Goal: Task Accomplishment & Management: Manage account settings

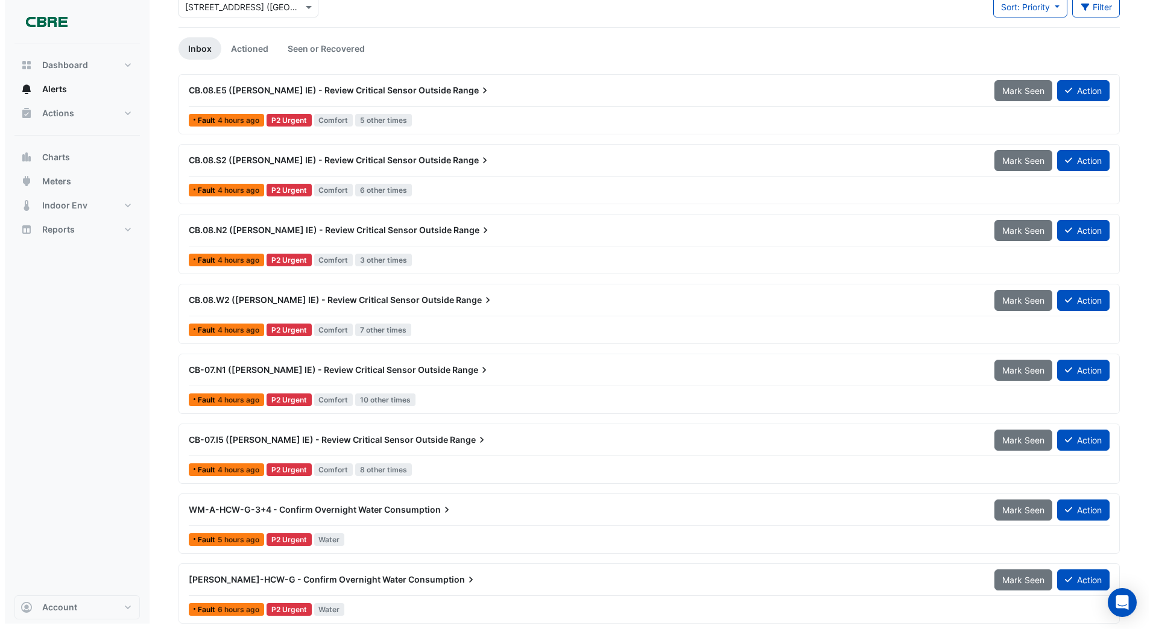
scroll to position [83, 0]
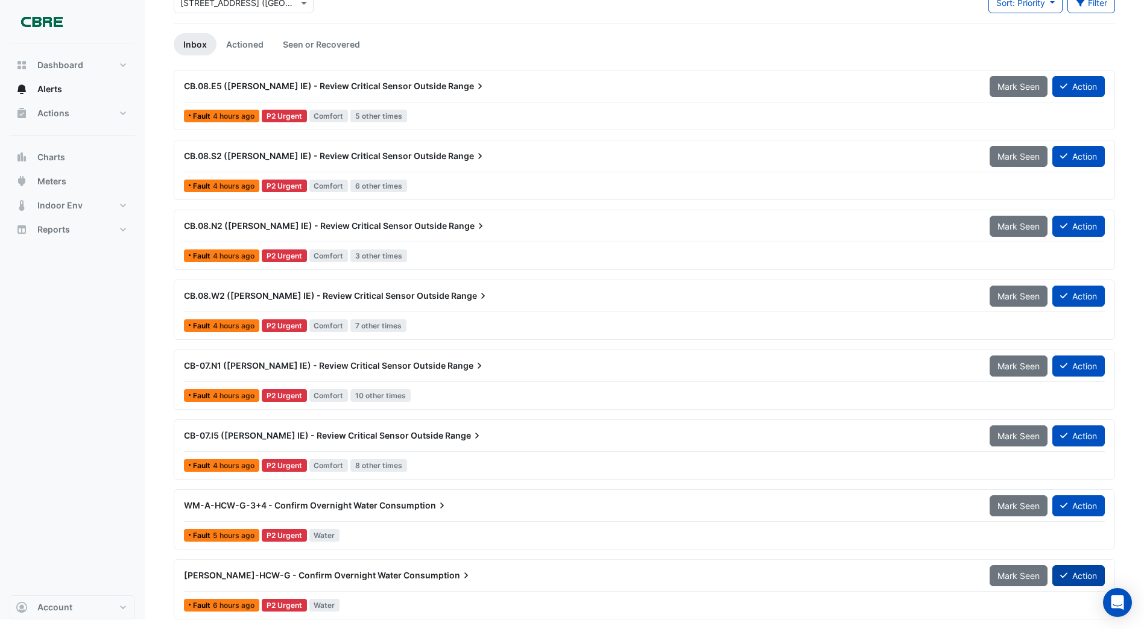
click at [1080, 576] on button "Action" at bounding box center [1078, 575] width 52 height 21
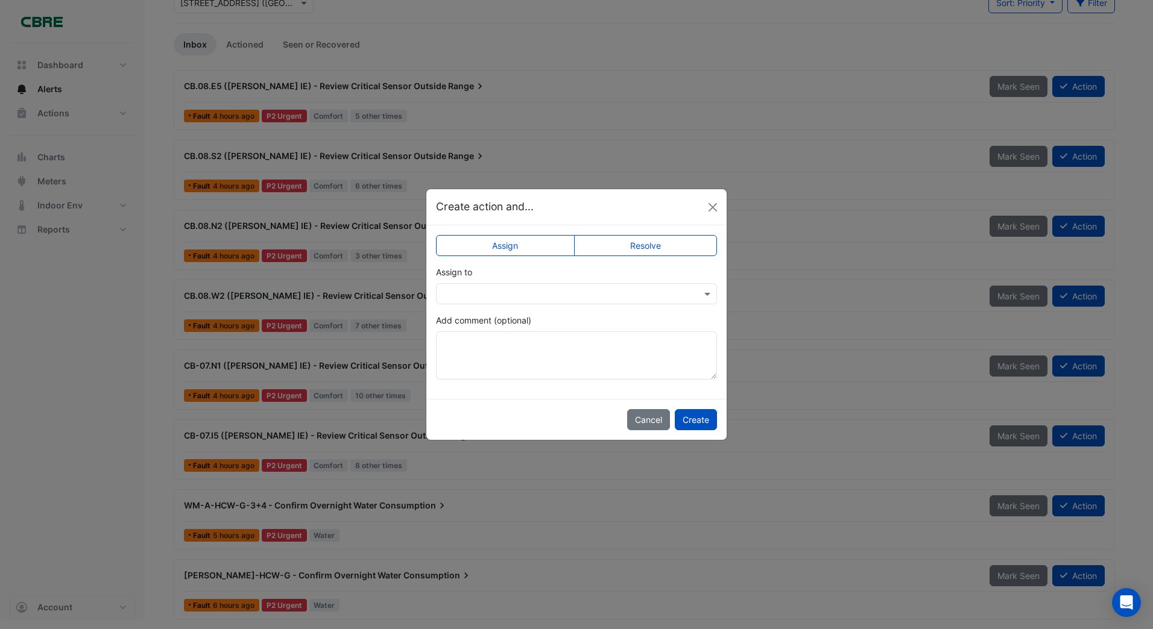
click at [812, 368] on ngb-modal-window "Create action and... Assign Resolve Assign to Add comment (optional) Cancel Cre…" at bounding box center [576, 314] width 1153 height 629
click at [767, 447] on ngb-modal-window "Create action and... Assign Resolve Assign to Add comment (optional) Cancel Cre…" at bounding box center [576, 314] width 1153 height 629
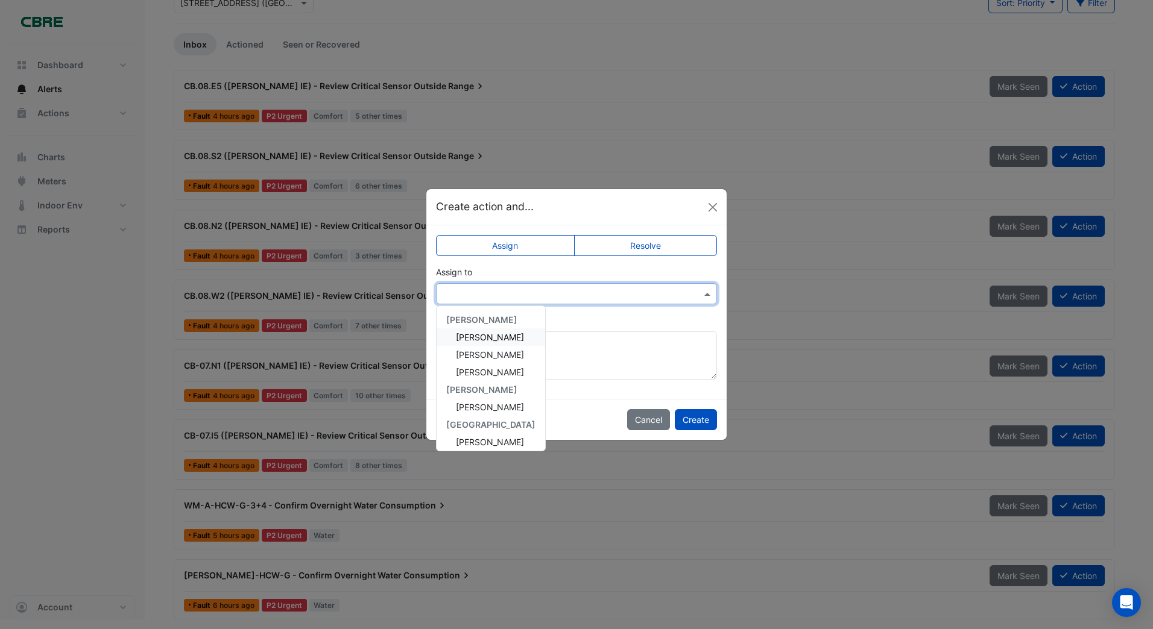
click at [463, 292] on input "text" at bounding box center [564, 294] width 244 height 13
click at [471, 385] on span "[PERSON_NAME]" at bounding box center [490, 385] width 68 height 10
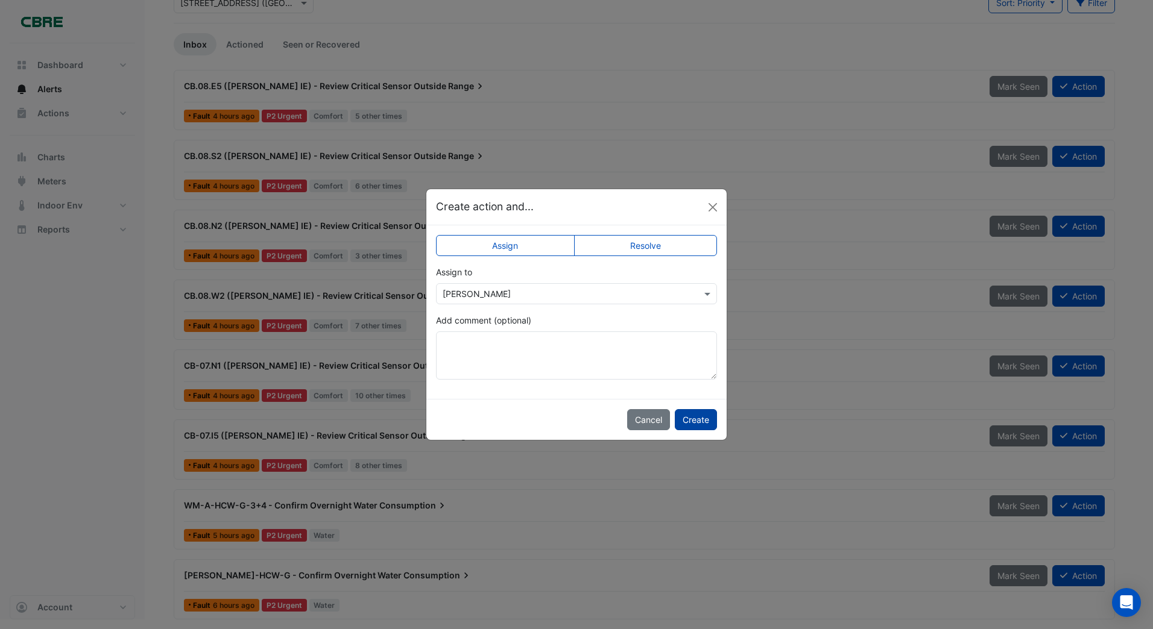
click at [707, 420] on button "Create" at bounding box center [696, 419] width 42 height 21
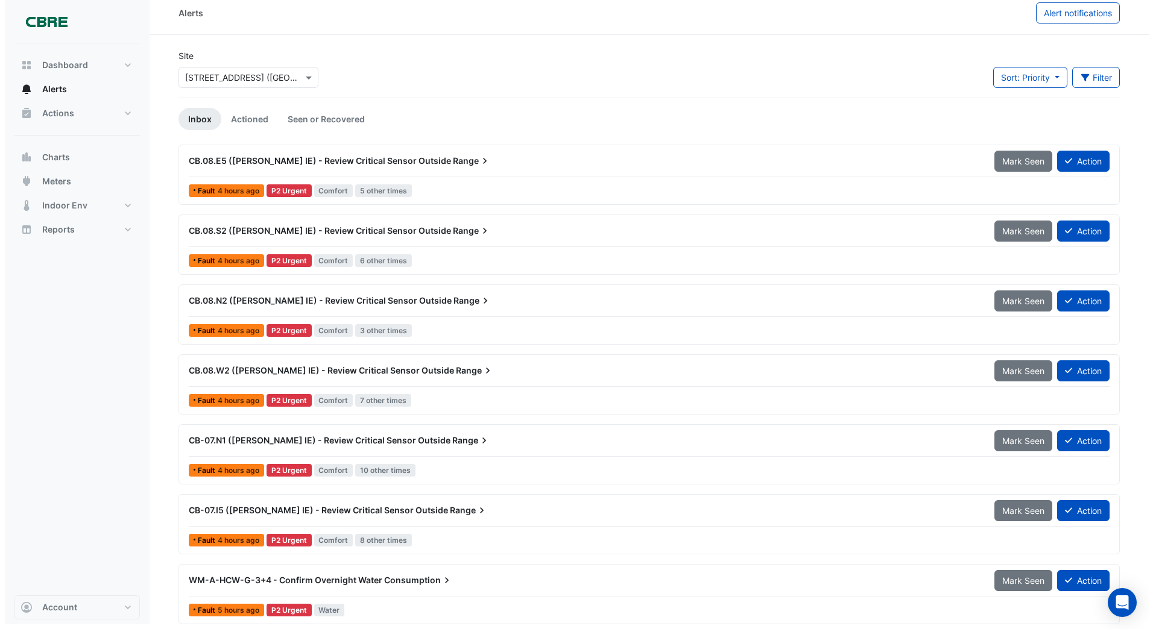
scroll to position [13, 0]
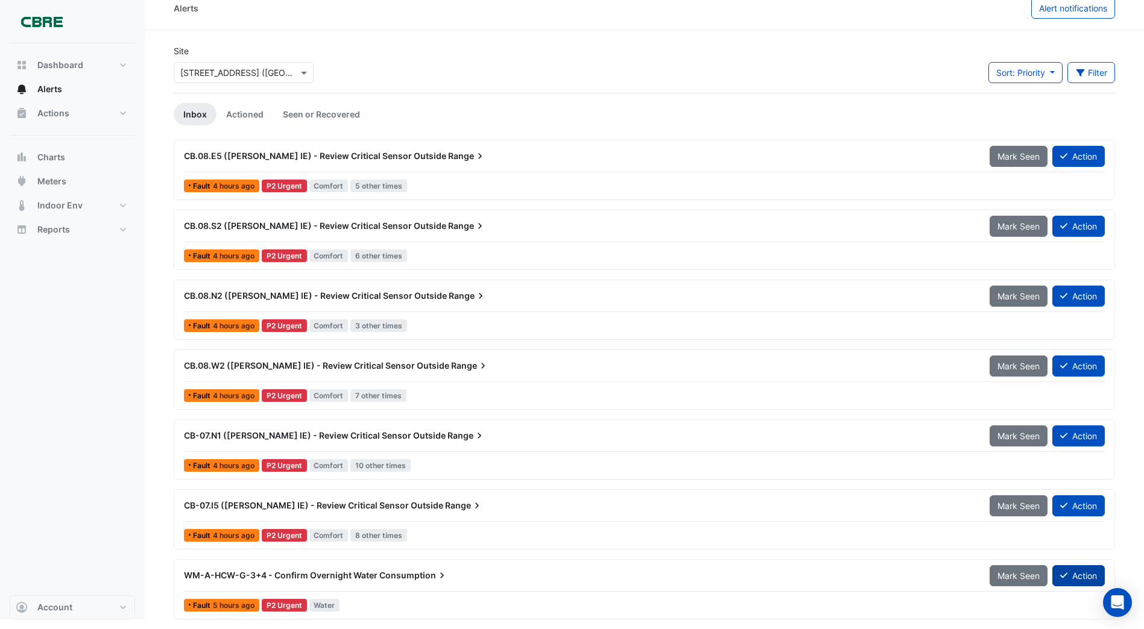
click at [1080, 570] on button "Action" at bounding box center [1078, 575] width 52 height 21
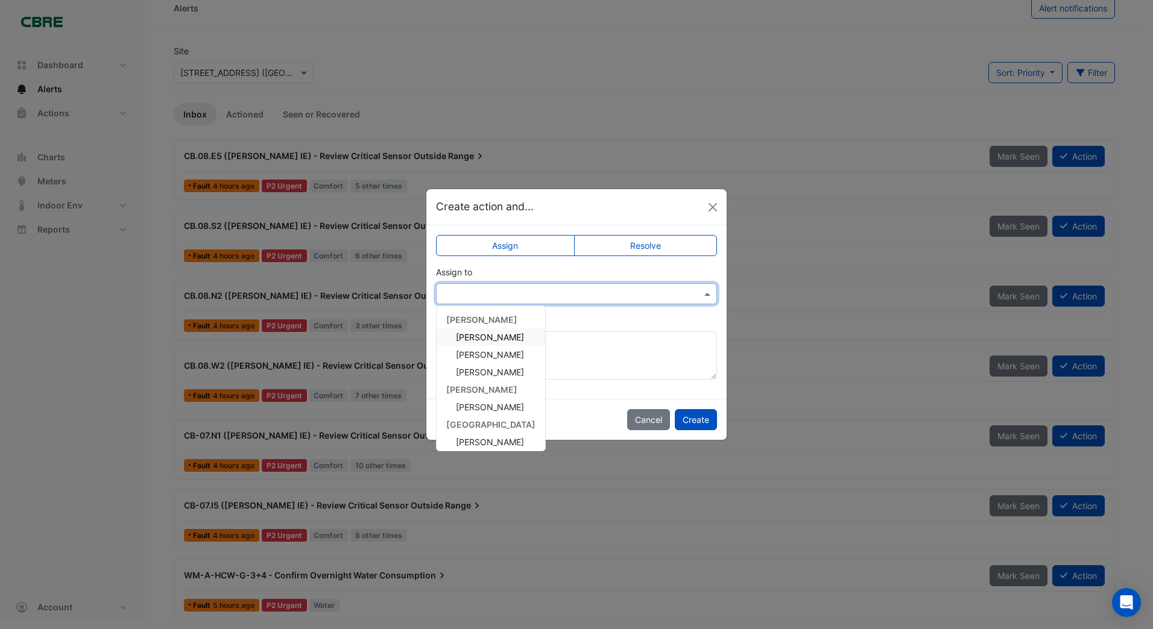
click at [439, 293] on div at bounding box center [576, 294] width 280 height 14
click at [492, 330] on span "[PERSON_NAME]" at bounding box center [490, 332] width 68 height 10
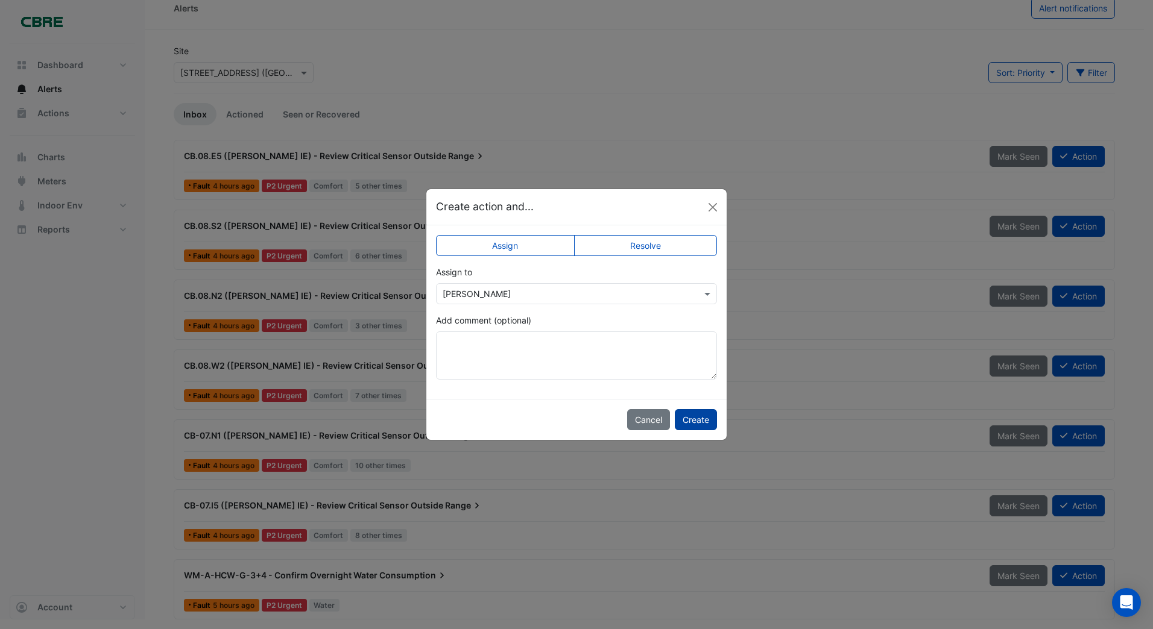
click at [687, 417] on button "Create" at bounding box center [696, 419] width 42 height 21
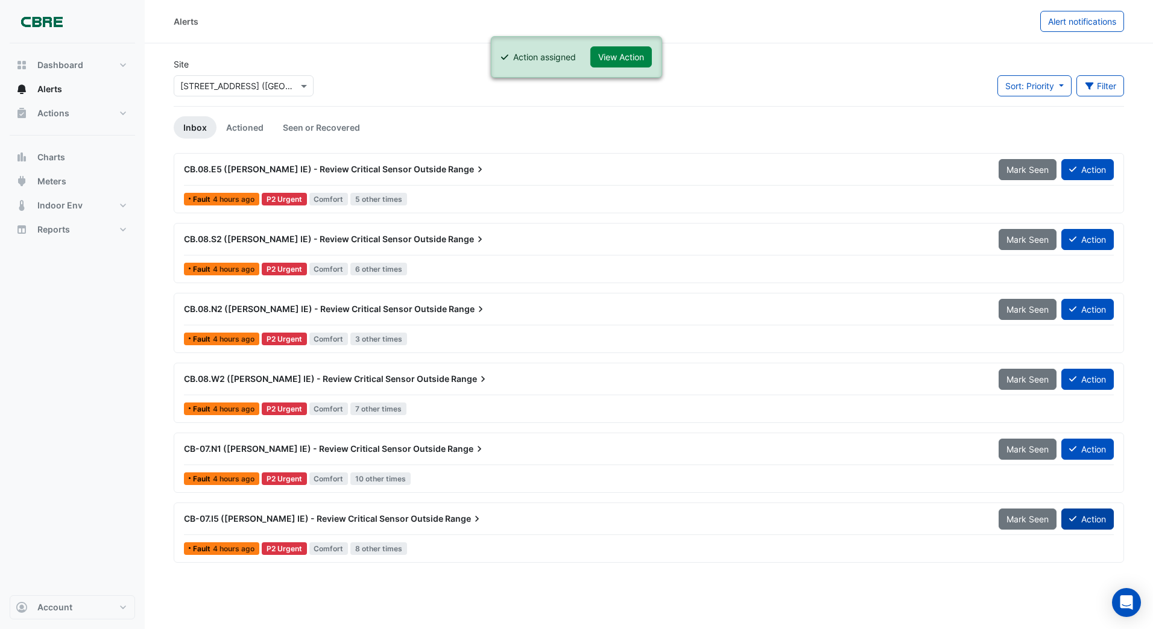
click at [1092, 522] on button "Action" at bounding box center [1087, 519] width 52 height 21
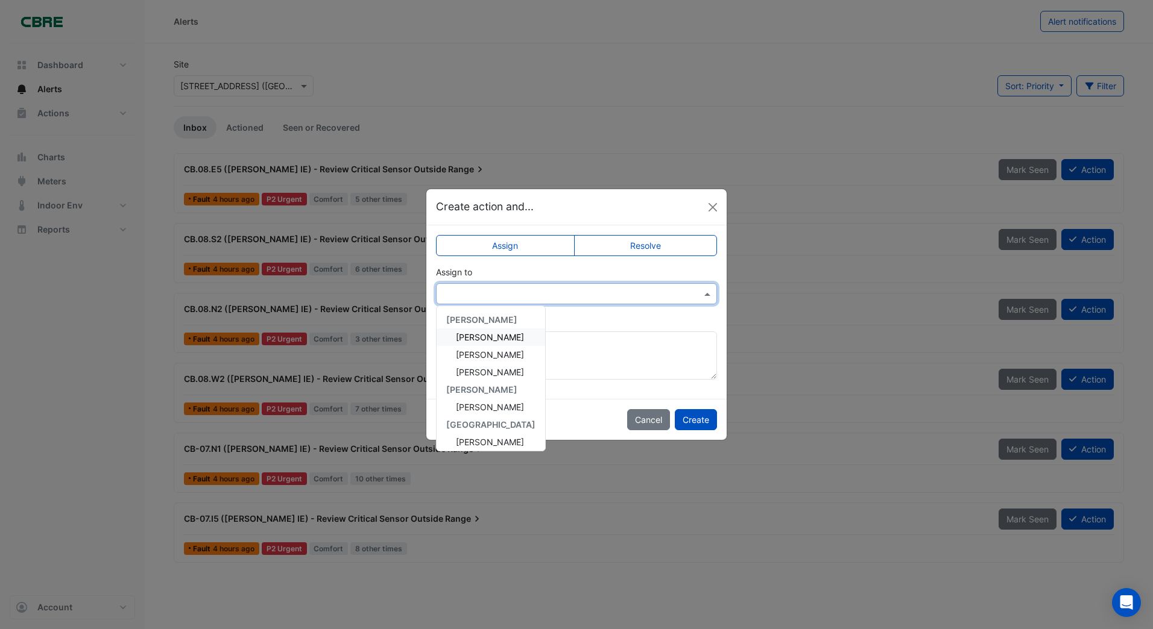
click at [486, 290] on input "text" at bounding box center [564, 294] width 244 height 13
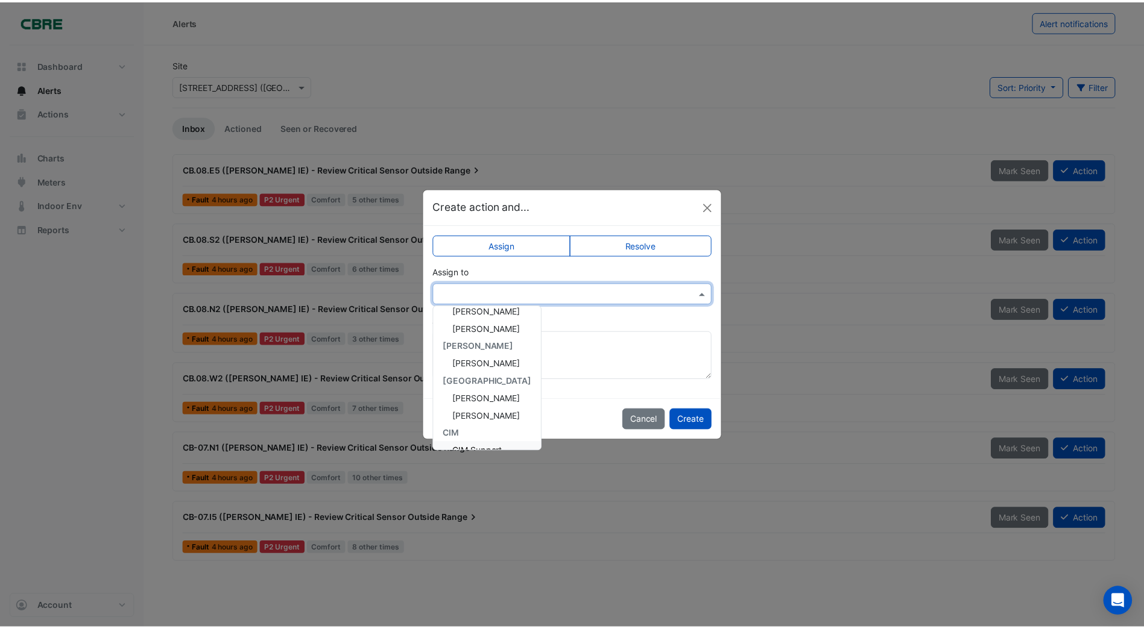
scroll to position [14, 0]
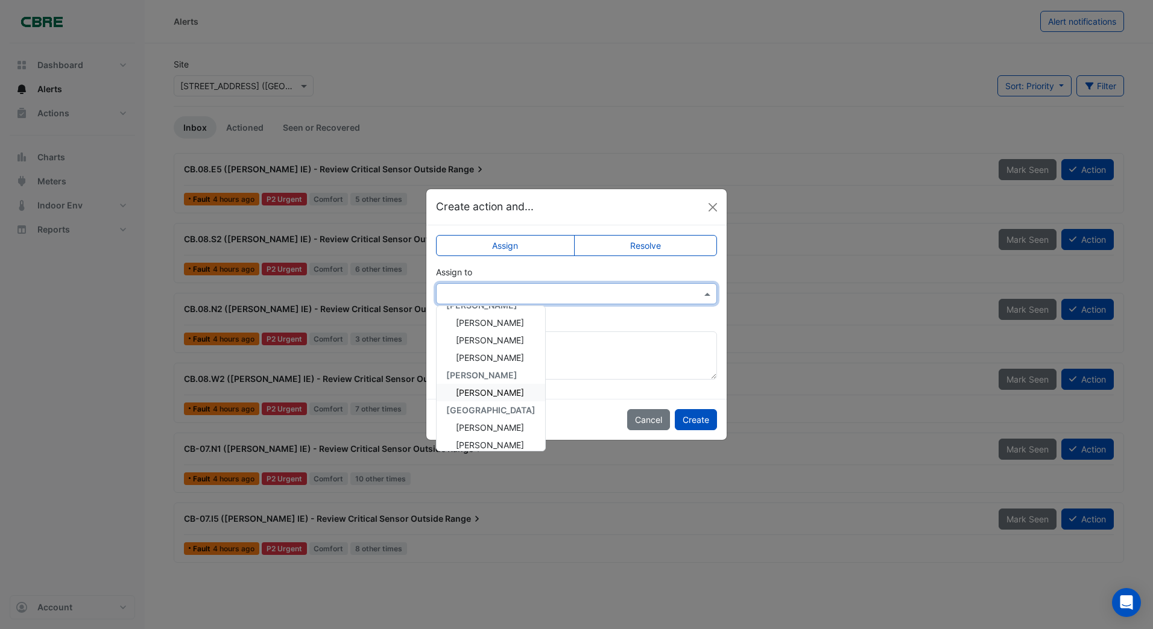
click at [480, 391] on span "[PERSON_NAME]" at bounding box center [490, 393] width 68 height 10
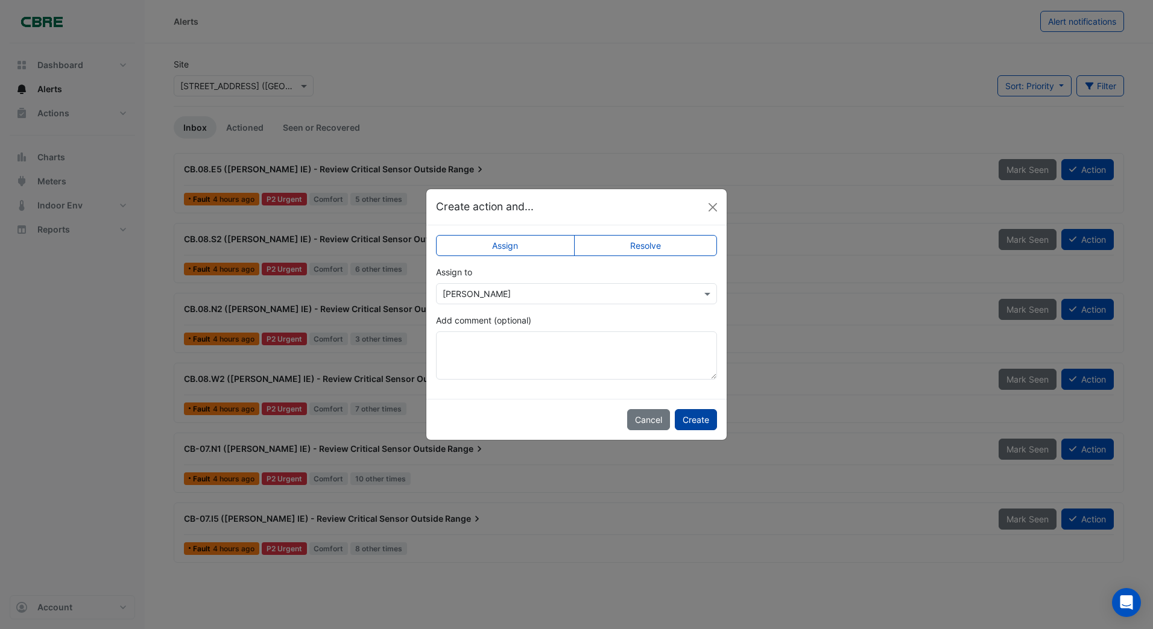
click at [707, 420] on button "Create" at bounding box center [696, 419] width 42 height 21
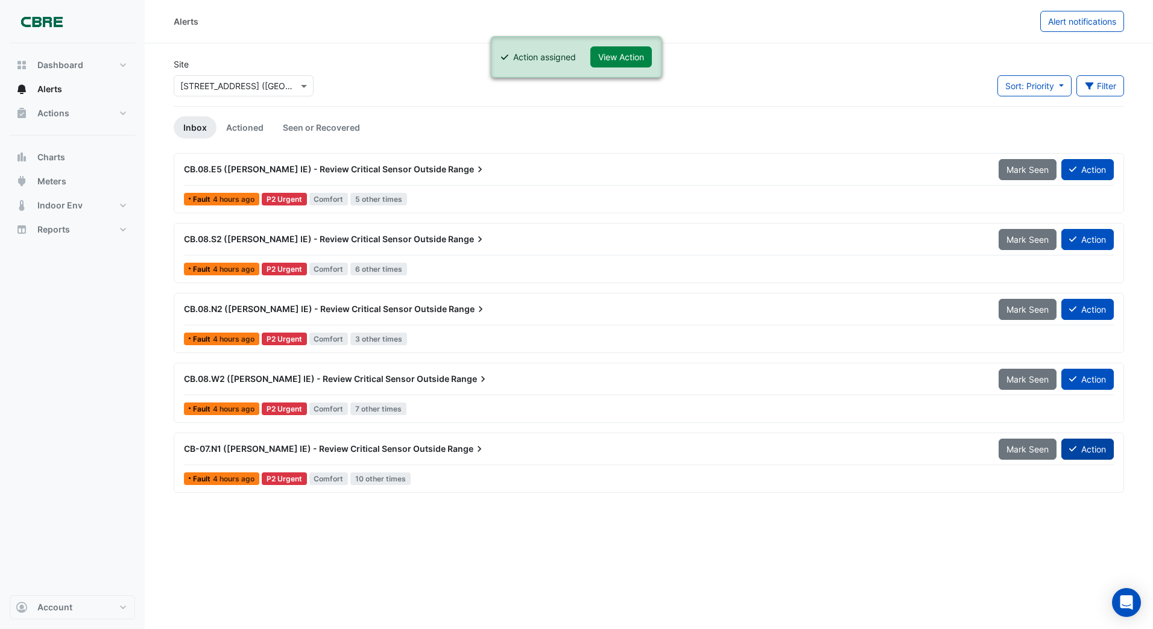
click at [1087, 447] on button "Action" at bounding box center [1087, 449] width 52 height 21
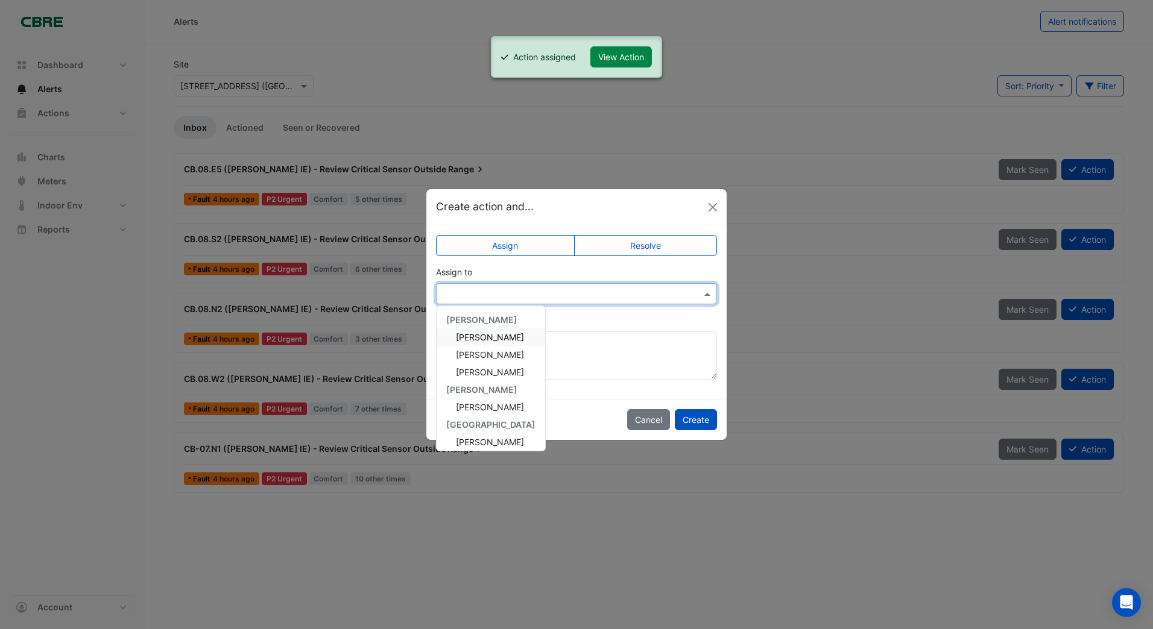
click at [534, 289] on input "text" at bounding box center [564, 294] width 244 height 13
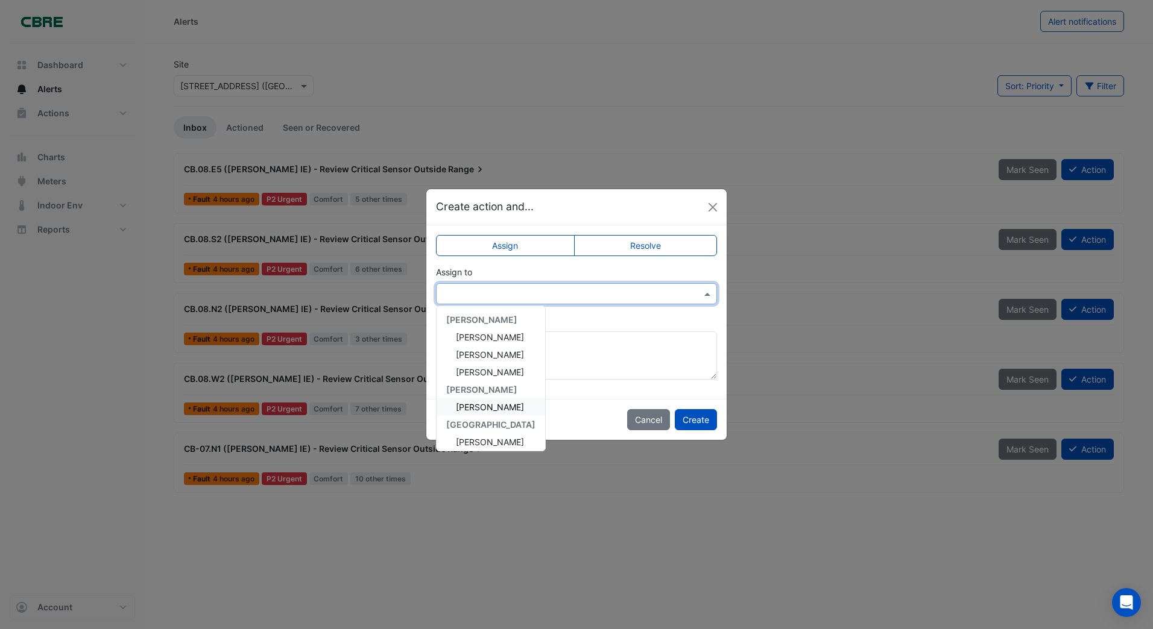
click at [492, 408] on span "[PERSON_NAME]" at bounding box center [490, 407] width 68 height 10
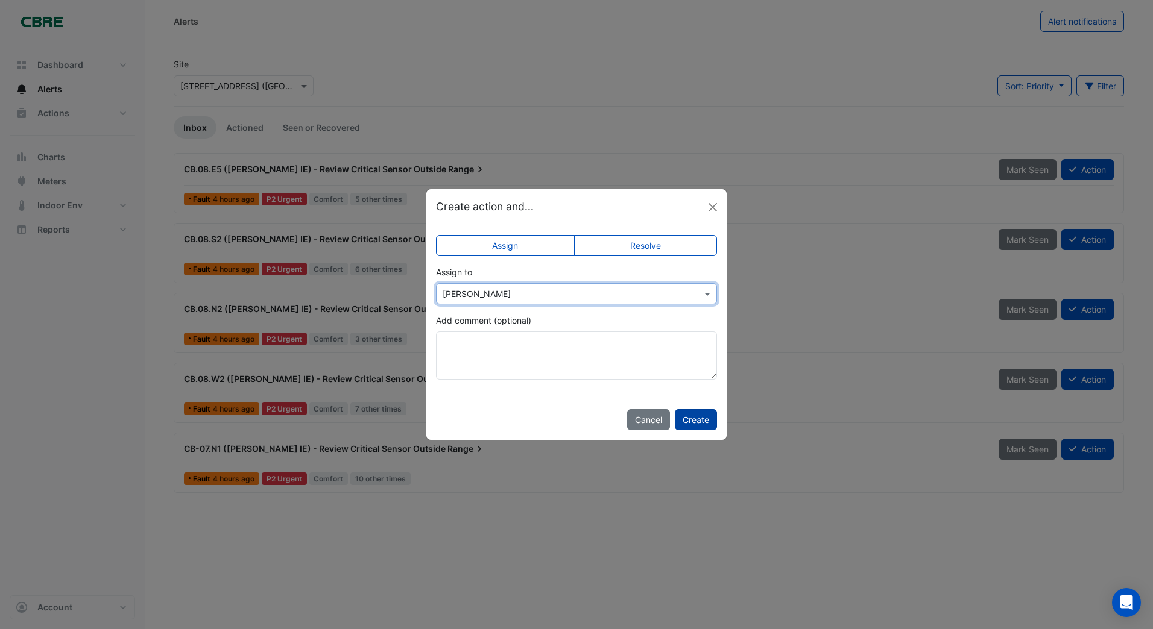
click at [699, 418] on button "Create" at bounding box center [696, 419] width 42 height 21
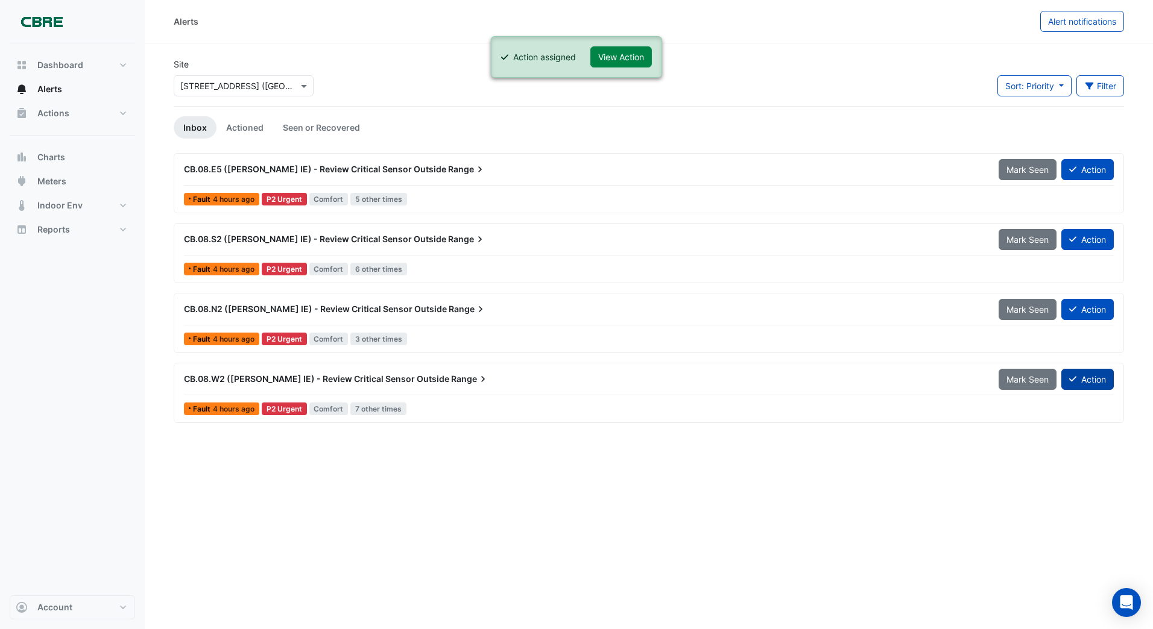
click at [1089, 380] on button "Action" at bounding box center [1087, 379] width 52 height 21
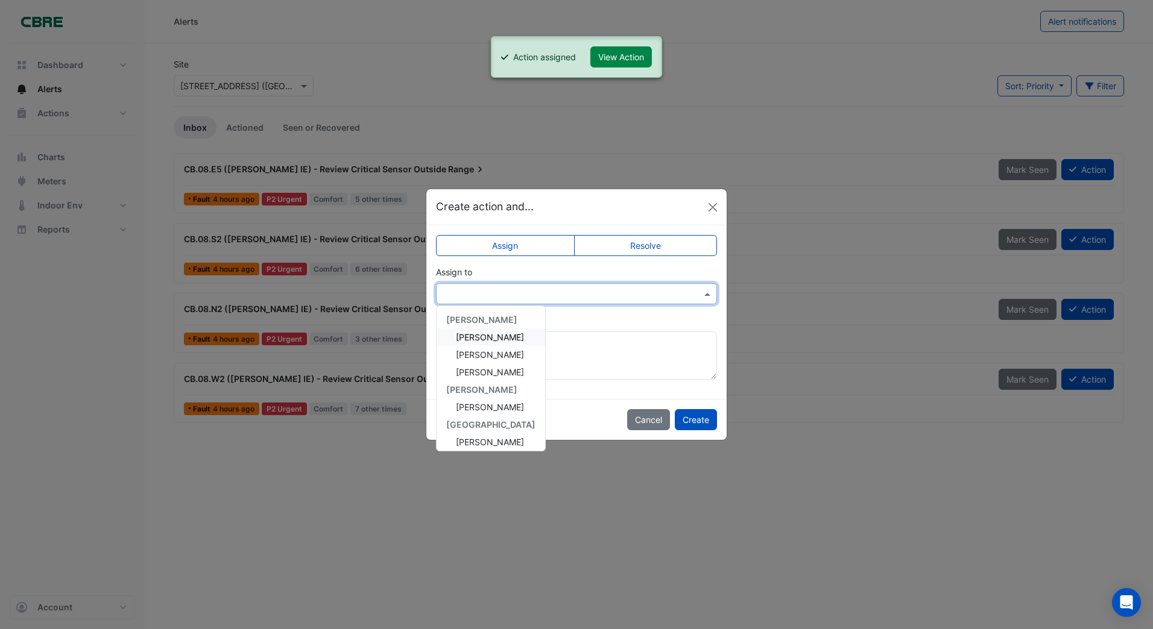
click at [468, 295] on input "text" at bounding box center [564, 294] width 244 height 13
click at [467, 405] on span "[PERSON_NAME]" at bounding box center [490, 407] width 68 height 10
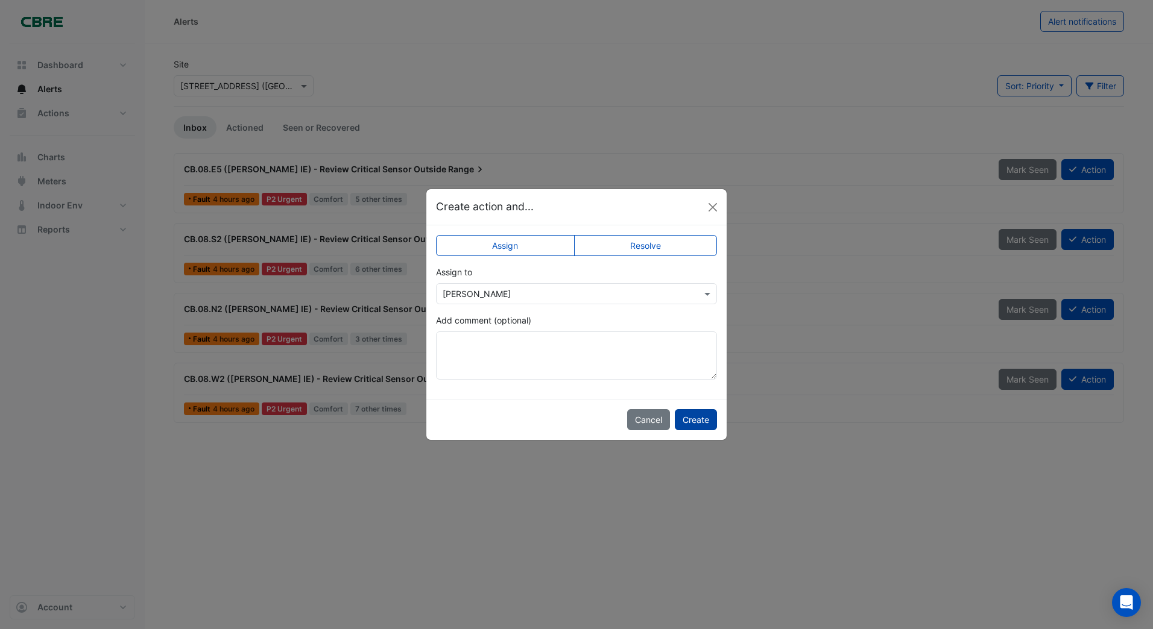
click at [690, 417] on button "Create" at bounding box center [696, 419] width 42 height 21
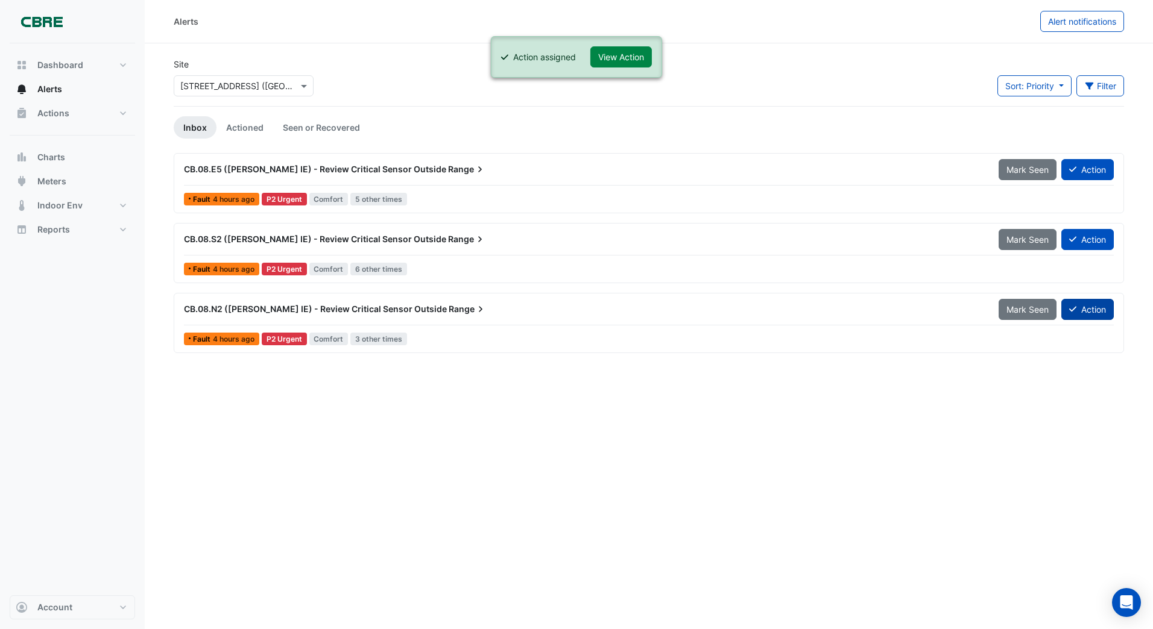
click at [1094, 309] on button "Action" at bounding box center [1087, 309] width 52 height 21
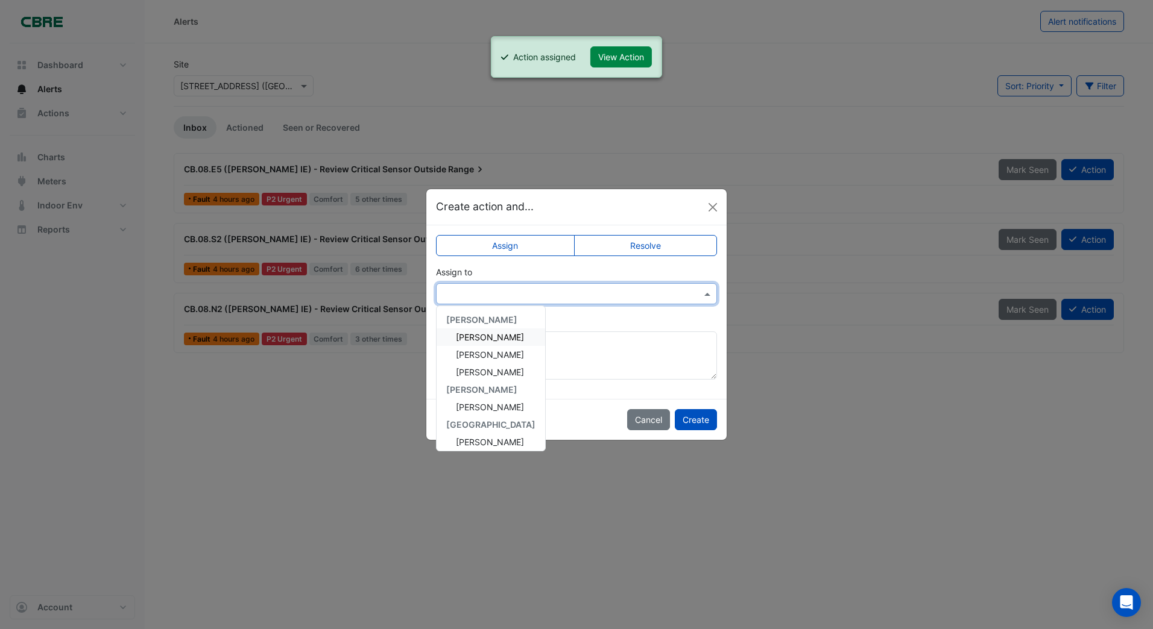
click at [452, 292] on input "text" at bounding box center [564, 294] width 244 height 13
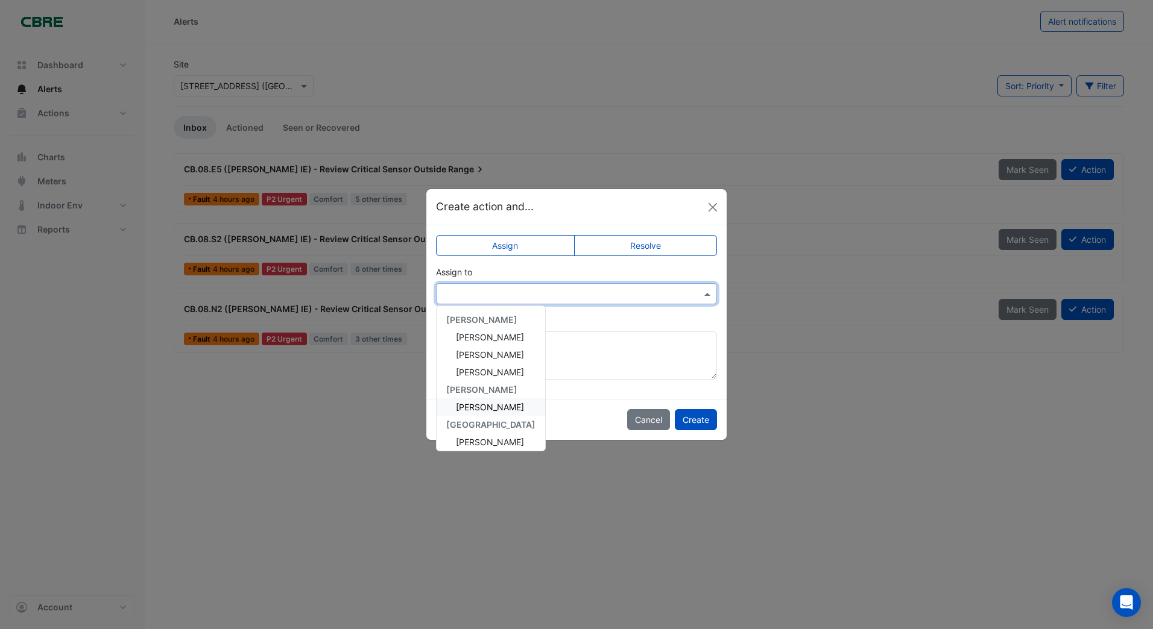
click at [487, 407] on span "[PERSON_NAME]" at bounding box center [490, 407] width 68 height 10
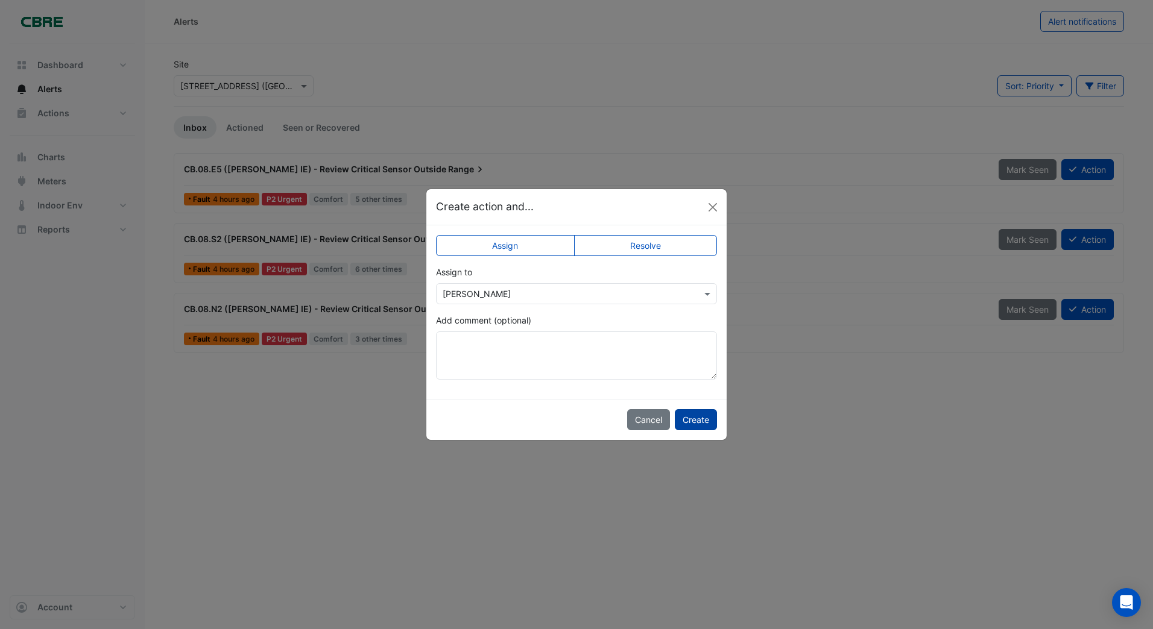
click at [697, 415] on button "Create" at bounding box center [696, 419] width 42 height 21
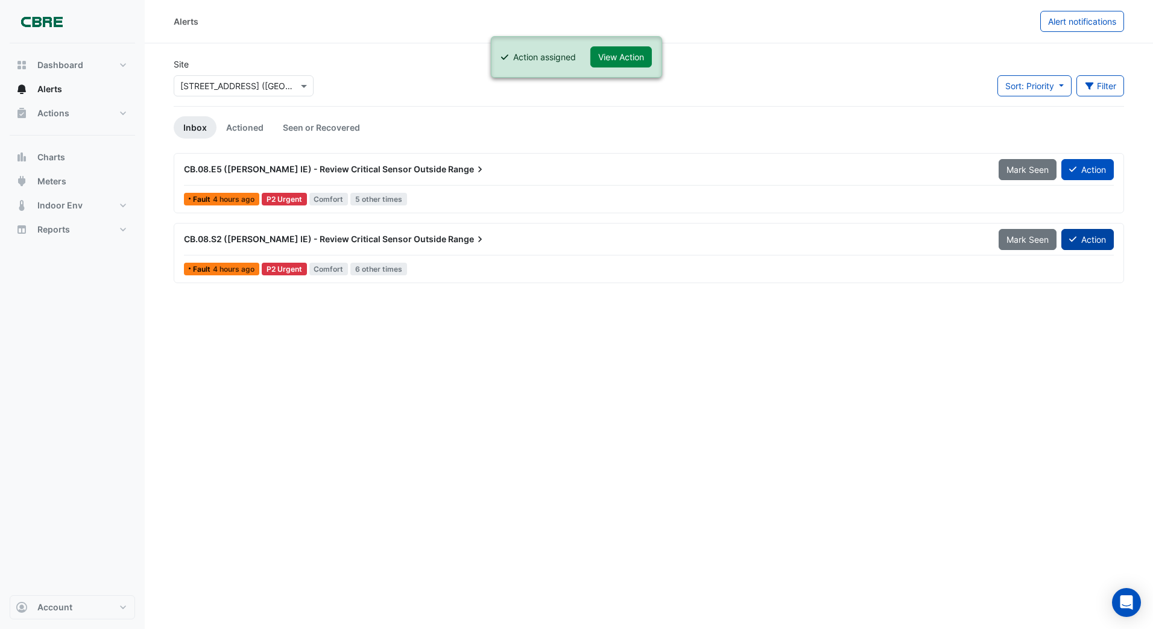
click at [1097, 242] on button "Action" at bounding box center [1087, 239] width 52 height 21
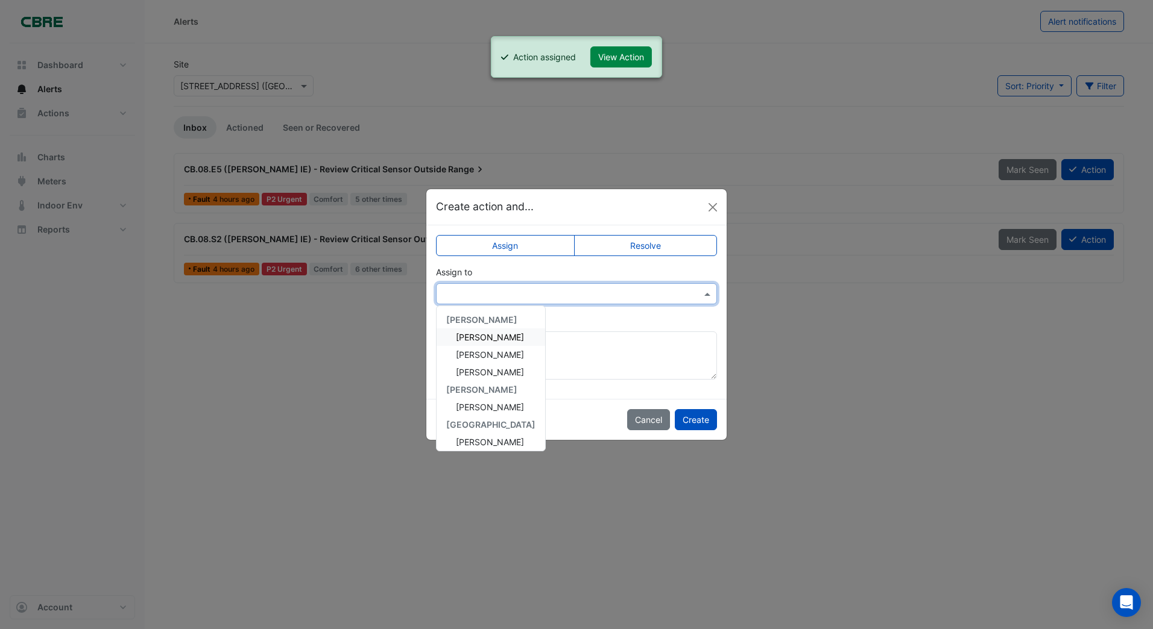
click at [458, 297] on input "text" at bounding box center [564, 294] width 244 height 13
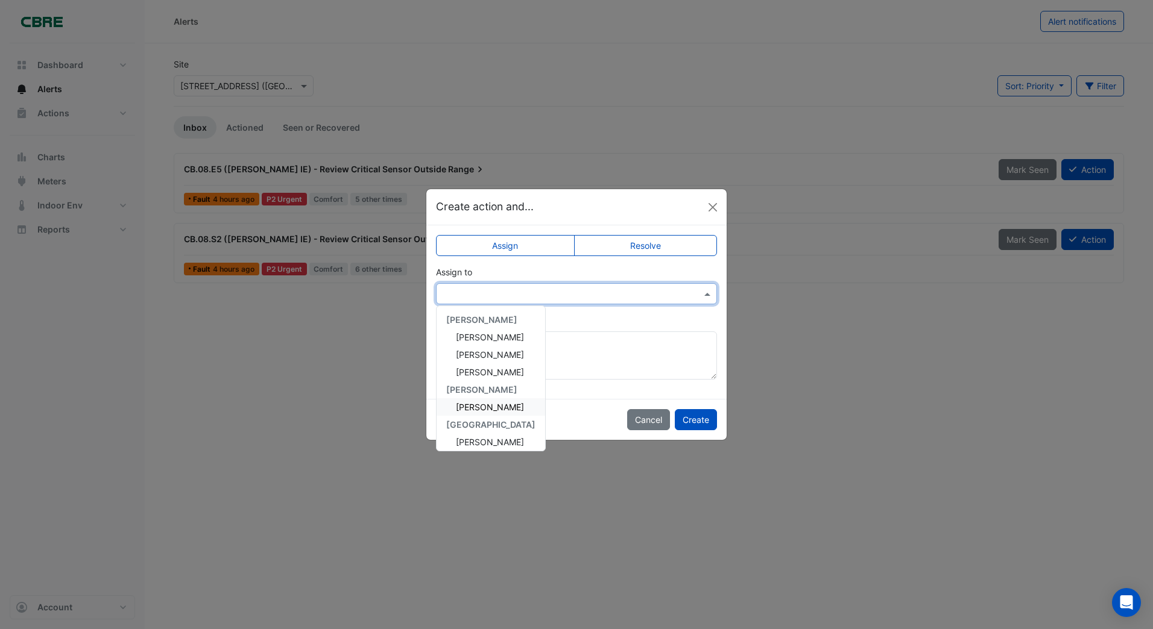
click at [475, 408] on span "[PERSON_NAME]" at bounding box center [490, 407] width 68 height 10
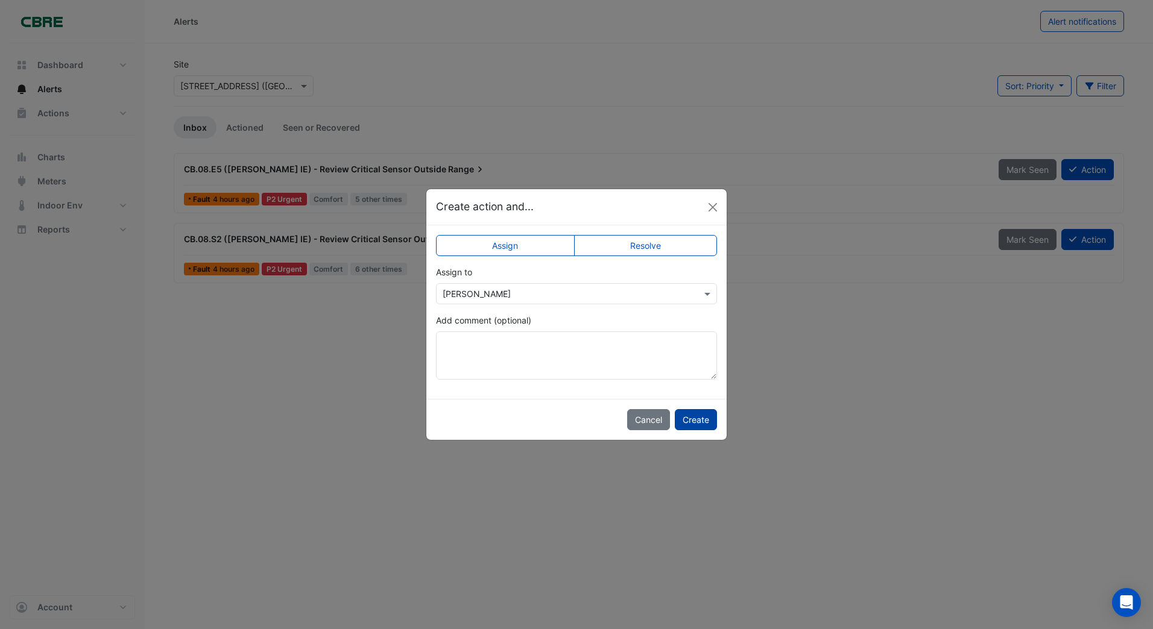
click at [694, 418] on button "Create" at bounding box center [696, 419] width 42 height 21
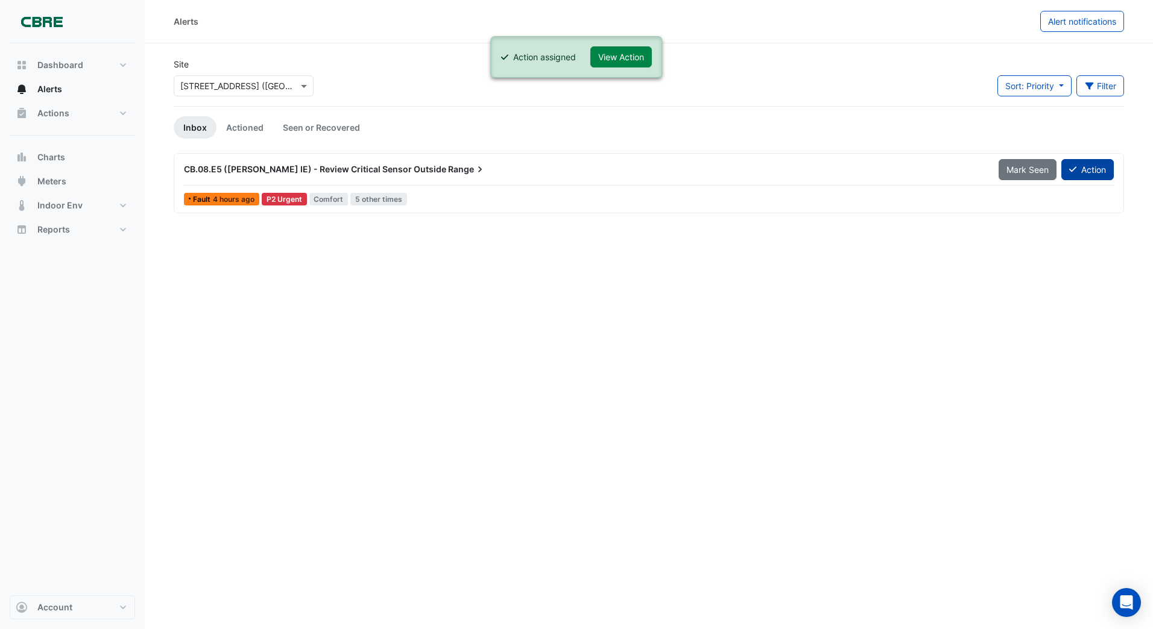
click at [1075, 166] on icon at bounding box center [1072, 169] width 7 height 8
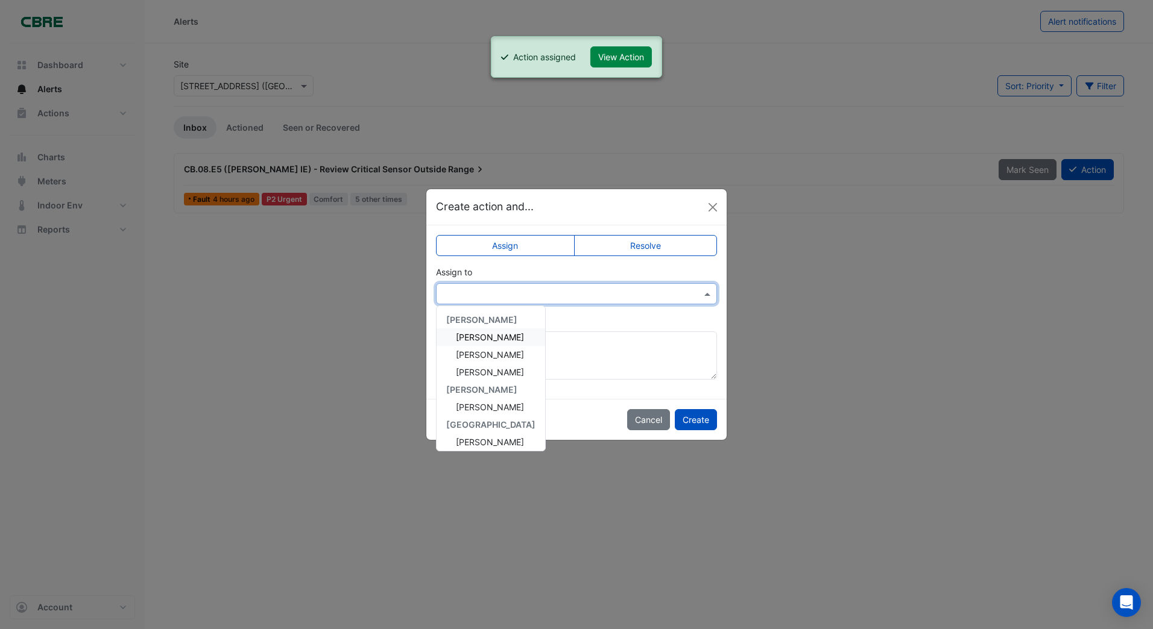
click at [506, 298] on input "text" at bounding box center [564, 294] width 244 height 13
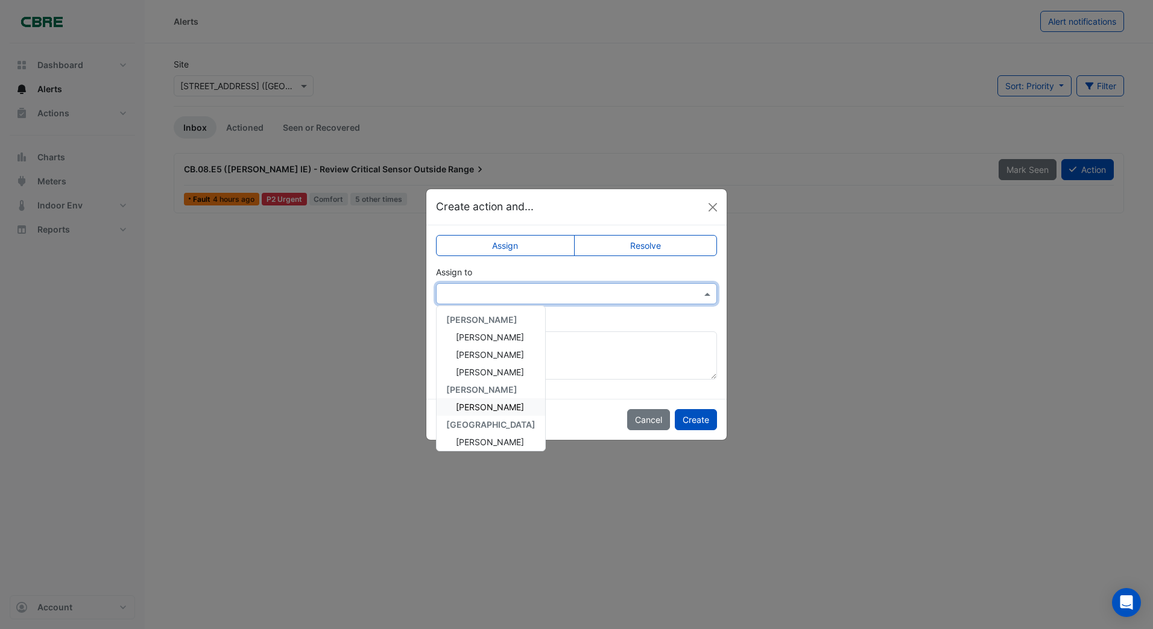
click at [468, 408] on span "[PERSON_NAME]" at bounding box center [490, 407] width 68 height 10
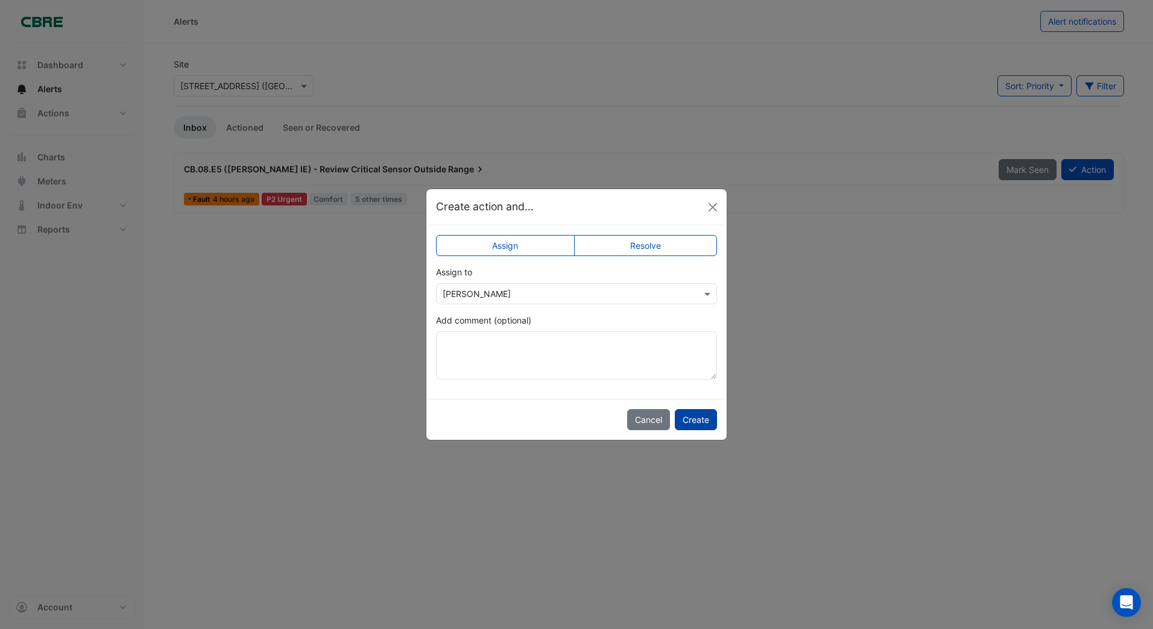
click at [688, 420] on button "Create" at bounding box center [696, 419] width 42 height 21
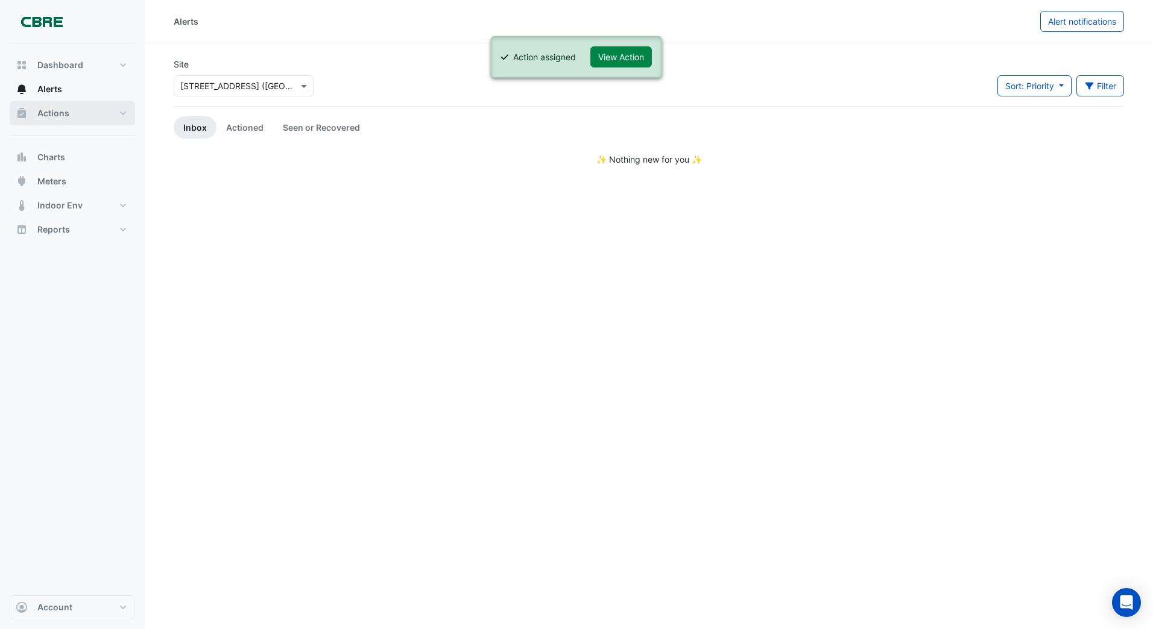
click at [54, 113] on span "Actions" at bounding box center [53, 113] width 32 height 12
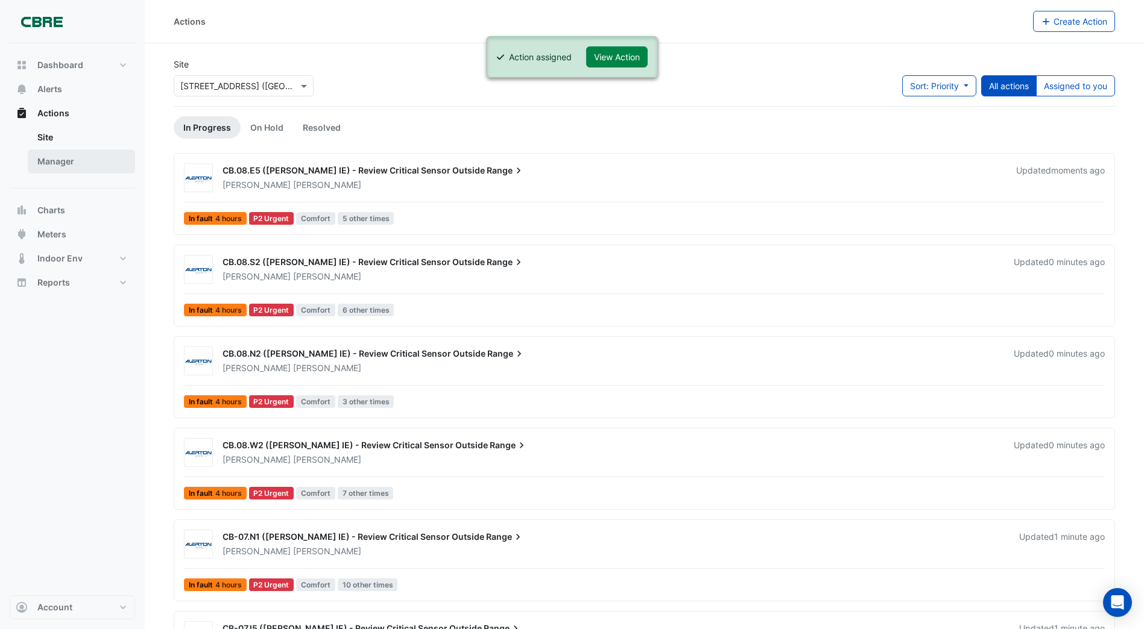
click at [63, 156] on link "Manager" at bounding box center [81, 162] width 107 height 24
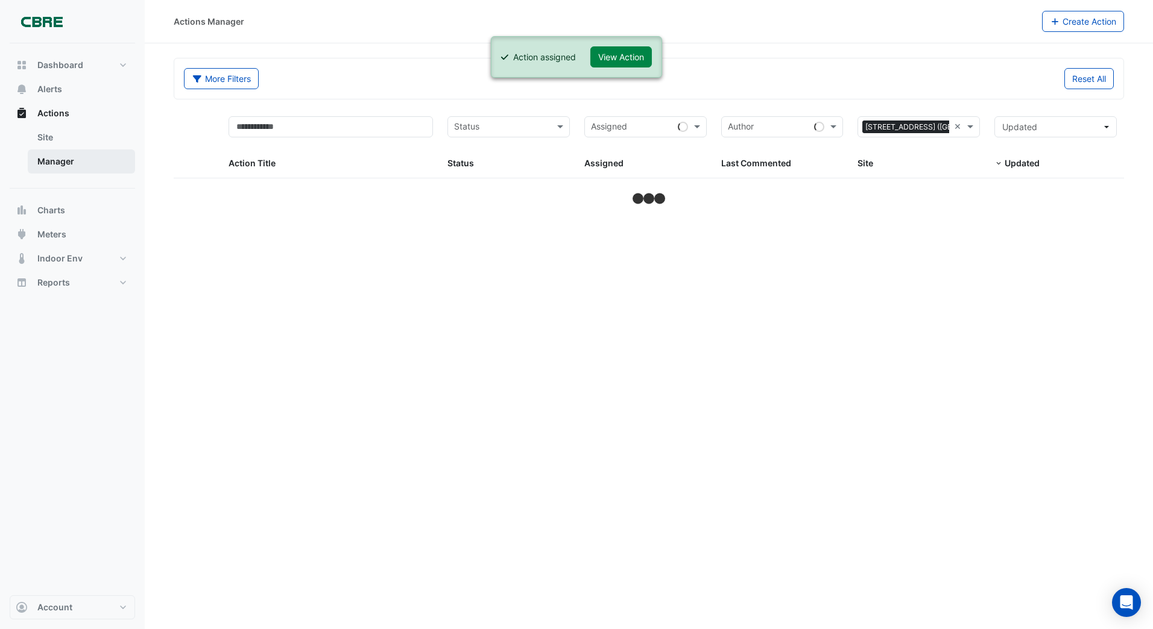
select select "***"
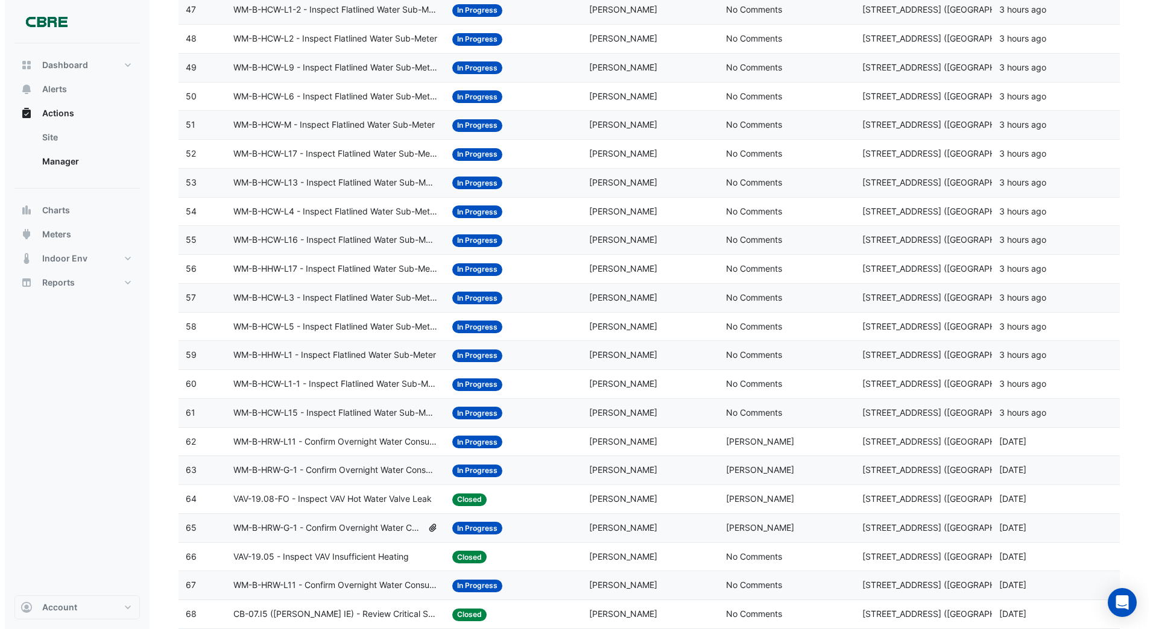
scroll to position [1567, 0]
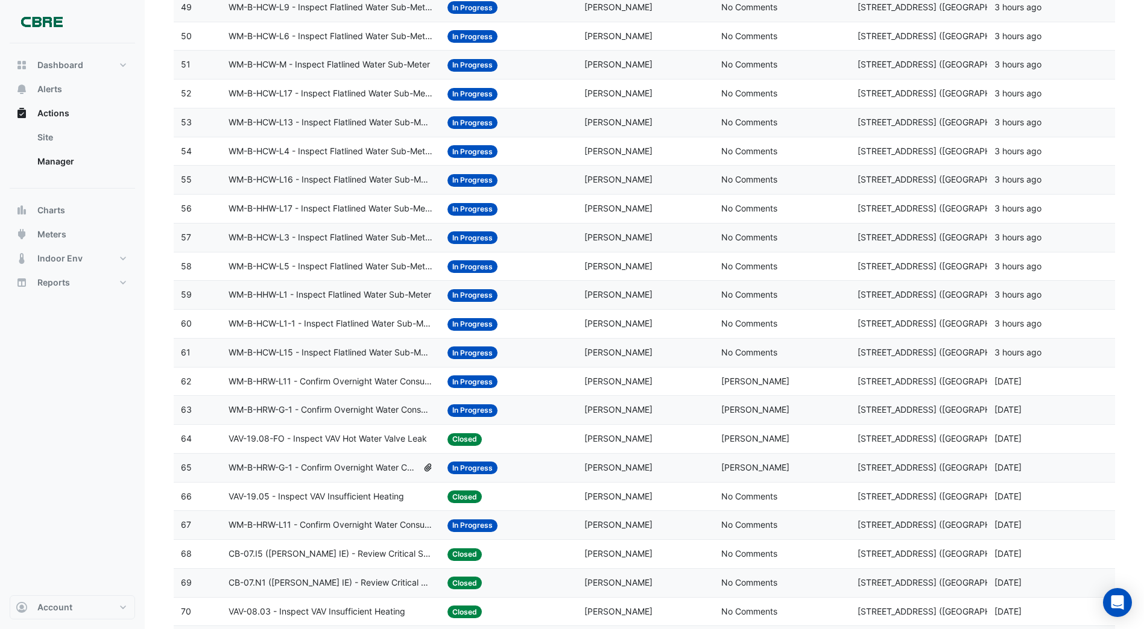
click at [466, 349] on span "In Progress" at bounding box center [472, 353] width 50 height 13
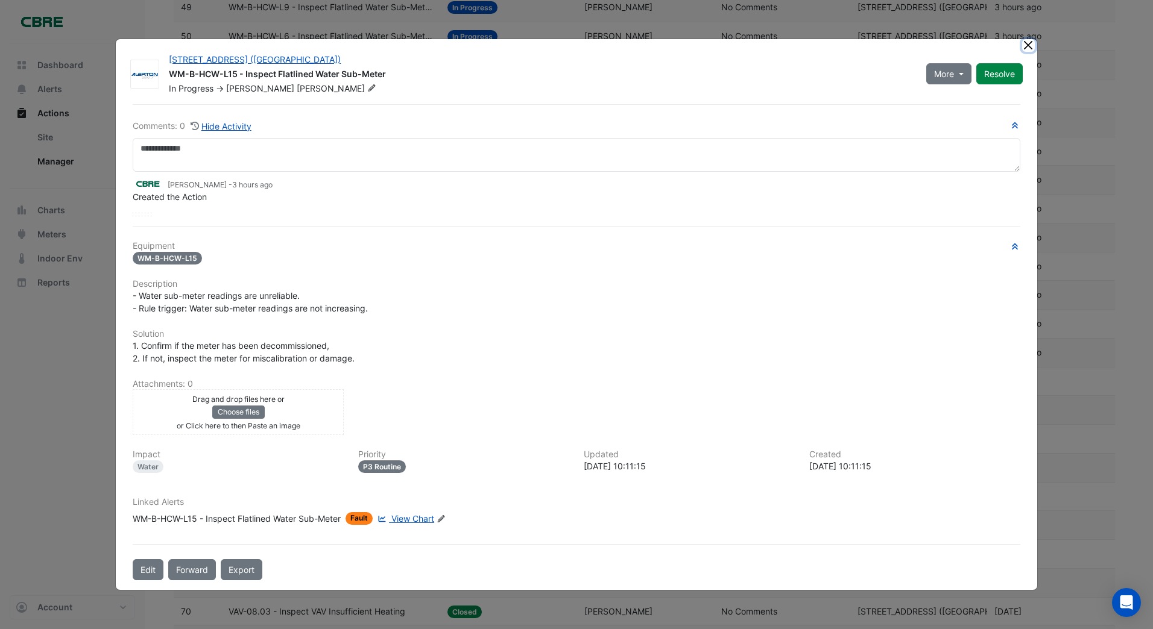
drag, startPoint x: 1029, startPoint y: 24, endPoint x: 1015, endPoint y: 37, distance: 19.6
click at [1029, 24] on ngb-modal-window "913 Whitehorse Rd (ATO Box Hill) WM-B-HCW-L15 - Inspect Flatlined Water Sub-Met…" at bounding box center [576, 314] width 1153 height 629
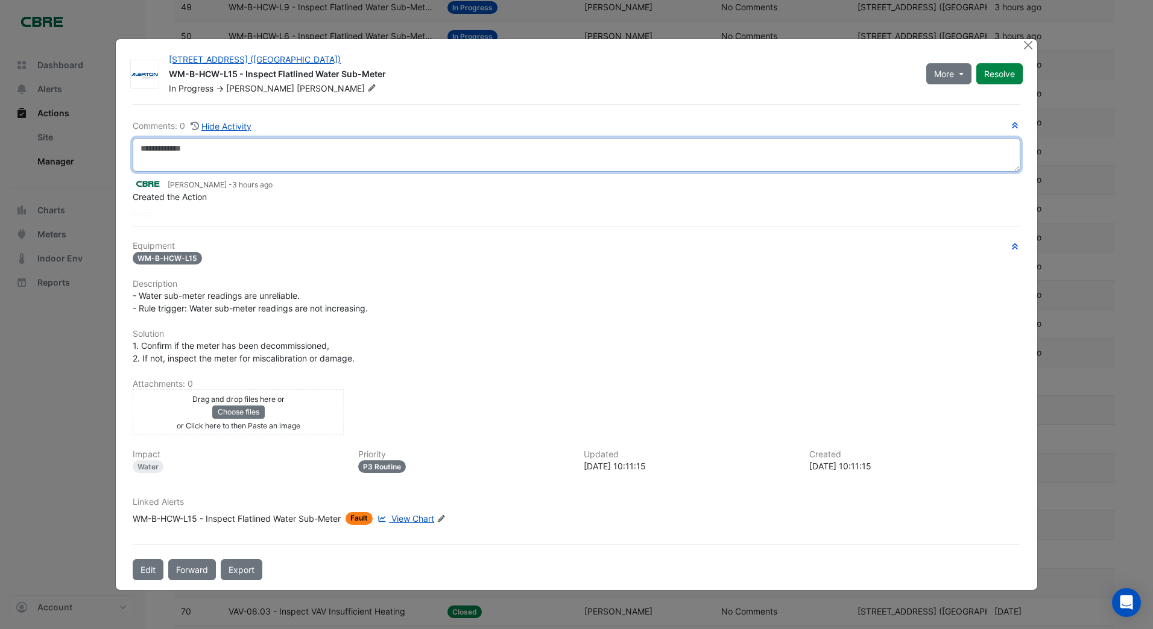
click at [149, 148] on textarea at bounding box center [576, 155] width 887 height 34
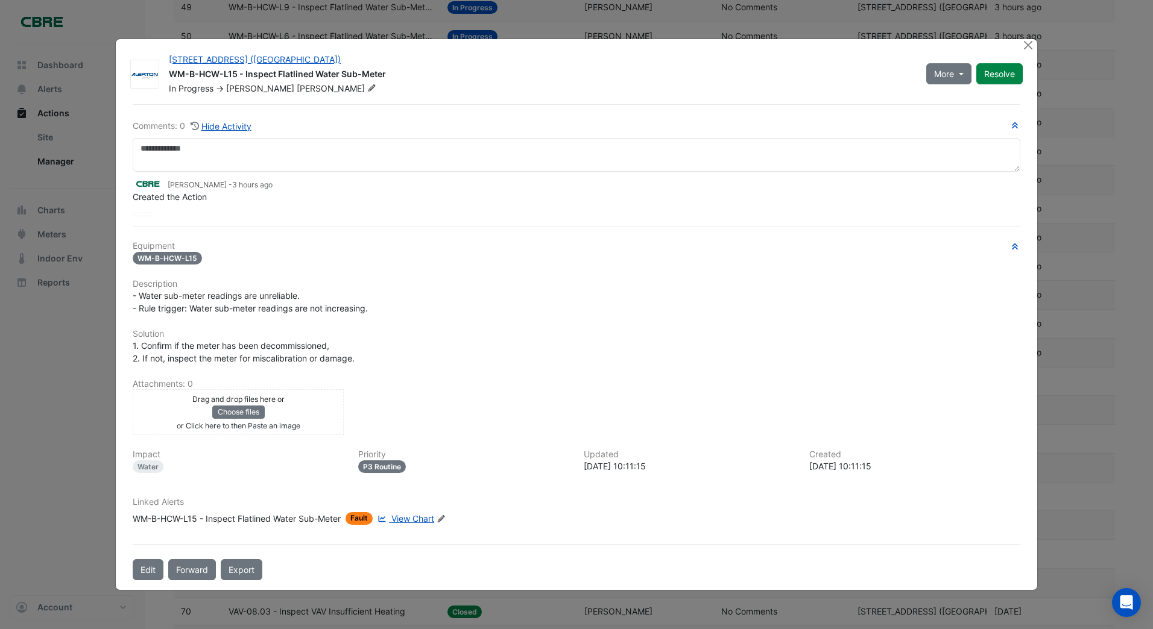
click at [407, 535] on div "Linked Alerts WM-B-HCW-L15 - Inspect Flatlined Water Sub-Meter Fault View Chart…" at bounding box center [576, 515] width 902 height 37
click at [412, 520] on span "View Chart" at bounding box center [412, 519] width 43 height 10
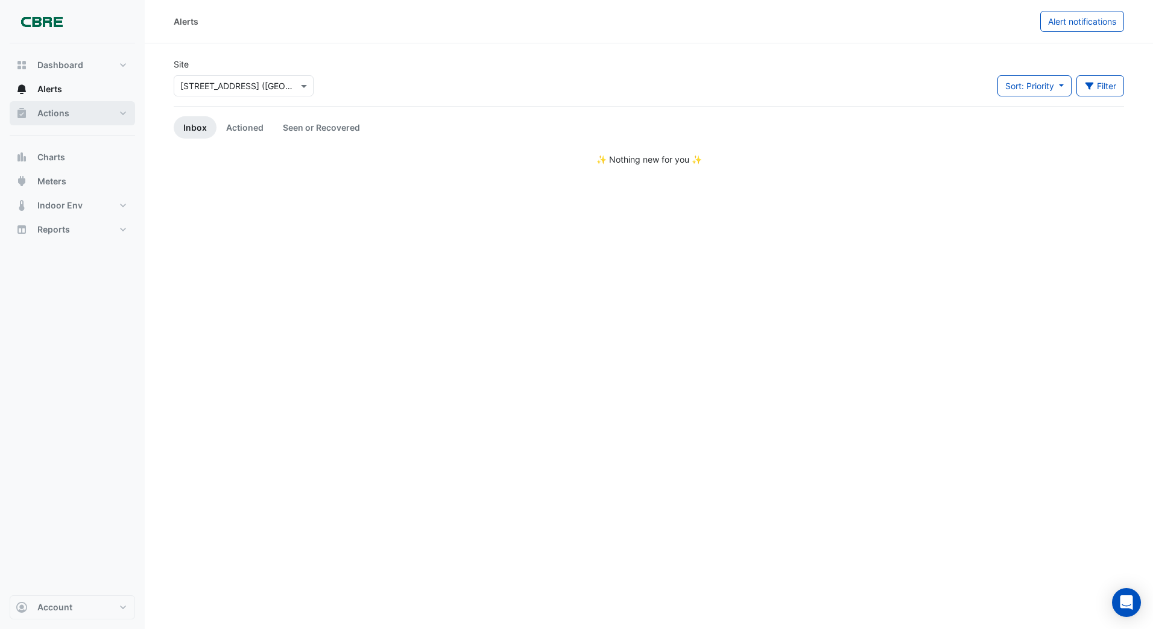
click at [50, 113] on span "Actions" at bounding box center [53, 113] width 32 height 12
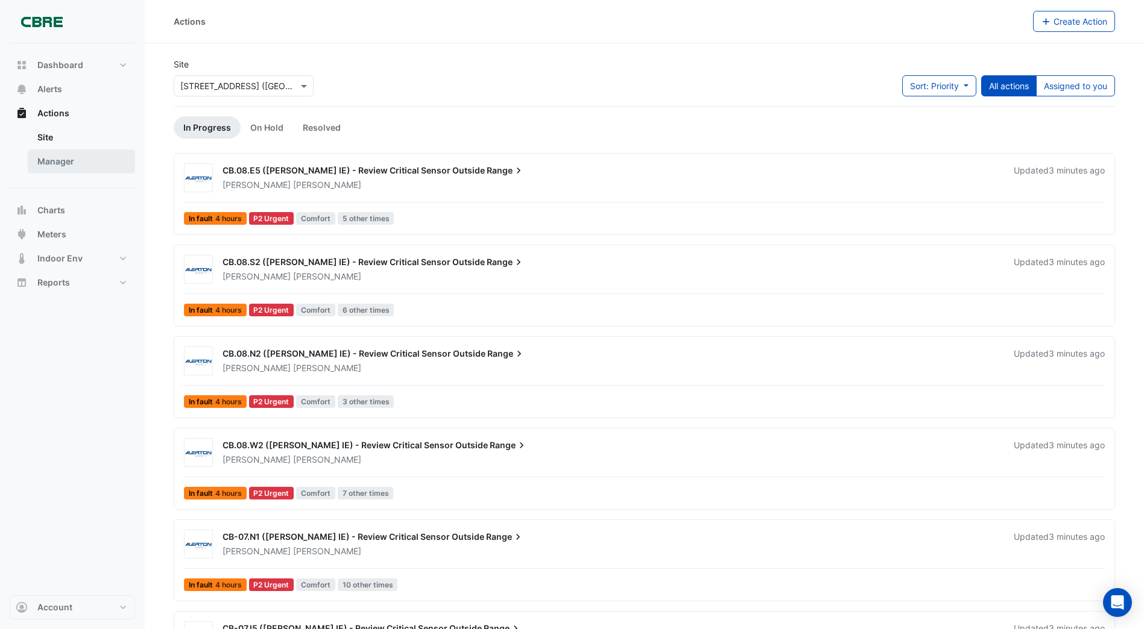
click at [57, 162] on link "Manager" at bounding box center [81, 162] width 107 height 24
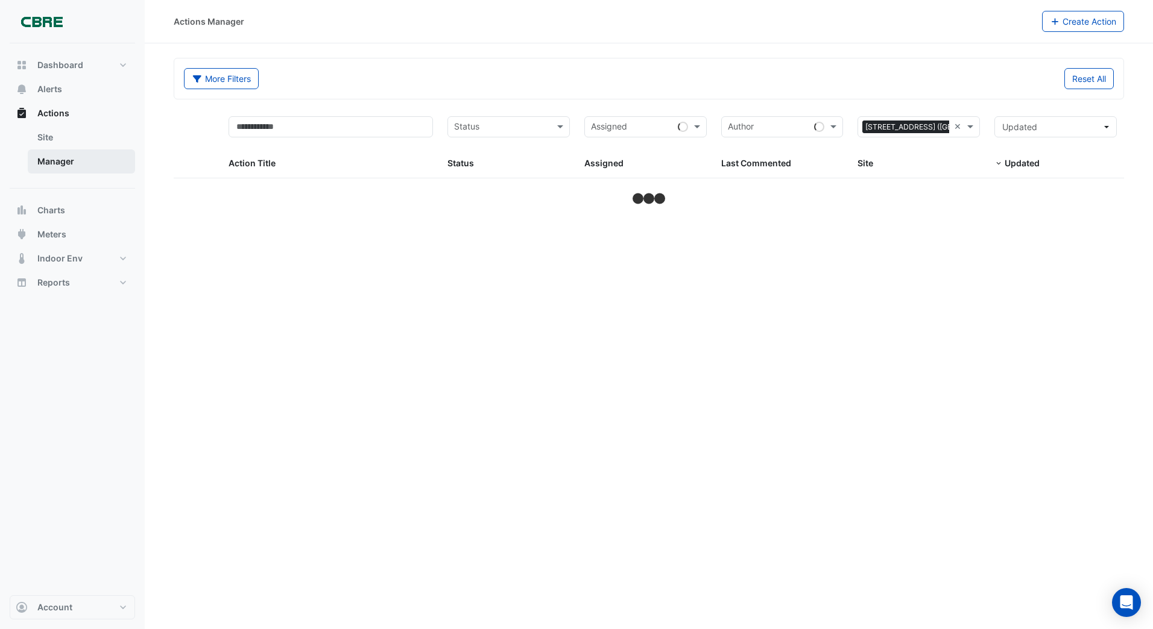
select select "***"
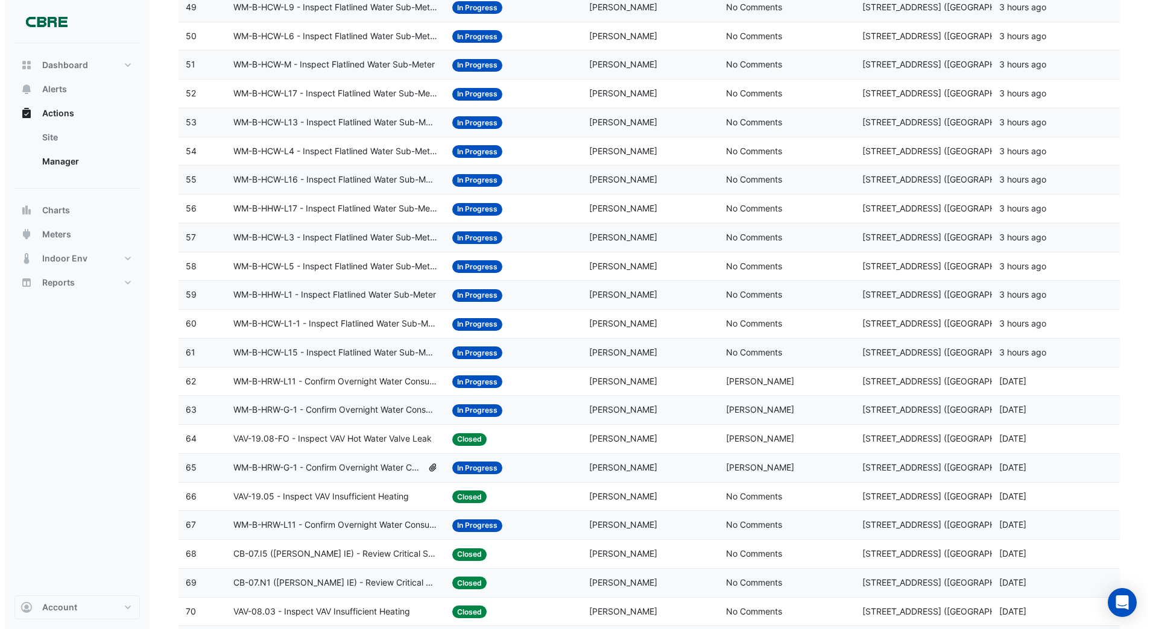
scroll to position [1809, 0]
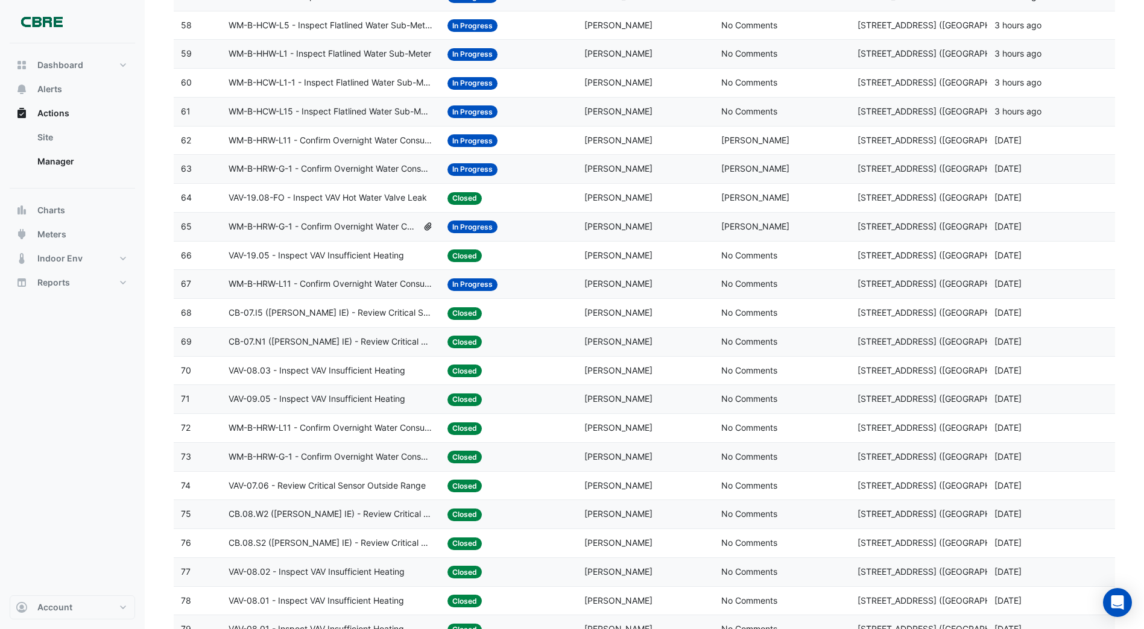
click at [466, 107] on span "In Progress" at bounding box center [472, 111] width 50 height 13
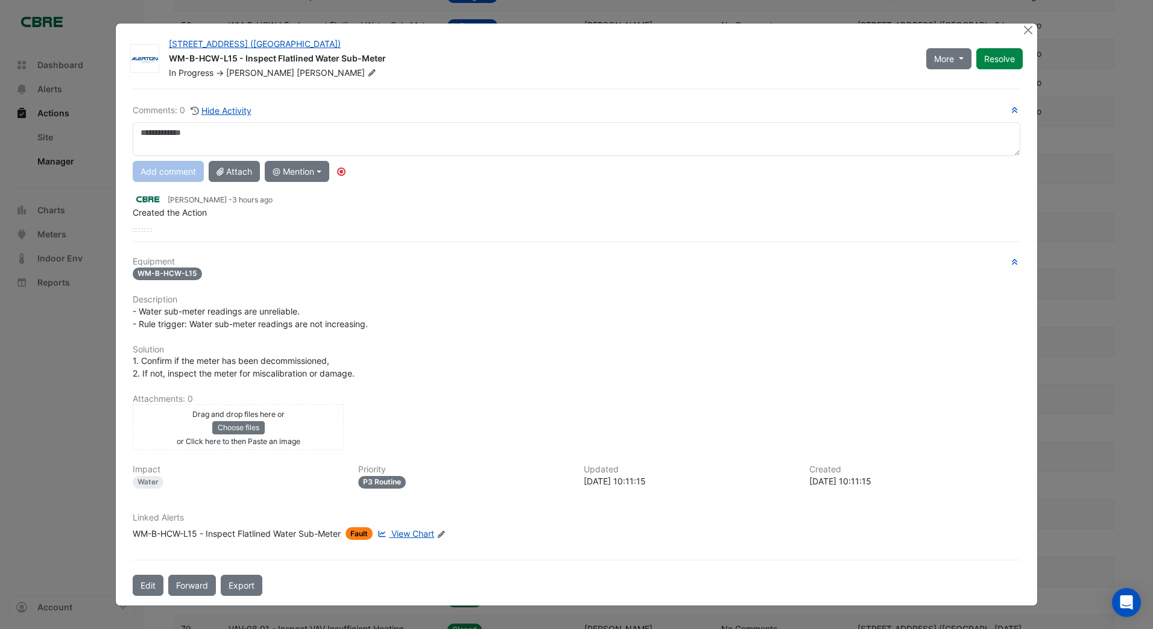
click at [142, 133] on textarea at bounding box center [576, 139] width 887 height 34
drag, startPoint x: 351, startPoint y: 134, endPoint x: 436, endPoint y: 137, distance: 85.7
click at [436, 137] on textarea "**********" at bounding box center [576, 139] width 887 height 34
click at [486, 137] on textarea "**********" at bounding box center [576, 139] width 887 height 34
click at [505, 134] on textarea "**********" at bounding box center [576, 139] width 887 height 34
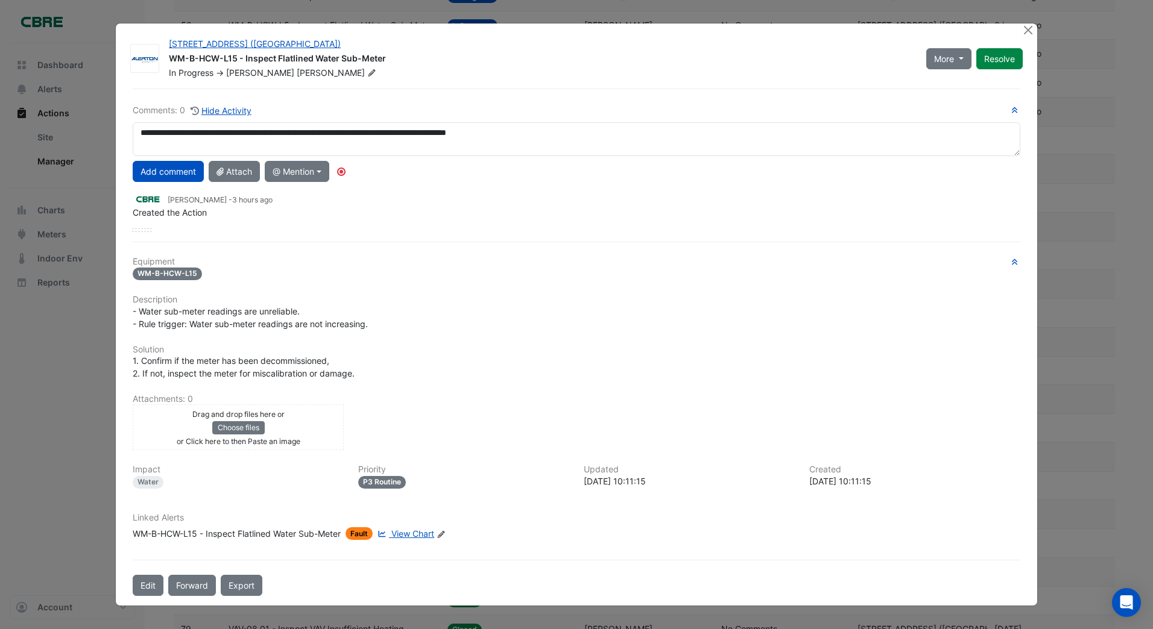
click at [426, 133] on textarea "**********" at bounding box center [576, 139] width 887 height 34
click at [433, 136] on textarea "**********" at bounding box center [576, 139] width 887 height 34
click at [435, 146] on textarea "**********" at bounding box center [576, 139] width 887 height 34
click at [435, 135] on textarea "**********" at bounding box center [576, 139] width 887 height 34
click at [560, 132] on textarea "**********" at bounding box center [576, 139] width 887 height 34
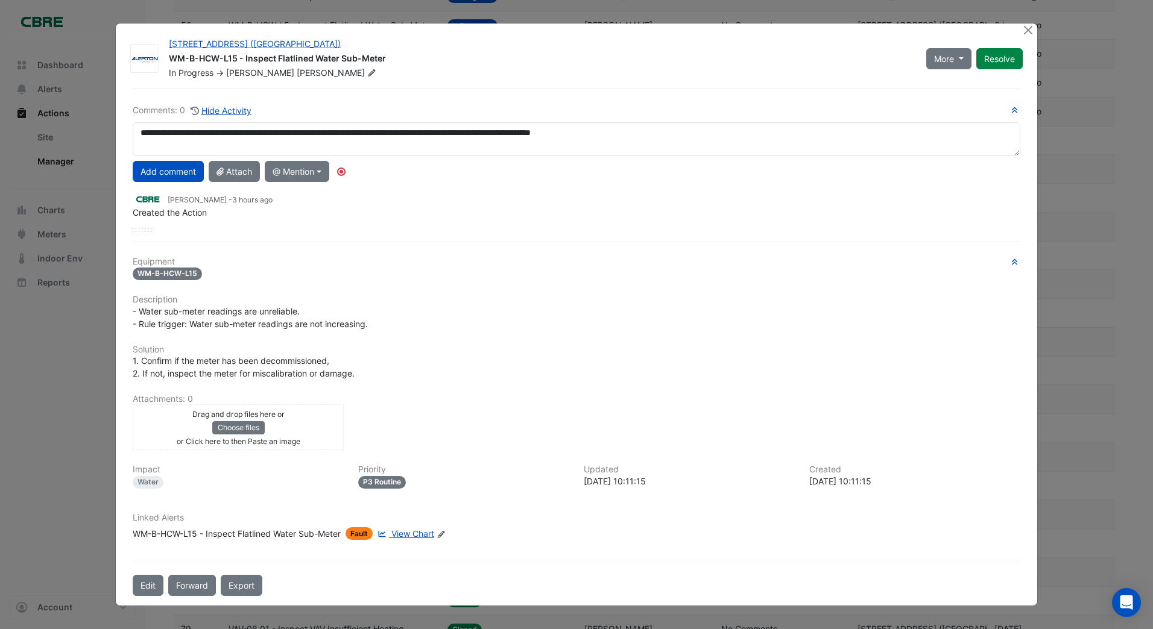
drag, startPoint x: 140, startPoint y: 133, endPoint x: 669, endPoint y: 139, distance: 528.1
click at [669, 136] on textarea "**********" at bounding box center [576, 139] width 887 height 34
type textarea "**********"
click at [995, 60] on button "Resolve" at bounding box center [999, 58] width 46 height 21
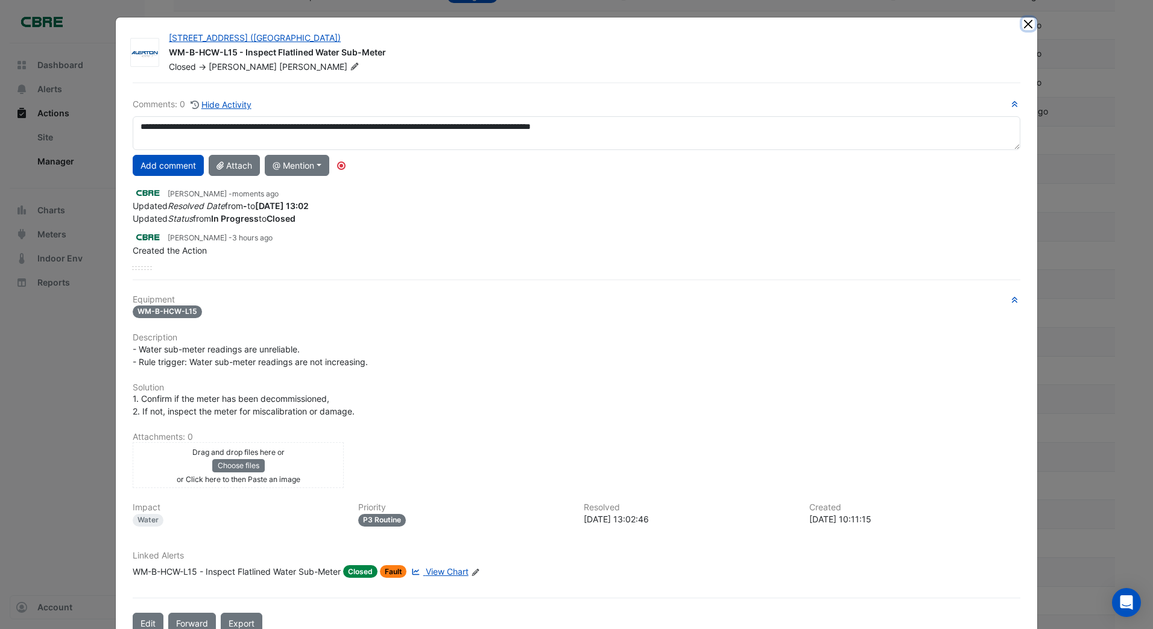
click at [1022, 24] on button "Close" at bounding box center [1028, 23] width 13 height 13
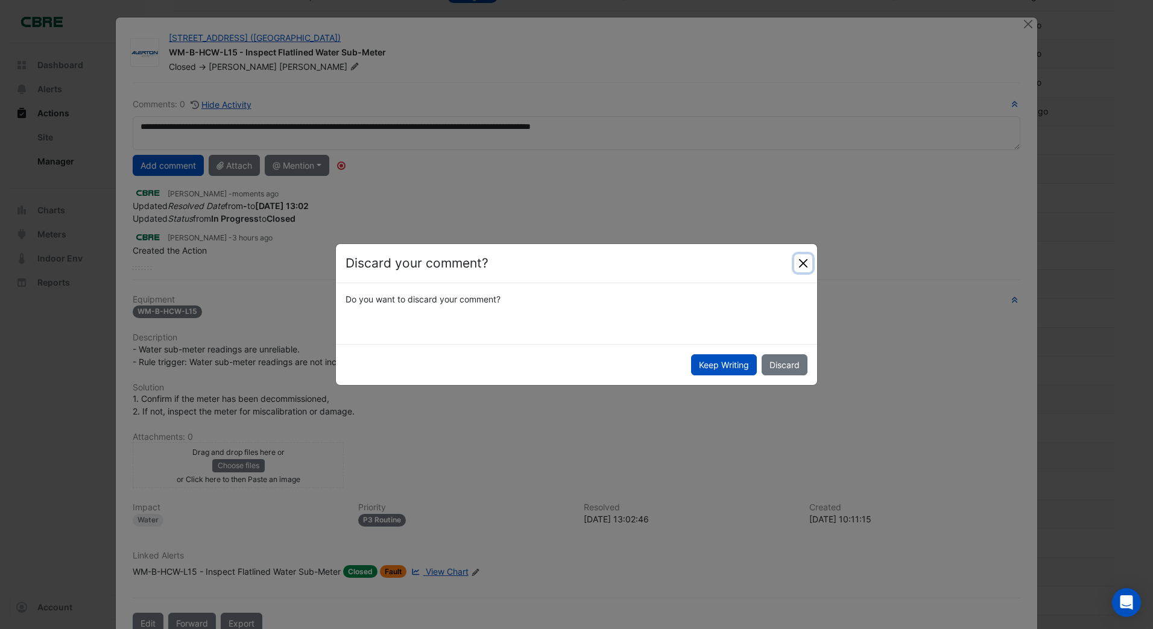
click at [801, 264] on button "Close" at bounding box center [803, 263] width 18 height 18
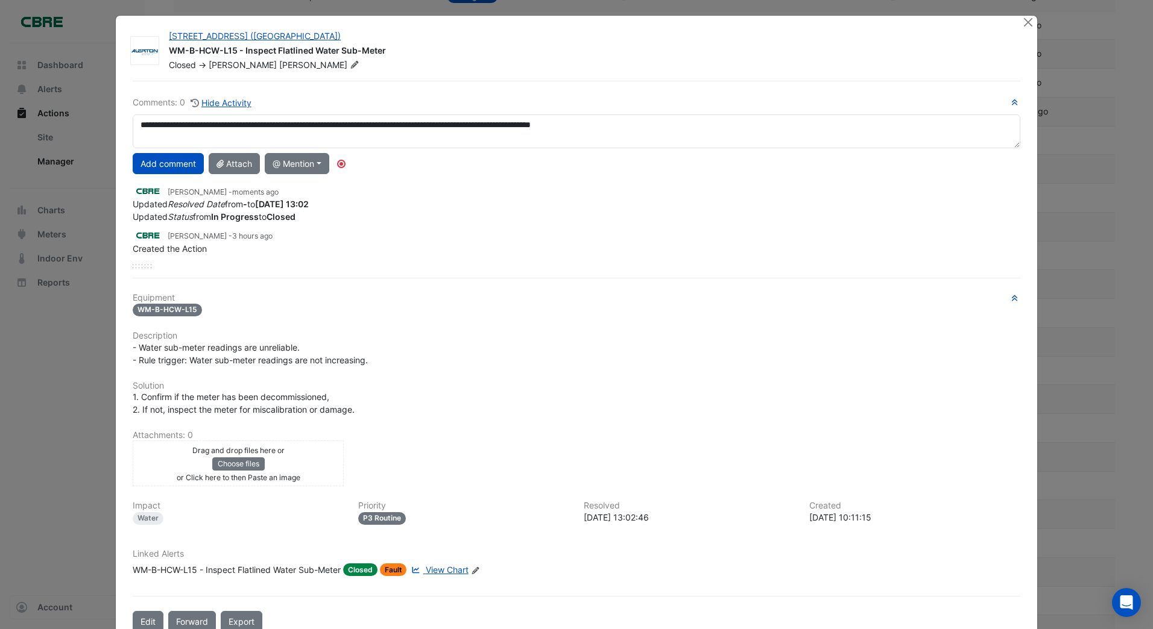
scroll to position [0, 0]
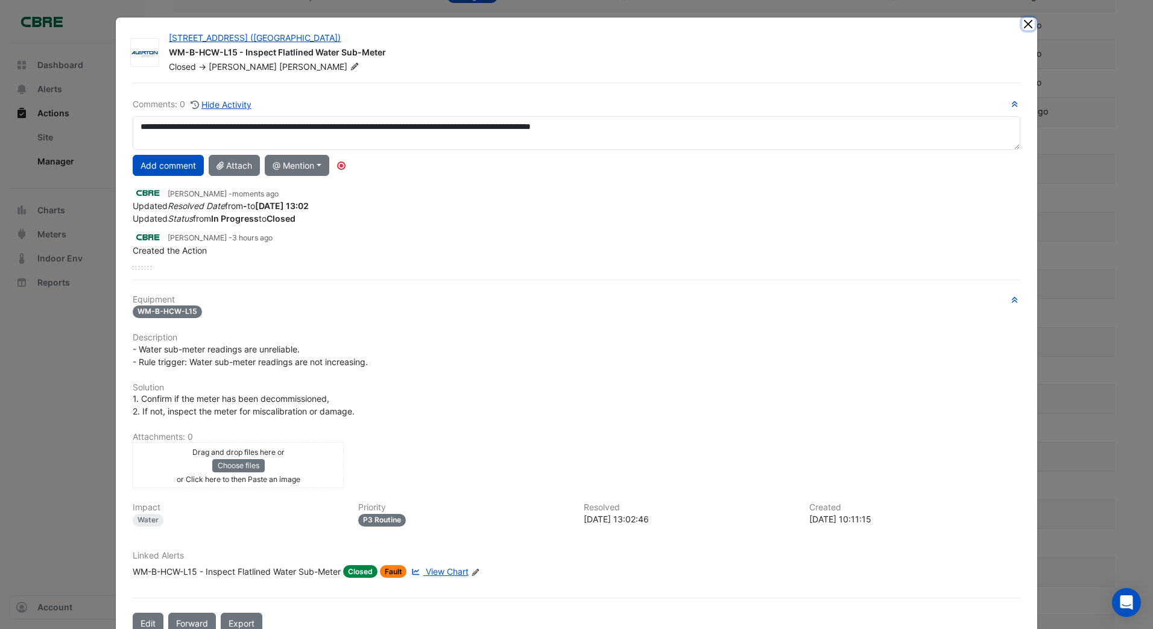
click at [1022, 25] on button "Close" at bounding box center [1028, 23] width 13 height 13
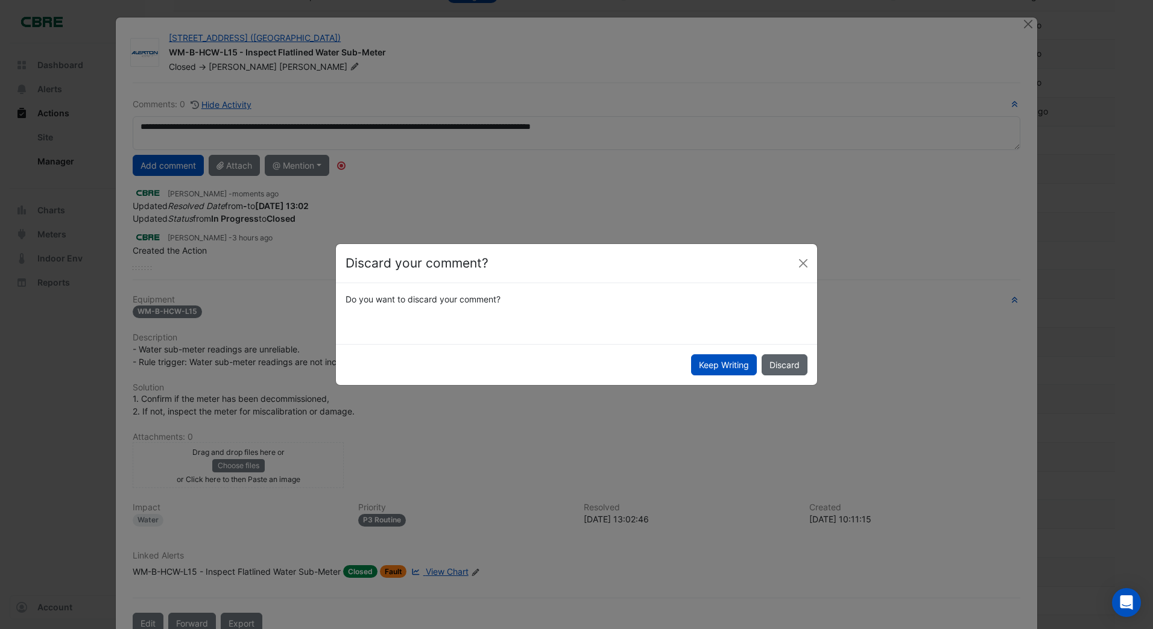
click at [784, 362] on button "Discard" at bounding box center [784, 364] width 46 height 21
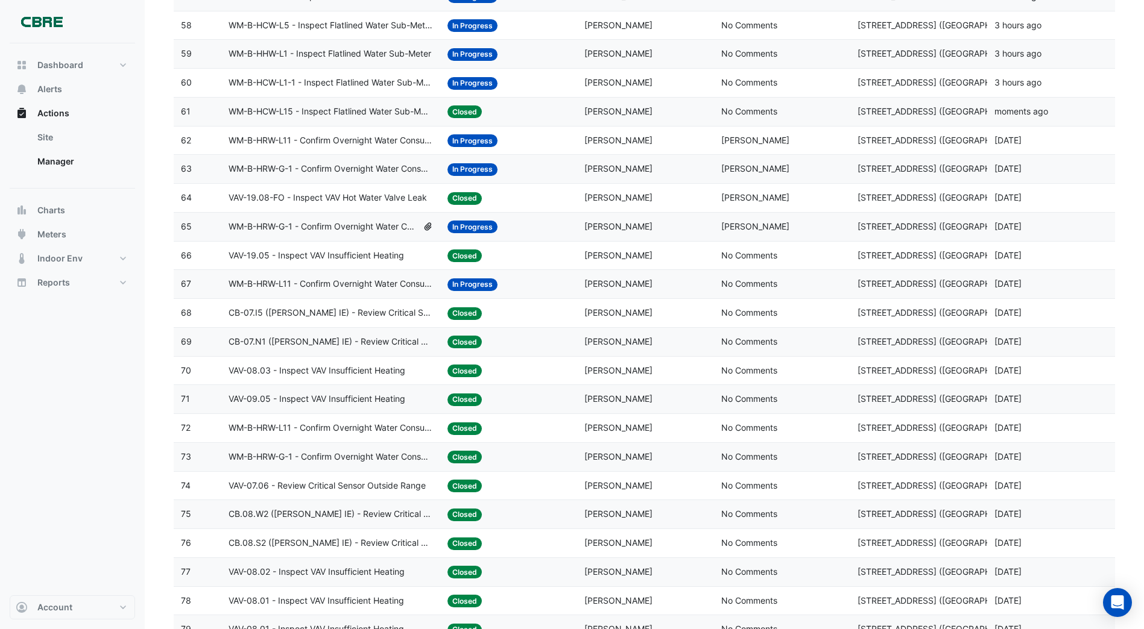
click at [473, 166] on span "In Progress" at bounding box center [472, 169] width 50 height 13
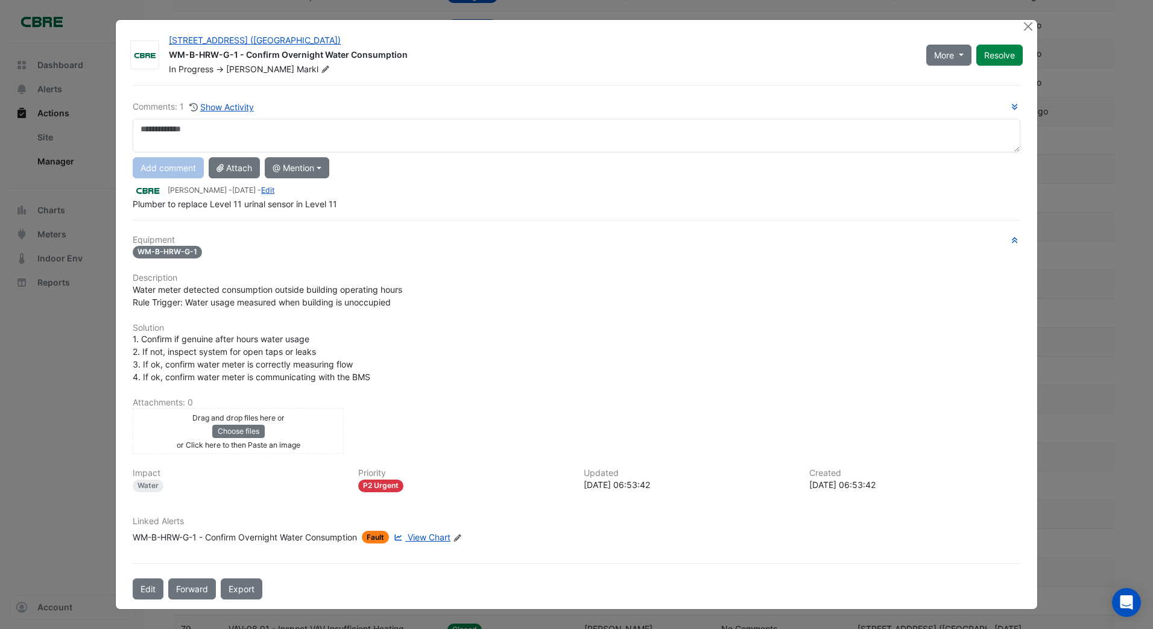
click at [169, 131] on textarea at bounding box center [576, 136] width 887 height 34
click at [154, 168] on div "Add comment Attach @ Mention AG Coombs Brendan Sadler Chris Ciaglia Wayne Maggs…" at bounding box center [576, 167] width 902 height 21
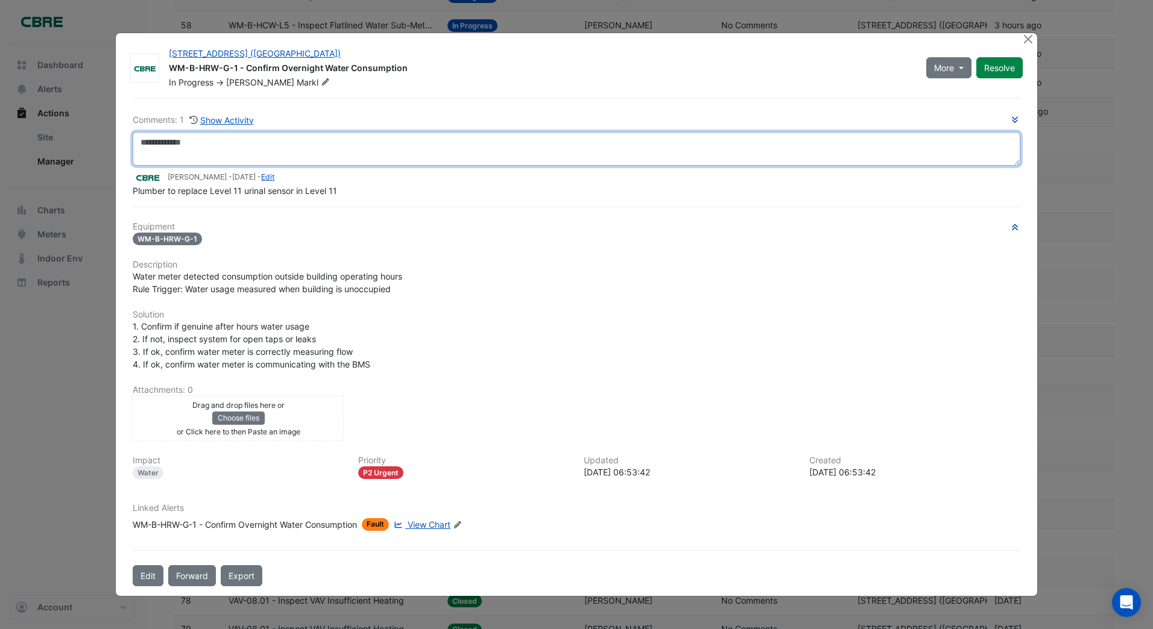
click at [143, 143] on textarea at bounding box center [576, 149] width 887 height 34
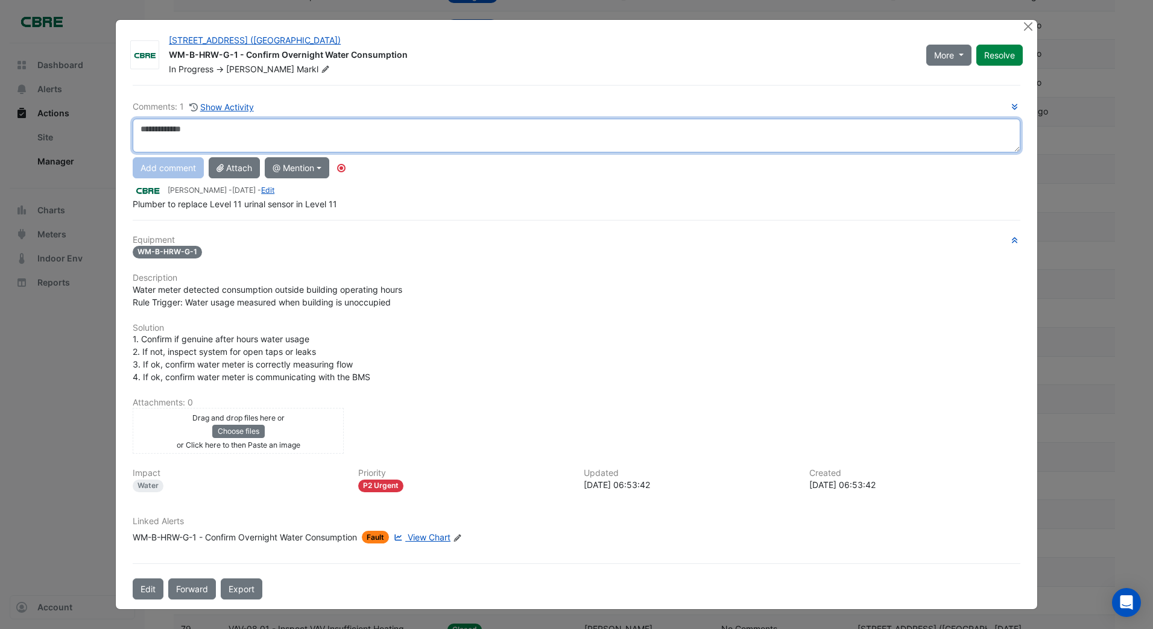
paste textarea "**********"
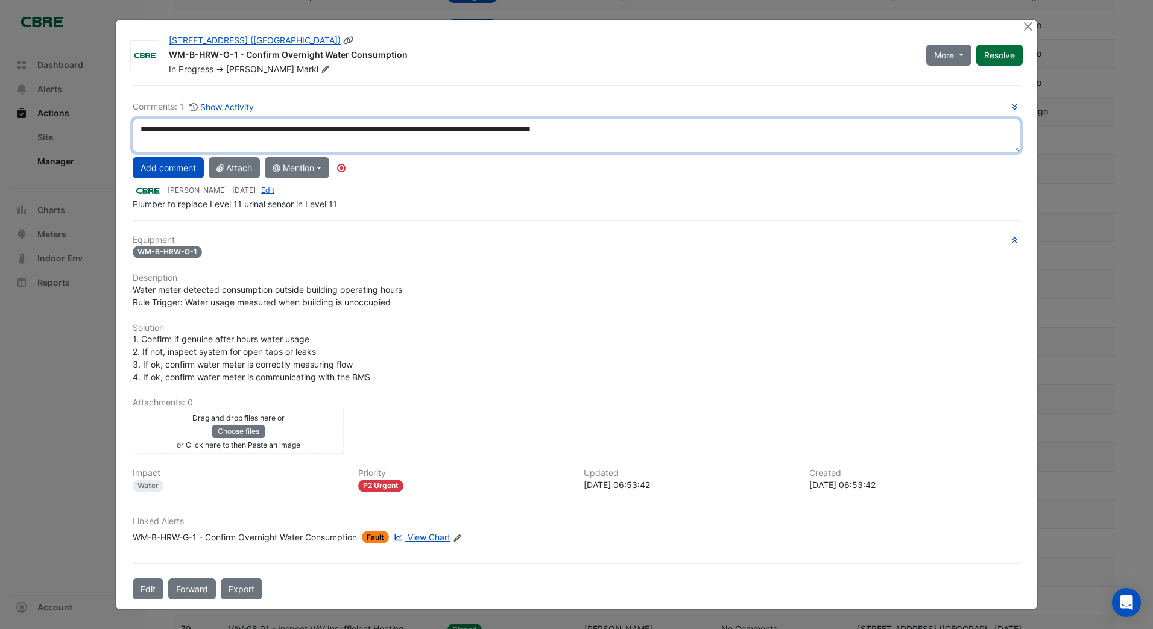
type textarea "**********"
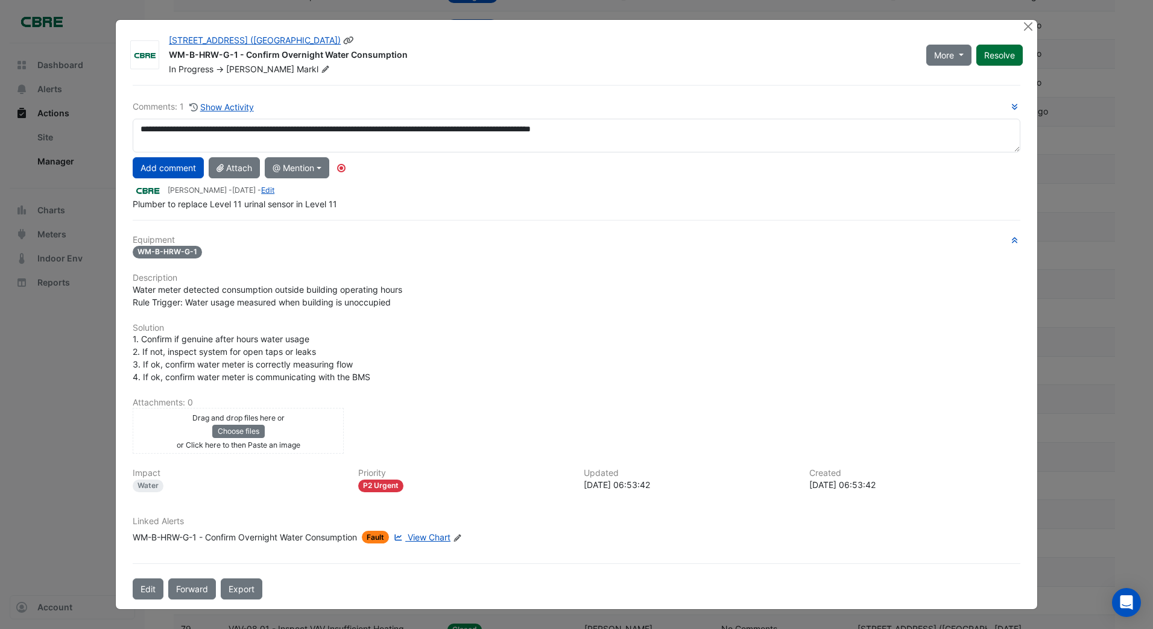
click at [998, 52] on button "Resolve" at bounding box center [999, 55] width 46 height 21
click at [1030, 28] on button "Close" at bounding box center [1028, 26] width 13 height 13
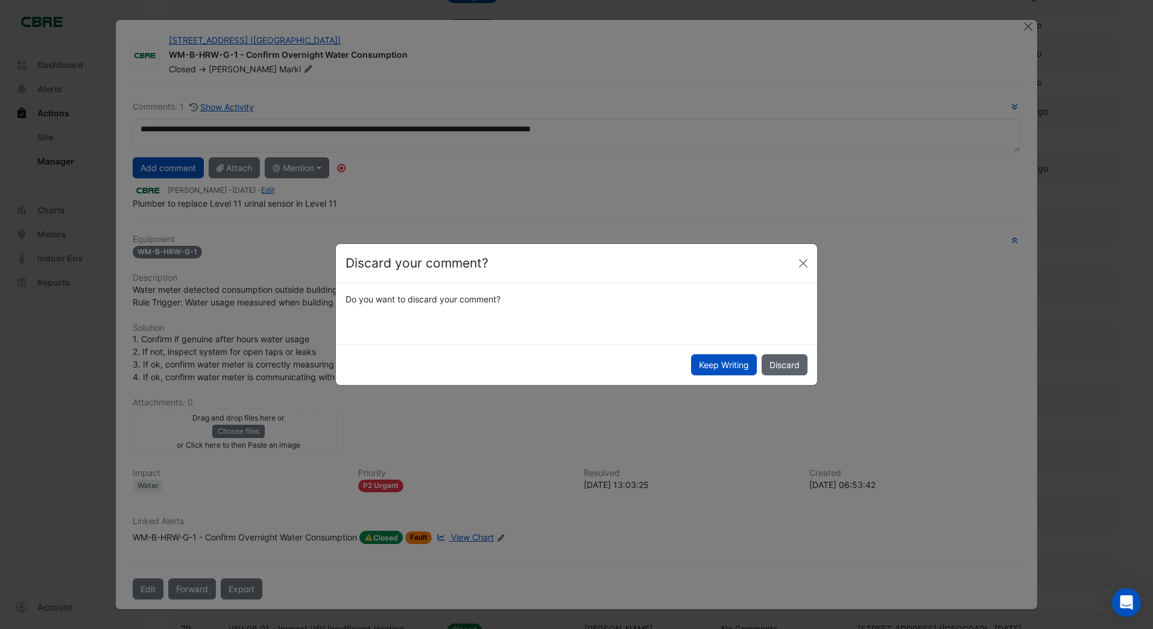
click at [770, 364] on button "Discard" at bounding box center [784, 364] width 46 height 21
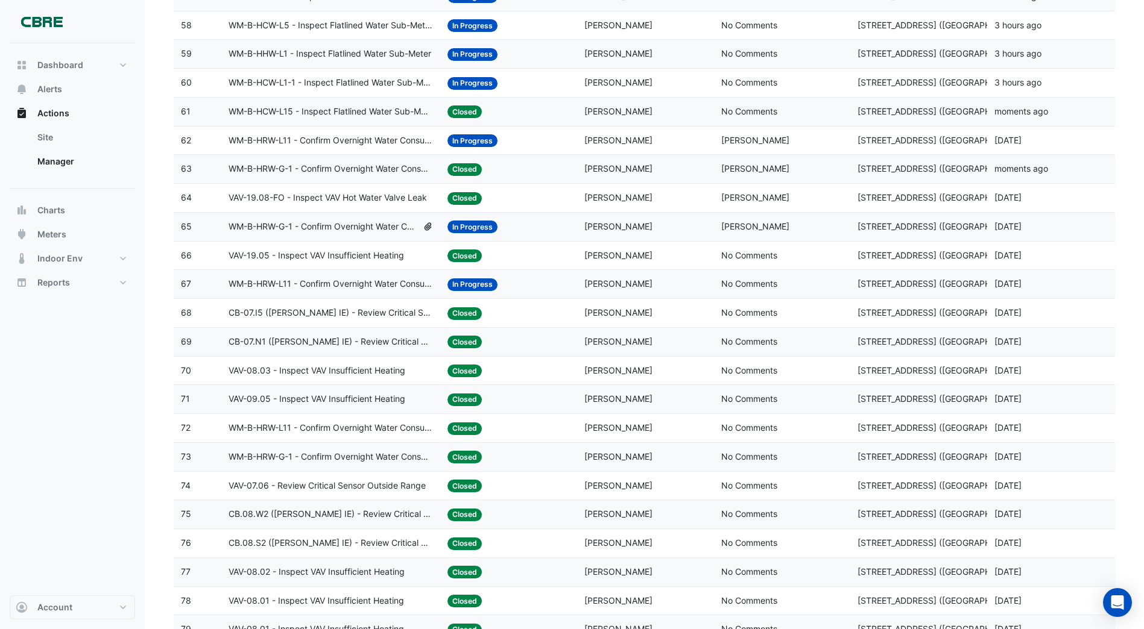
click at [423, 165] on span "WM-B-HRW-G-1 - Confirm Overnight Water Consumption" at bounding box center [330, 169] width 204 height 14
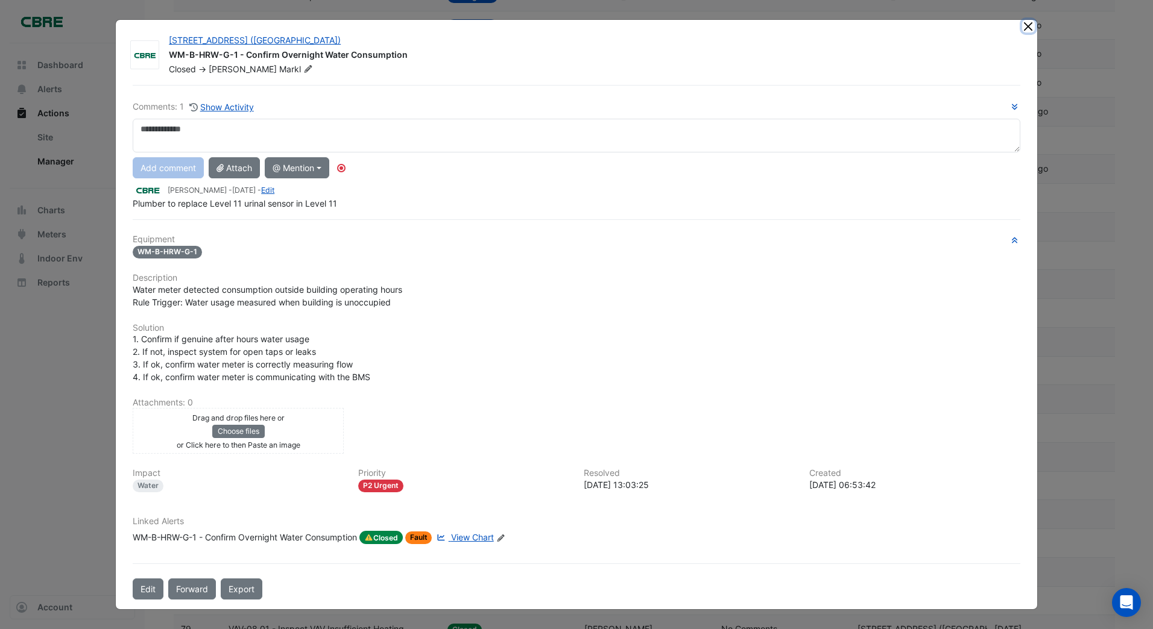
click at [1023, 26] on button "Close" at bounding box center [1028, 26] width 13 height 13
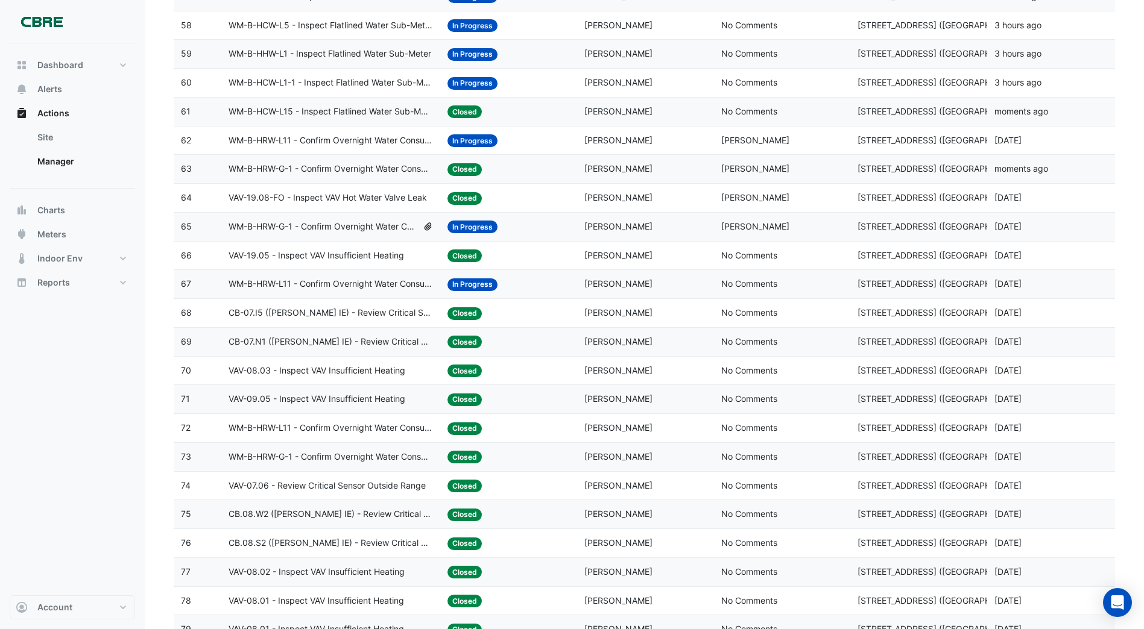
click at [455, 164] on span "Closed" at bounding box center [464, 169] width 34 height 13
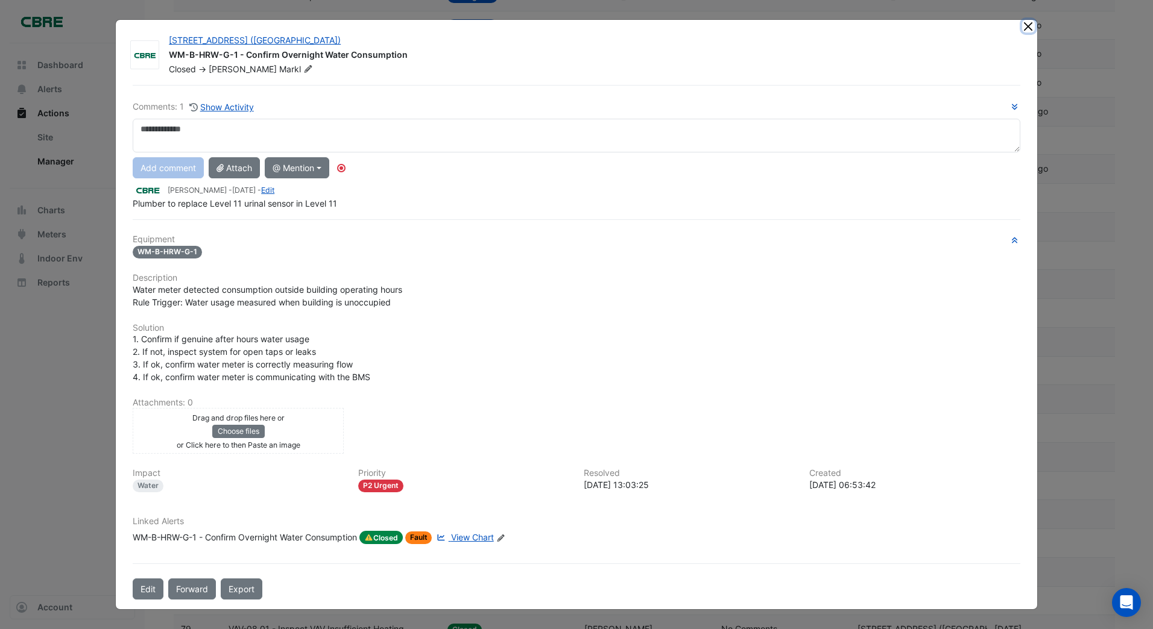
click at [1028, 25] on button "Close" at bounding box center [1028, 26] width 13 height 13
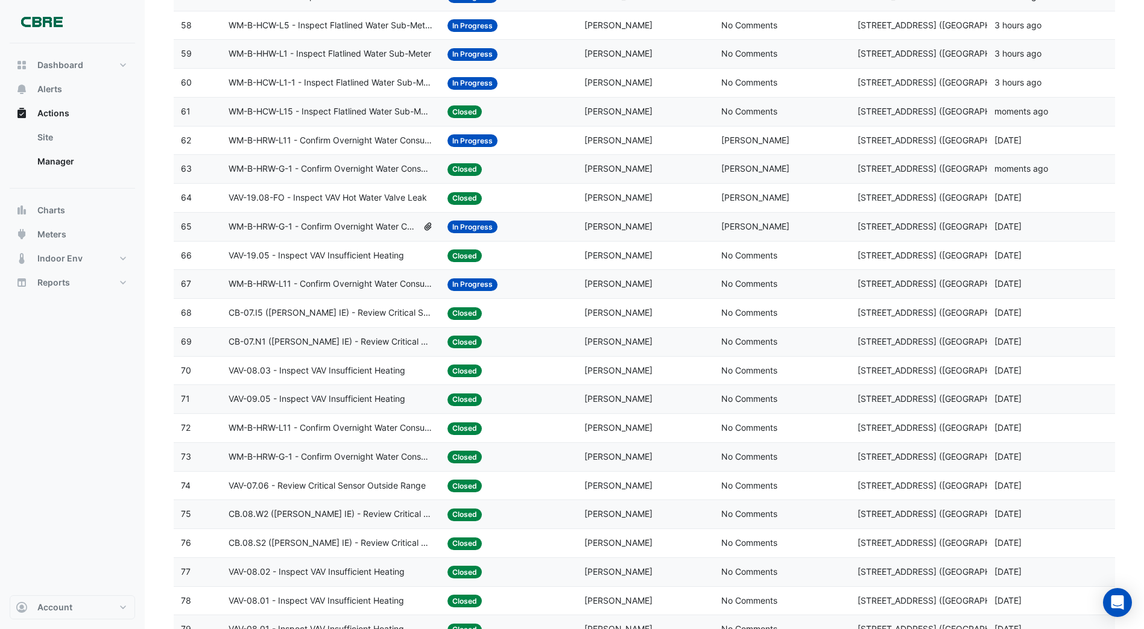
click at [468, 106] on span "Closed" at bounding box center [464, 111] width 34 height 13
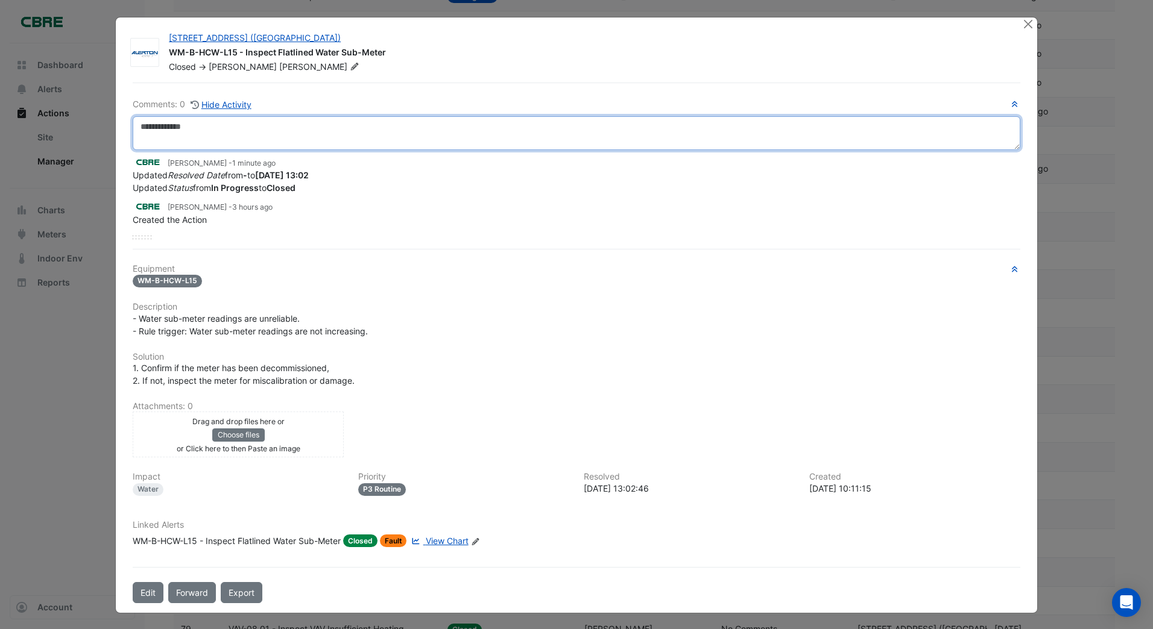
click at [152, 125] on textarea at bounding box center [576, 133] width 887 height 34
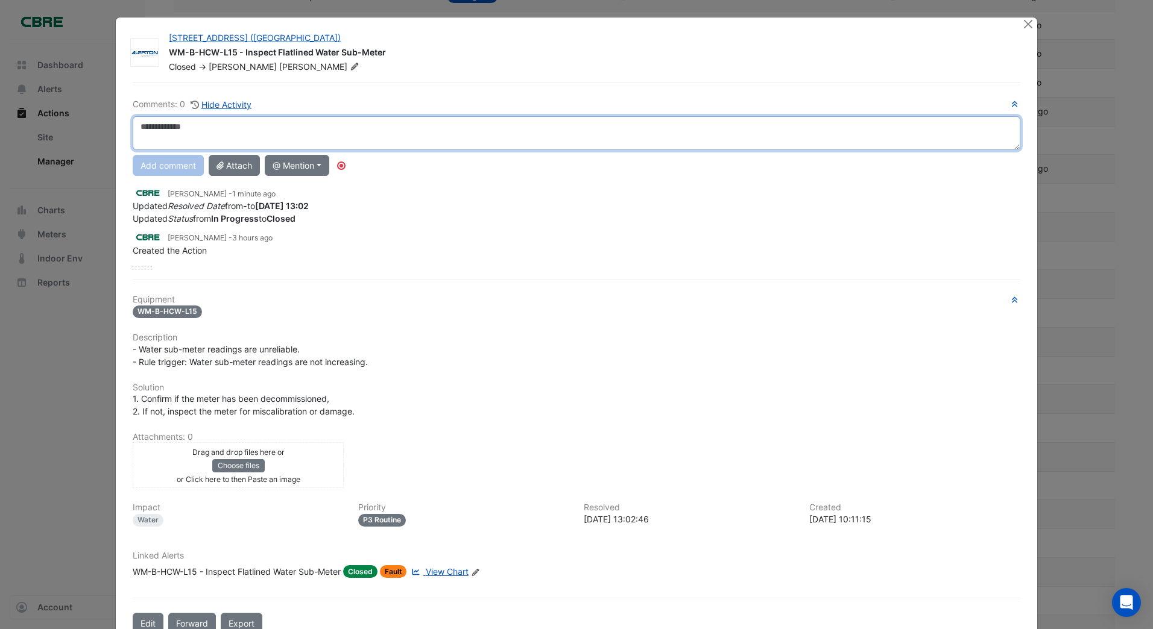
paste textarea "**********"
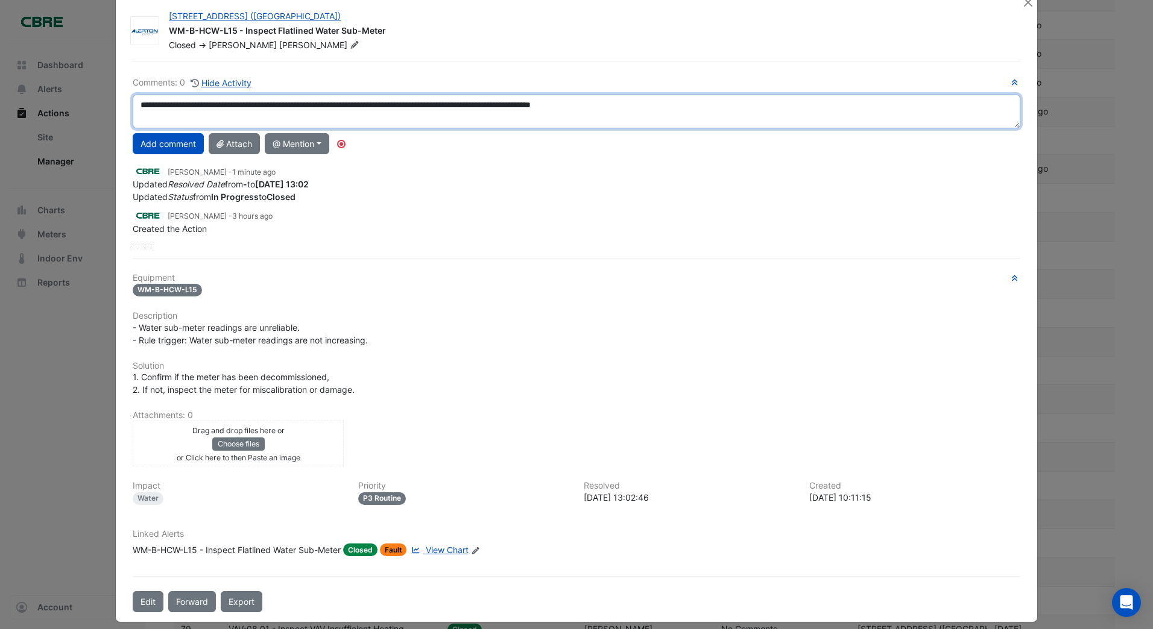
scroll to position [32, 0]
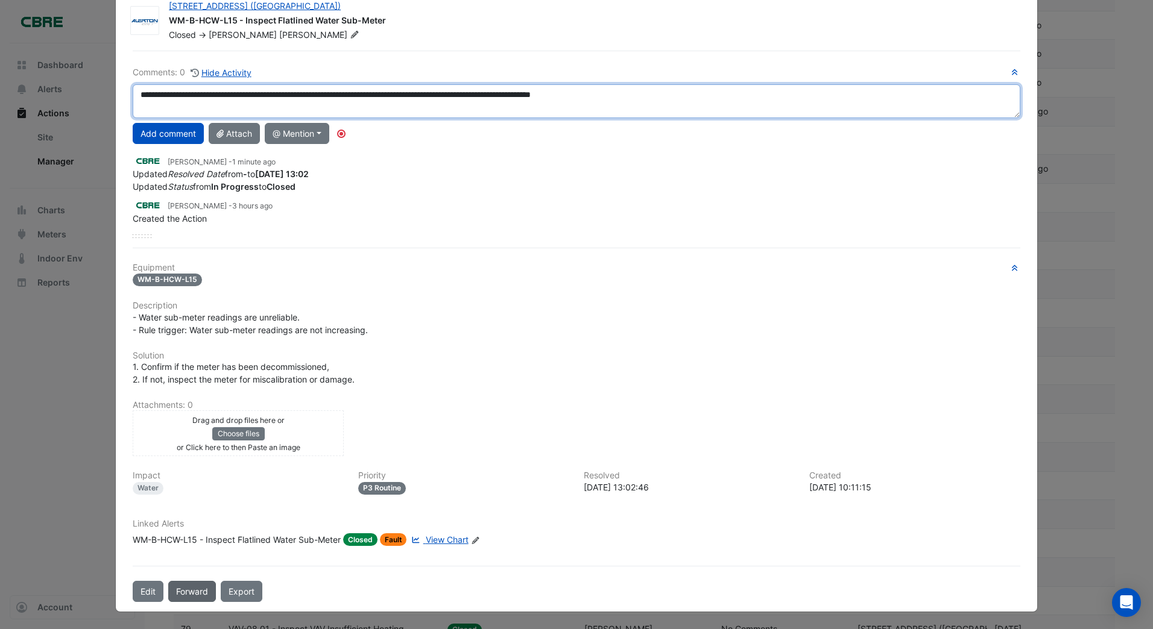
type textarea "**********"
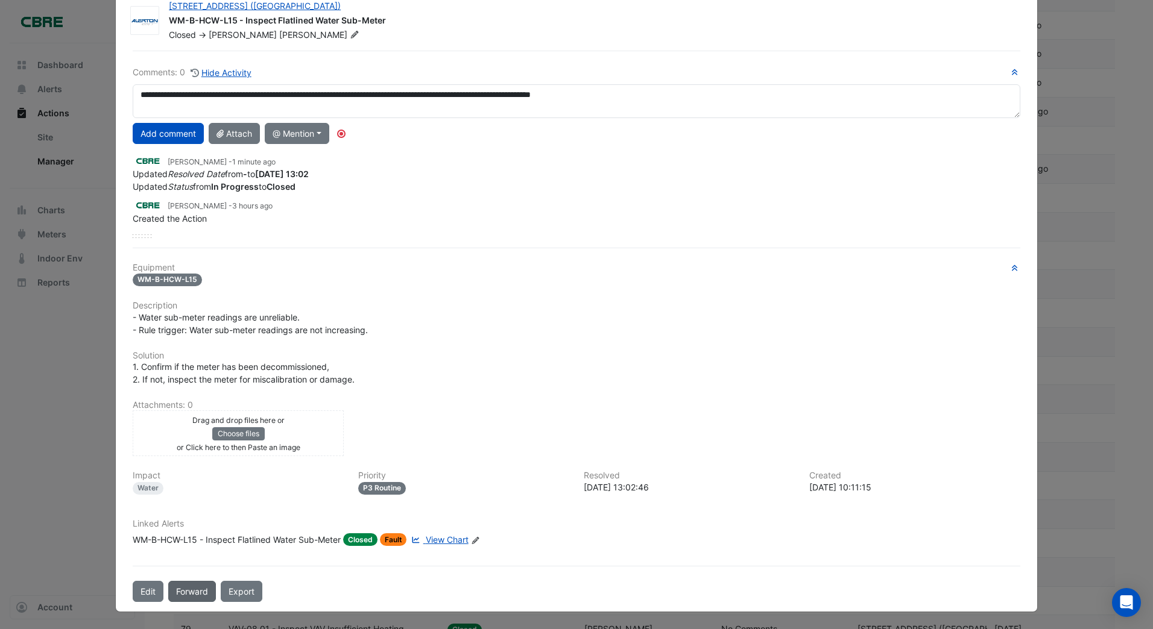
click at [200, 591] on button "Forward" at bounding box center [192, 591] width 48 height 21
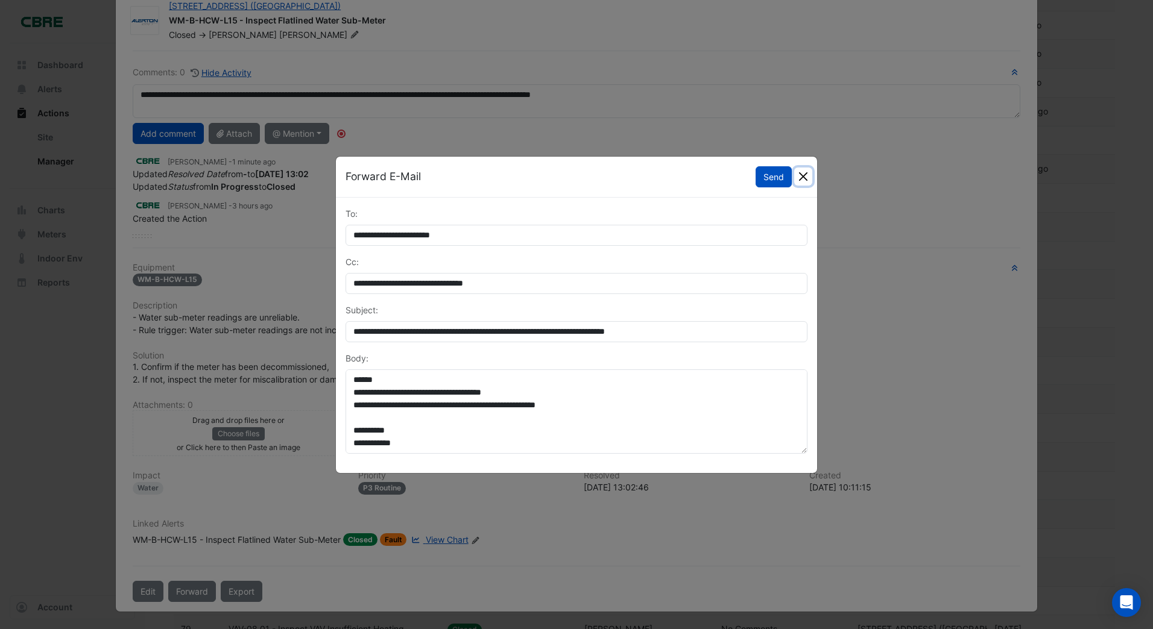
click at [806, 178] on button "Close" at bounding box center [803, 177] width 18 height 18
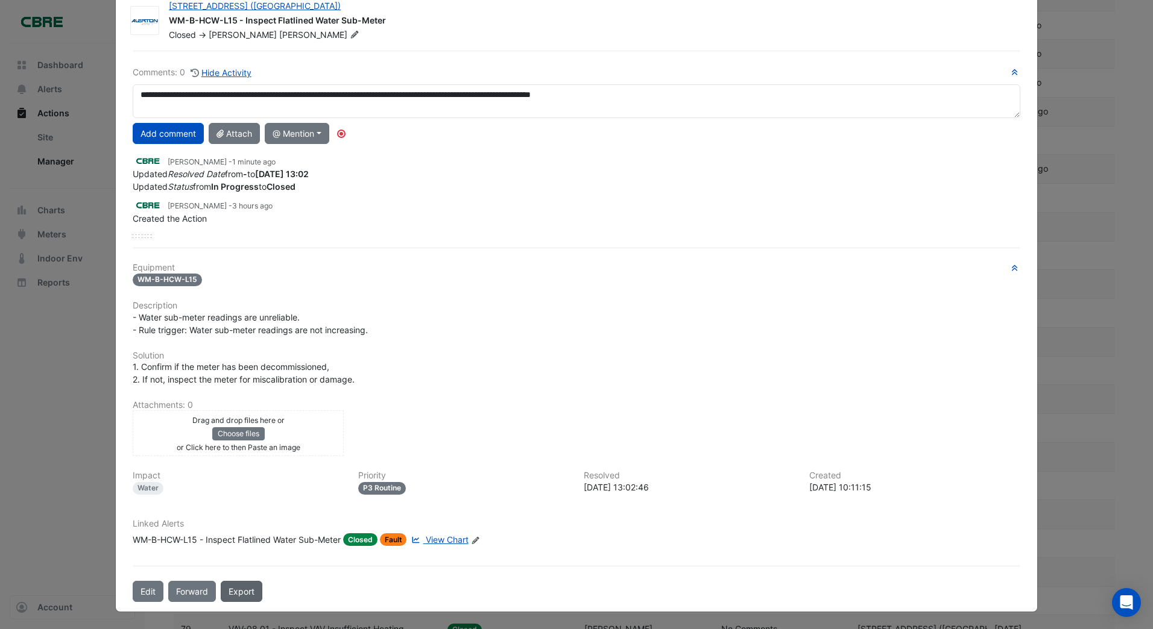
click at [236, 591] on link "Export" at bounding box center [242, 591] width 42 height 21
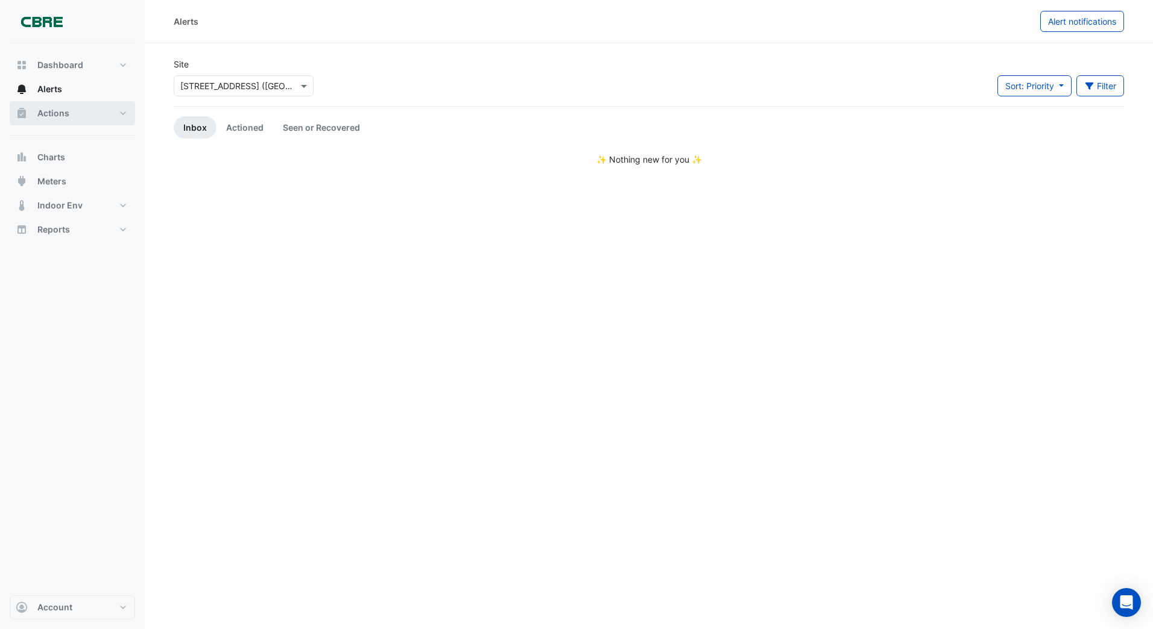
click at [54, 112] on span "Actions" at bounding box center [53, 113] width 32 height 12
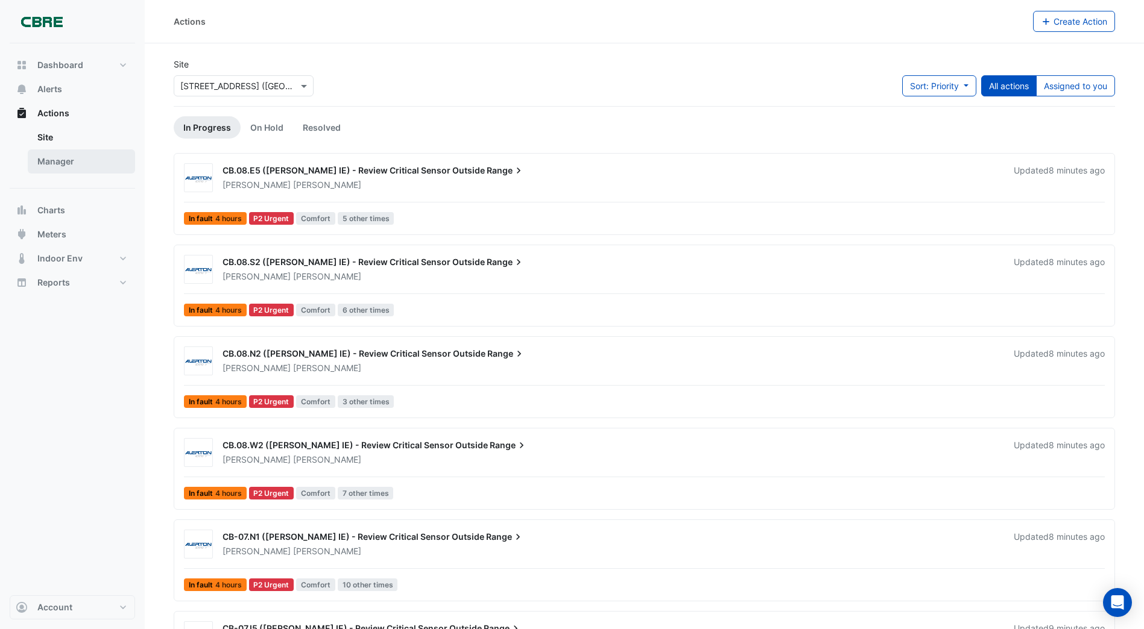
click at [46, 162] on link "Manager" at bounding box center [81, 162] width 107 height 24
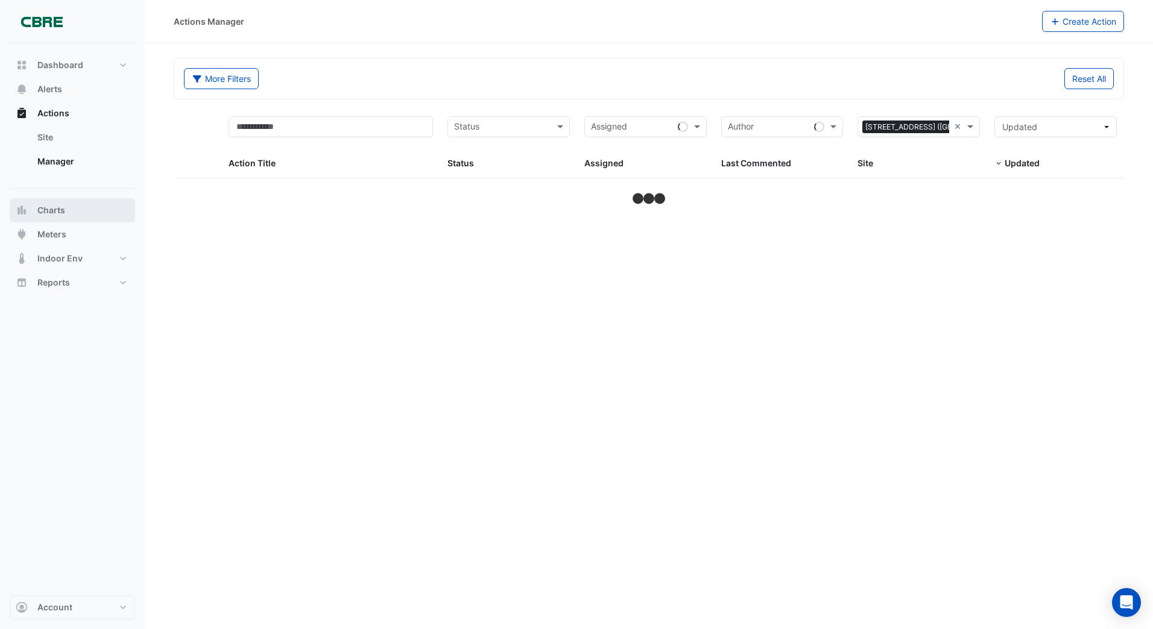
select select "***"
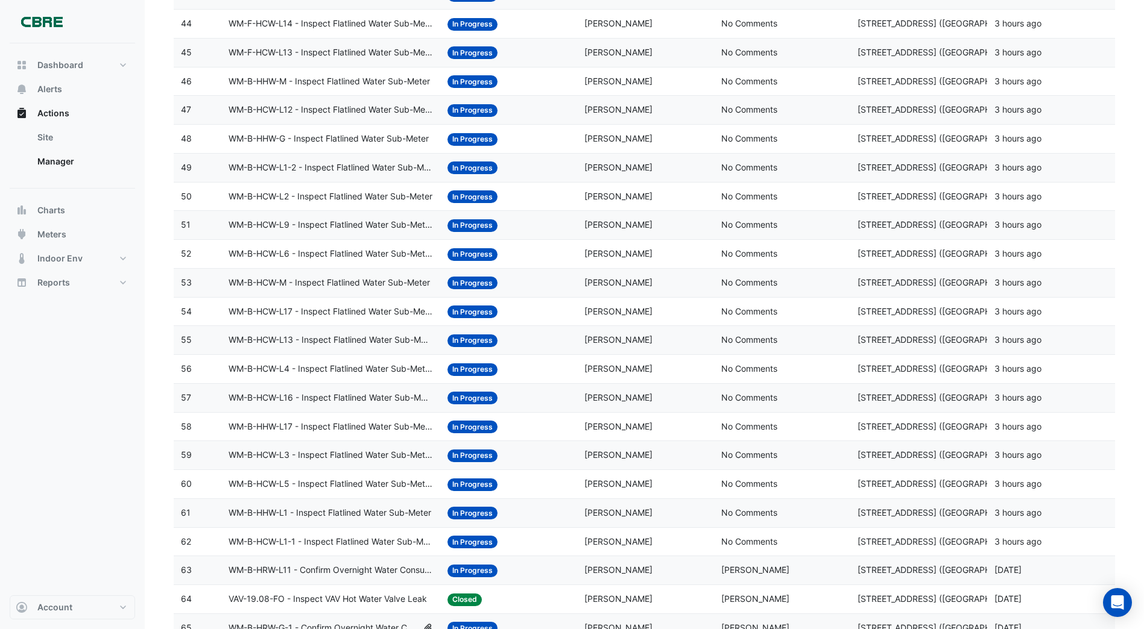
scroll to position [1628, 0]
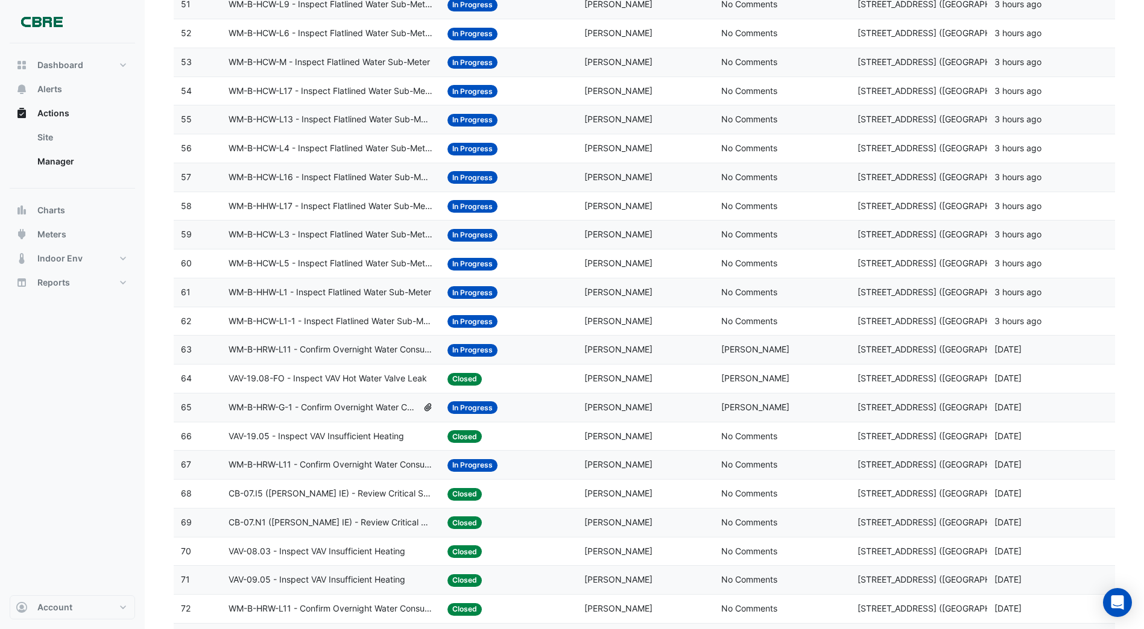
click at [405, 379] on span "VAV-19.08-FO - Inspect VAV Hot Water Valve Leak" at bounding box center [327, 379] width 198 height 14
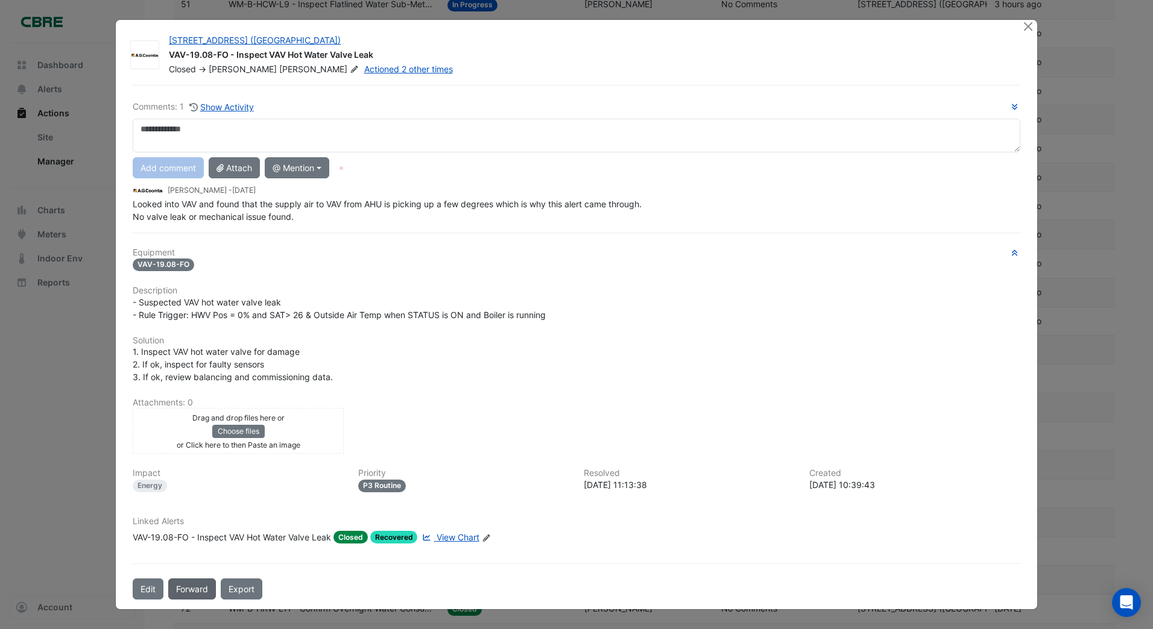
click at [199, 587] on button "Forward" at bounding box center [192, 589] width 48 height 21
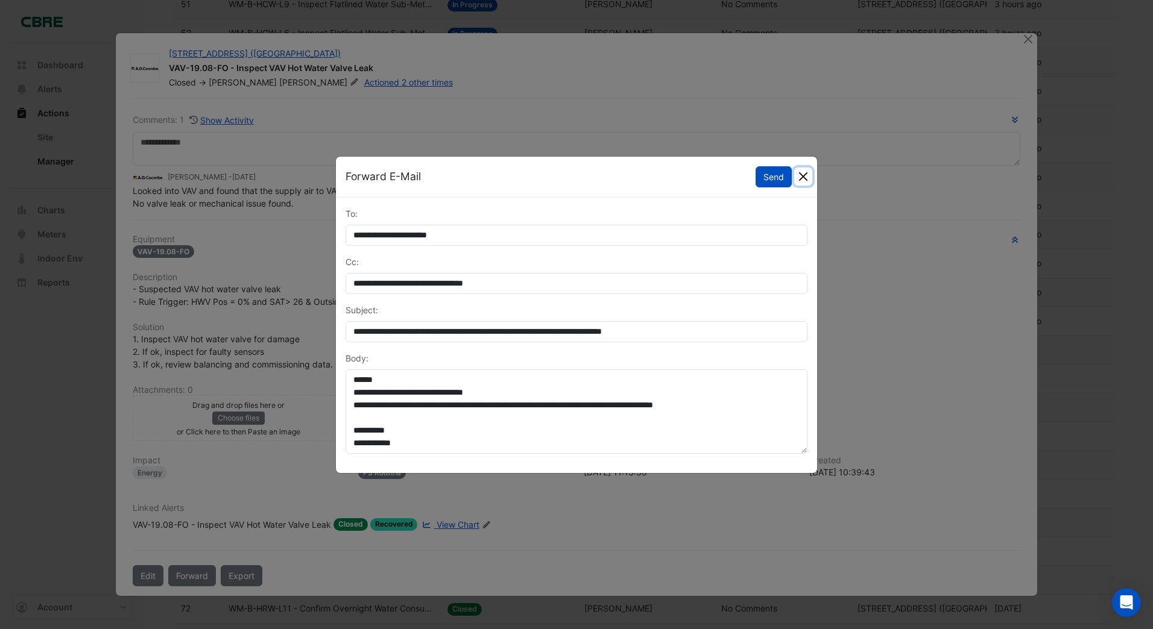
click at [802, 174] on button "Close" at bounding box center [803, 177] width 18 height 18
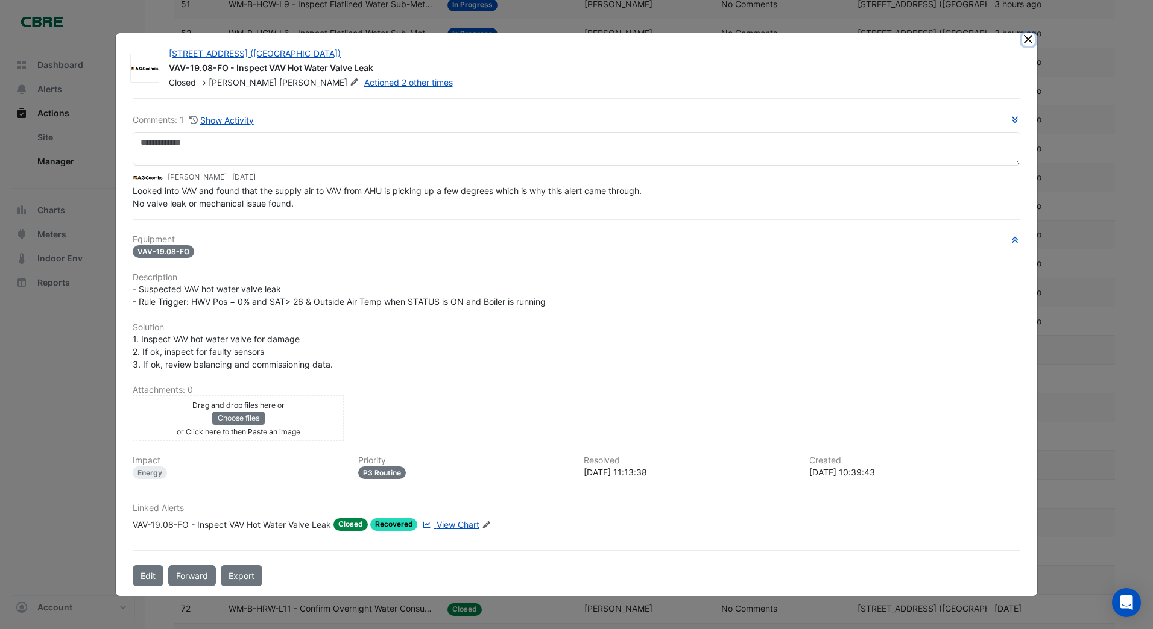
click at [1027, 39] on button "Close" at bounding box center [1028, 39] width 13 height 13
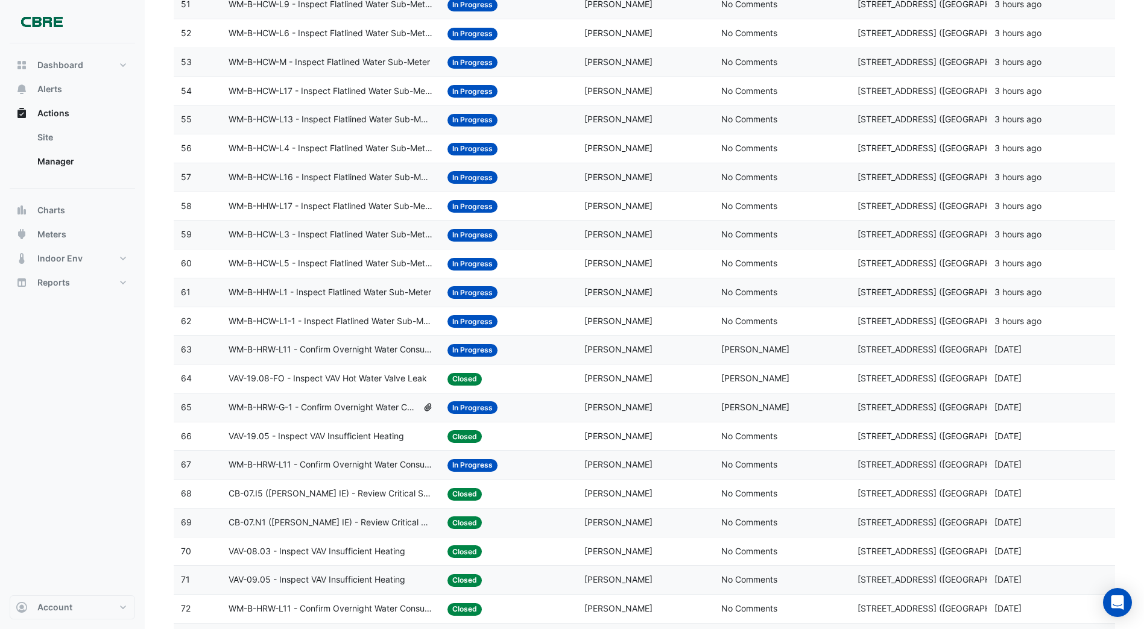
click at [470, 323] on span "In Progress" at bounding box center [472, 321] width 50 height 13
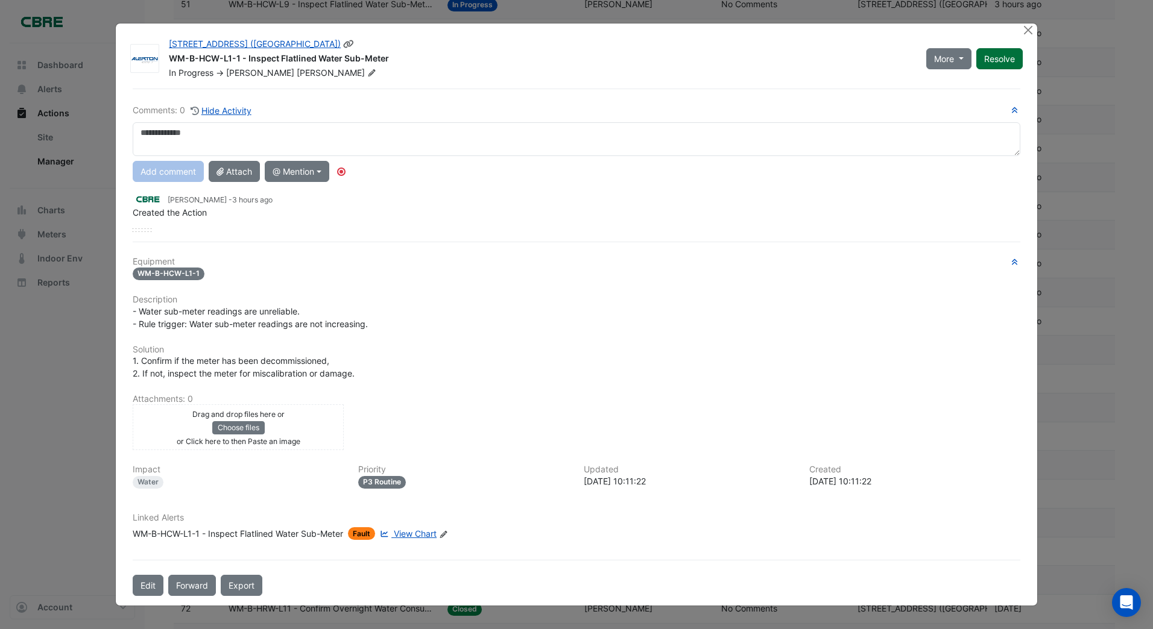
click at [993, 63] on button "Resolve" at bounding box center [999, 58] width 46 height 21
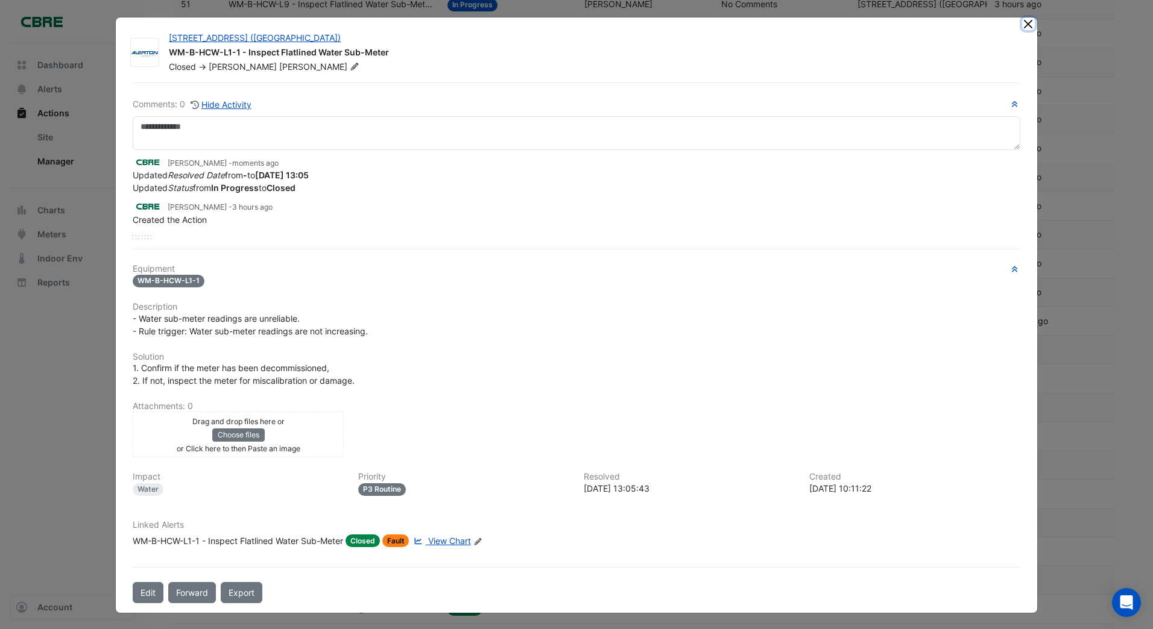
click at [1022, 24] on button "Close" at bounding box center [1028, 23] width 13 height 13
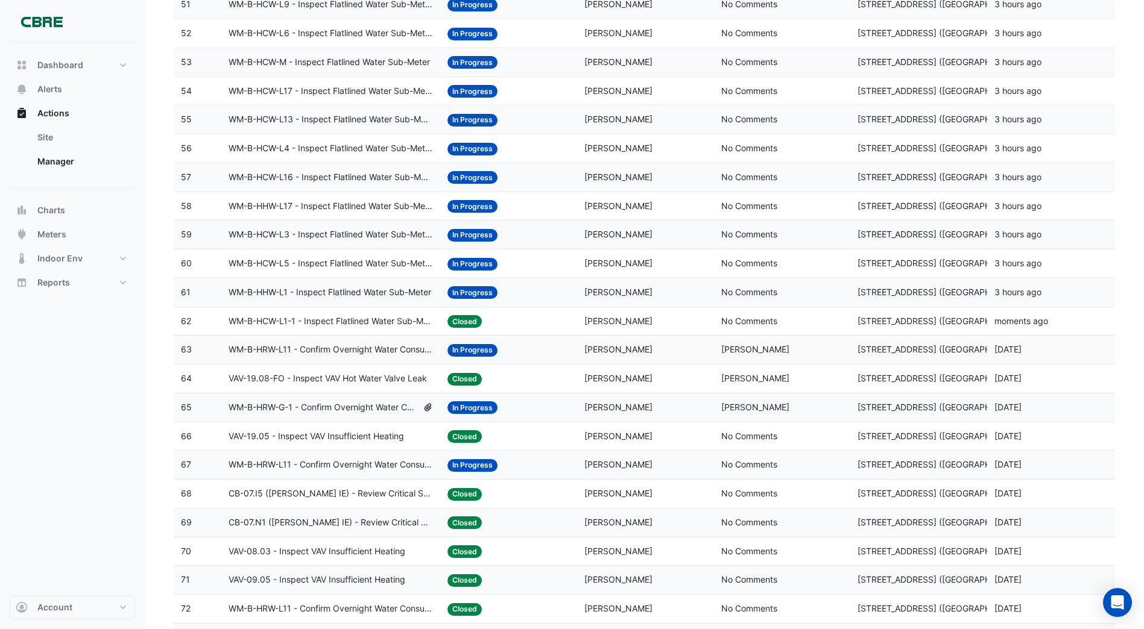
click at [467, 293] on span "In Progress" at bounding box center [472, 292] width 50 height 13
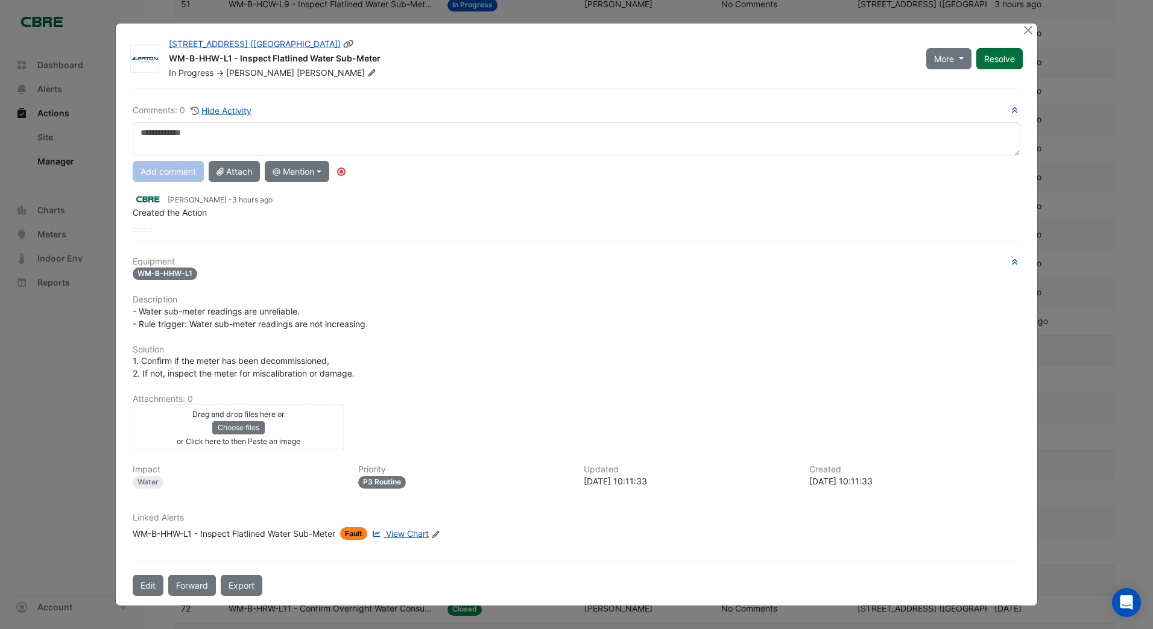
click at [996, 60] on div "More On Hold Not Doing Resolve" at bounding box center [974, 58] width 111 height 41
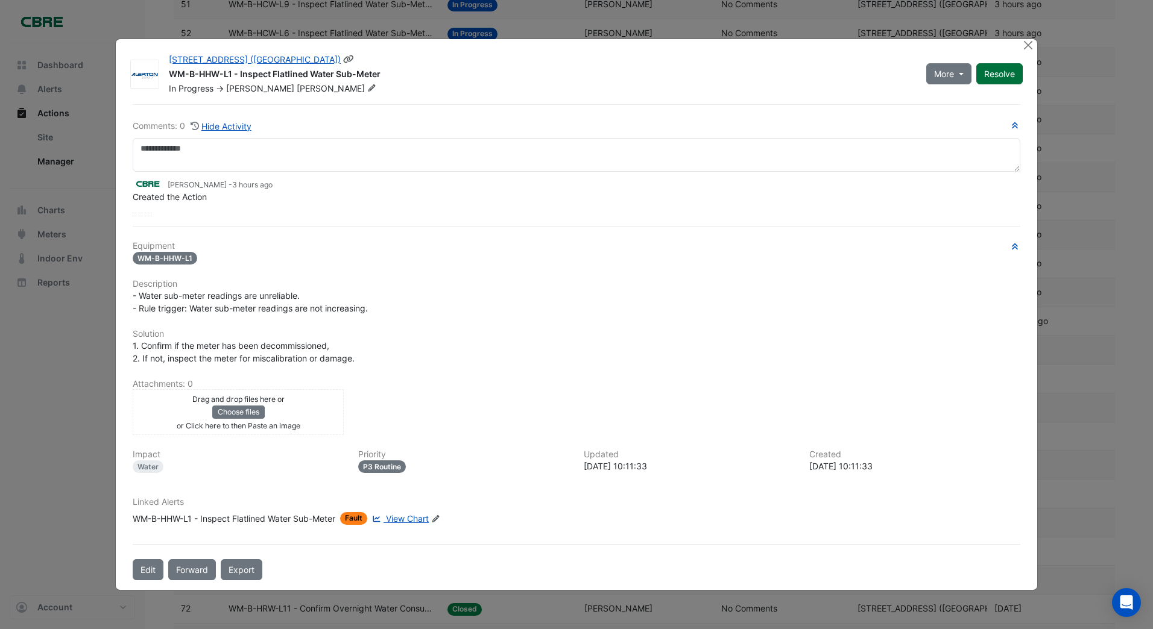
click at [992, 76] on button "Resolve" at bounding box center [999, 73] width 46 height 21
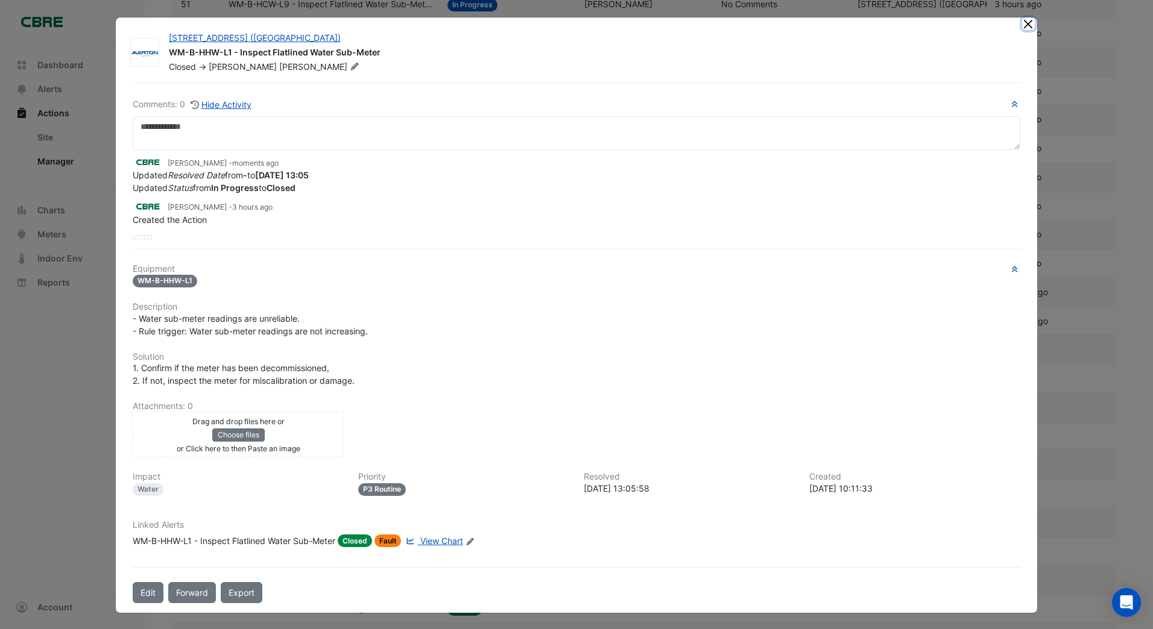
click at [1022, 25] on button "Close" at bounding box center [1028, 23] width 13 height 13
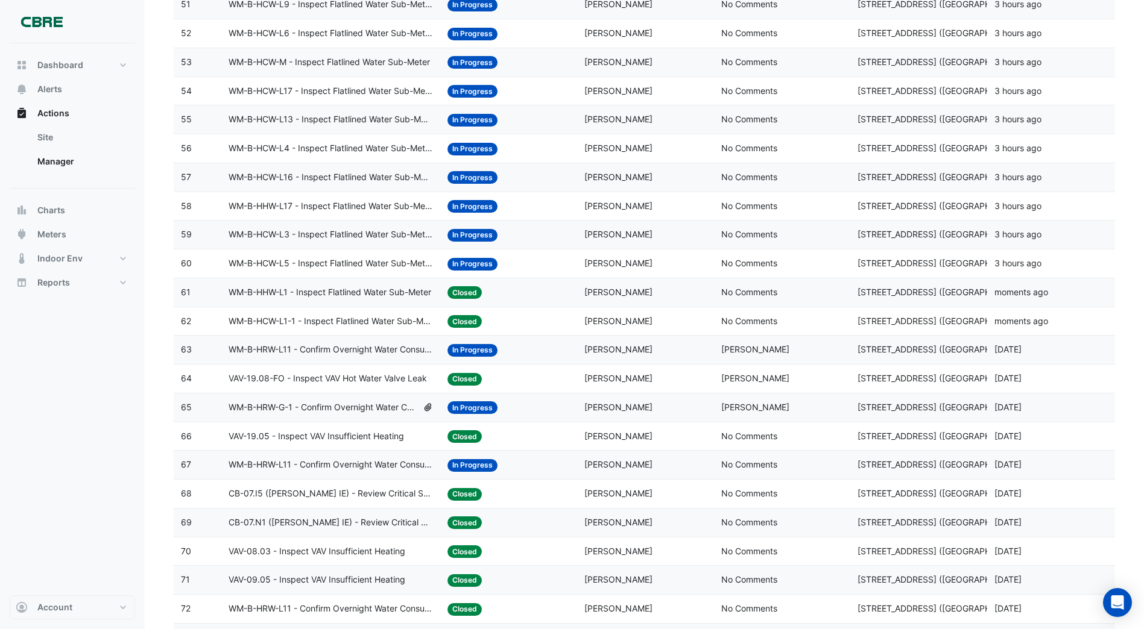
click at [476, 259] on span "In Progress" at bounding box center [472, 264] width 50 height 13
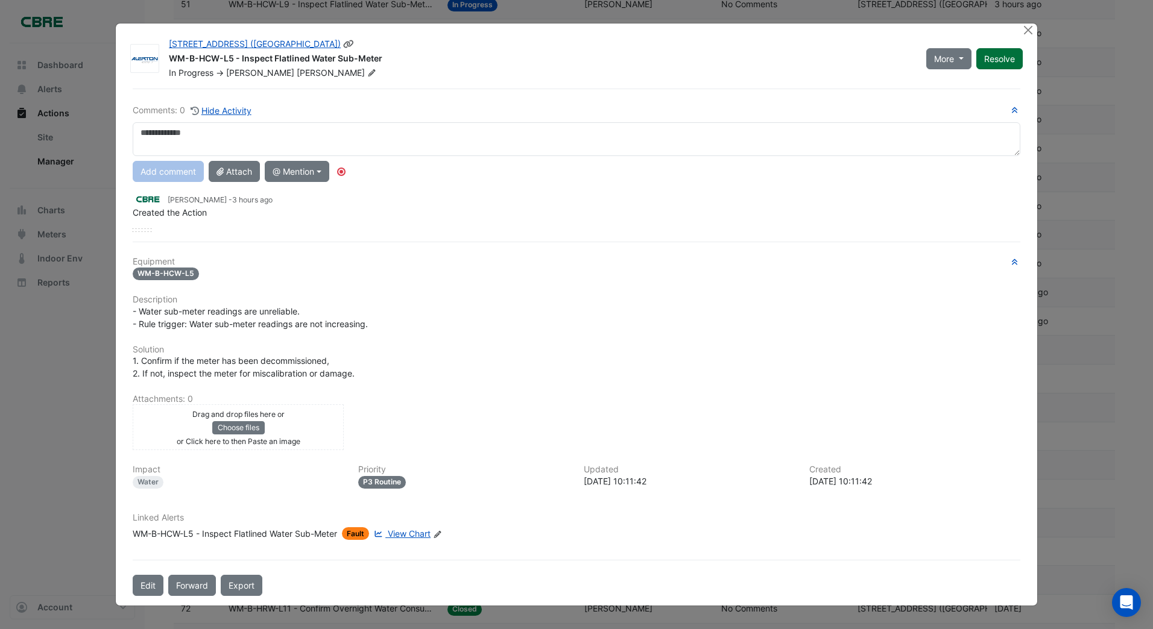
click at [1003, 60] on div "More On Hold Not Doing Resolve" at bounding box center [974, 58] width 111 height 41
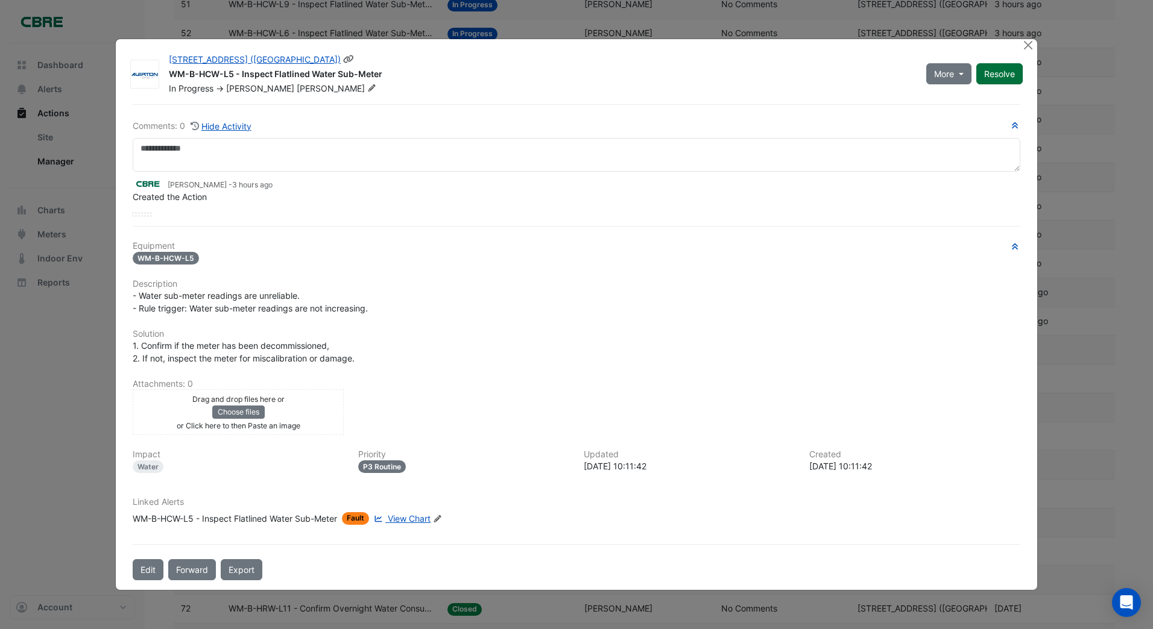
click at [1003, 74] on button "Resolve" at bounding box center [999, 73] width 46 height 21
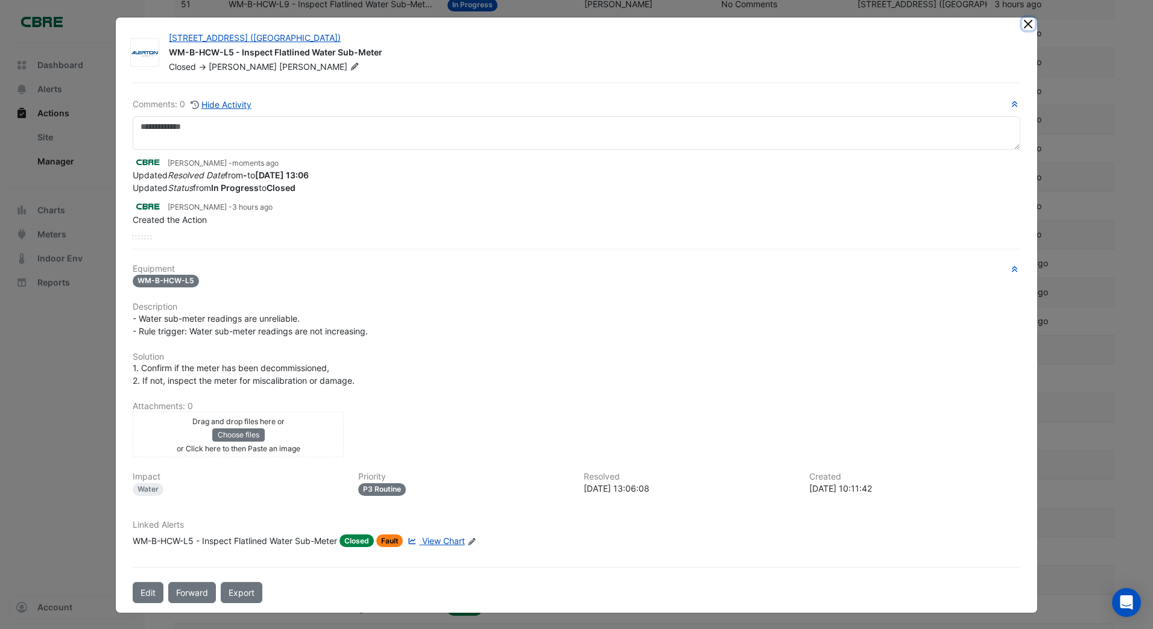
click at [1022, 23] on button "Close" at bounding box center [1028, 23] width 13 height 13
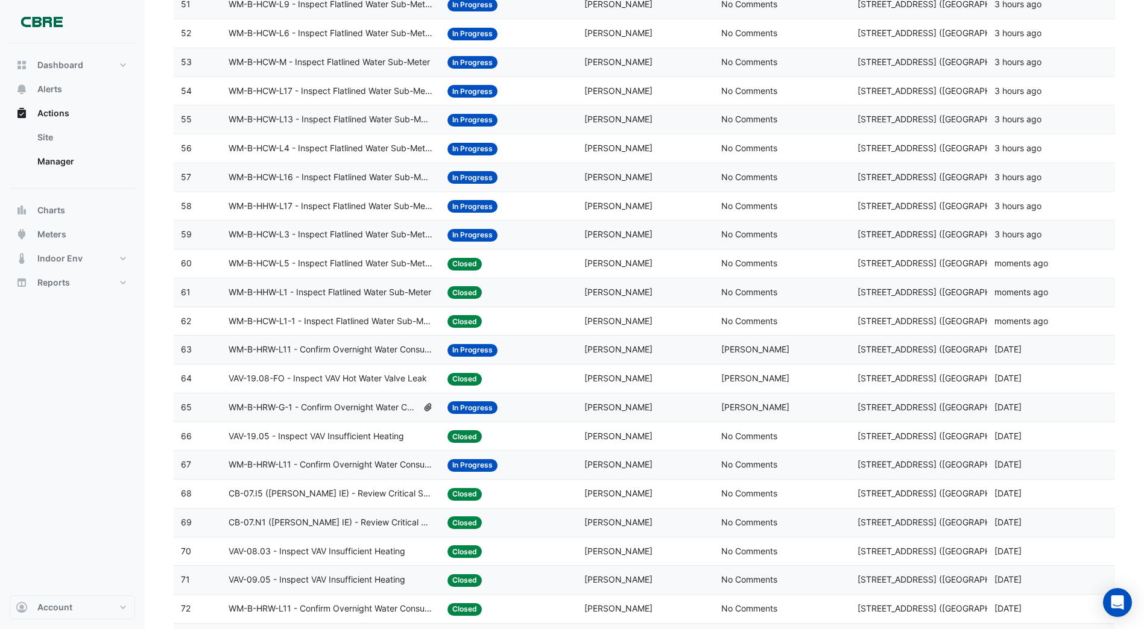
click at [456, 231] on span "In Progress" at bounding box center [472, 235] width 50 height 13
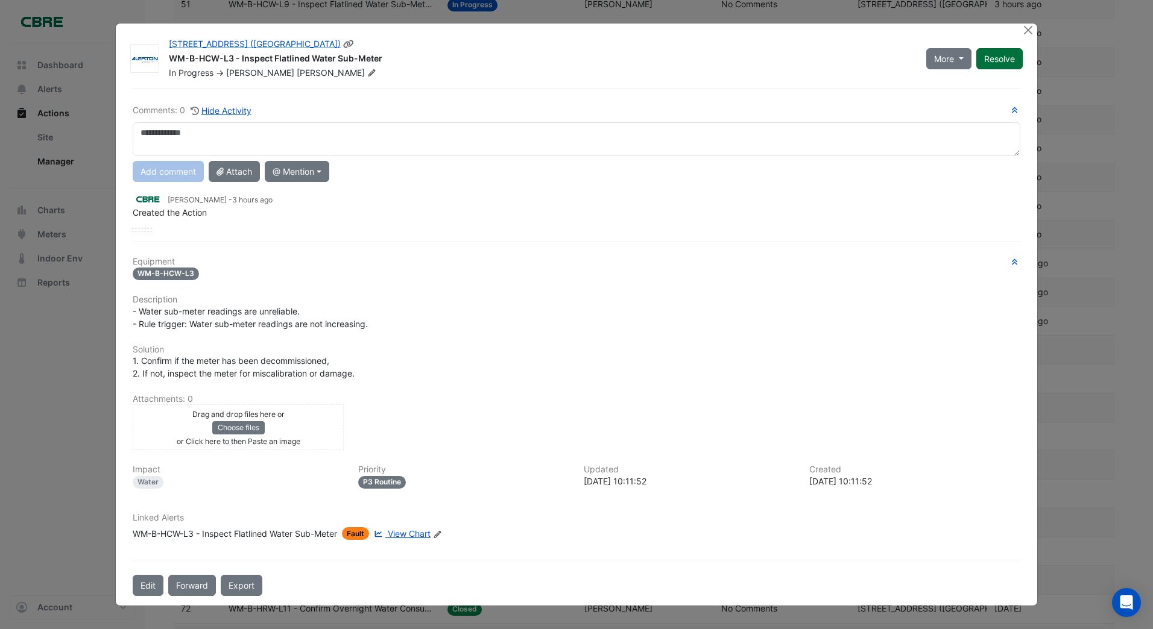
click at [1004, 61] on div "More On Hold Not Doing Resolve" at bounding box center [974, 58] width 111 height 41
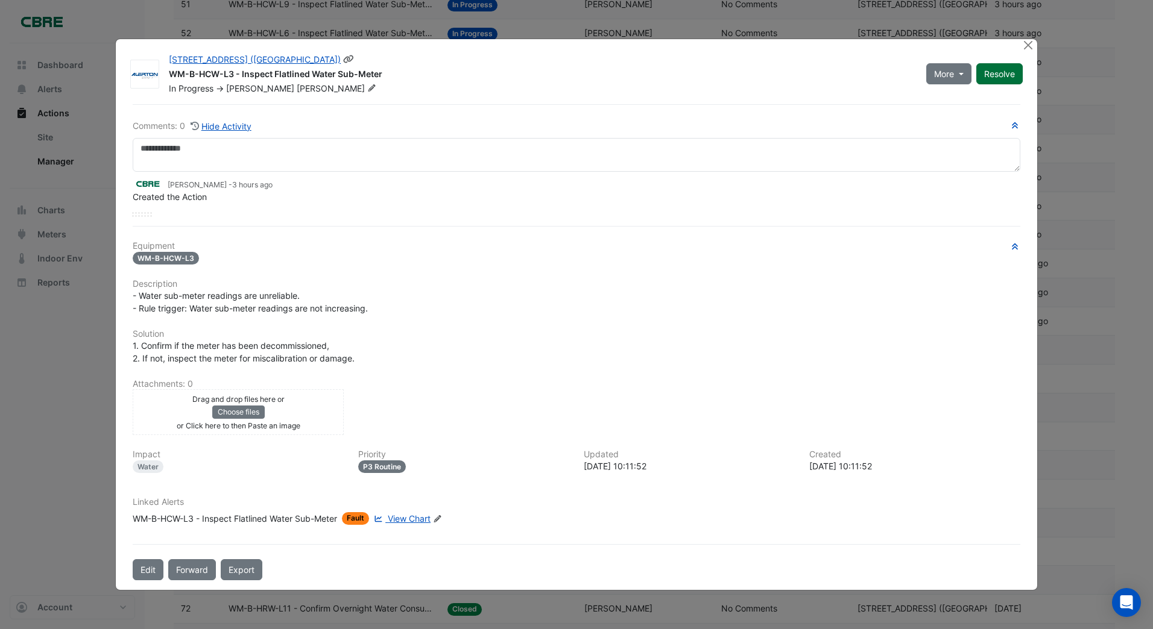
click at [998, 72] on button "Resolve" at bounding box center [999, 73] width 46 height 21
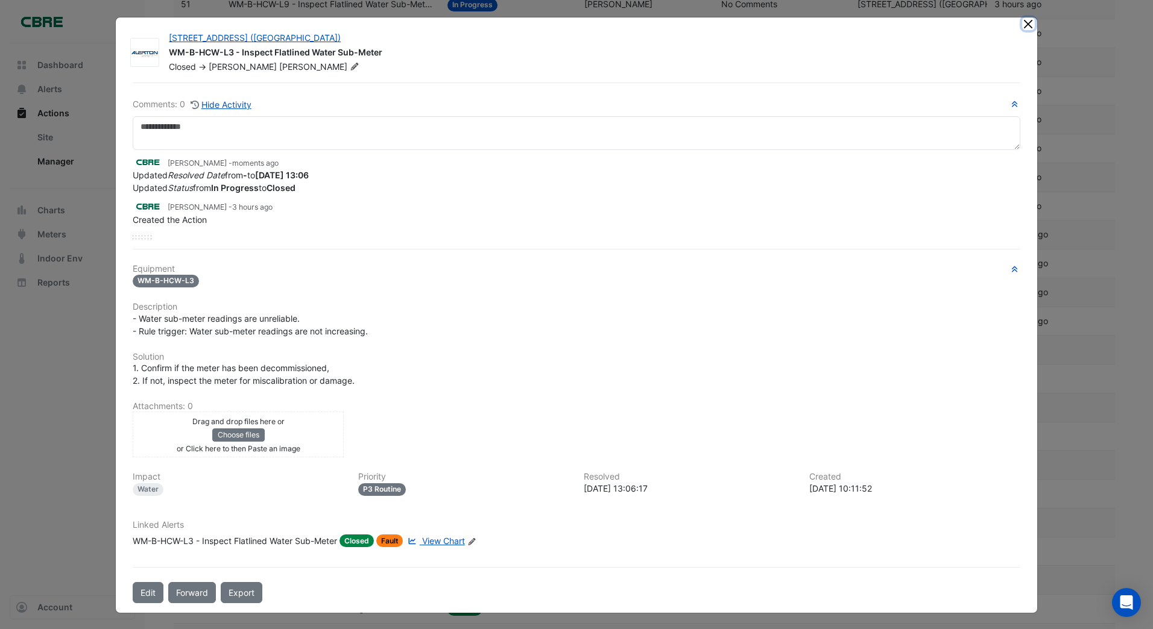
click at [1022, 24] on button "Close" at bounding box center [1028, 23] width 13 height 13
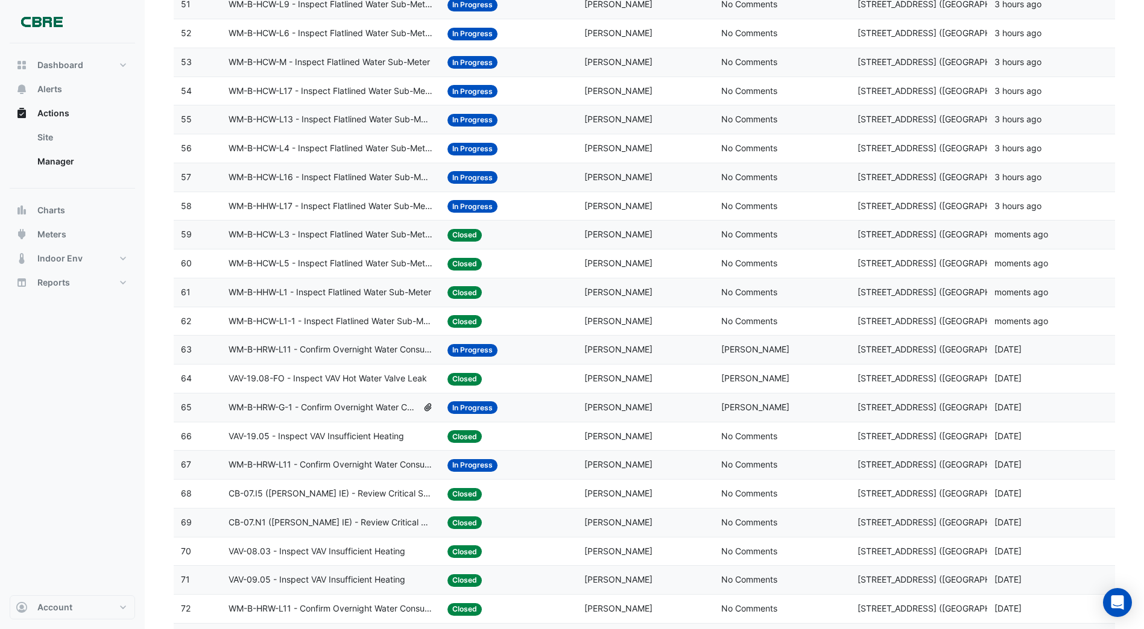
click at [479, 209] on span "In Progress" at bounding box center [472, 206] width 50 height 13
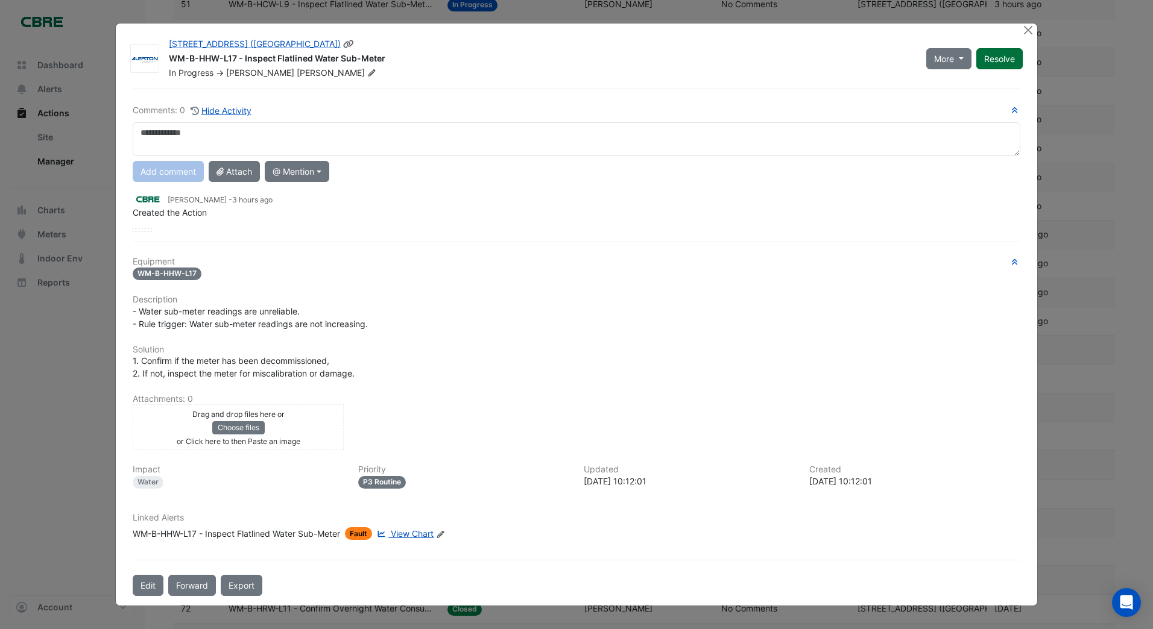
click at [1007, 61] on div "More On Hold Not Doing Resolve" at bounding box center [974, 58] width 111 height 41
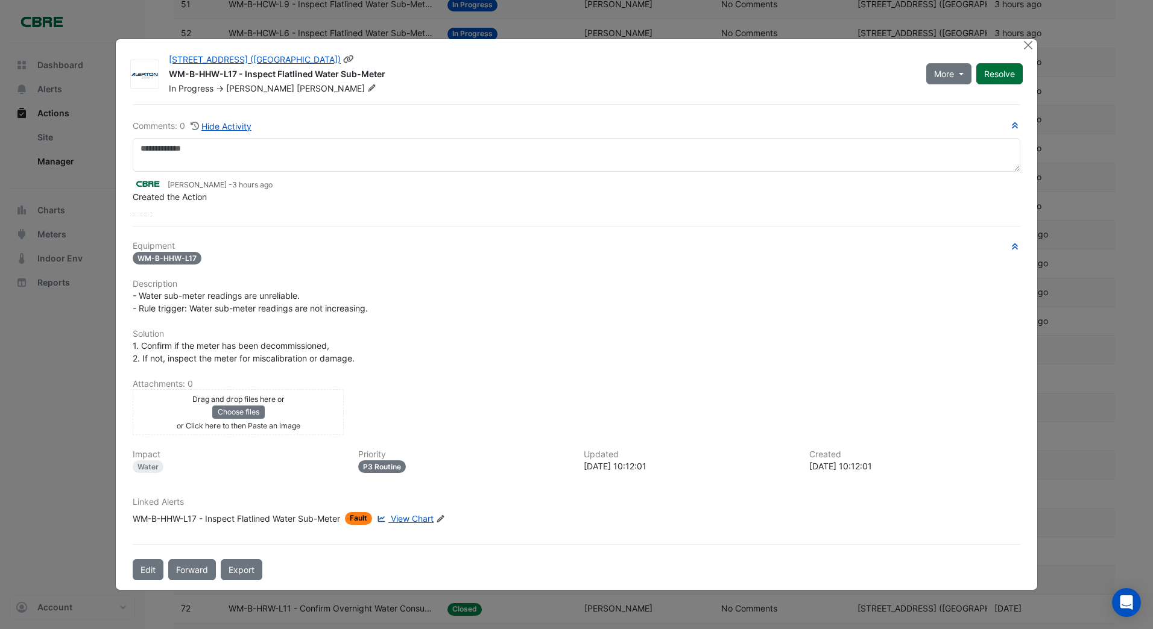
click at [989, 73] on button "Resolve" at bounding box center [999, 73] width 46 height 21
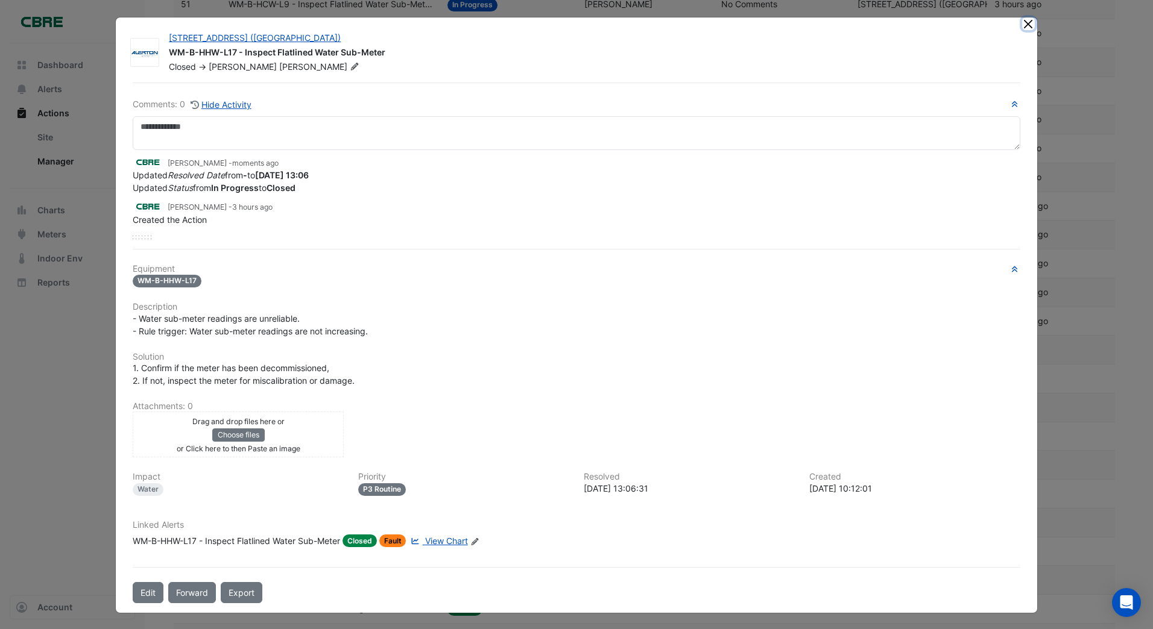
click at [1022, 25] on button "Close" at bounding box center [1028, 23] width 13 height 13
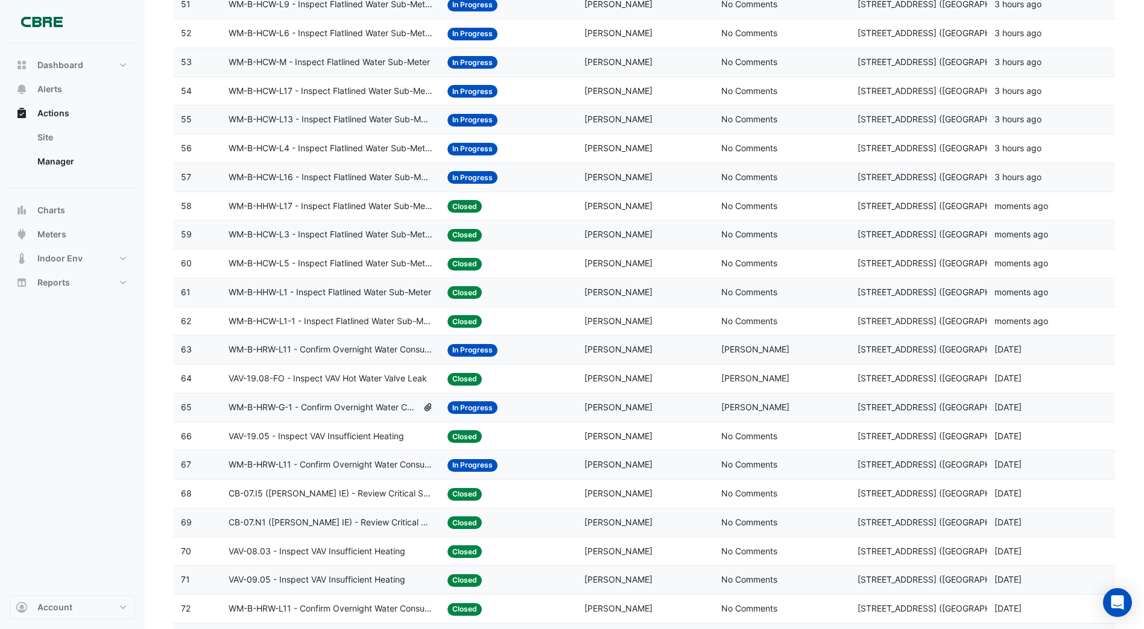
click at [476, 181] on span "In Progress" at bounding box center [472, 177] width 50 height 13
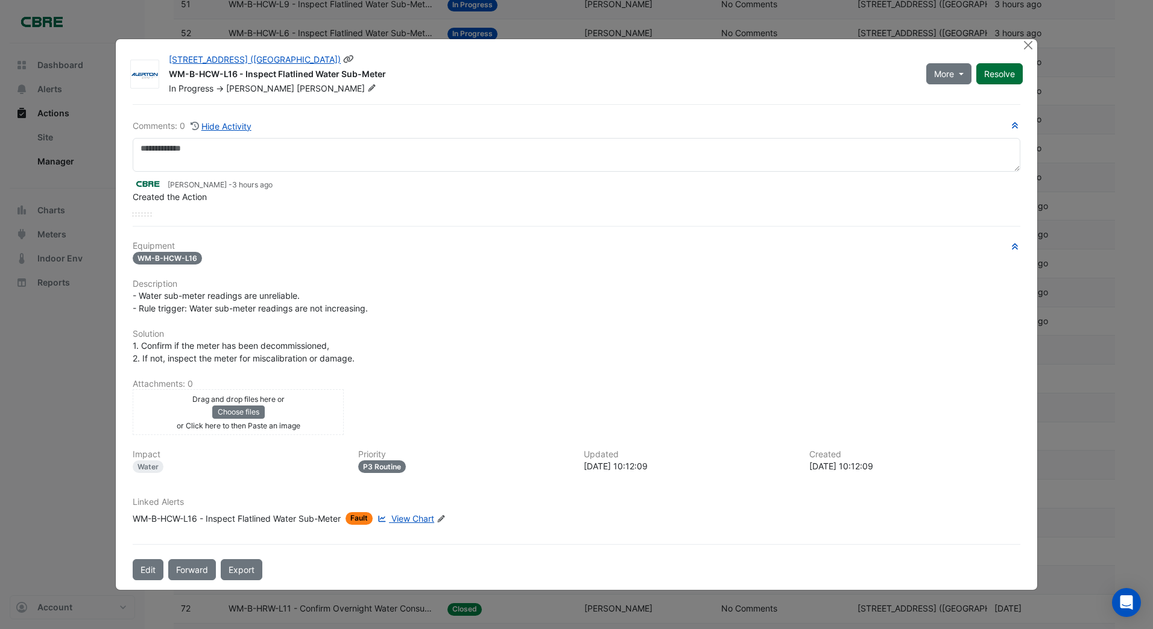
click at [990, 57] on div "More On Hold Not Doing Resolve" at bounding box center [974, 74] width 111 height 41
click at [1001, 74] on button "Resolve" at bounding box center [999, 73] width 46 height 21
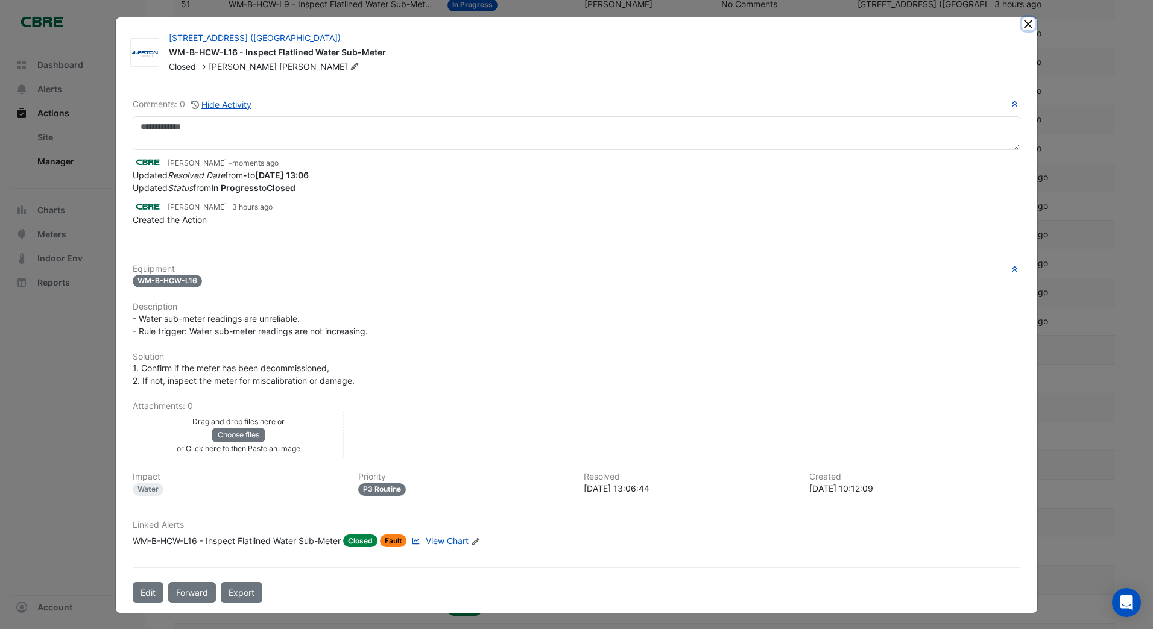
click at [1022, 21] on button "Close" at bounding box center [1028, 23] width 13 height 13
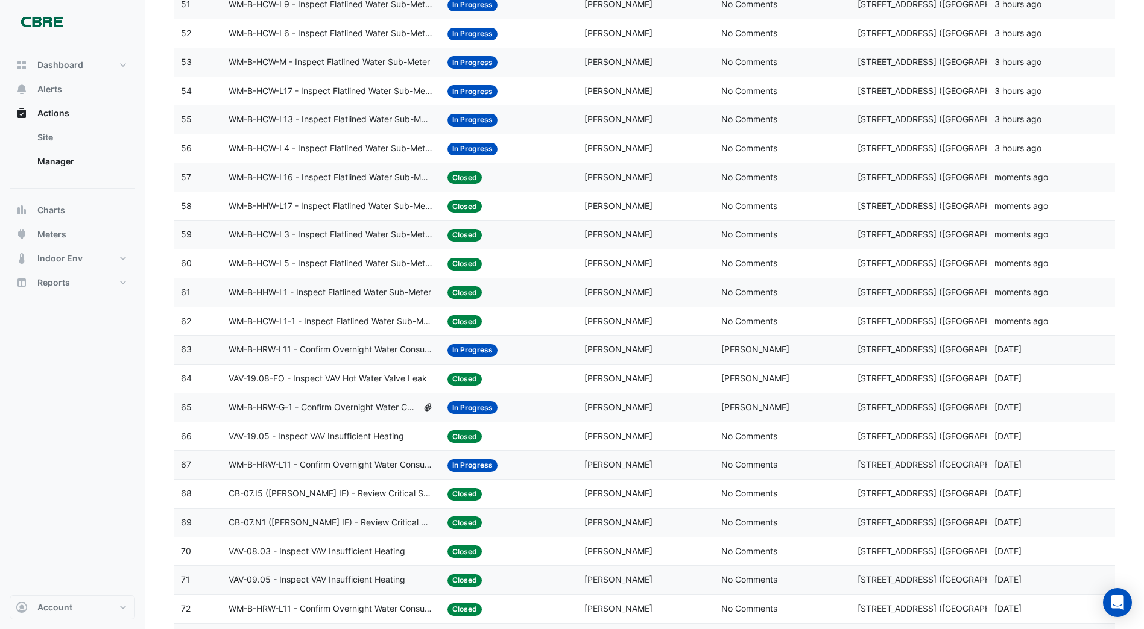
click at [482, 148] on span "In Progress" at bounding box center [472, 149] width 50 height 13
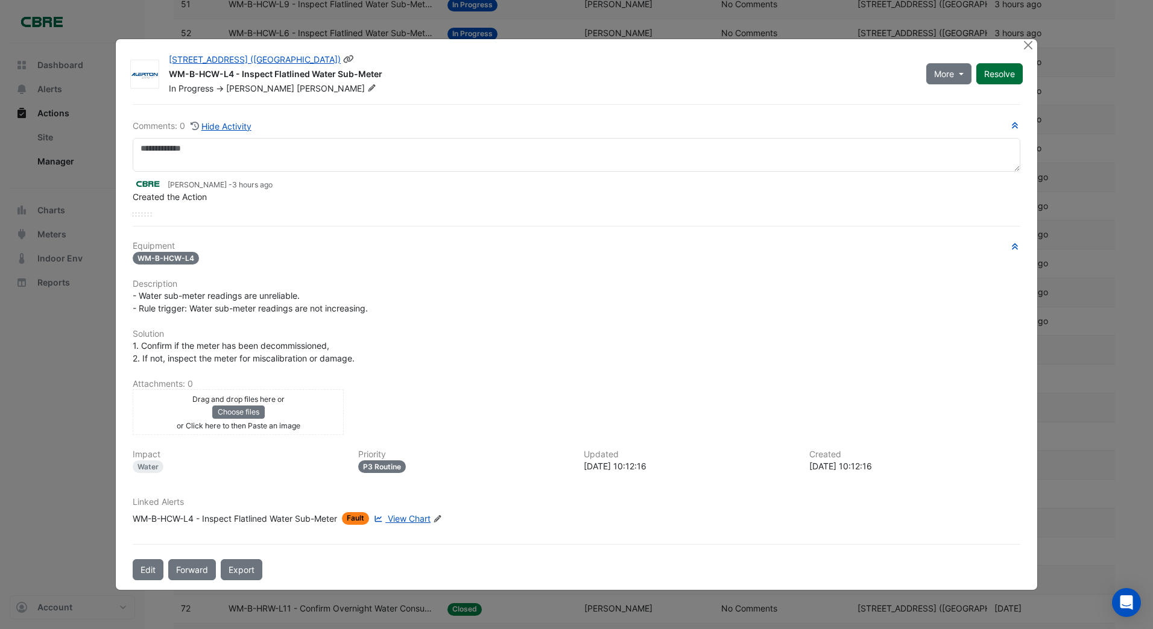
click at [993, 60] on div "More On Hold Not Doing Resolve" at bounding box center [974, 74] width 111 height 41
click at [993, 72] on button "Resolve" at bounding box center [999, 73] width 46 height 21
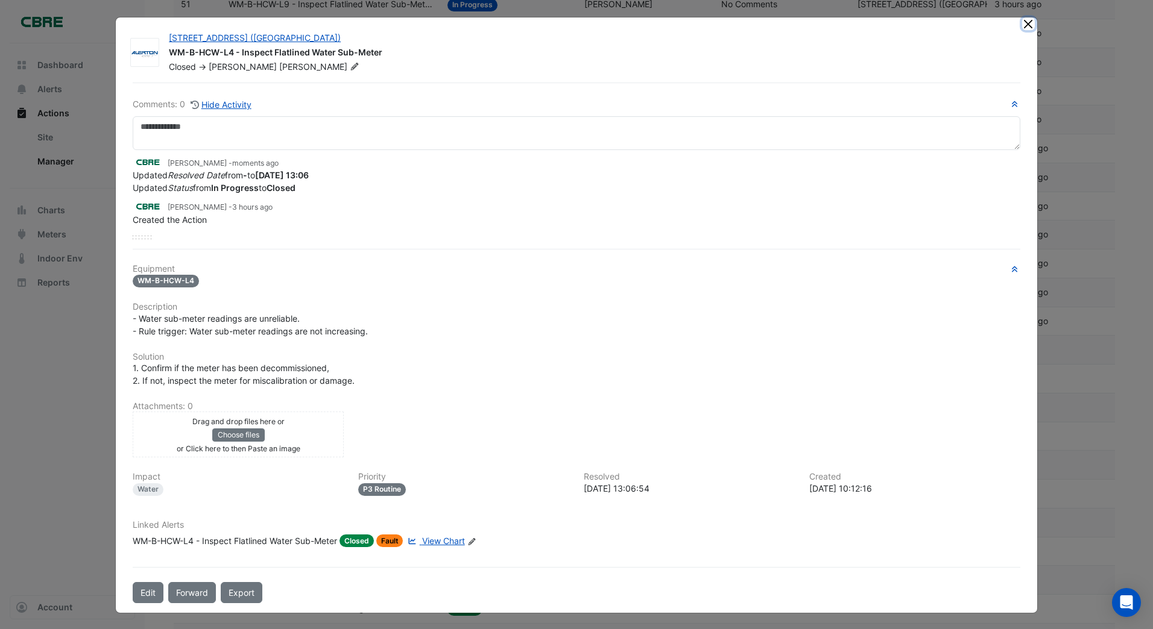
click at [1024, 24] on button "Close" at bounding box center [1028, 23] width 13 height 13
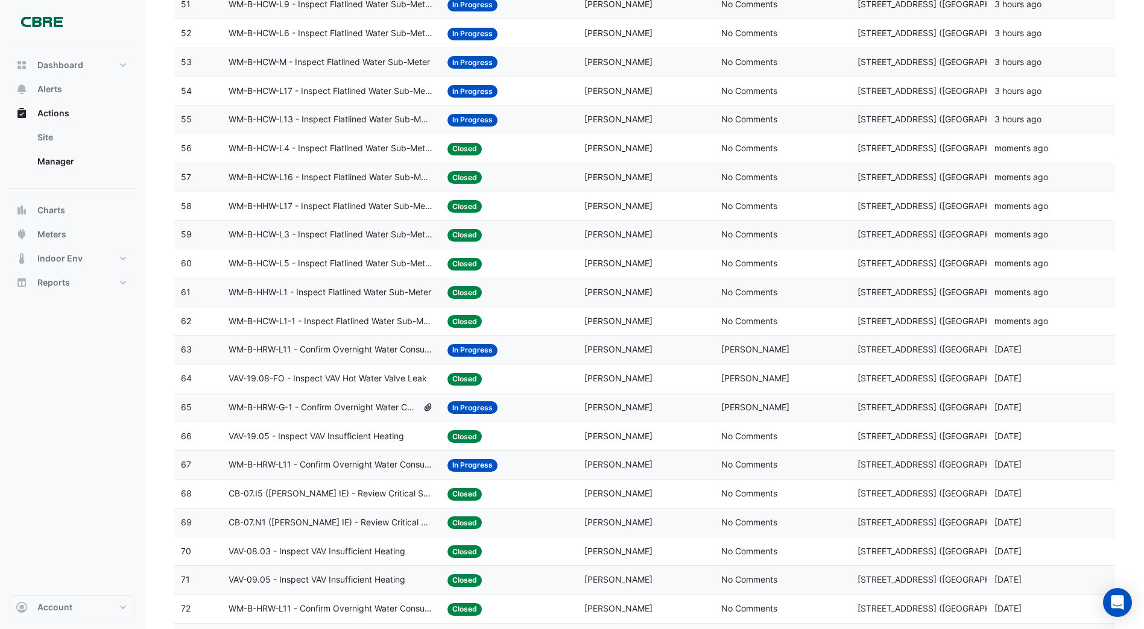
click at [476, 116] on span "In Progress" at bounding box center [472, 120] width 50 height 13
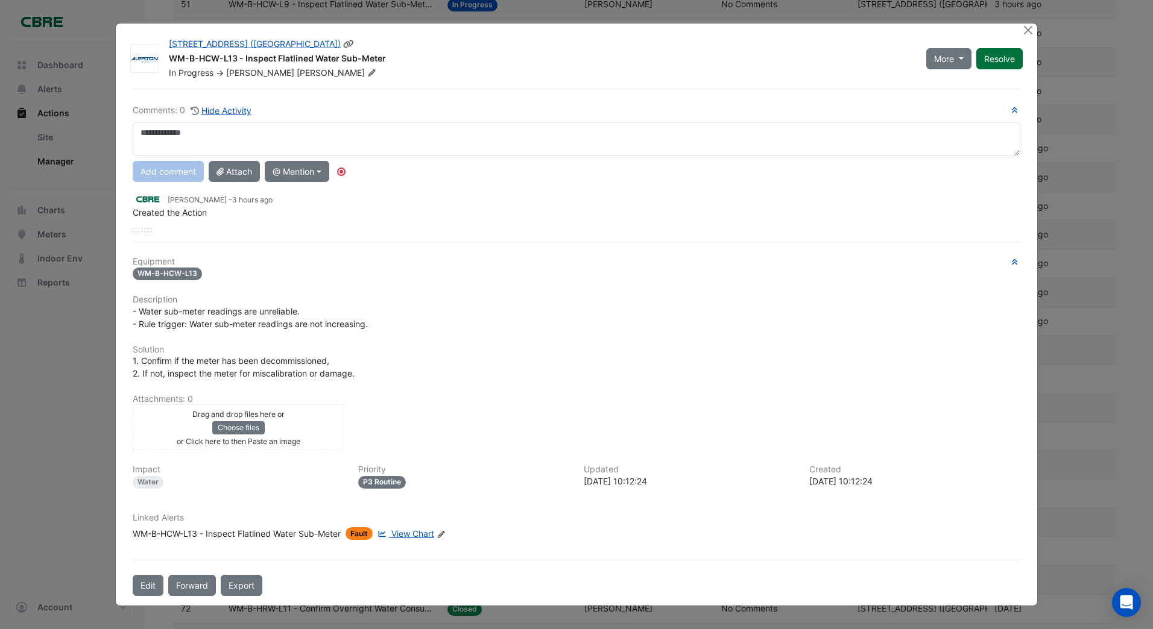
click at [988, 55] on div "More On Hold Not Doing Resolve" at bounding box center [974, 58] width 111 height 41
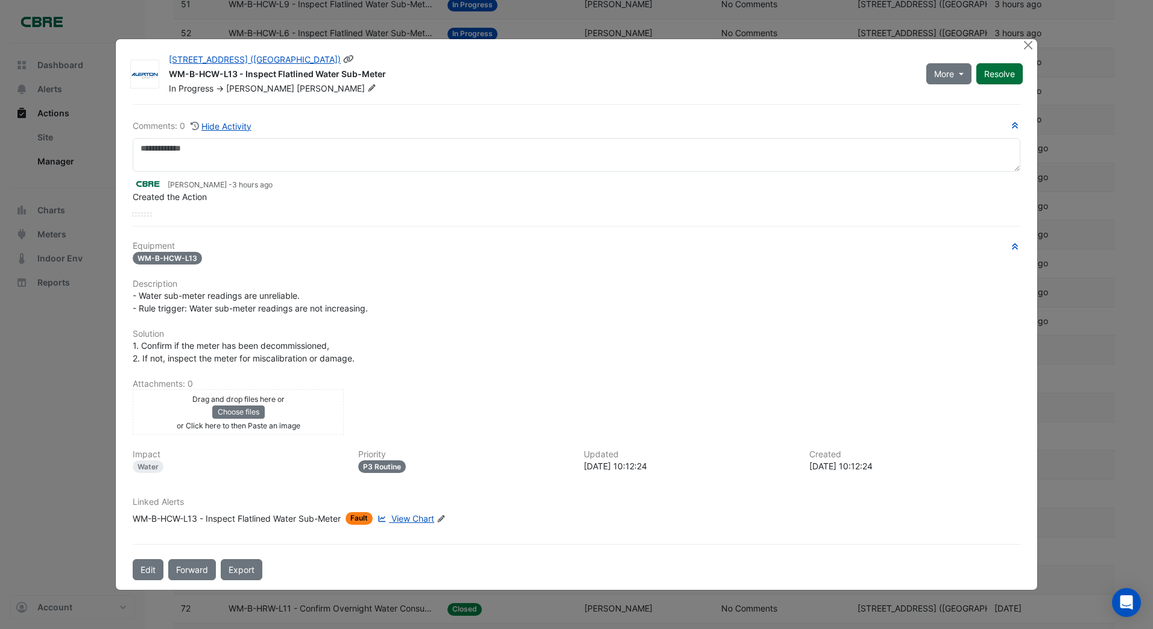
click at [993, 72] on button "Resolve" at bounding box center [999, 73] width 46 height 21
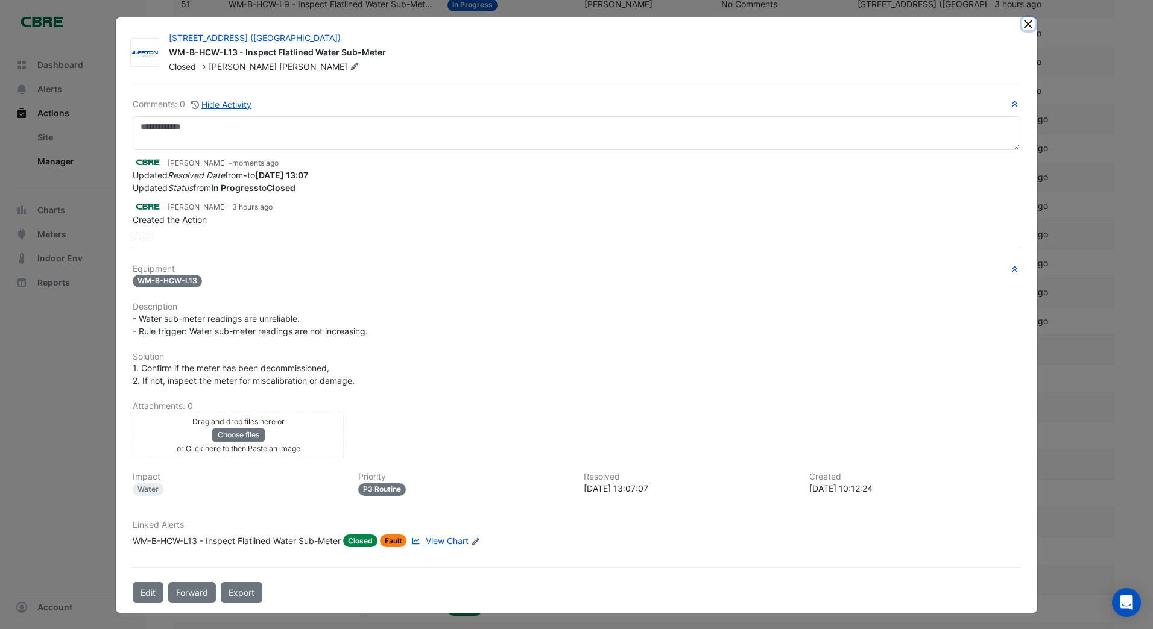
click at [1022, 21] on button "Close" at bounding box center [1028, 23] width 13 height 13
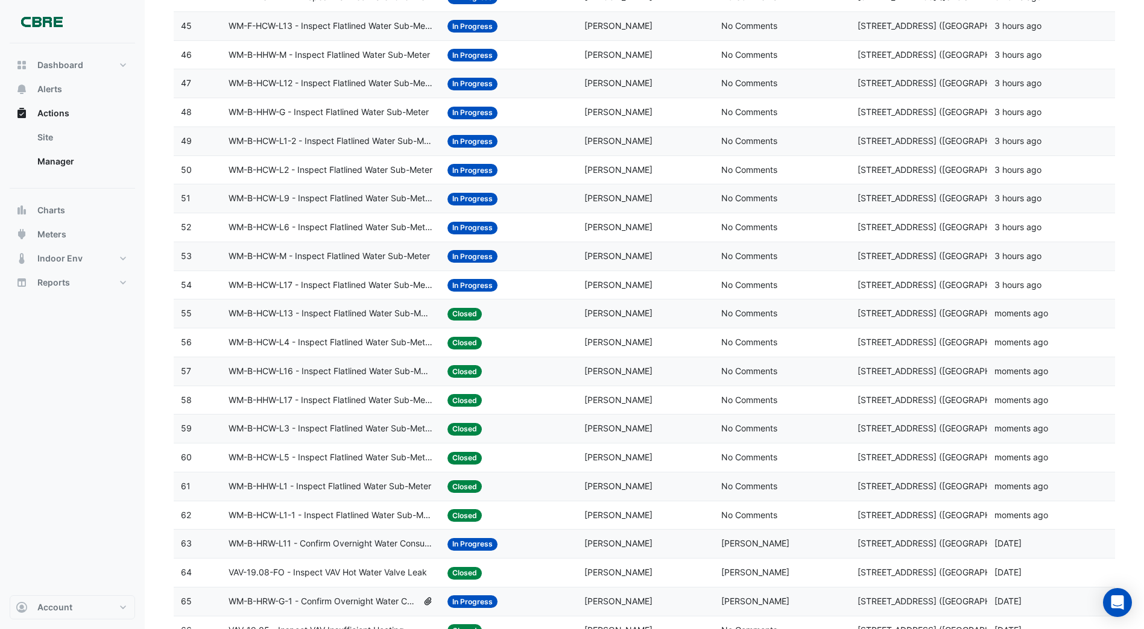
scroll to position [1387, 0]
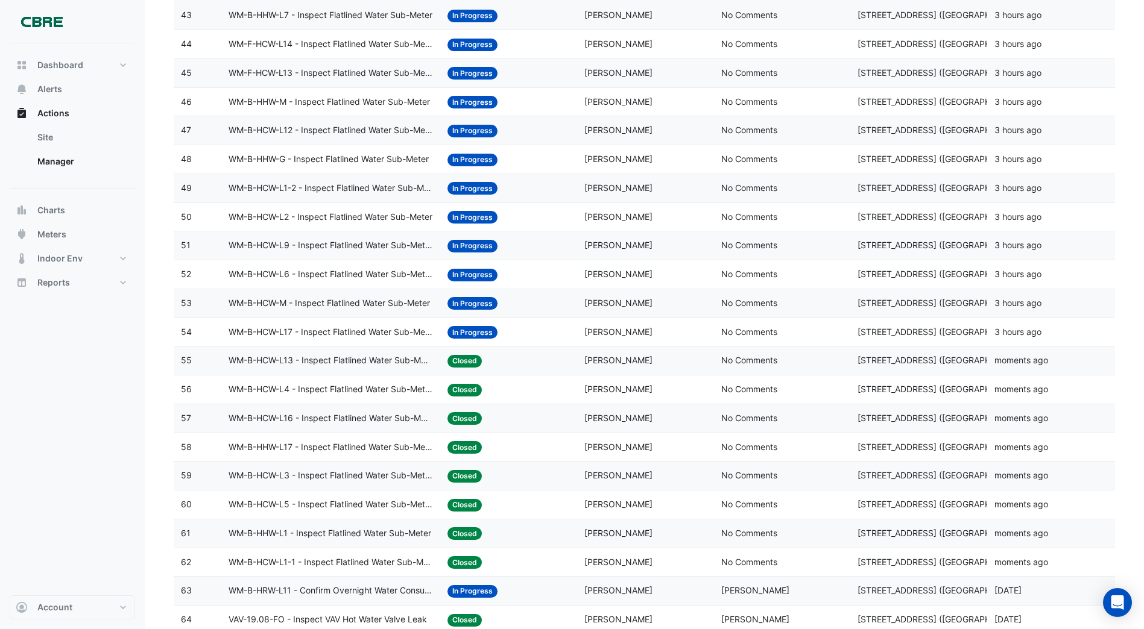
click at [466, 330] on span "In Progress" at bounding box center [472, 332] width 50 height 13
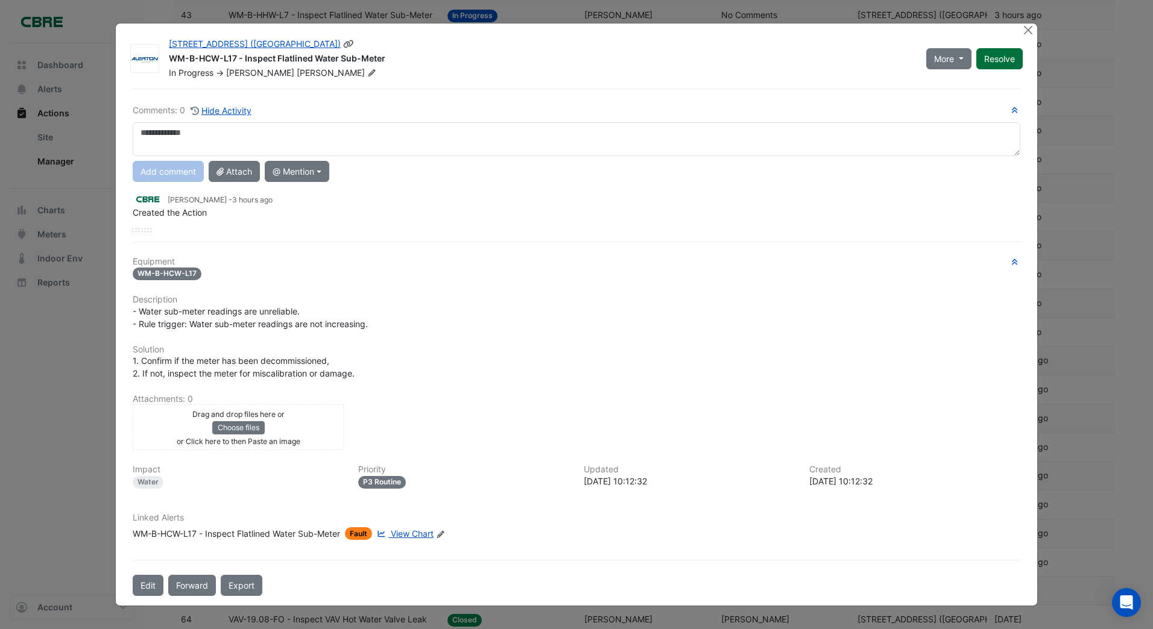
click at [1006, 59] on div "More On Hold Not Doing Resolve" at bounding box center [974, 58] width 111 height 41
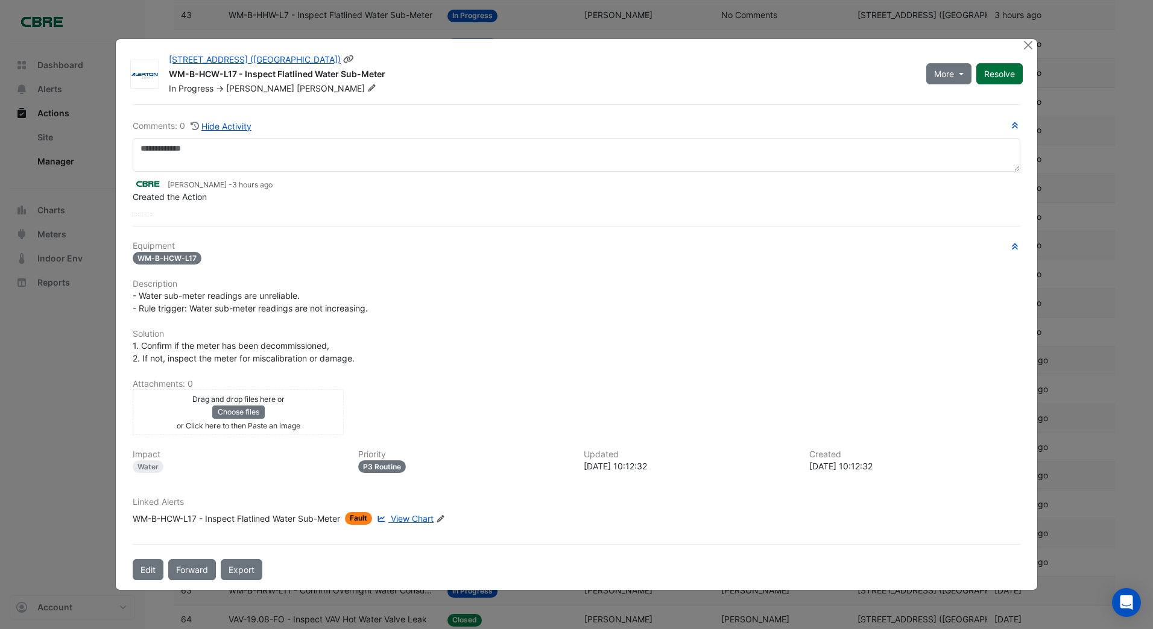
click at [1000, 68] on button "Resolve" at bounding box center [999, 73] width 46 height 21
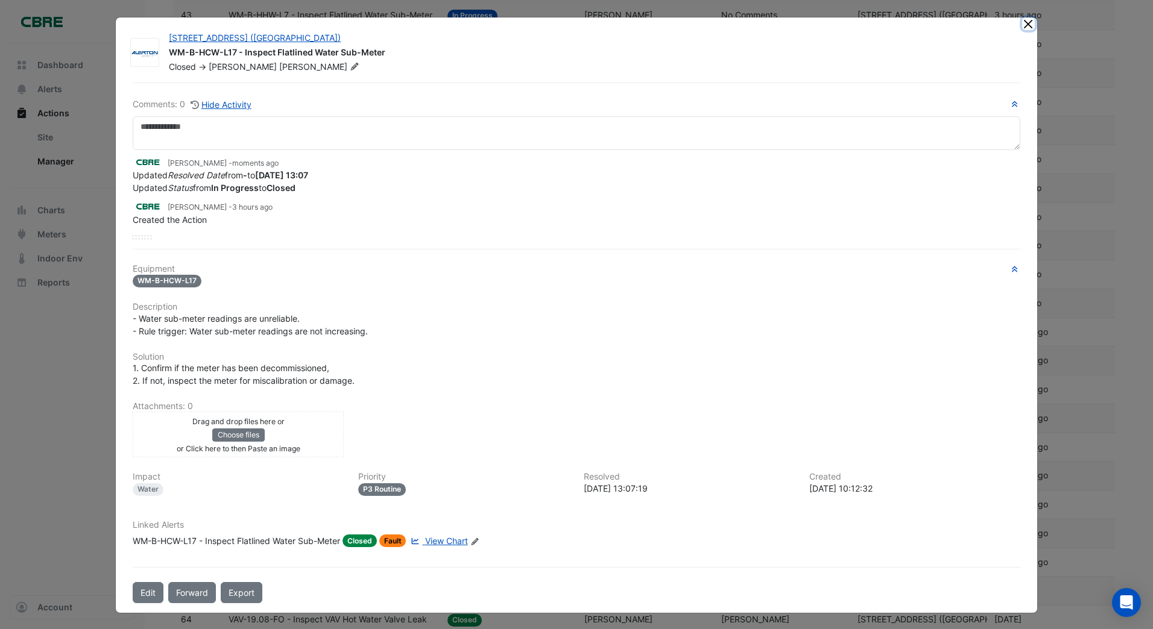
drag, startPoint x: 1019, startPoint y: 23, endPoint x: 870, endPoint y: 74, distance: 157.5
click at [1022, 24] on button "Close" at bounding box center [1028, 23] width 13 height 13
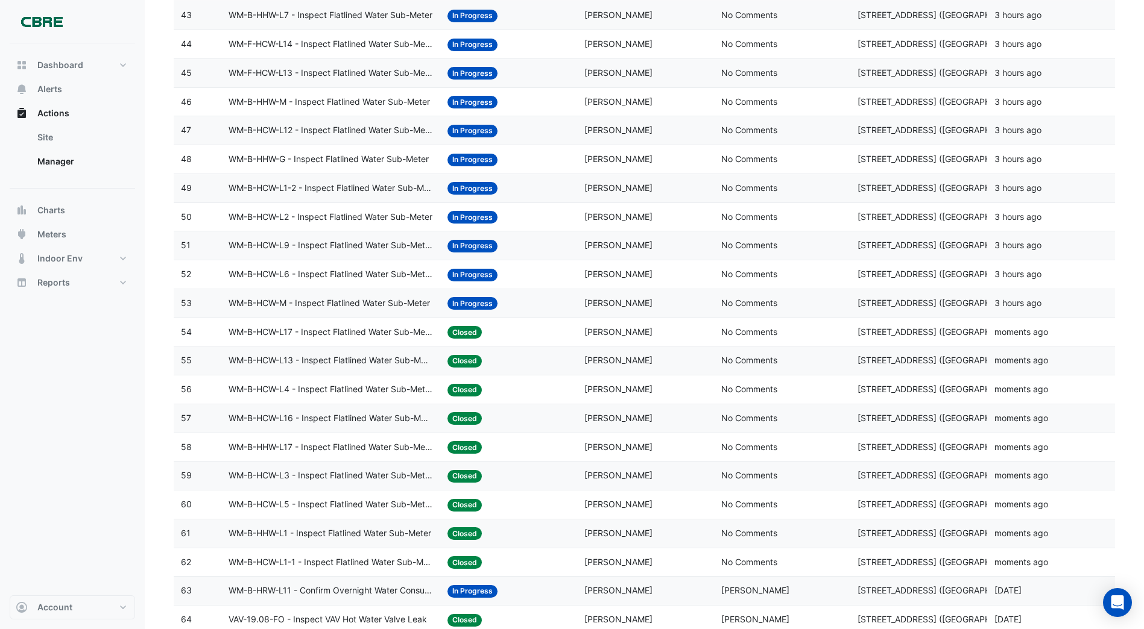
click at [458, 297] on span "In Progress" at bounding box center [472, 303] width 50 height 13
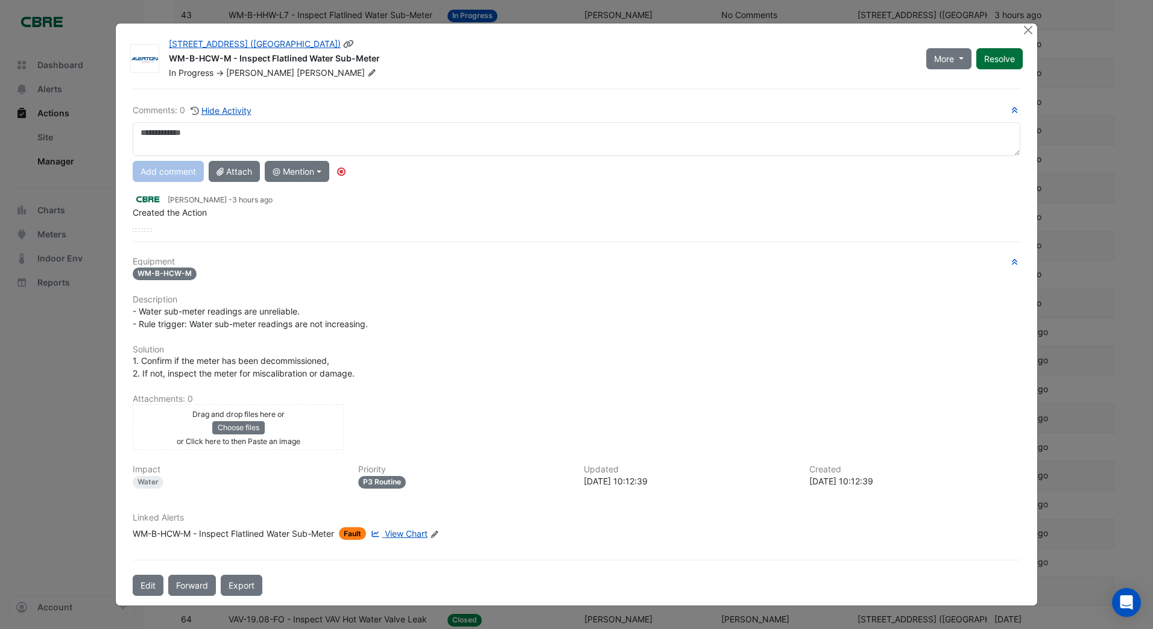
click at [1008, 58] on div "More On Hold Not Doing Resolve" at bounding box center [974, 58] width 111 height 41
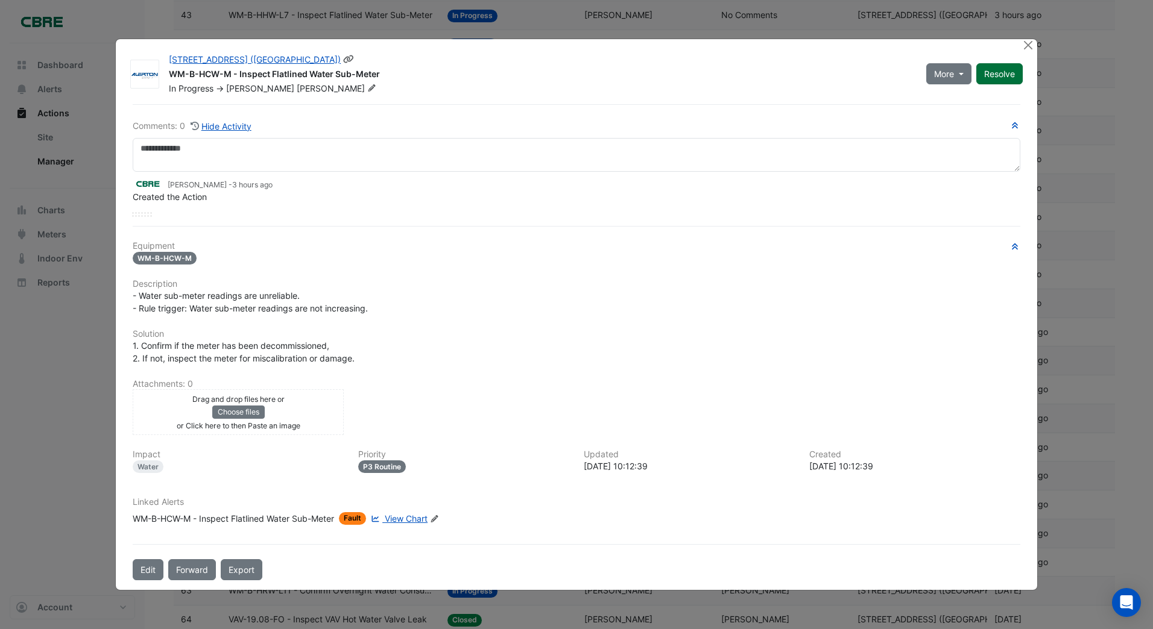
click at [1000, 73] on button "Resolve" at bounding box center [999, 73] width 46 height 21
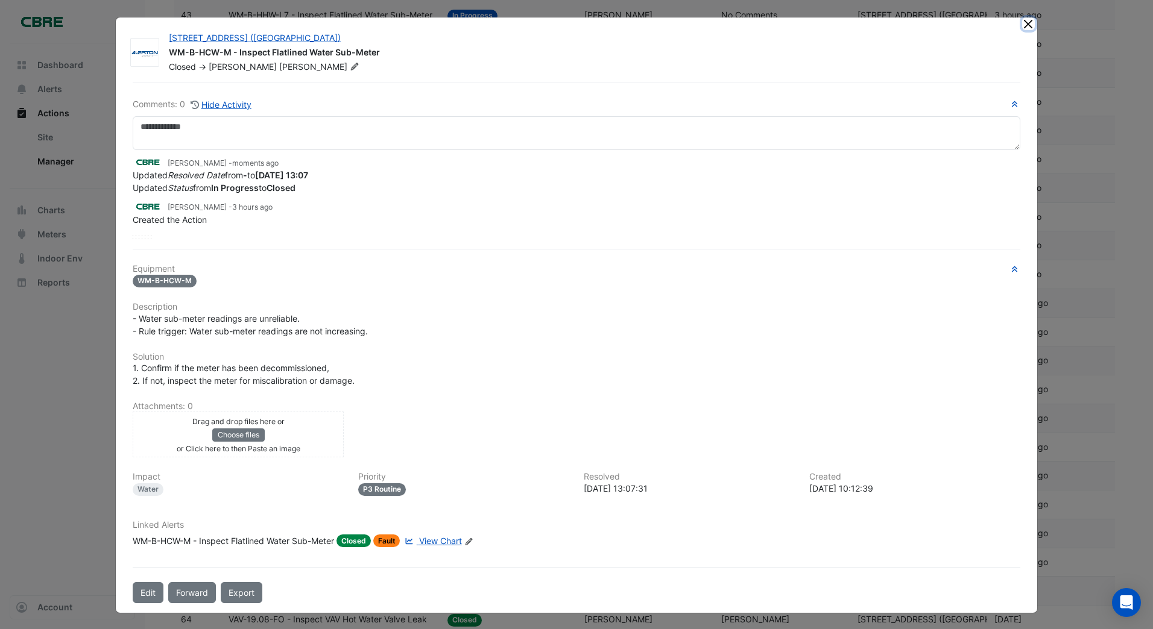
click at [1022, 21] on button "Close" at bounding box center [1028, 23] width 13 height 13
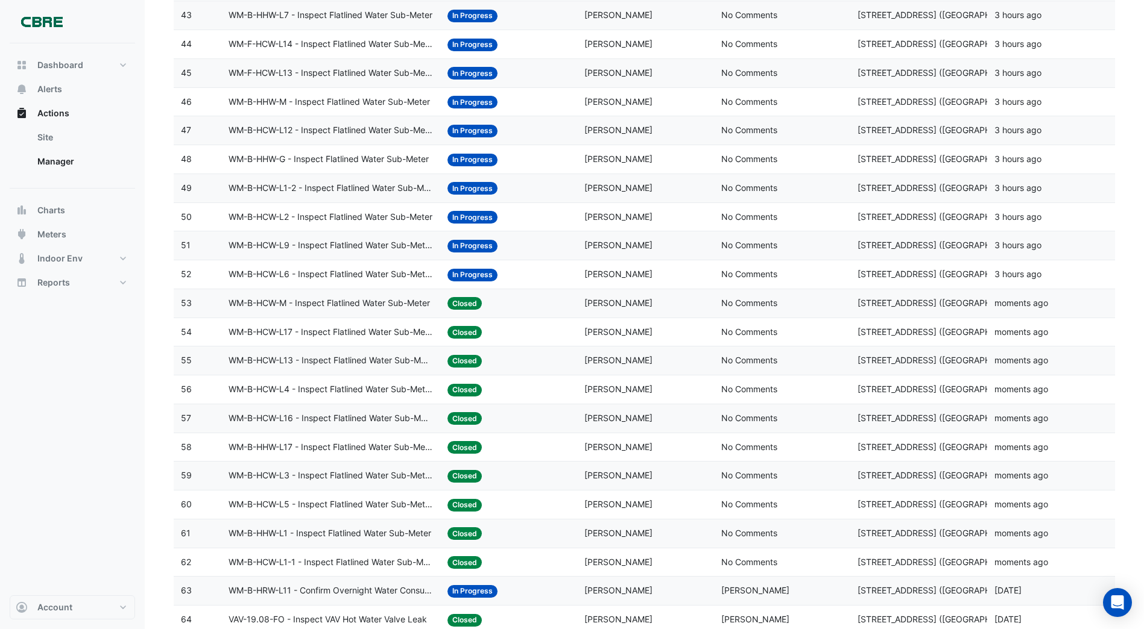
click at [464, 274] on span "In Progress" at bounding box center [472, 275] width 50 height 13
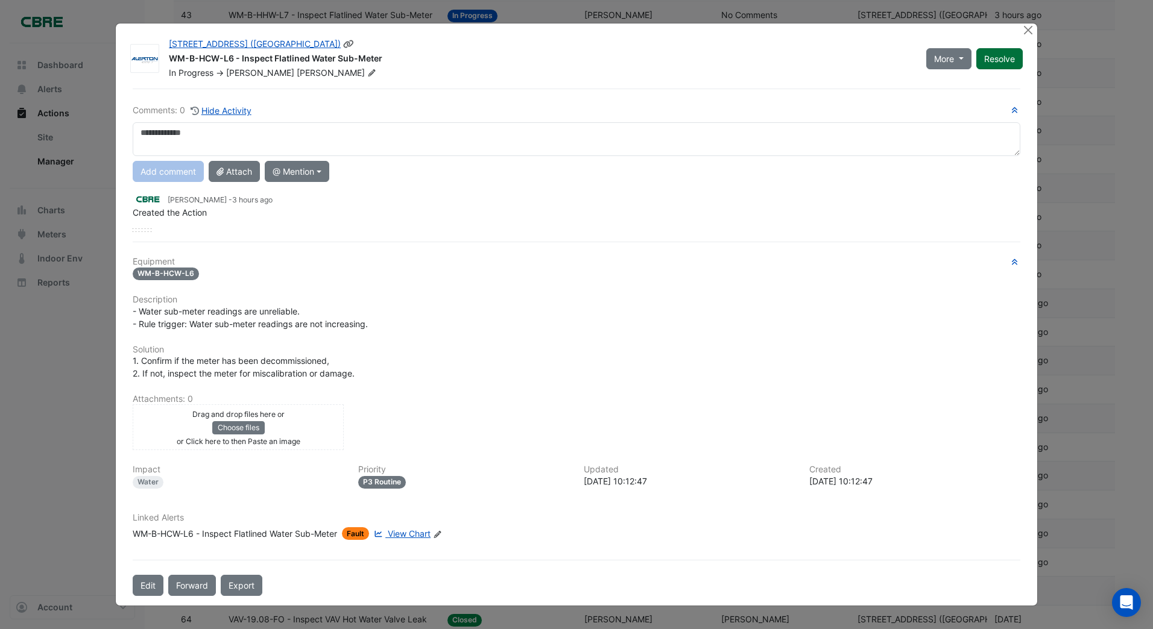
click at [993, 66] on button "Resolve" at bounding box center [999, 58] width 46 height 21
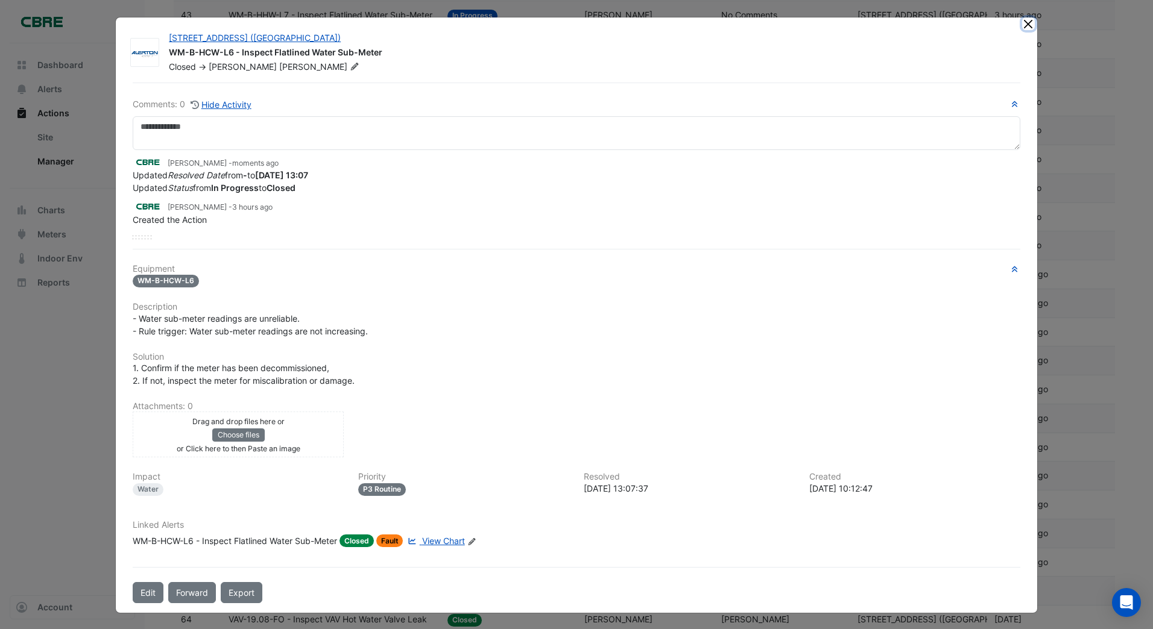
click at [1025, 21] on button "Close" at bounding box center [1028, 23] width 13 height 13
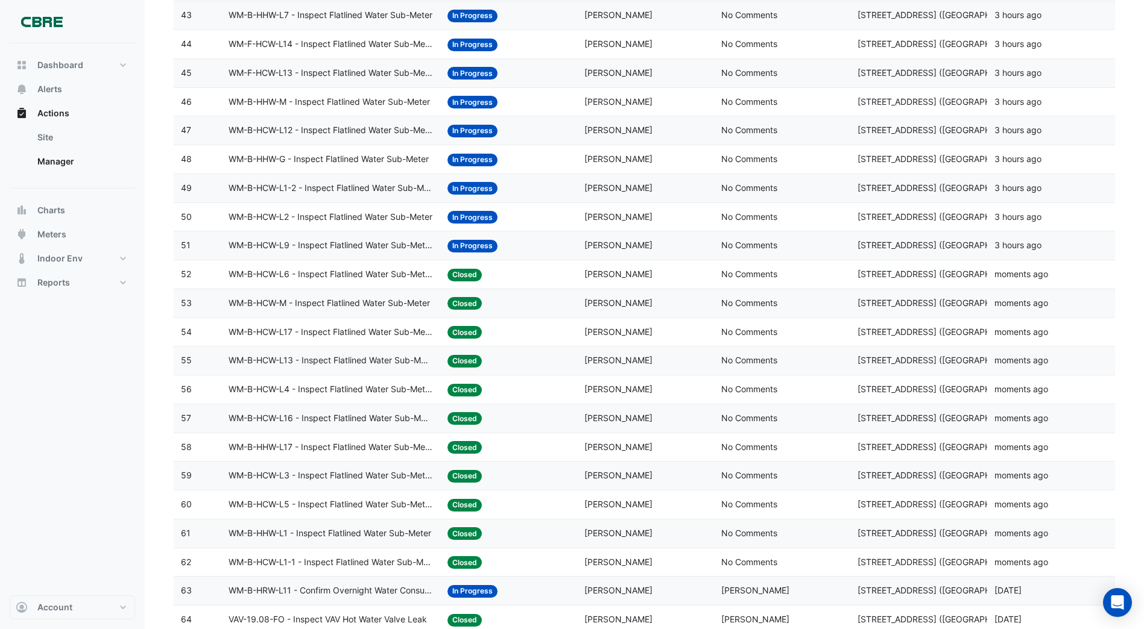
click at [474, 243] on span "In Progress" at bounding box center [472, 246] width 50 height 13
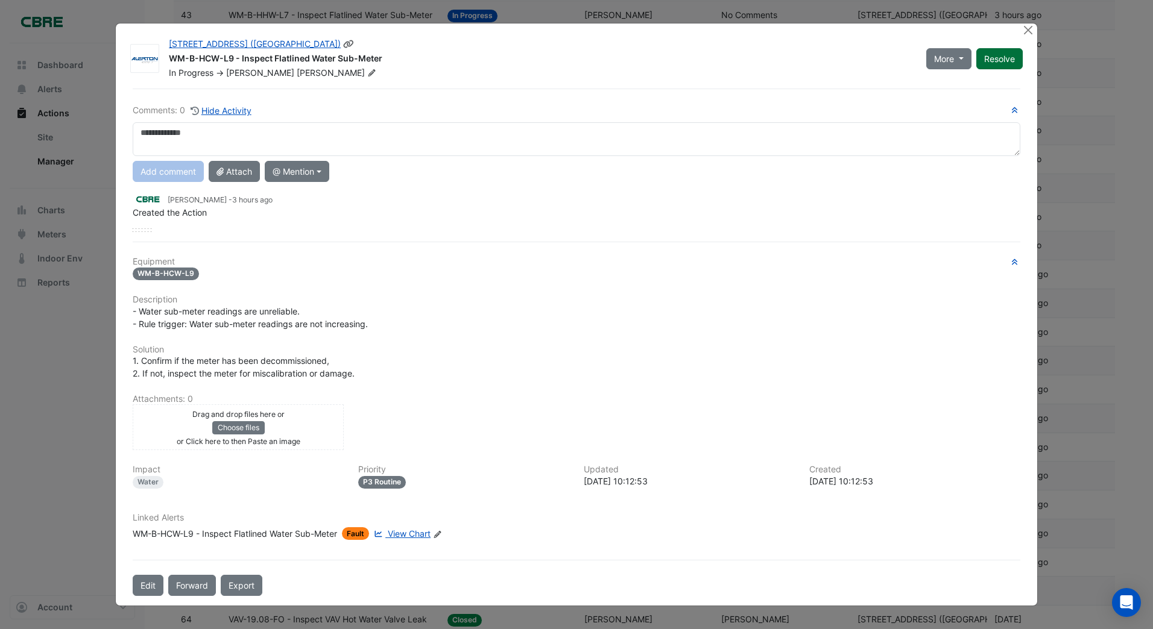
click at [1010, 58] on div "More On Hold Not Doing Resolve" at bounding box center [974, 58] width 111 height 41
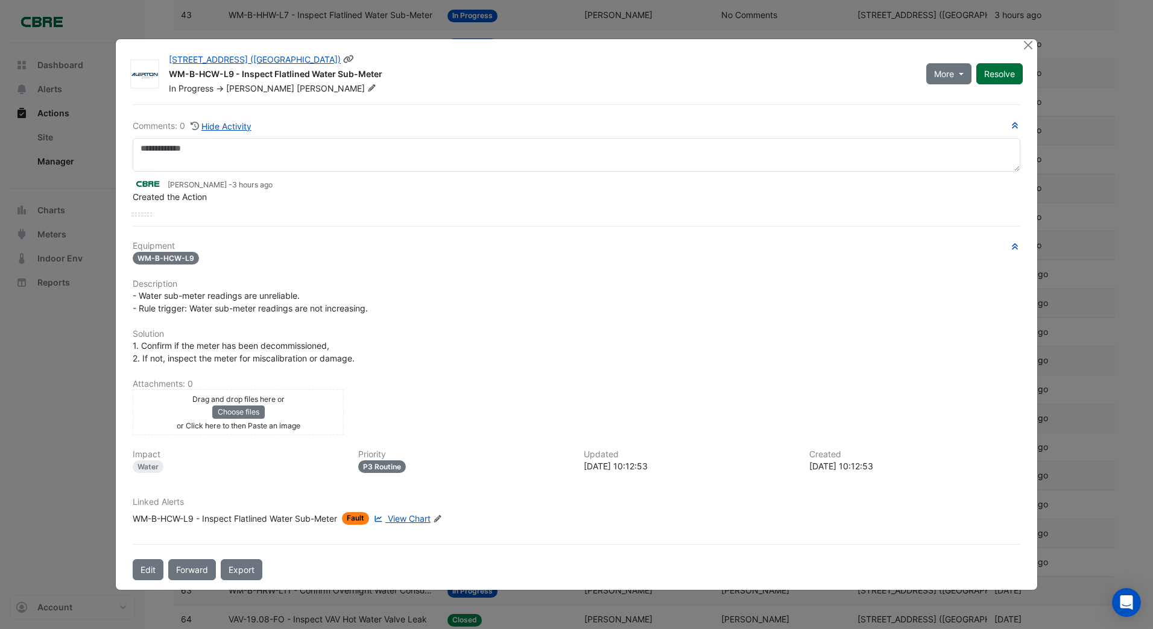
click at [999, 73] on button "Resolve" at bounding box center [999, 73] width 46 height 21
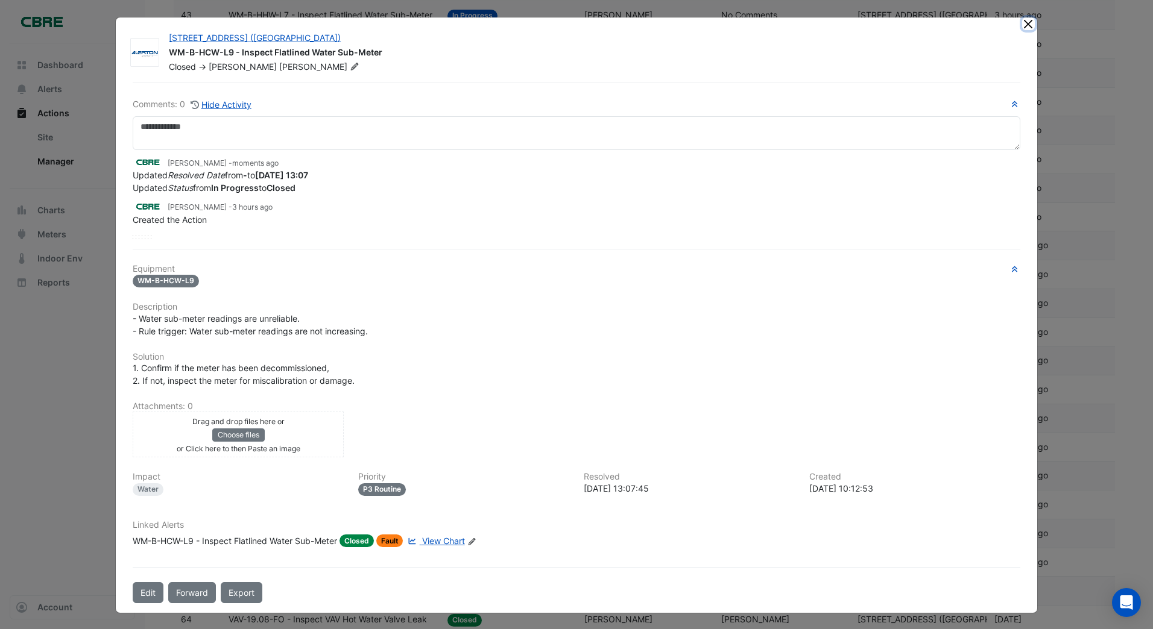
click at [1025, 24] on button "Close" at bounding box center [1028, 23] width 13 height 13
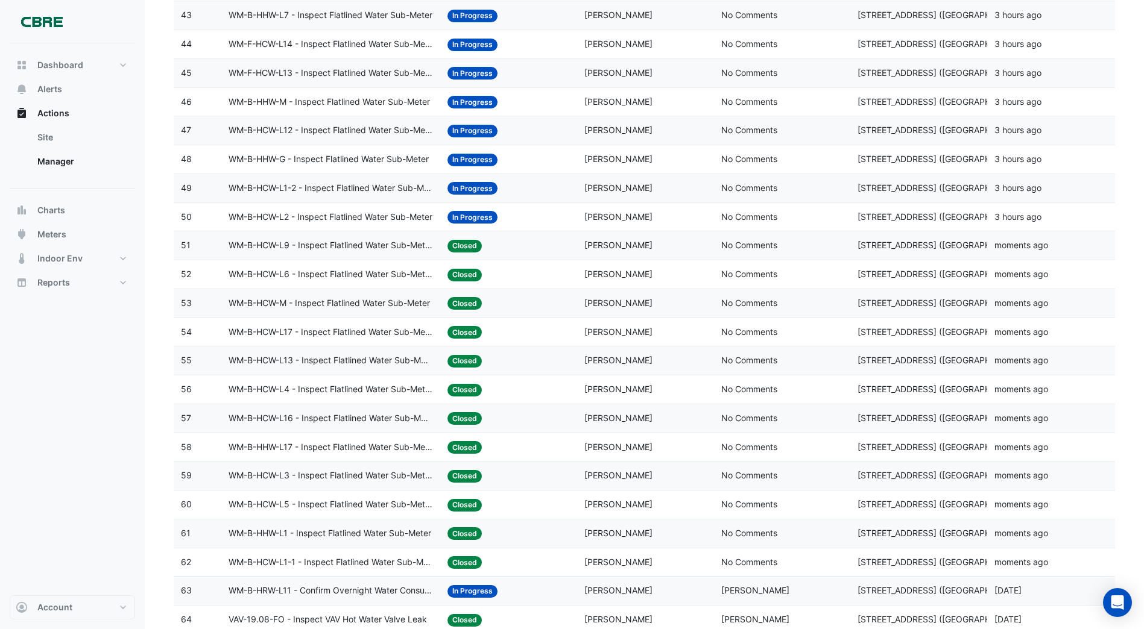
click at [477, 215] on span "In Progress" at bounding box center [472, 217] width 50 height 13
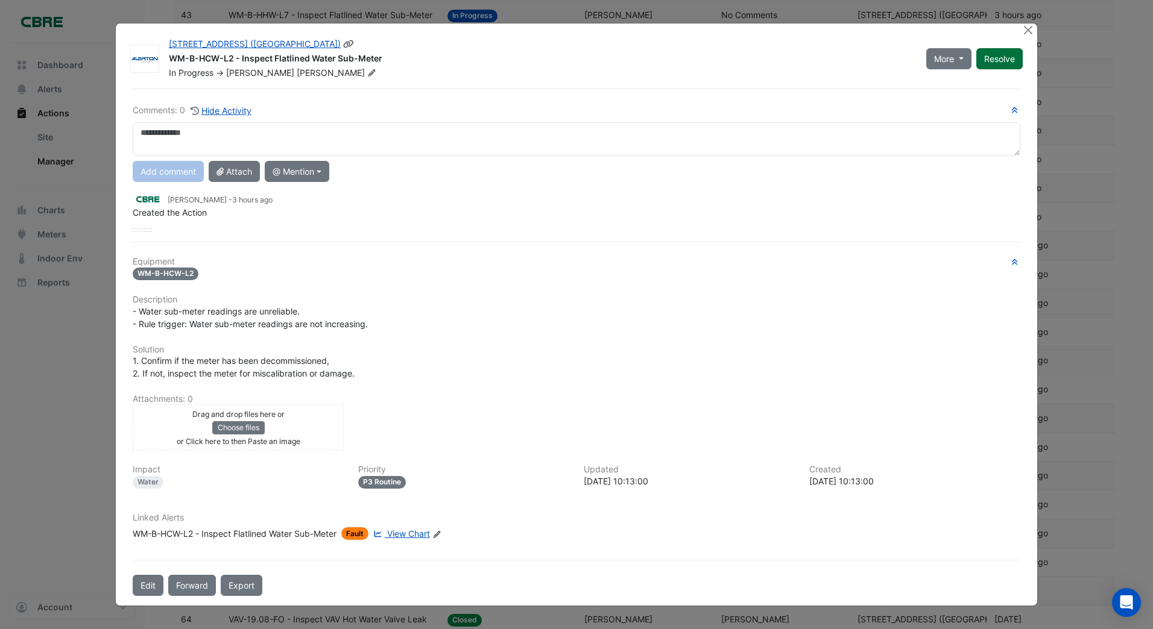
click at [991, 61] on div "More On Hold Not Doing Resolve" at bounding box center [974, 58] width 111 height 41
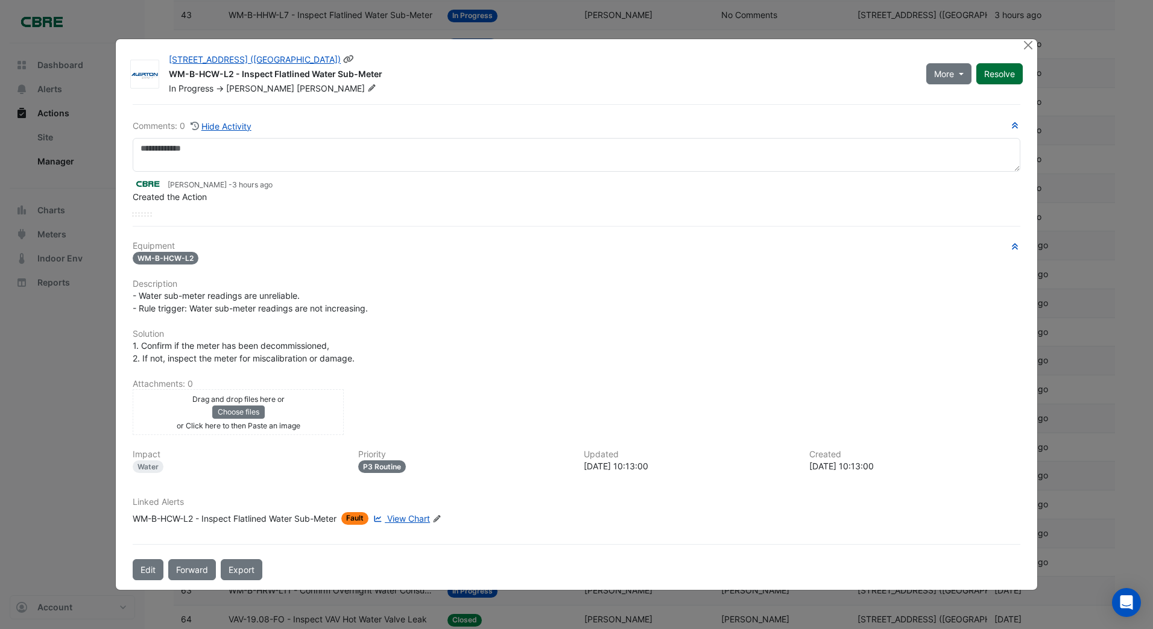
click at [995, 70] on button "Resolve" at bounding box center [999, 73] width 46 height 21
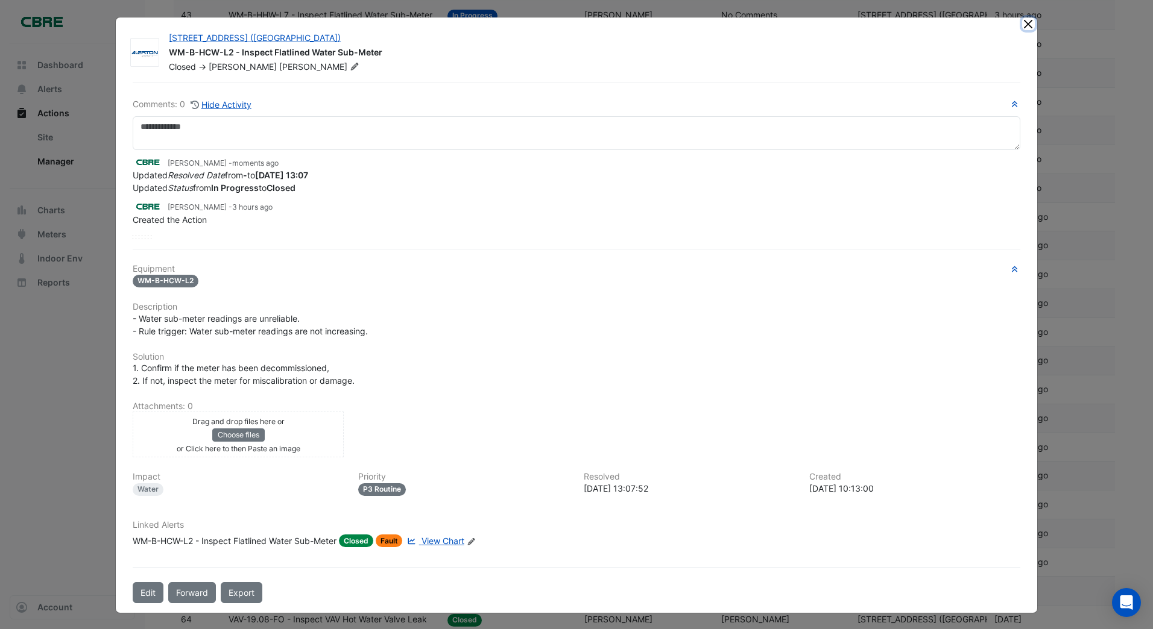
click at [1023, 25] on button "Close" at bounding box center [1028, 23] width 13 height 13
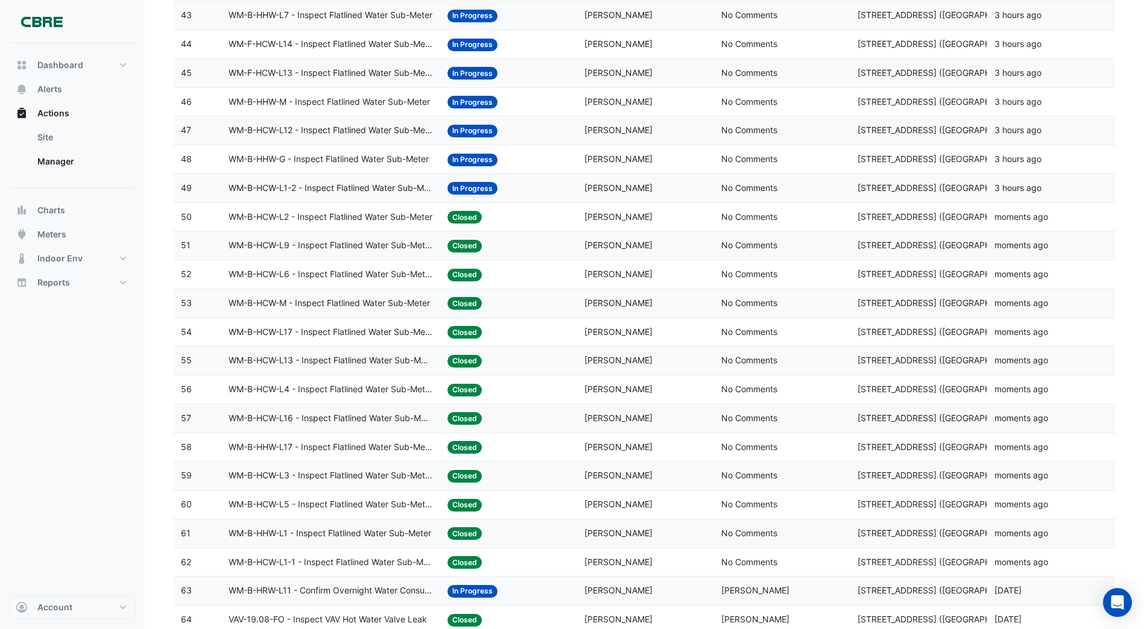
click at [466, 186] on span "In Progress" at bounding box center [472, 188] width 50 height 13
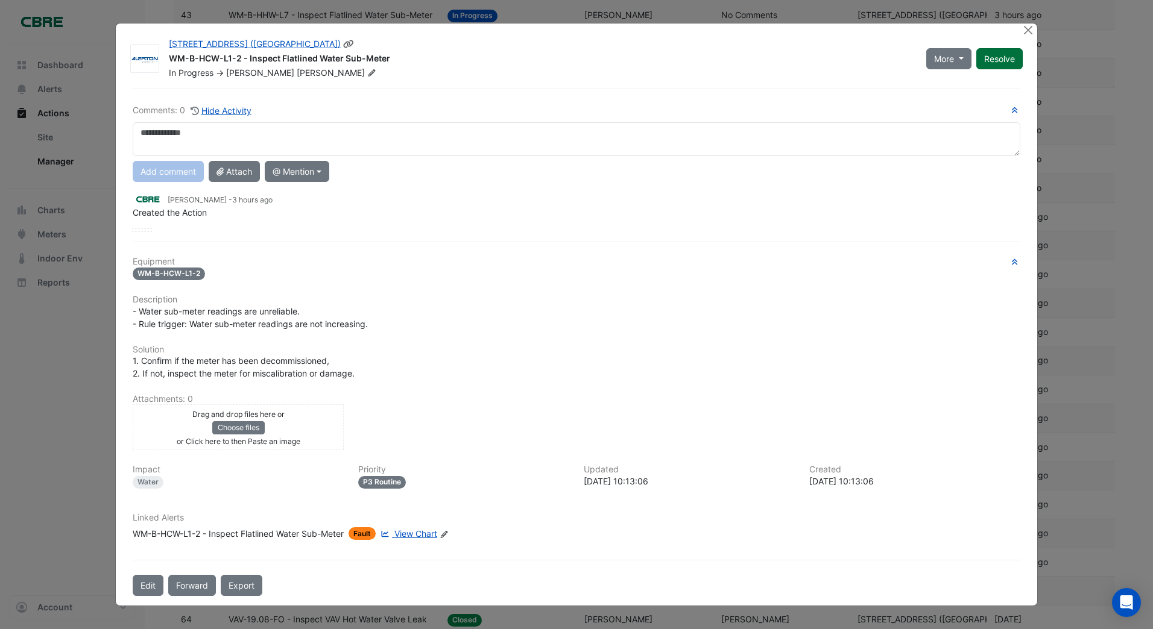
click at [987, 58] on div "More On Hold Not Doing Resolve" at bounding box center [974, 58] width 111 height 41
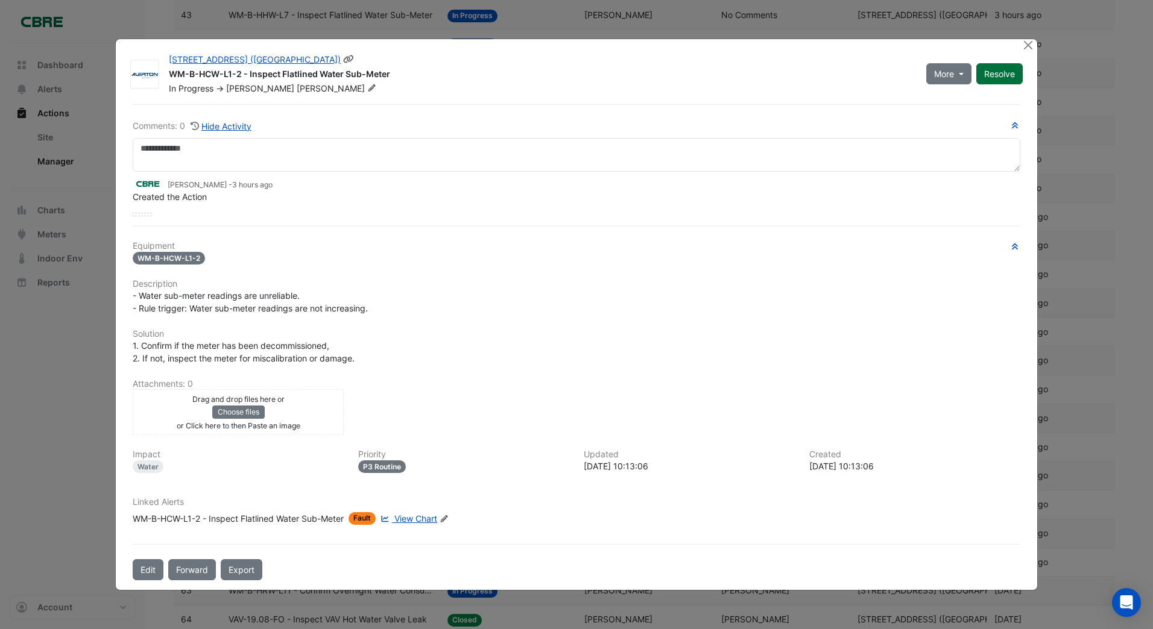
click at [991, 70] on button "Resolve" at bounding box center [999, 73] width 46 height 21
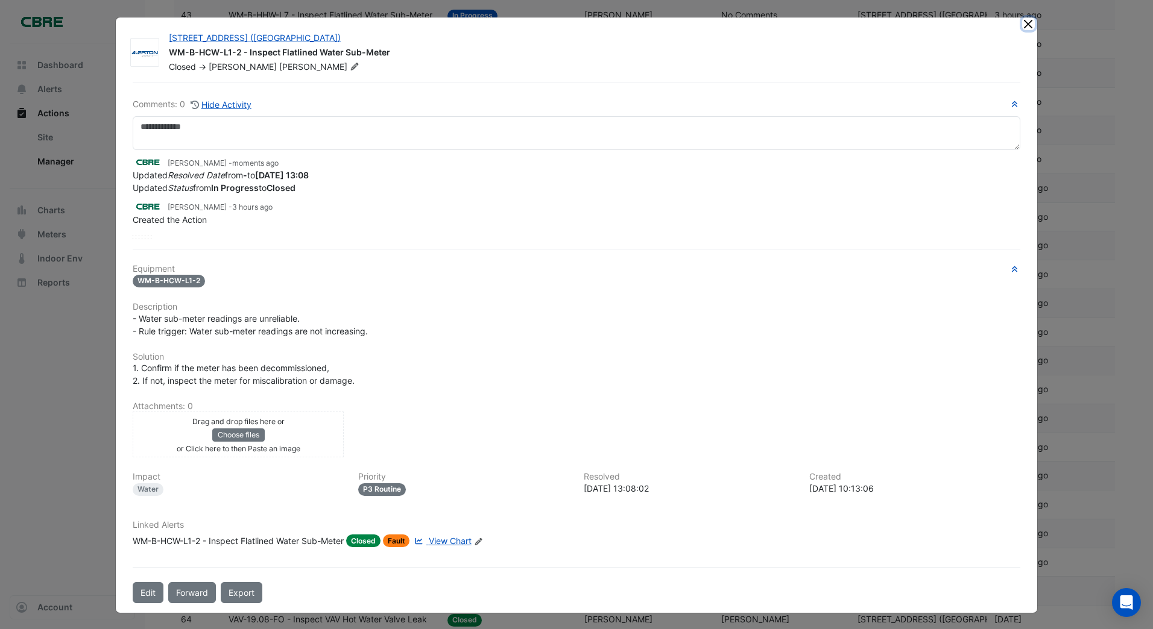
click at [1022, 25] on button "Close" at bounding box center [1028, 23] width 13 height 13
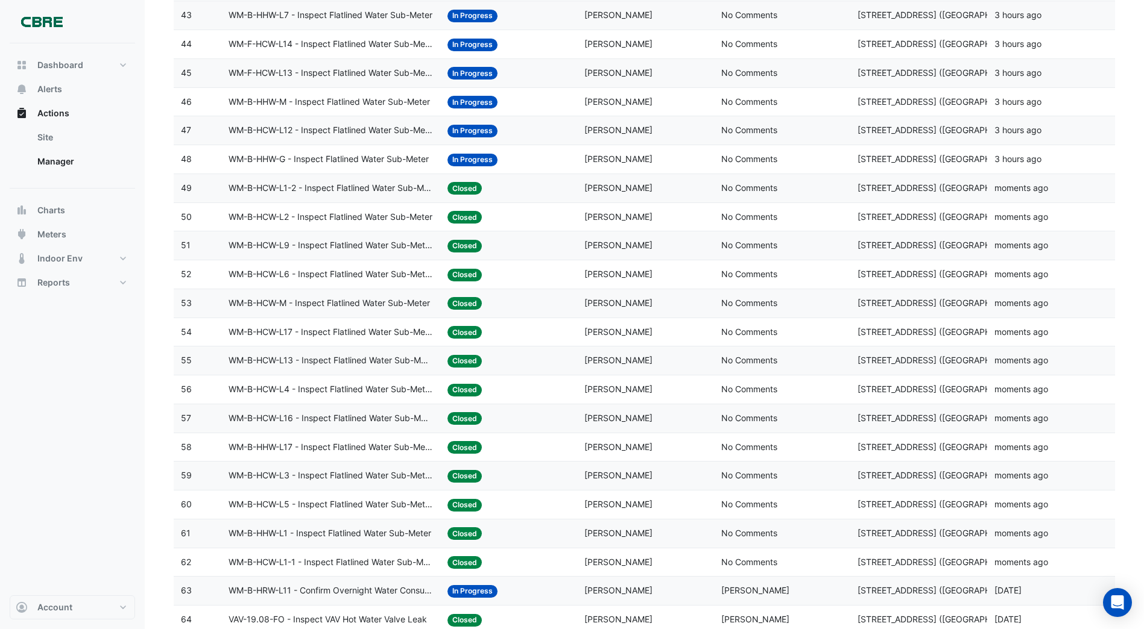
click at [481, 157] on span "In Progress" at bounding box center [472, 160] width 50 height 13
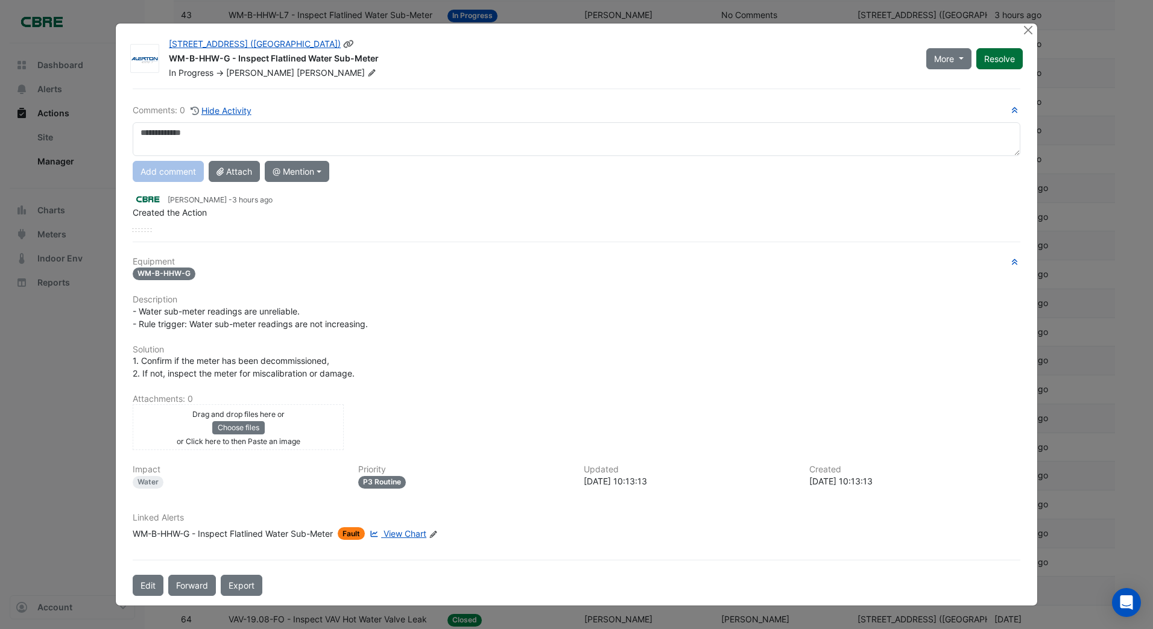
click at [1001, 57] on div "More On Hold Not Doing Resolve" at bounding box center [974, 58] width 111 height 41
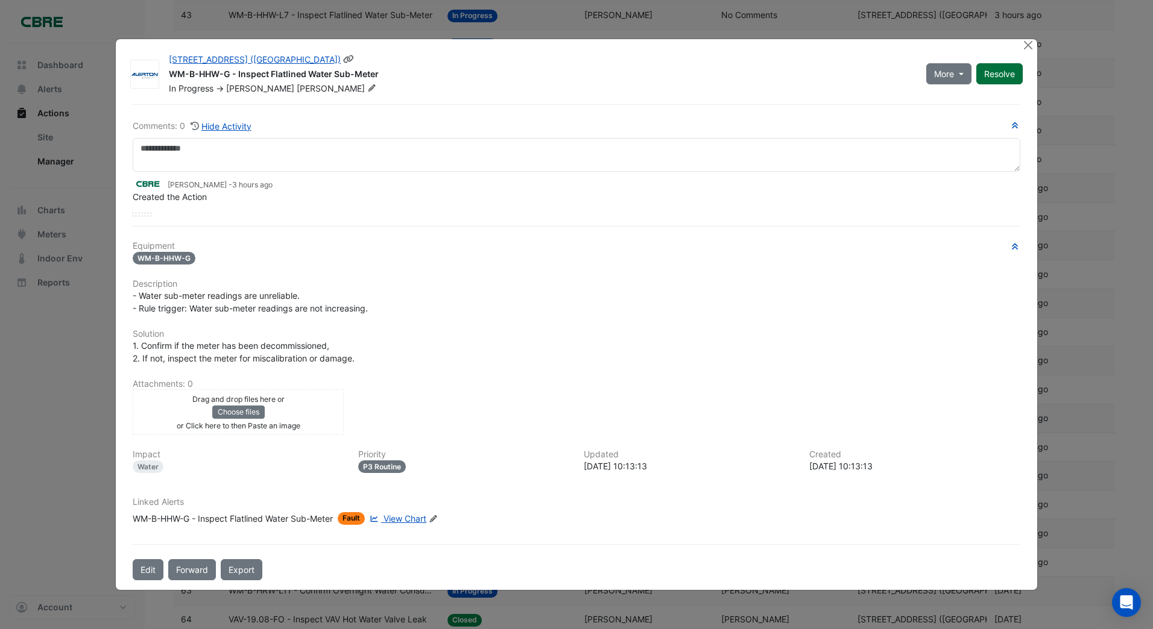
click at [1001, 72] on button "Resolve" at bounding box center [999, 73] width 46 height 21
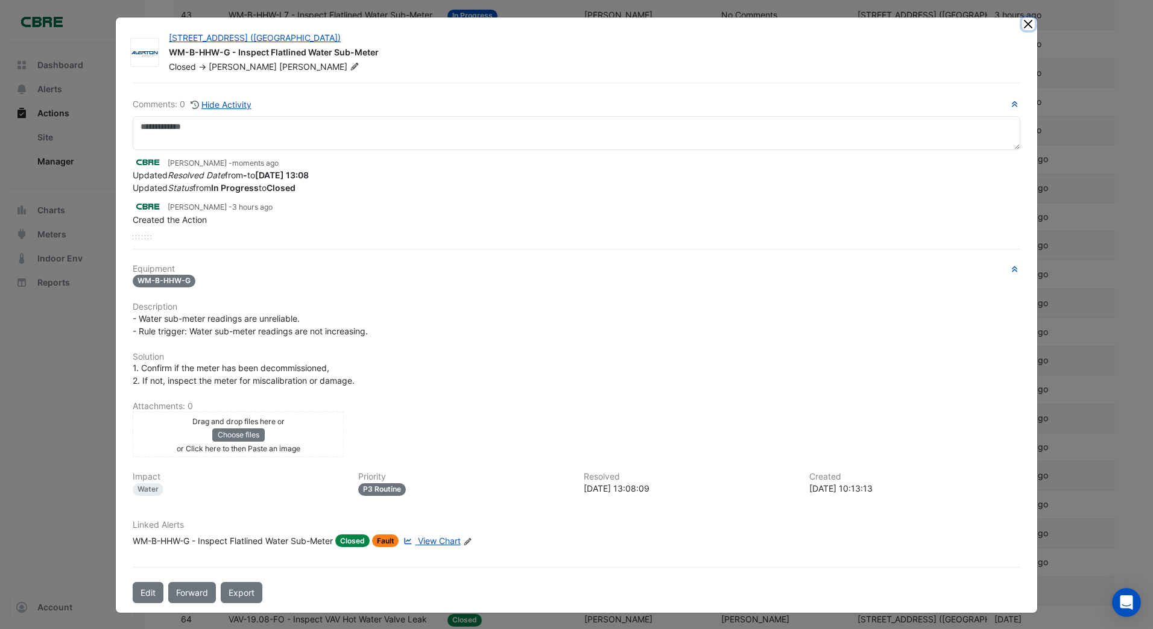
drag, startPoint x: 1022, startPoint y: 25, endPoint x: 1010, endPoint y: 34, distance: 15.1
click at [1022, 27] on button "Close" at bounding box center [1028, 23] width 13 height 13
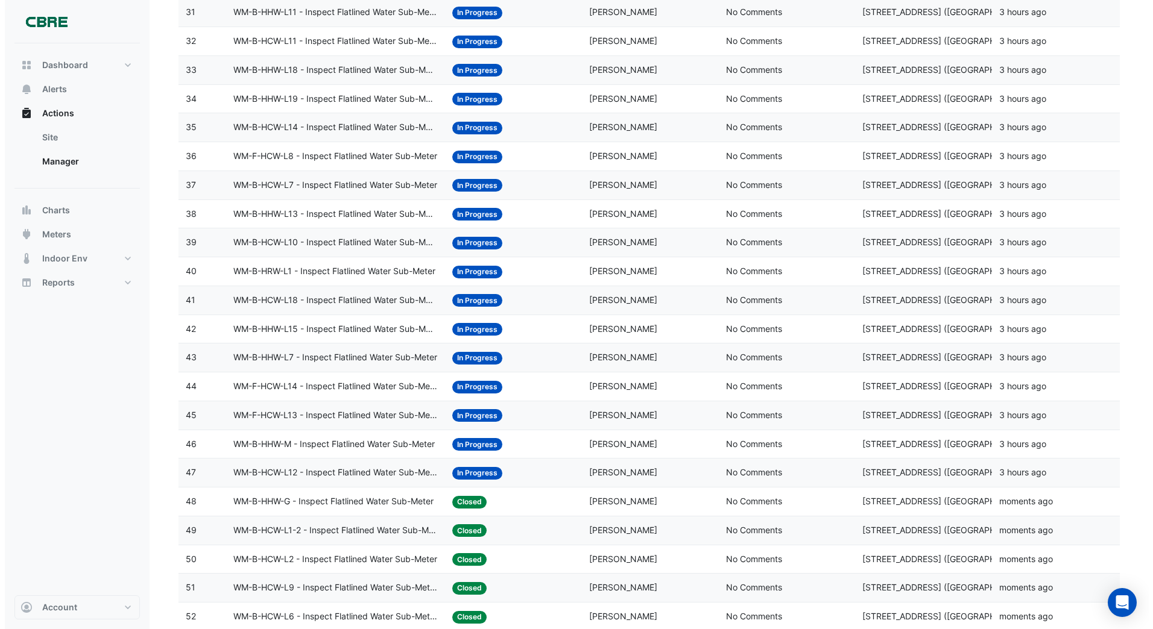
scroll to position [1025, 0]
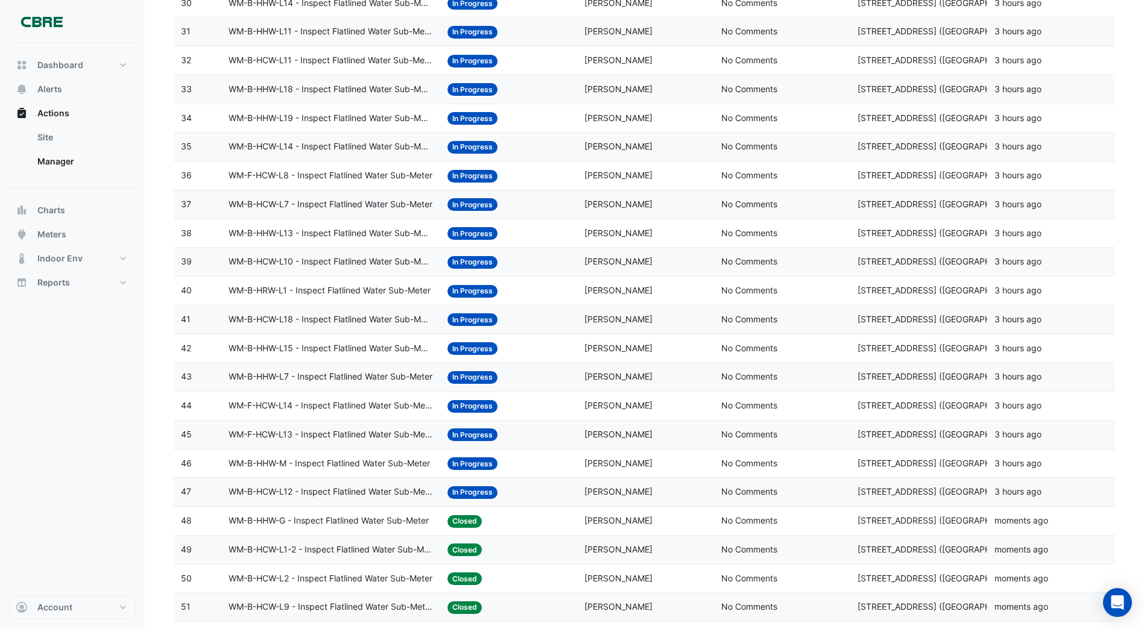
click at [400, 60] on span "WM-B-HCW-L11 - Inspect Flatlined Water Sub-Meter" at bounding box center [330, 61] width 204 height 14
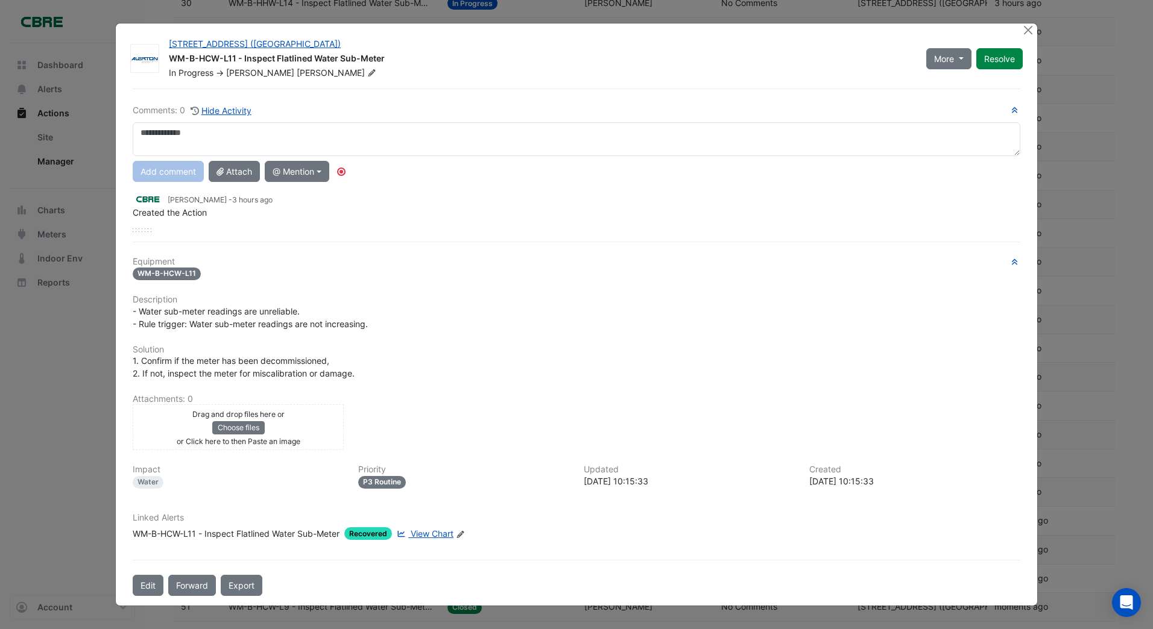
click at [452, 533] on div "Linked Alerts WM-B-HCW-L11 - Inspect Flatlined Water Sub-Meter Recovered View C…" at bounding box center [576, 531] width 902 height 37
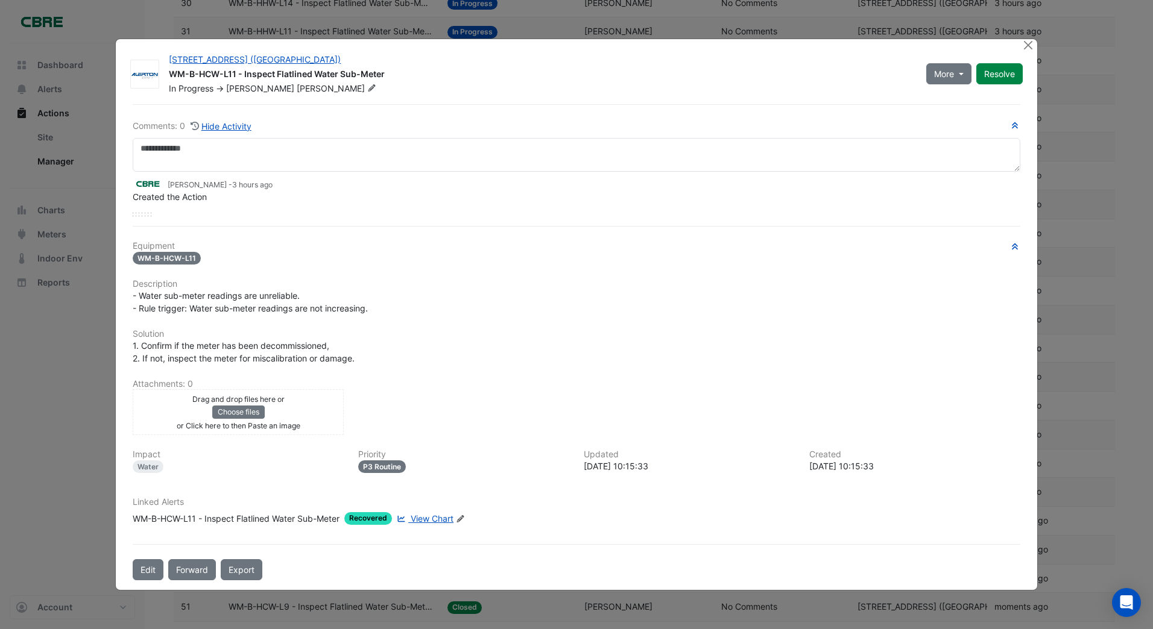
click at [446, 521] on span "View Chart" at bounding box center [432, 519] width 43 height 10
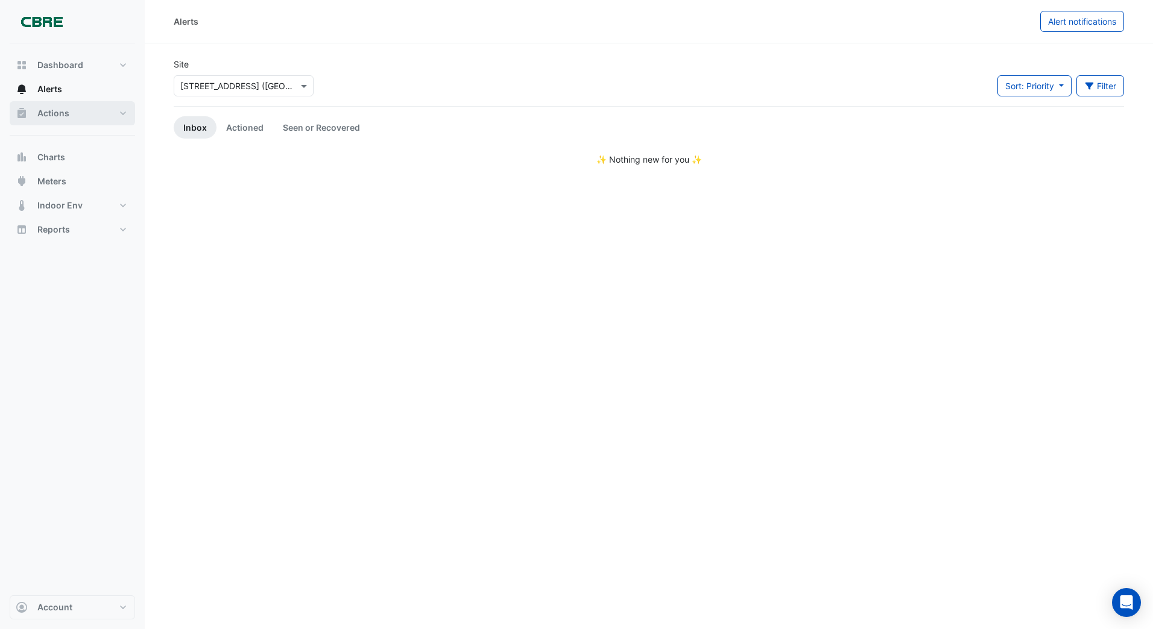
click at [54, 110] on span "Actions" at bounding box center [53, 113] width 32 height 12
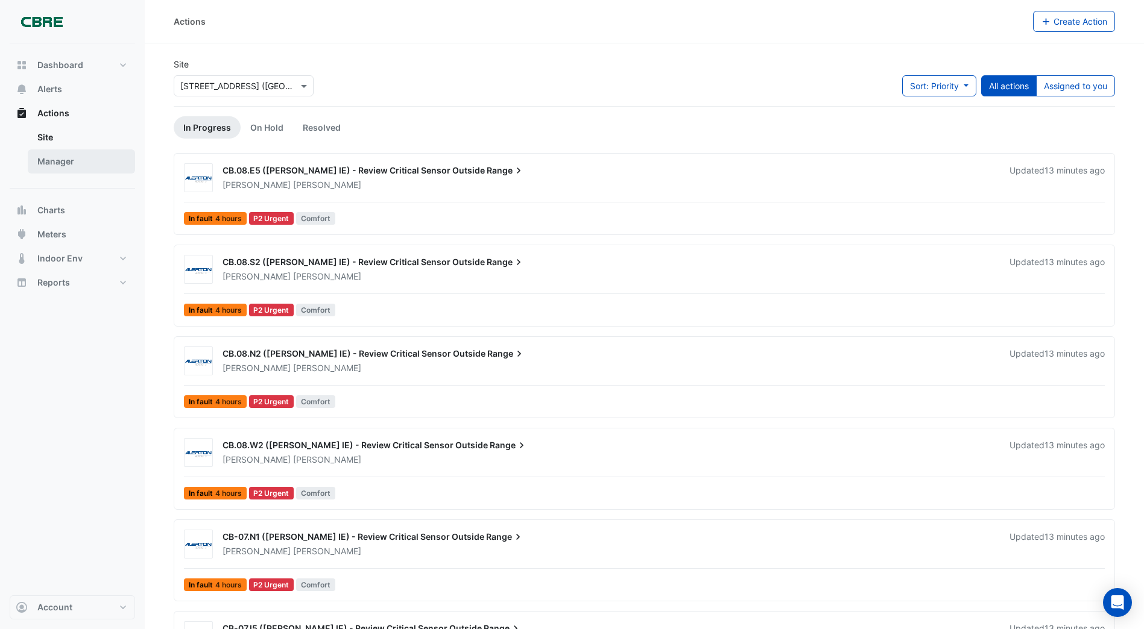
click at [53, 160] on link "Manager" at bounding box center [81, 162] width 107 height 24
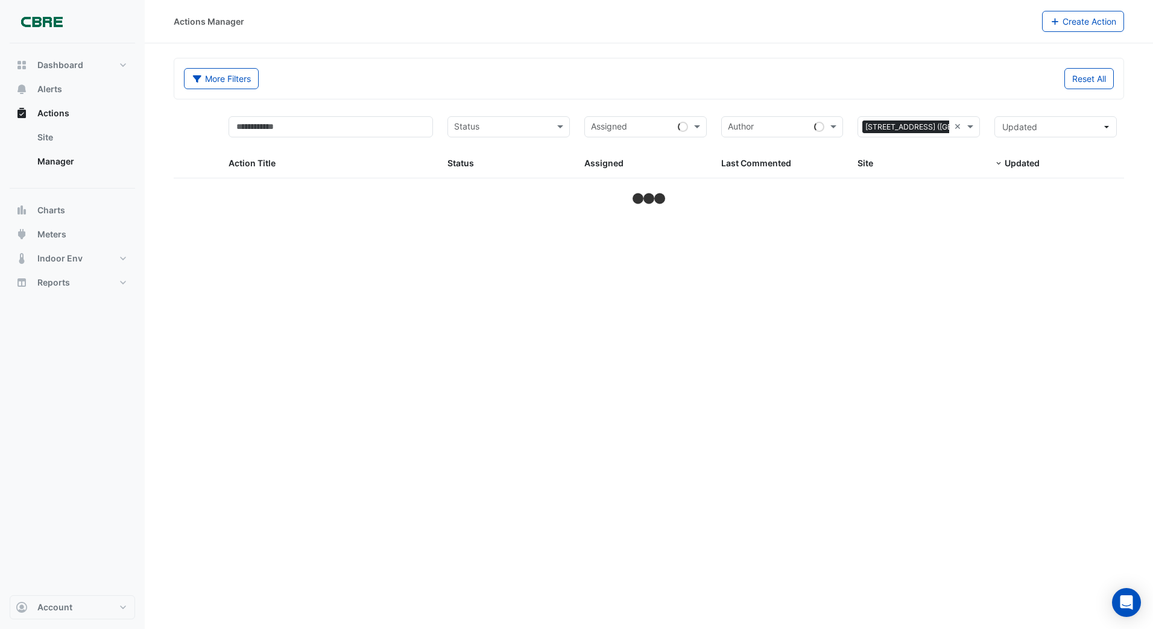
select select "***"
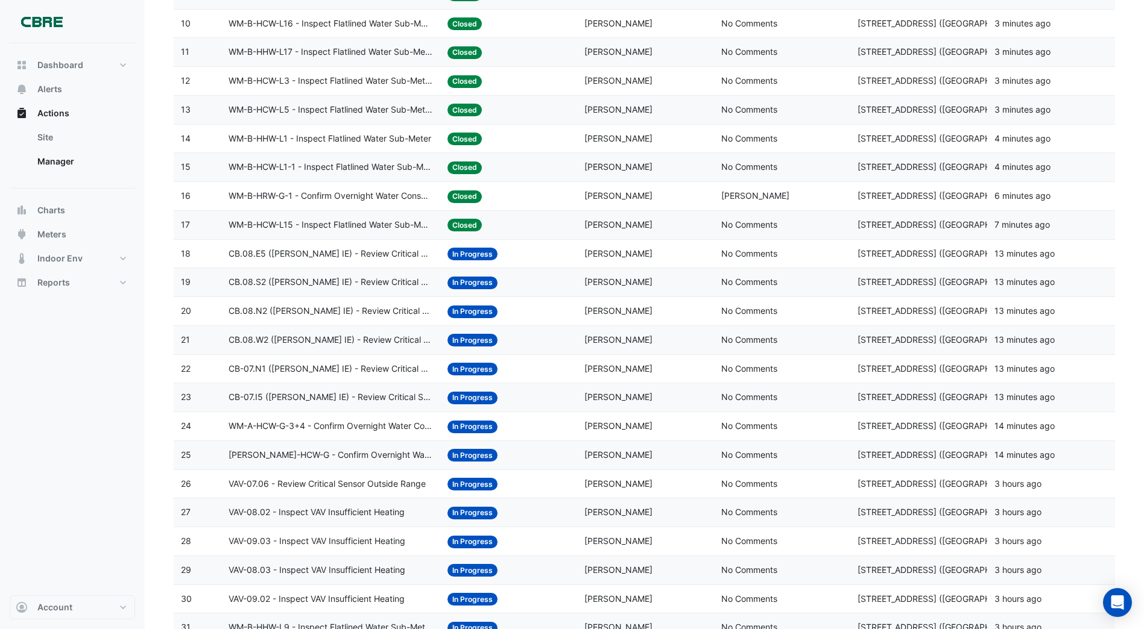
scroll to position [422, 0]
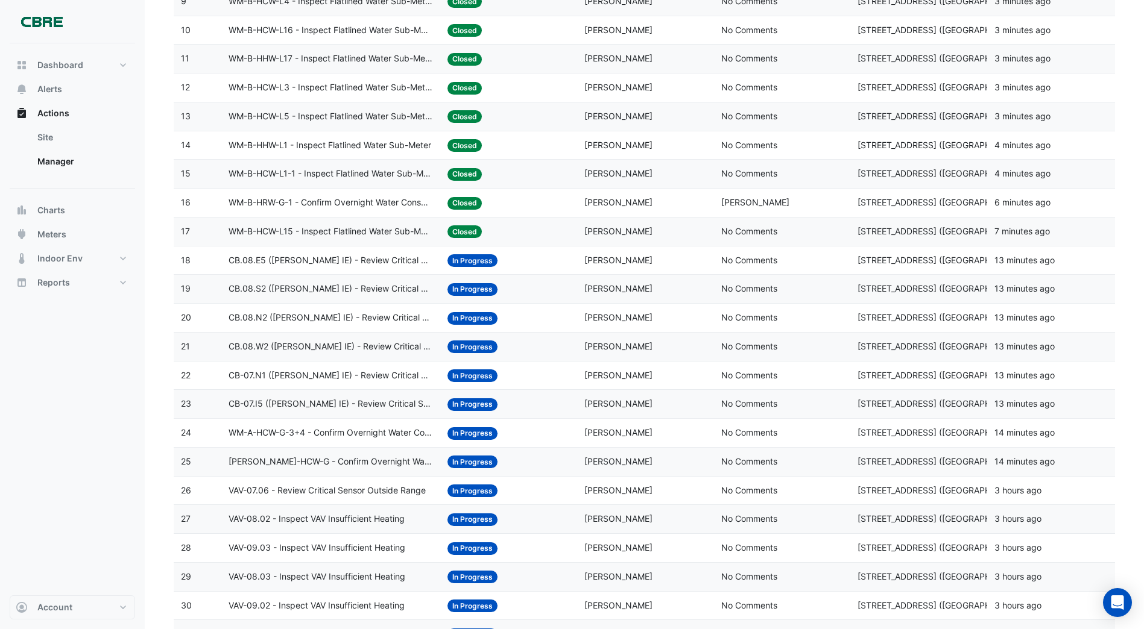
click at [462, 230] on span "Closed" at bounding box center [464, 231] width 34 height 13
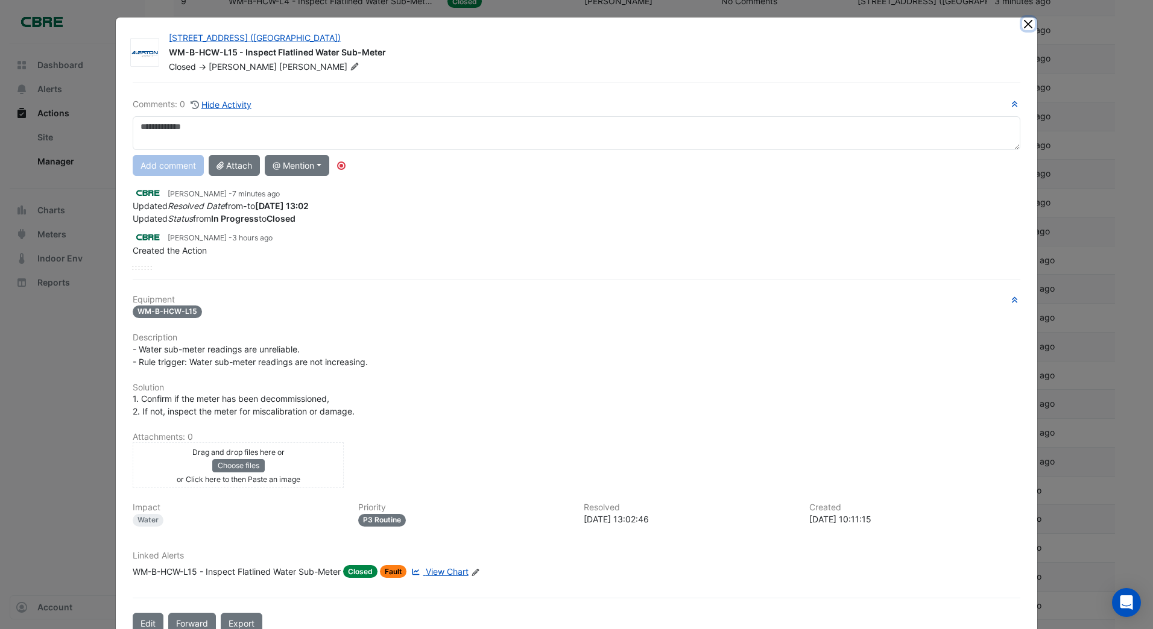
click at [1023, 25] on button "Close" at bounding box center [1028, 23] width 13 height 13
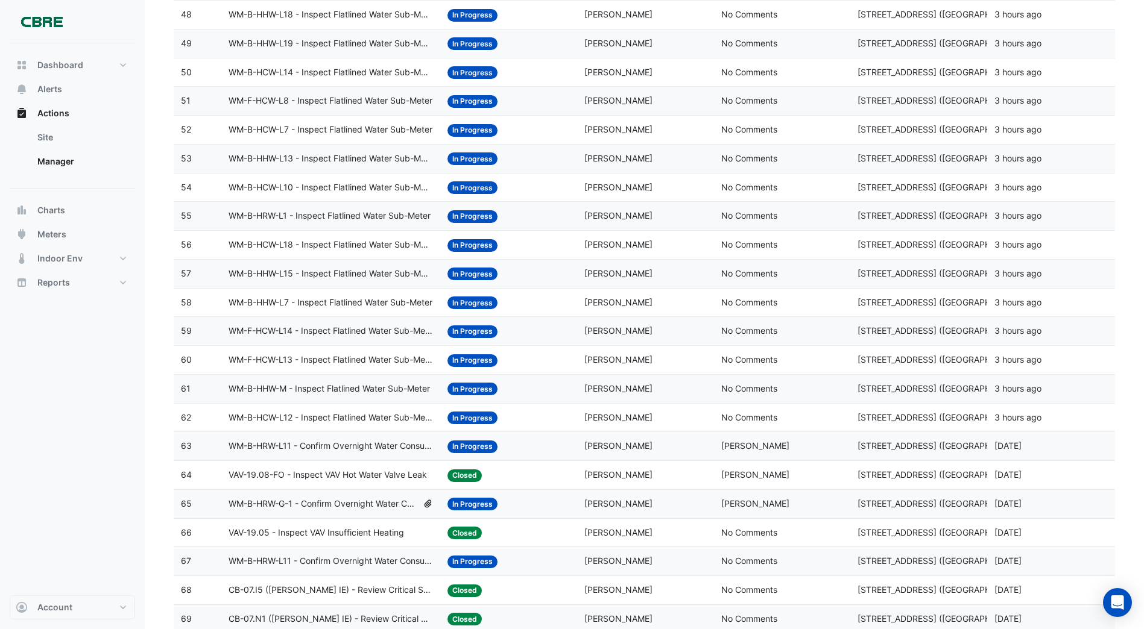
scroll to position [1567, 0]
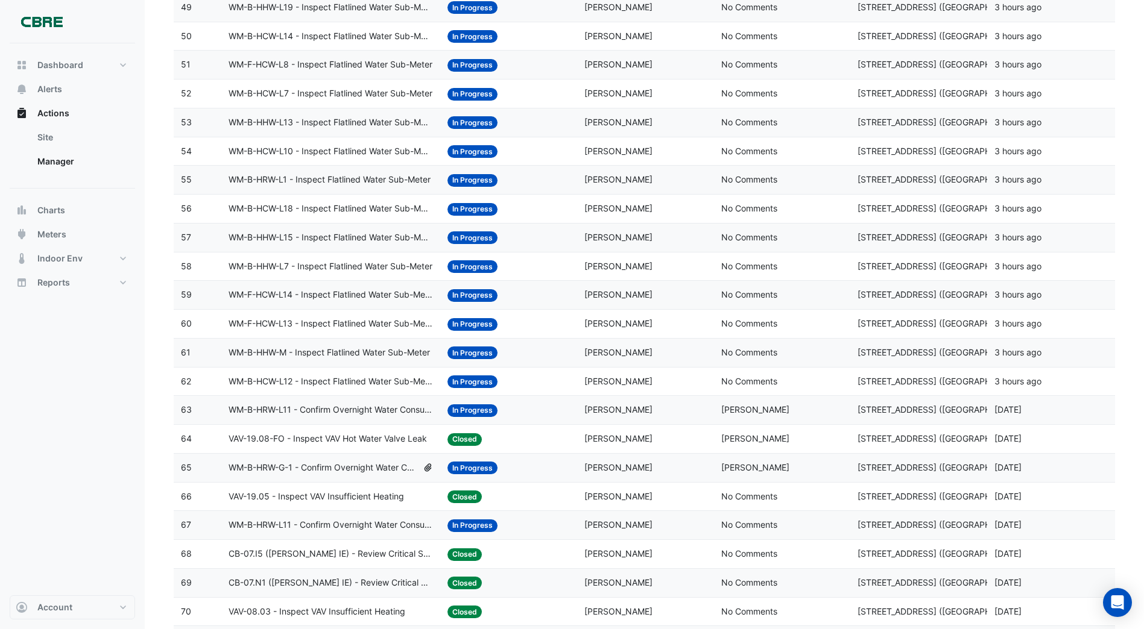
click at [461, 379] on span "In Progress" at bounding box center [472, 382] width 50 height 13
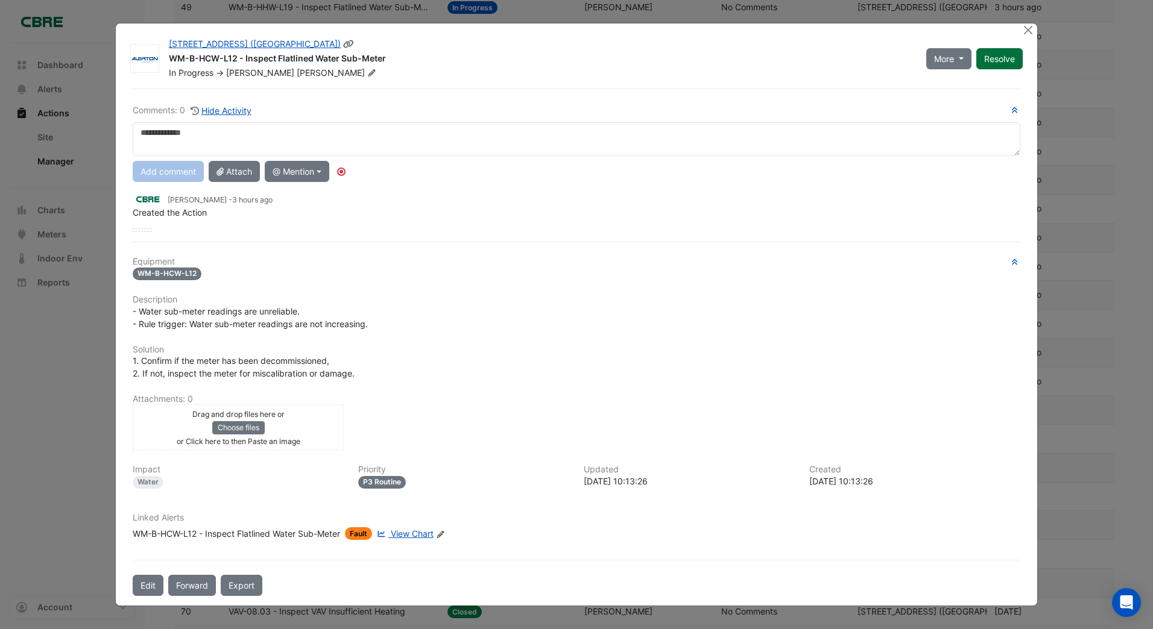
click at [993, 57] on div "More On Hold Not Doing Resolve" at bounding box center [974, 58] width 111 height 41
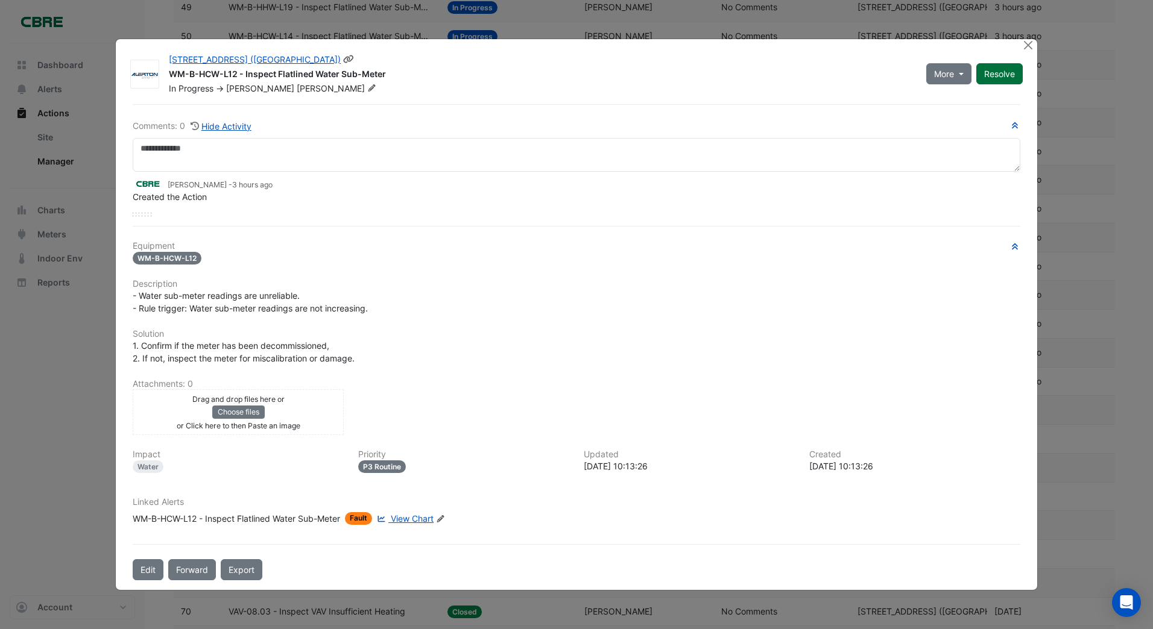
click at [993, 74] on button "Resolve" at bounding box center [999, 73] width 46 height 21
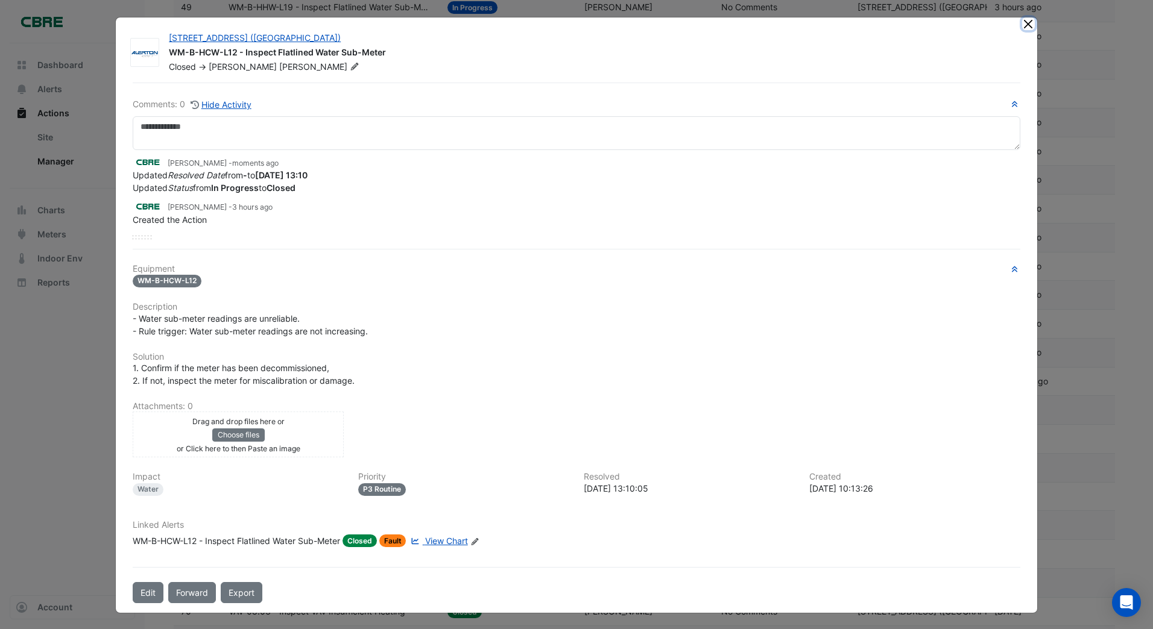
click at [1022, 24] on button "Close" at bounding box center [1028, 23] width 13 height 13
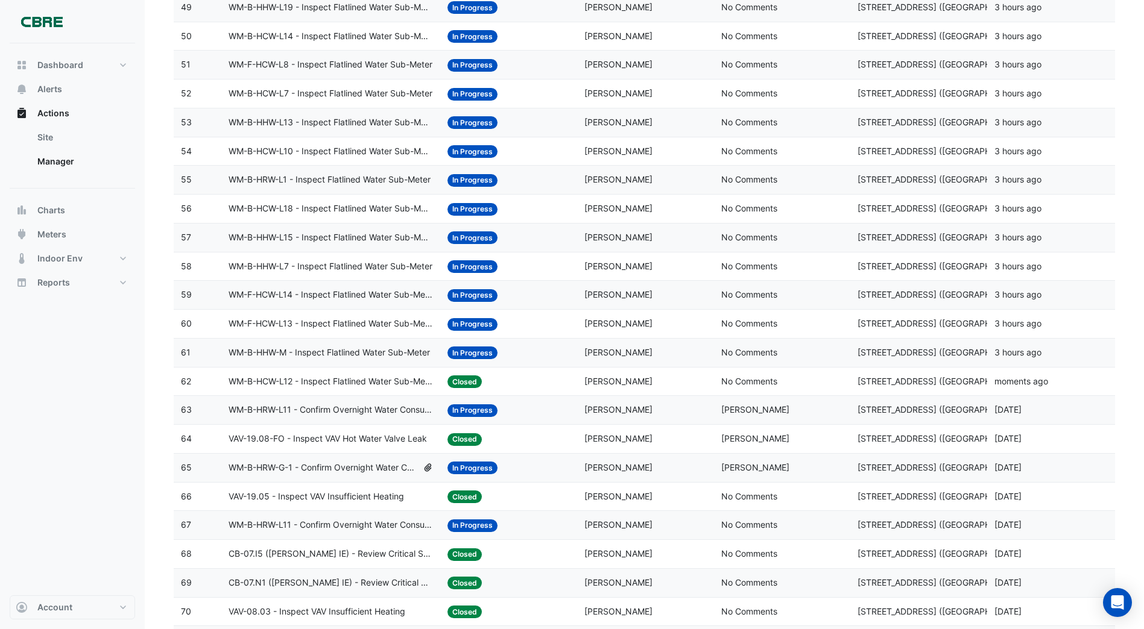
click at [464, 351] on span "In Progress" at bounding box center [472, 353] width 50 height 13
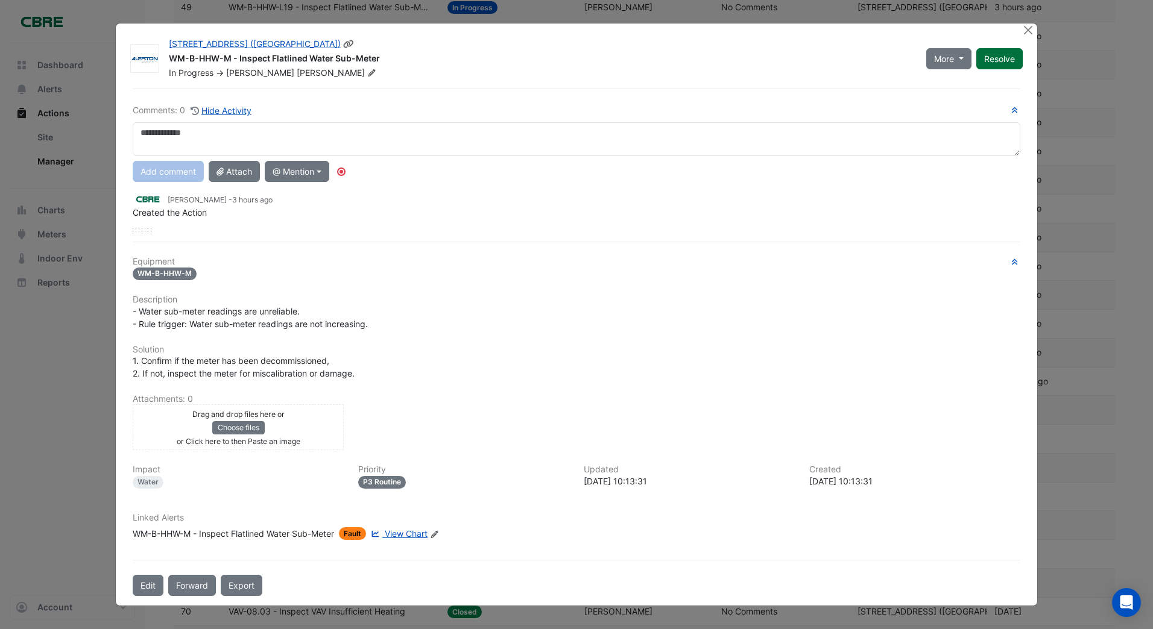
click at [995, 59] on button "Resolve" at bounding box center [999, 58] width 46 height 21
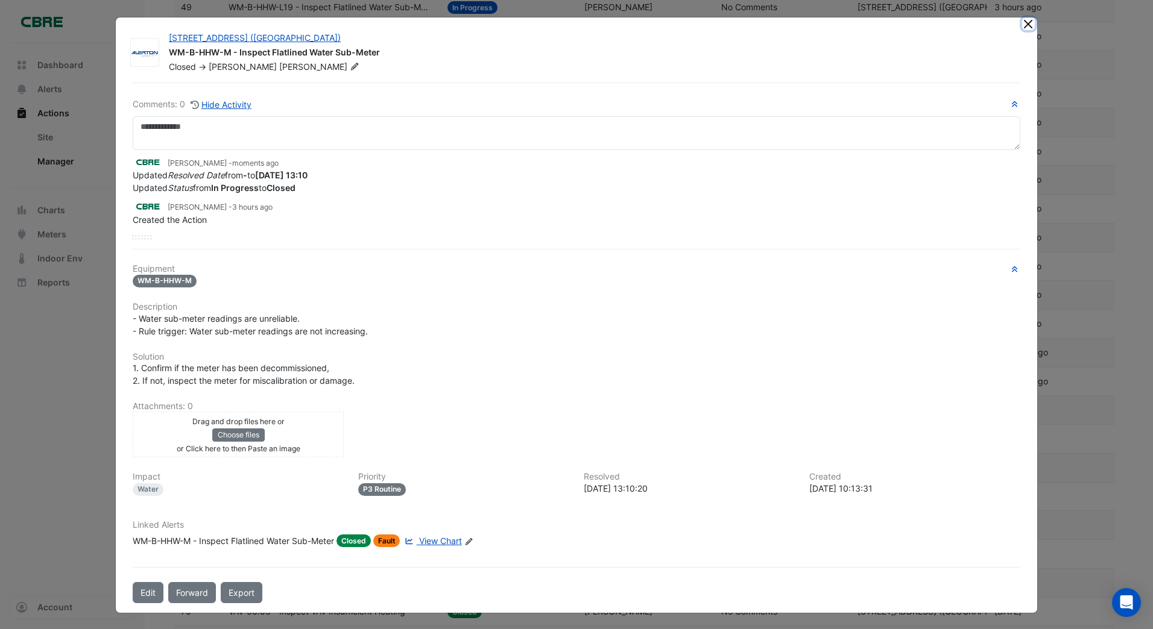
click at [1022, 24] on button "Close" at bounding box center [1028, 23] width 13 height 13
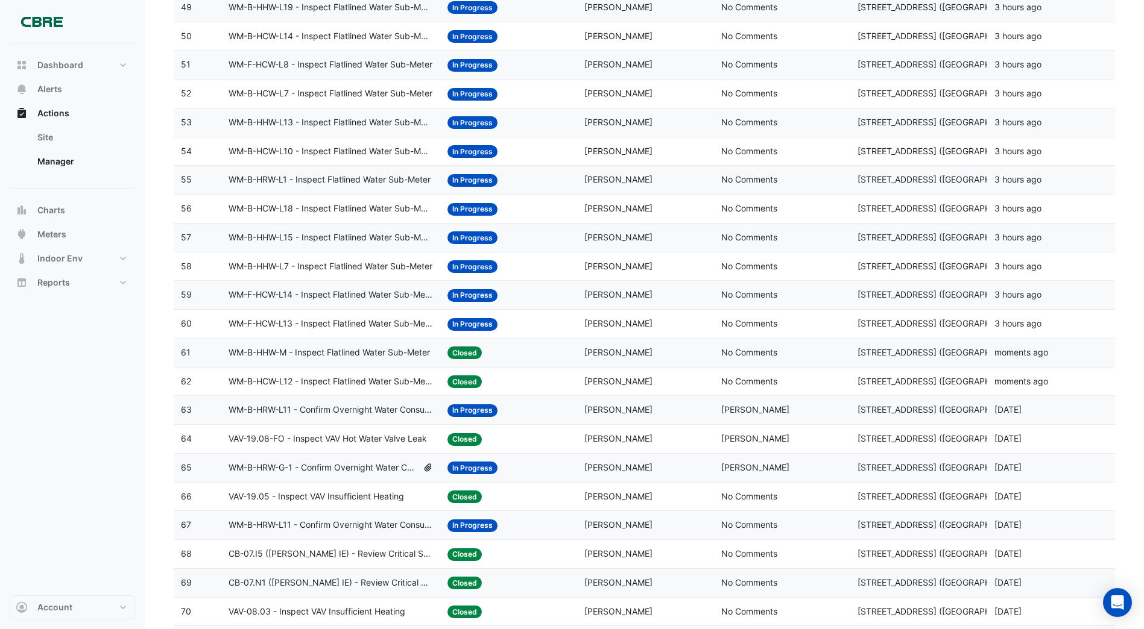
click at [477, 322] on span "In Progress" at bounding box center [472, 324] width 50 height 13
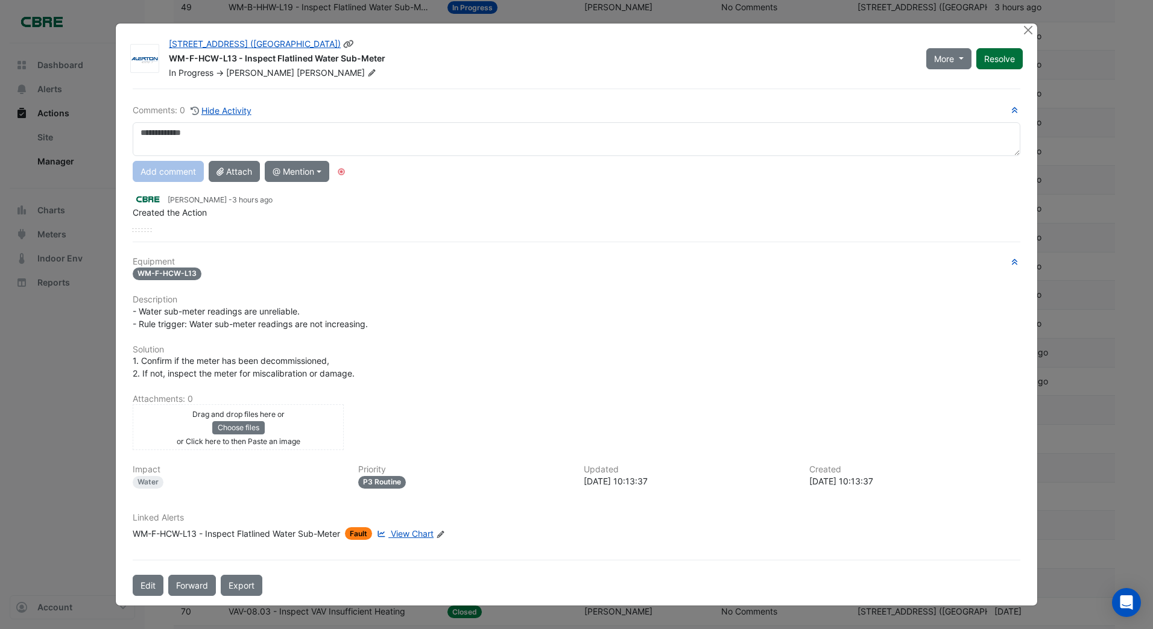
click at [997, 61] on div "More On Hold Not Doing Resolve" at bounding box center [974, 58] width 111 height 41
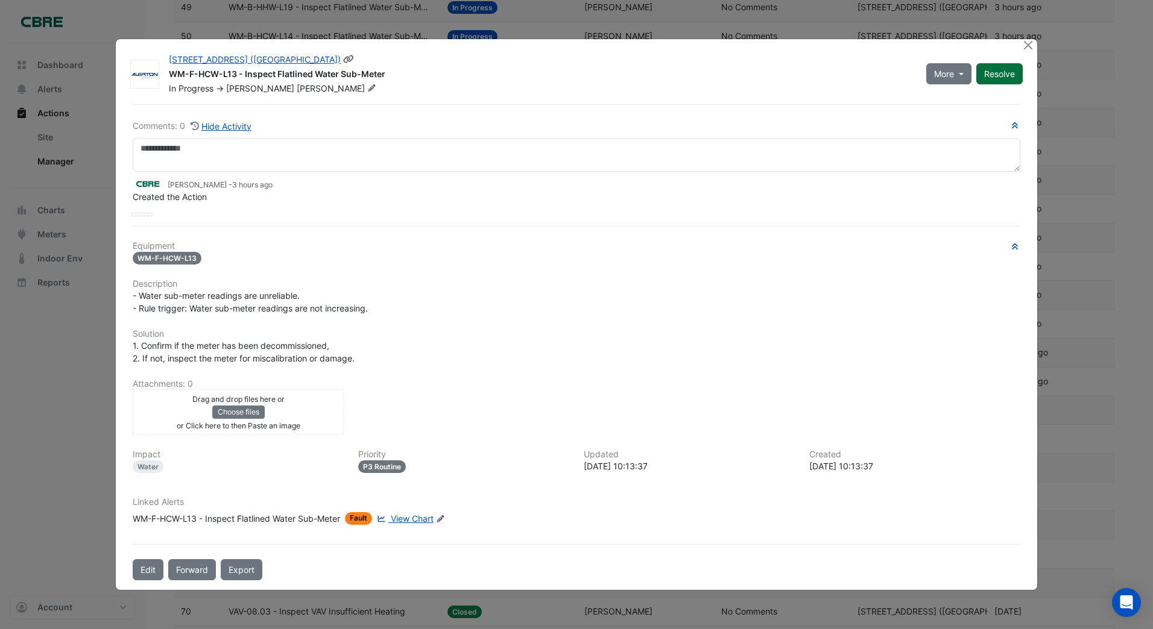
click at [995, 72] on button "Resolve" at bounding box center [999, 73] width 46 height 21
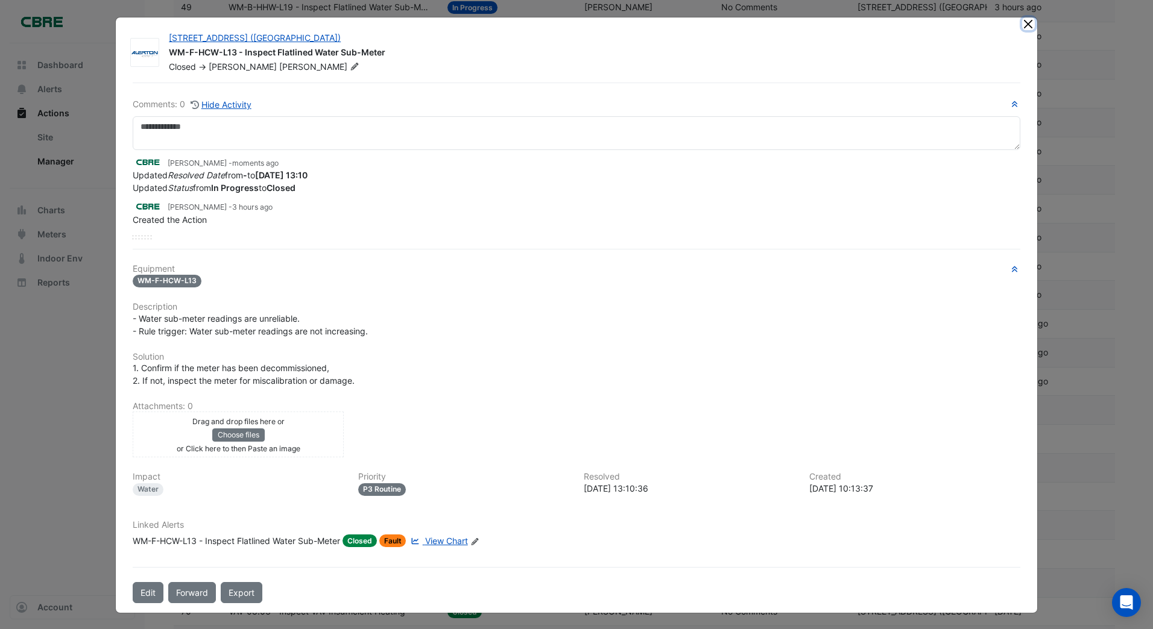
click at [1025, 25] on button "Close" at bounding box center [1028, 23] width 13 height 13
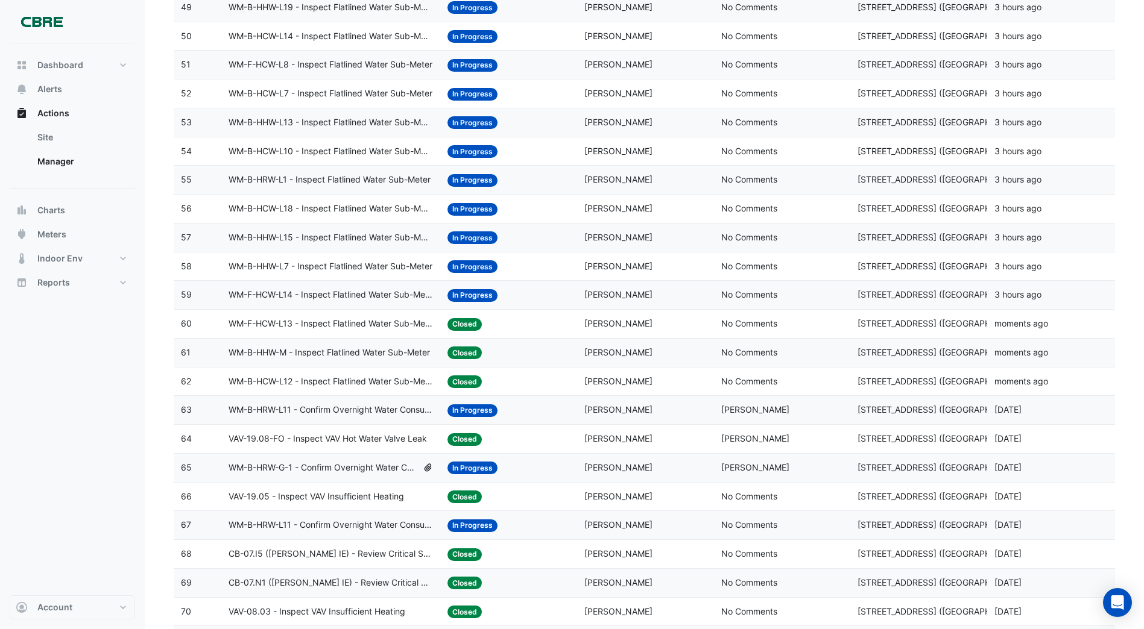
click at [459, 294] on span "In Progress" at bounding box center [472, 295] width 50 height 13
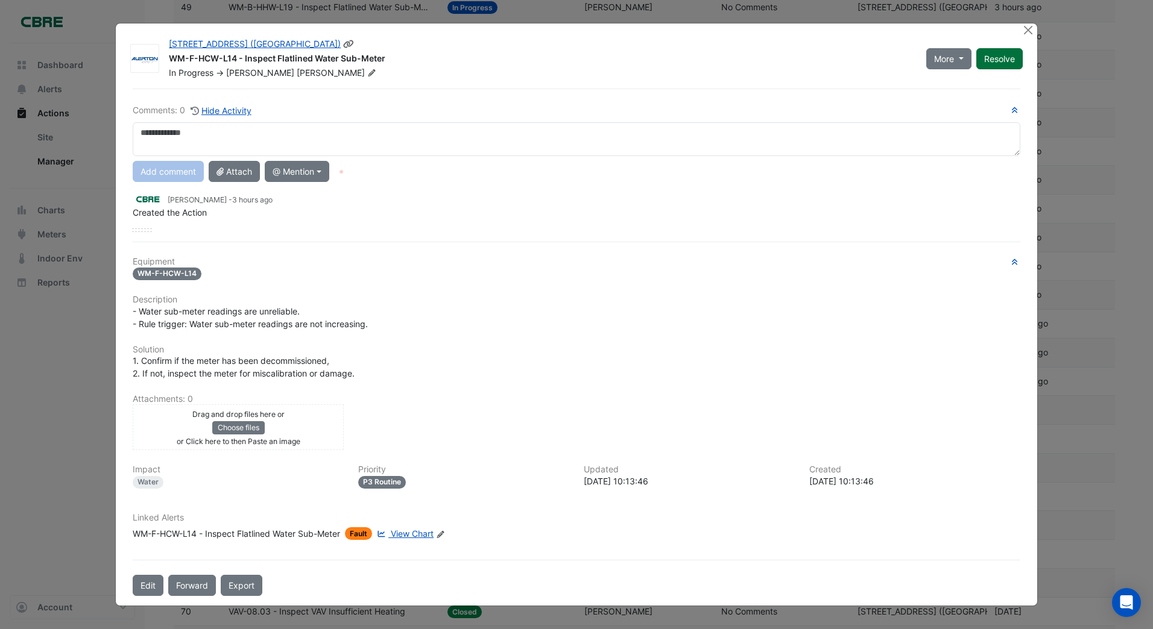
click at [990, 60] on button "Resolve" at bounding box center [999, 58] width 46 height 21
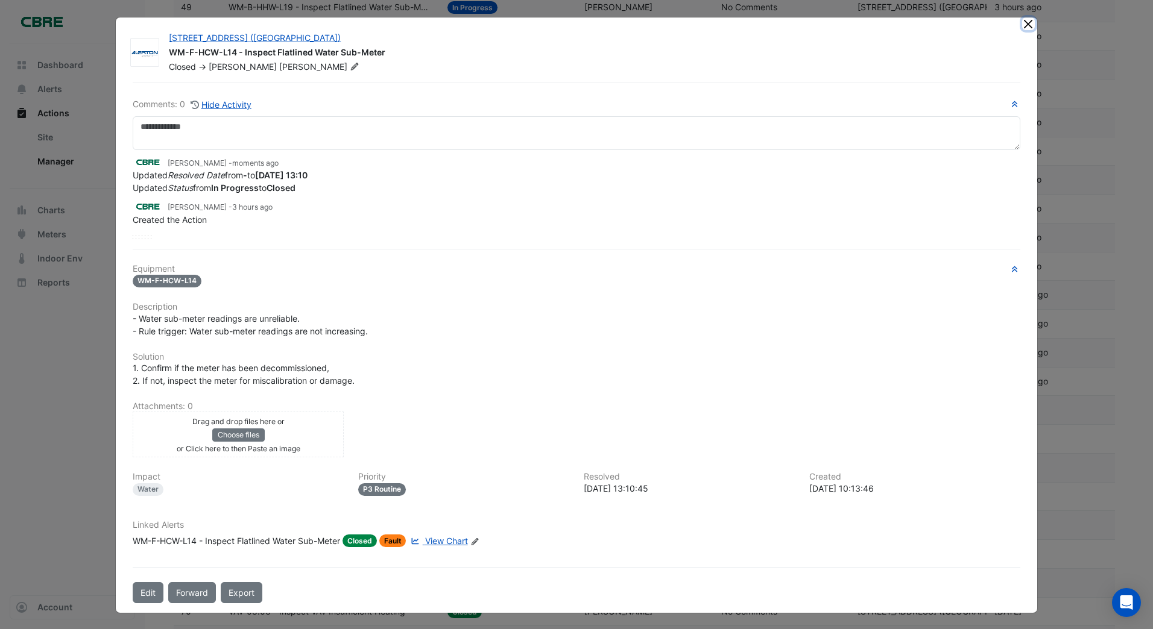
click at [1022, 21] on button "Close" at bounding box center [1028, 23] width 13 height 13
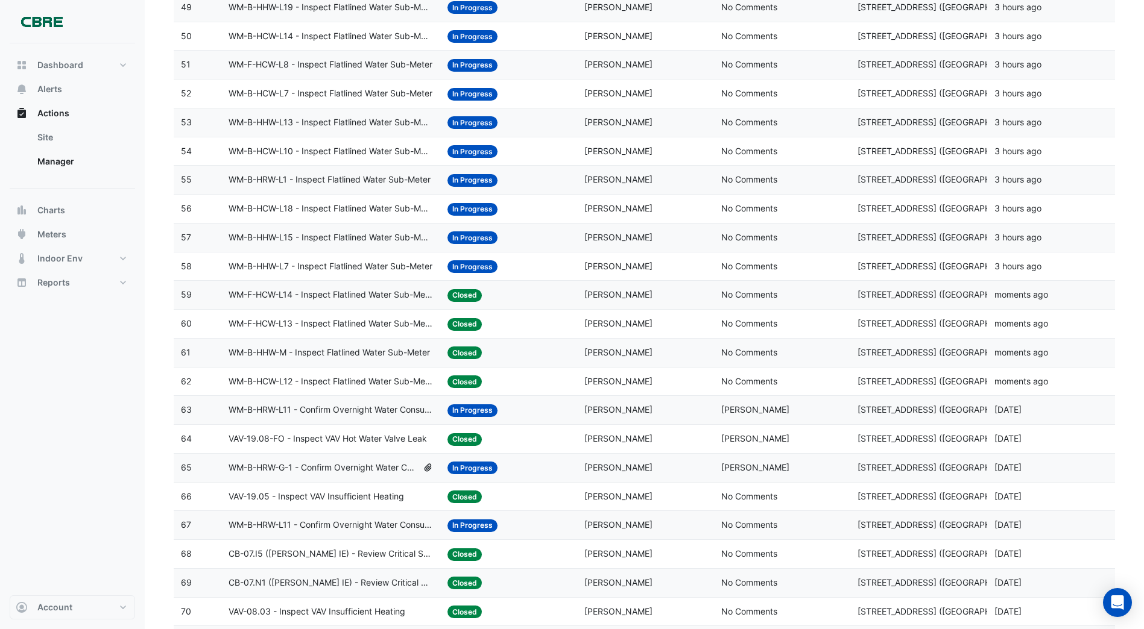
click at [471, 266] on span "In Progress" at bounding box center [472, 266] width 50 height 13
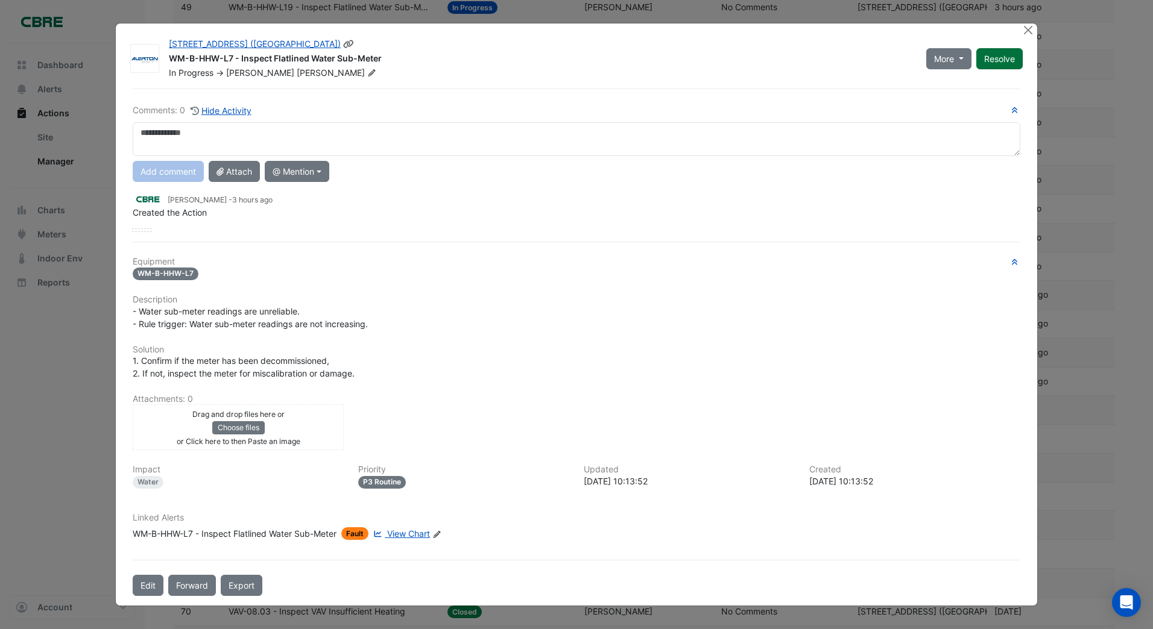
click at [993, 60] on div "More On Hold Not Doing Resolve" at bounding box center [974, 58] width 111 height 41
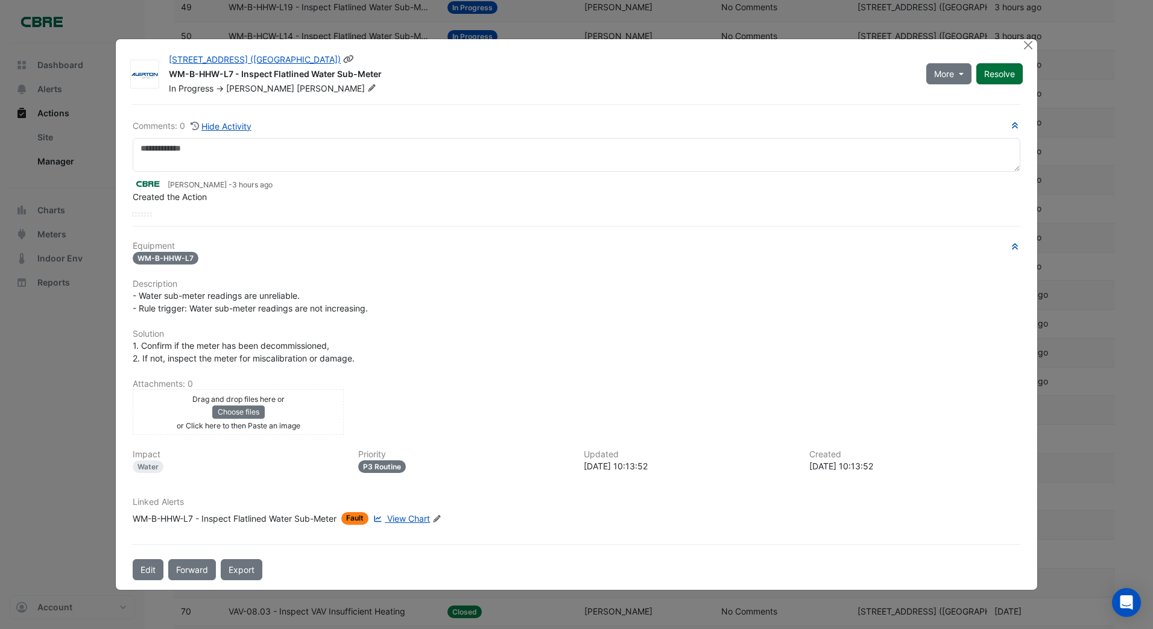
click at [1012, 73] on button "Resolve" at bounding box center [999, 73] width 46 height 21
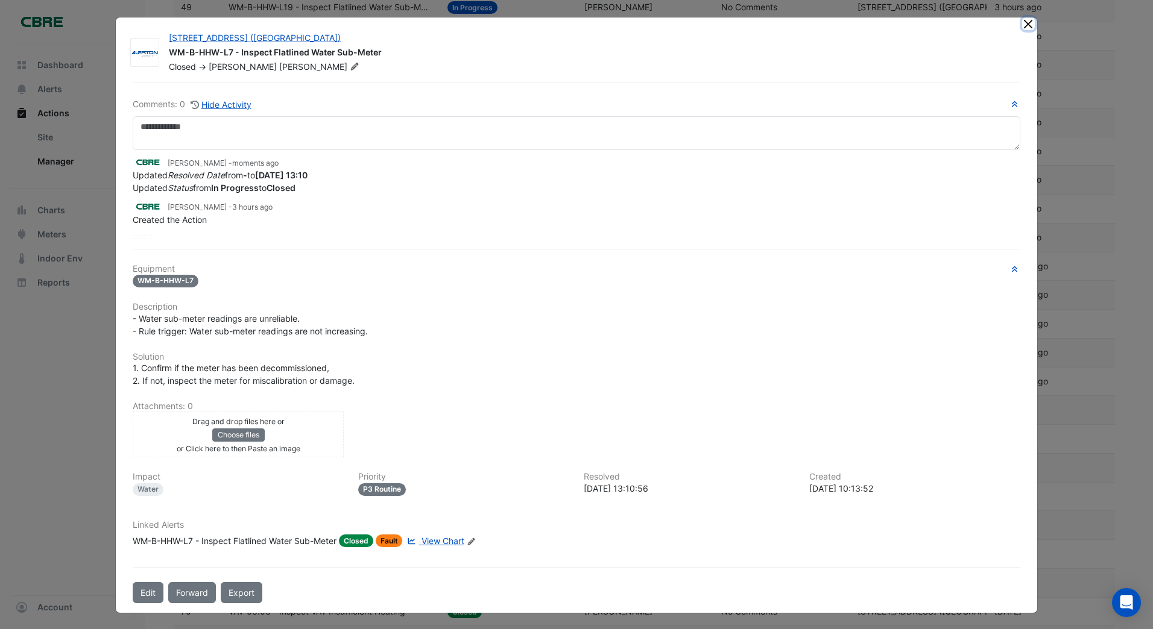
click at [1022, 25] on button "Close" at bounding box center [1028, 23] width 13 height 13
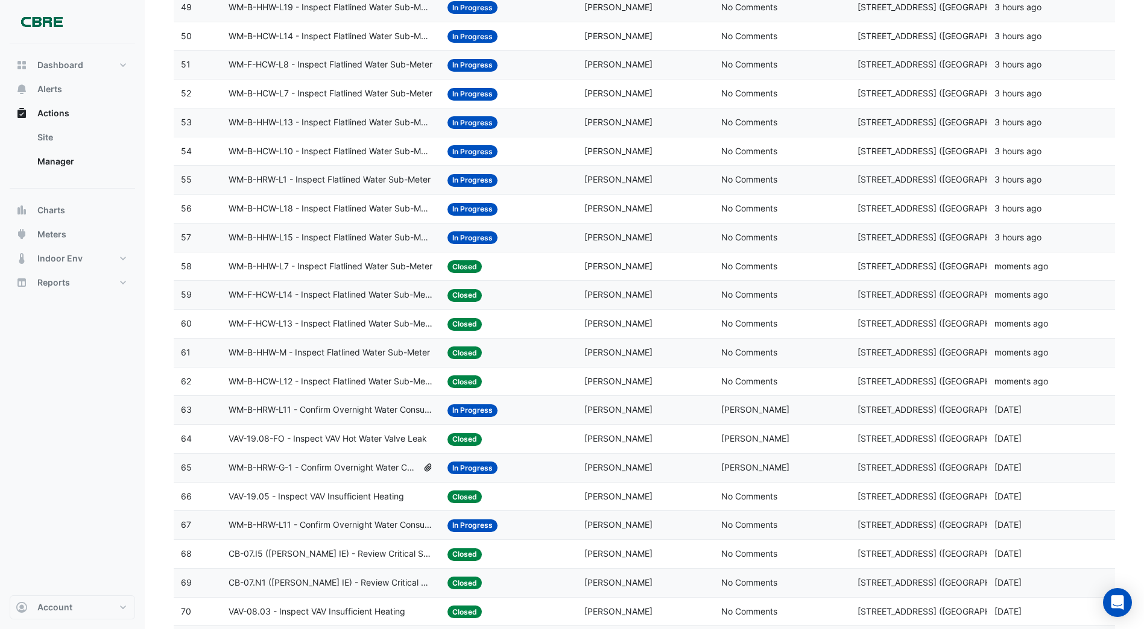
click at [469, 235] on span "In Progress" at bounding box center [472, 237] width 50 height 13
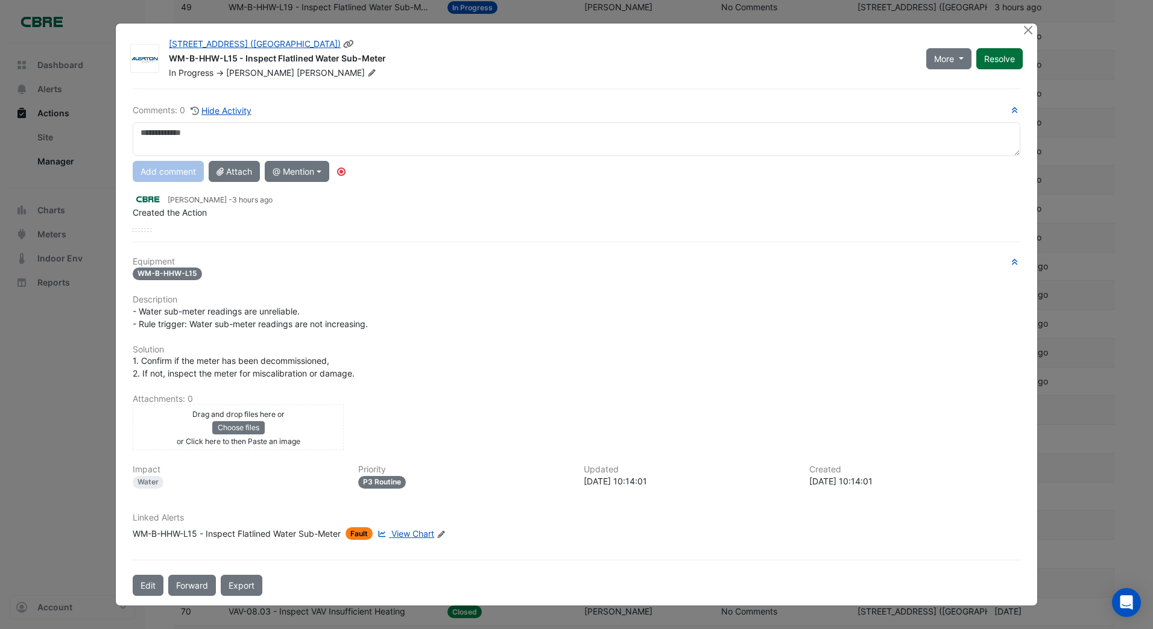
click at [1003, 57] on div "More On Hold Not Doing Resolve" at bounding box center [974, 58] width 111 height 41
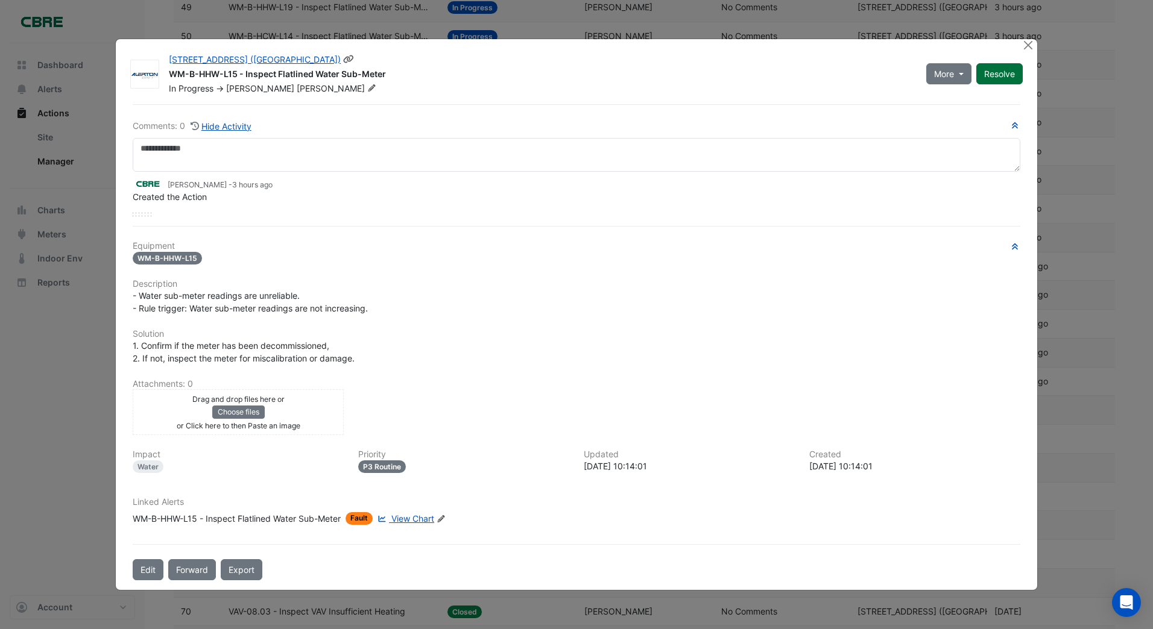
click at [998, 77] on button "Resolve" at bounding box center [999, 73] width 46 height 21
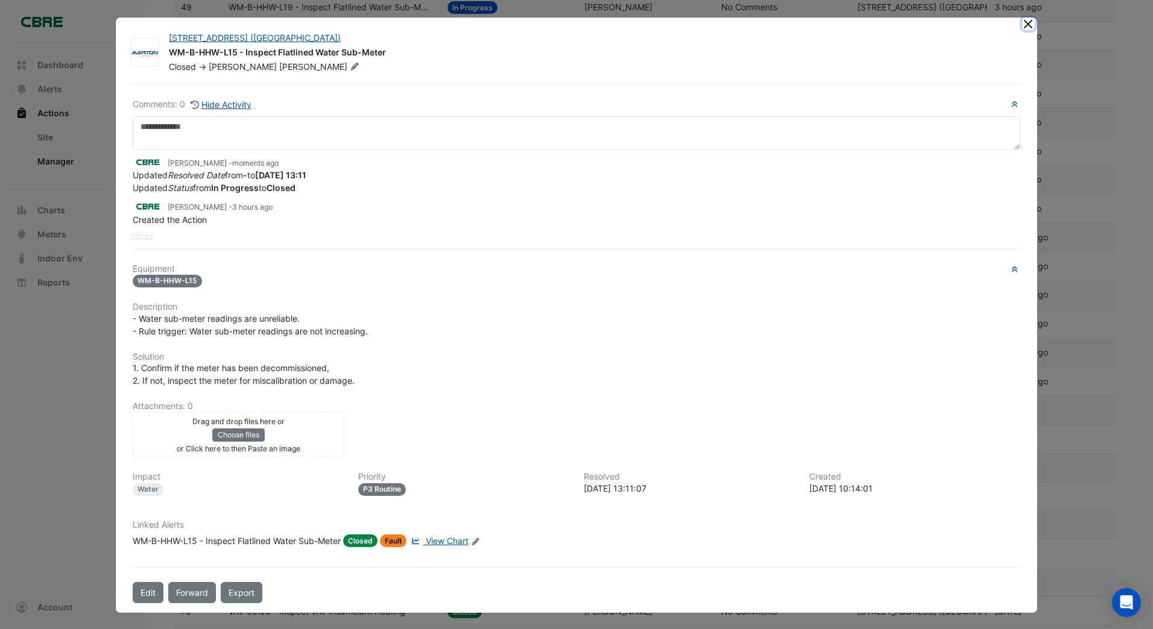
click at [1027, 25] on button "Close" at bounding box center [1028, 23] width 13 height 13
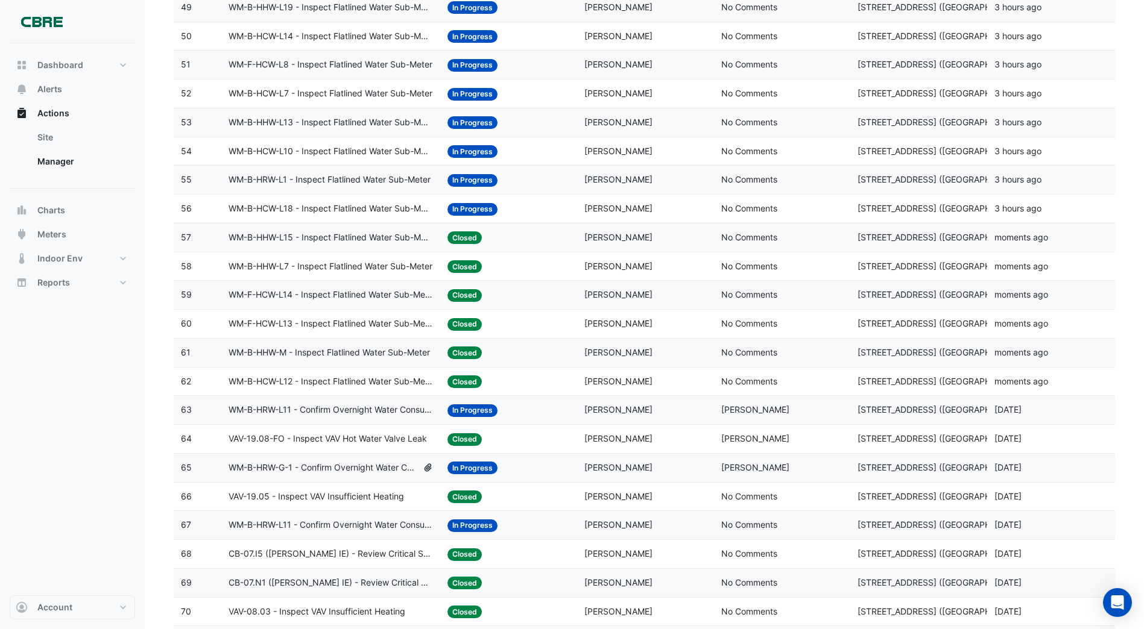
click at [458, 207] on span "In Progress" at bounding box center [472, 209] width 50 height 13
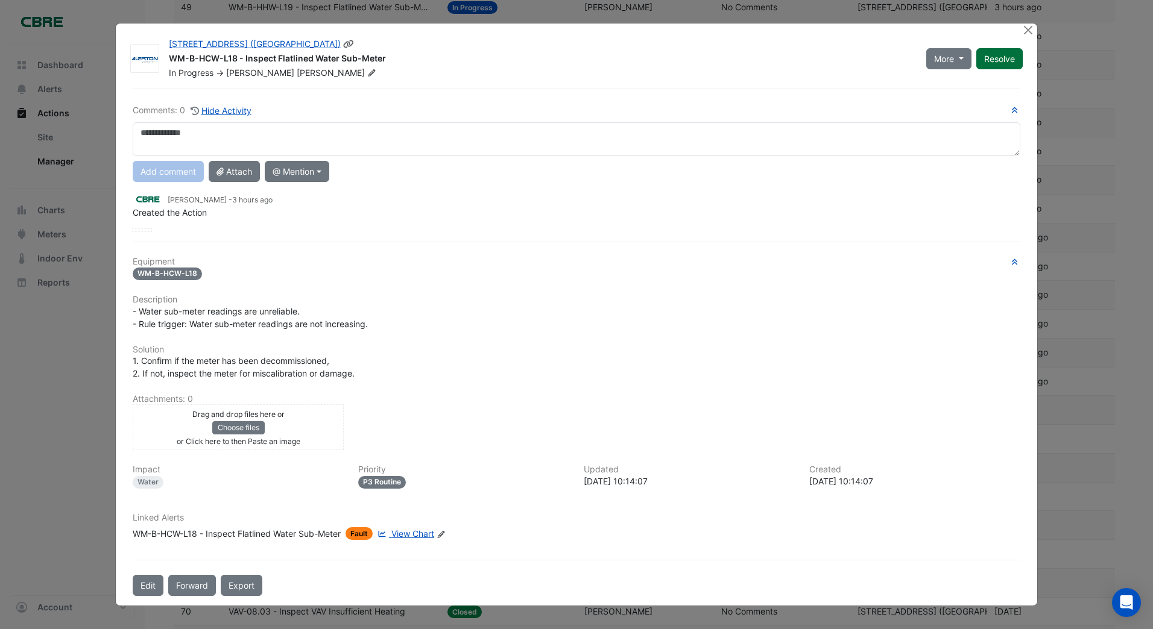
click at [993, 57] on div "More On Hold Not Doing Resolve" at bounding box center [974, 58] width 111 height 41
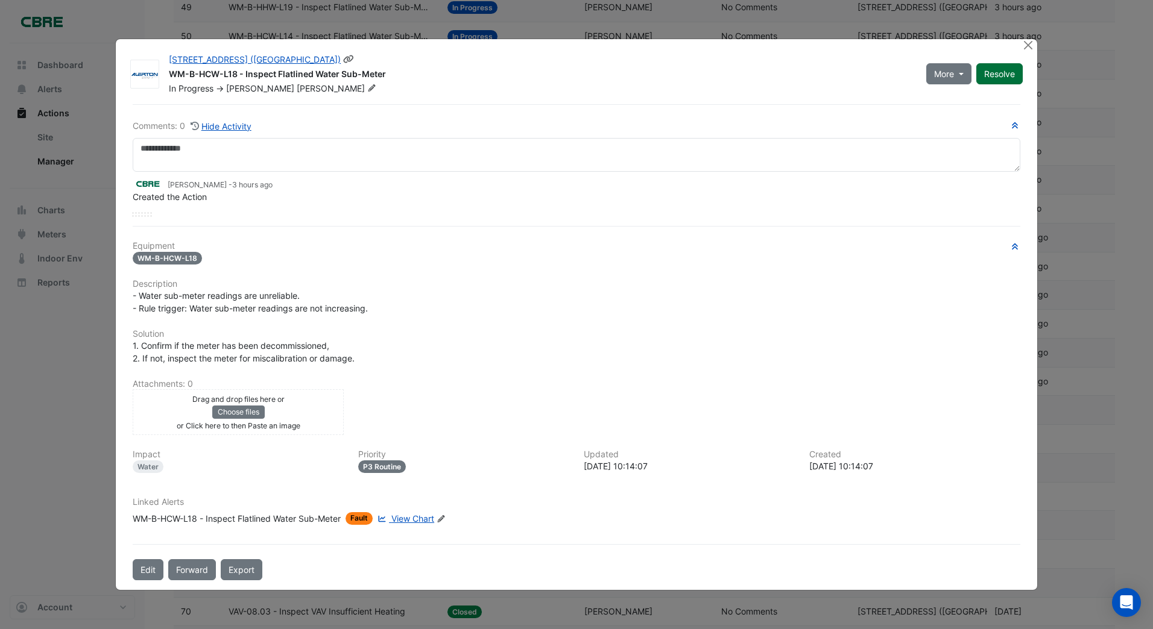
click at [991, 69] on button "Resolve" at bounding box center [999, 73] width 46 height 21
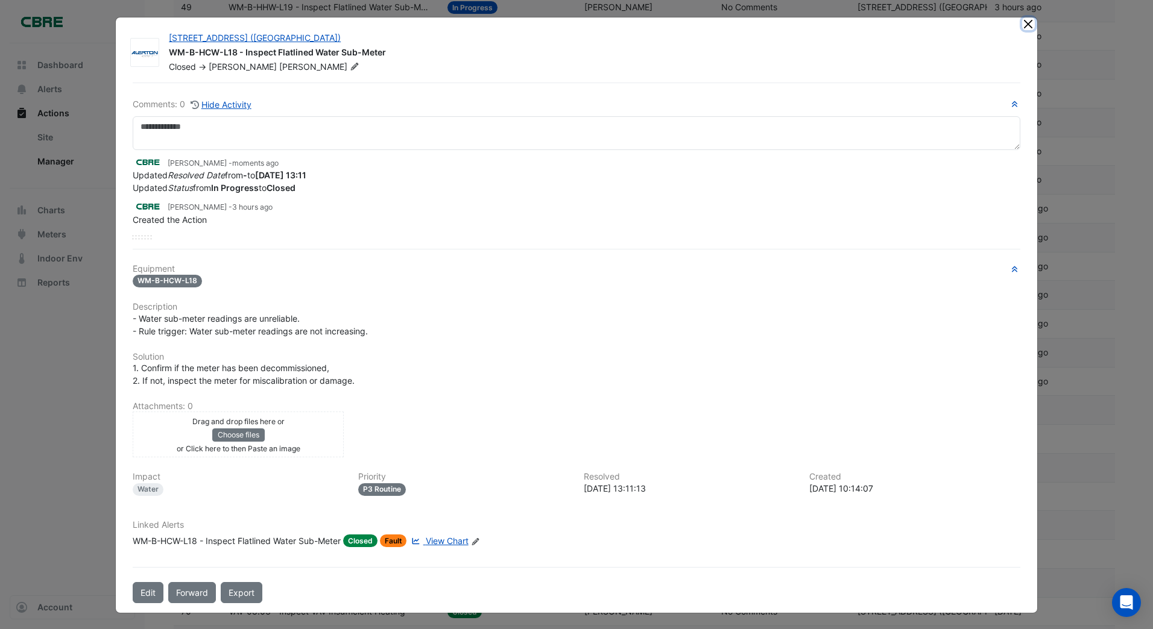
click at [1025, 22] on button "Close" at bounding box center [1028, 23] width 13 height 13
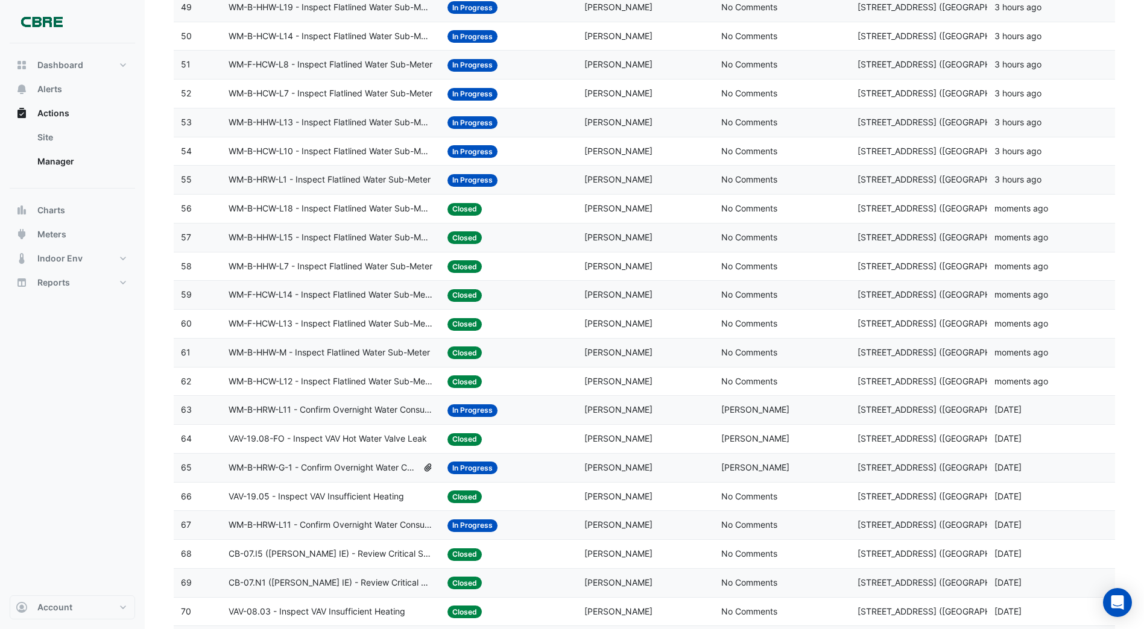
click at [461, 177] on span "In Progress" at bounding box center [472, 180] width 50 height 13
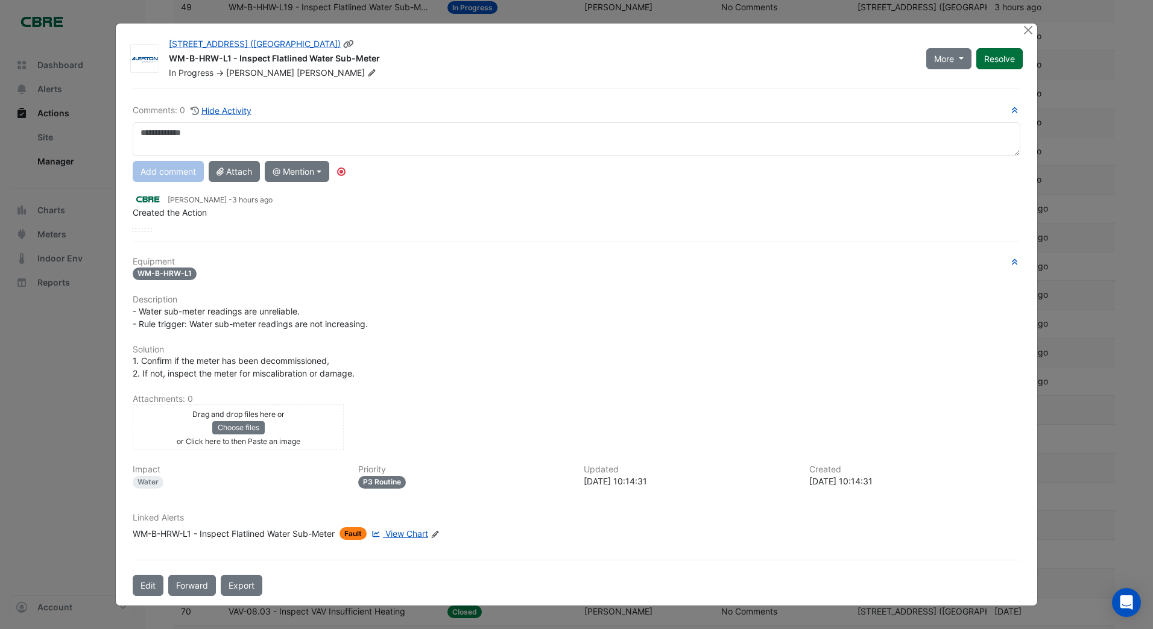
click at [988, 57] on button "Resolve" at bounding box center [999, 58] width 46 height 21
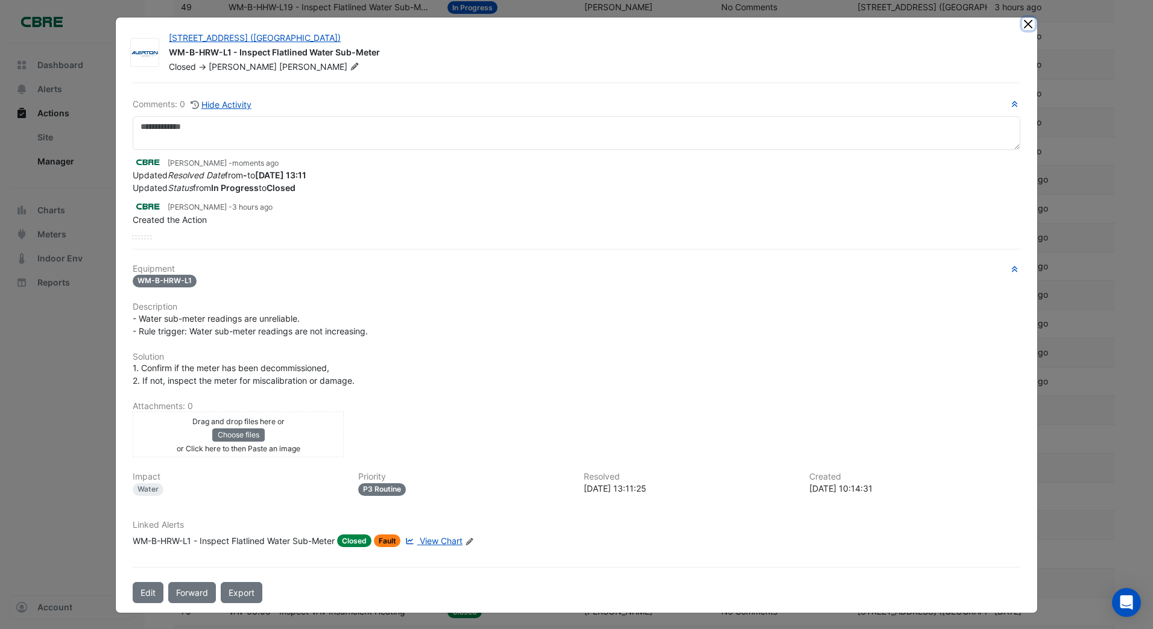
click at [1026, 24] on button "Close" at bounding box center [1028, 23] width 13 height 13
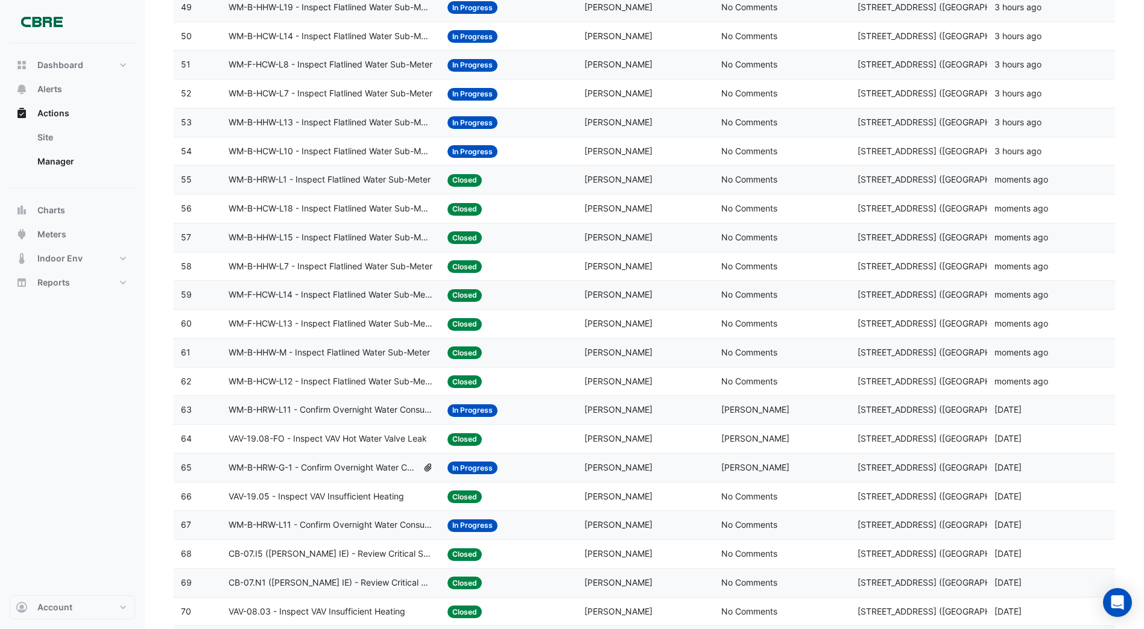
scroll to position [1507, 0]
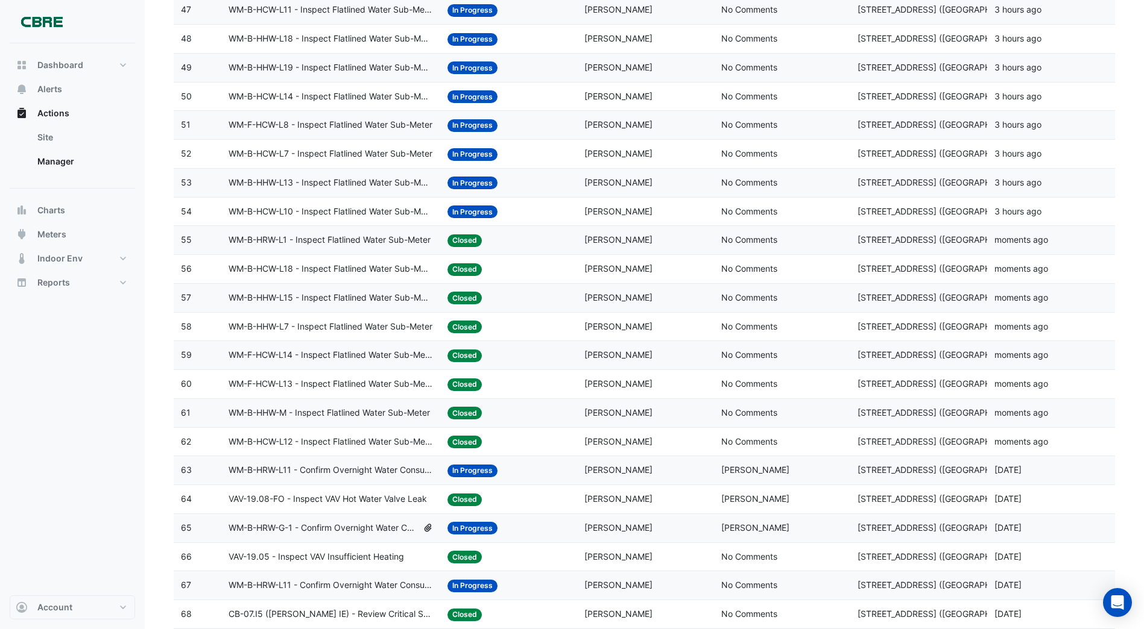
click at [473, 209] on span "In Progress" at bounding box center [472, 212] width 50 height 13
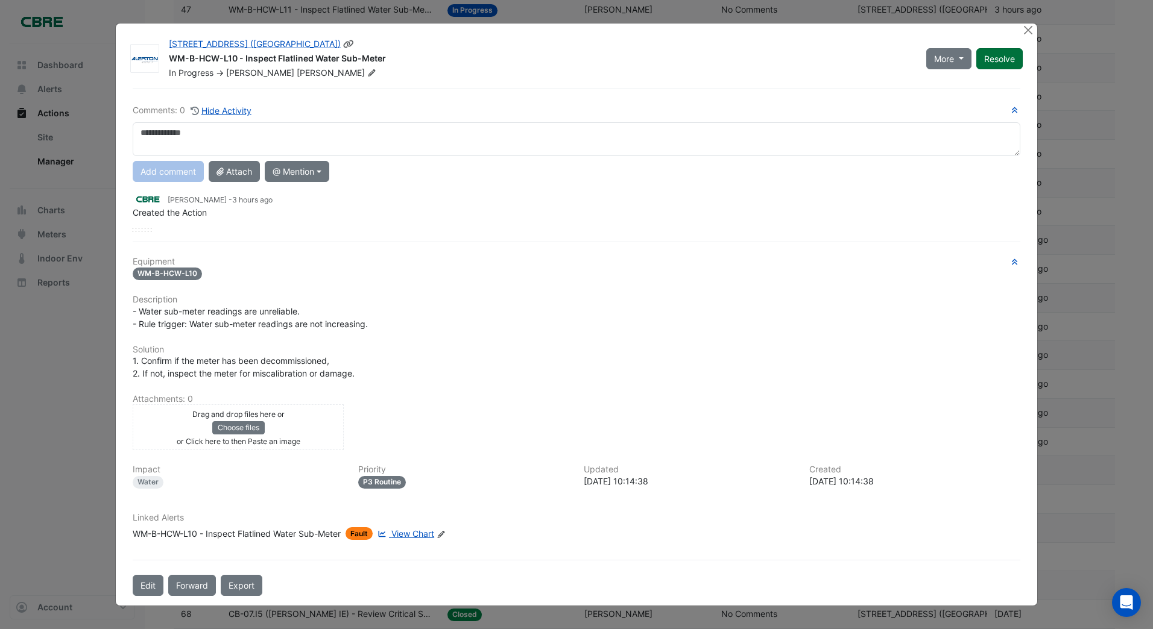
click at [990, 61] on div "More On Hold Not Doing Resolve" at bounding box center [974, 58] width 111 height 41
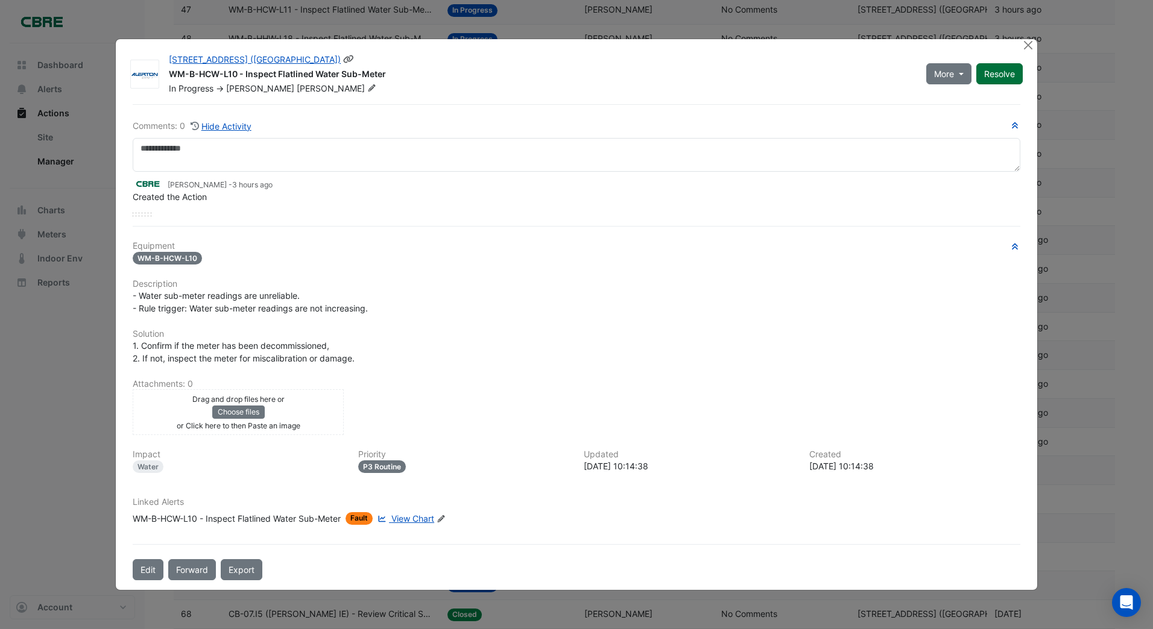
click at [996, 68] on button "Resolve" at bounding box center [999, 73] width 46 height 21
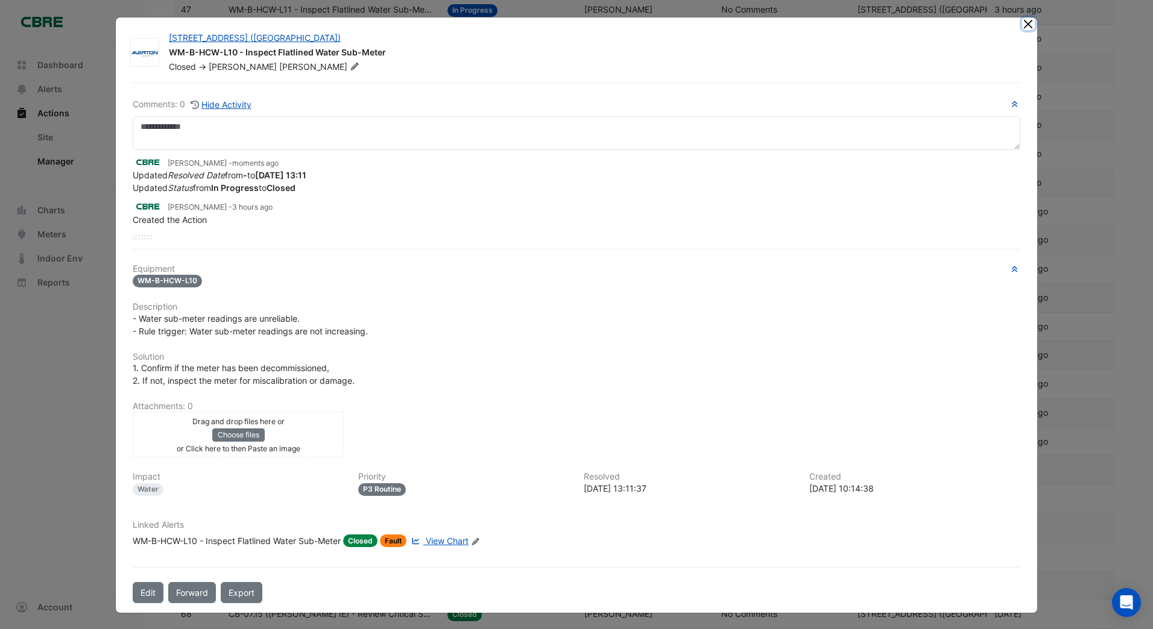
drag, startPoint x: 1020, startPoint y: 25, endPoint x: 845, endPoint y: 74, distance: 181.4
click at [1022, 26] on button "Close" at bounding box center [1028, 23] width 13 height 13
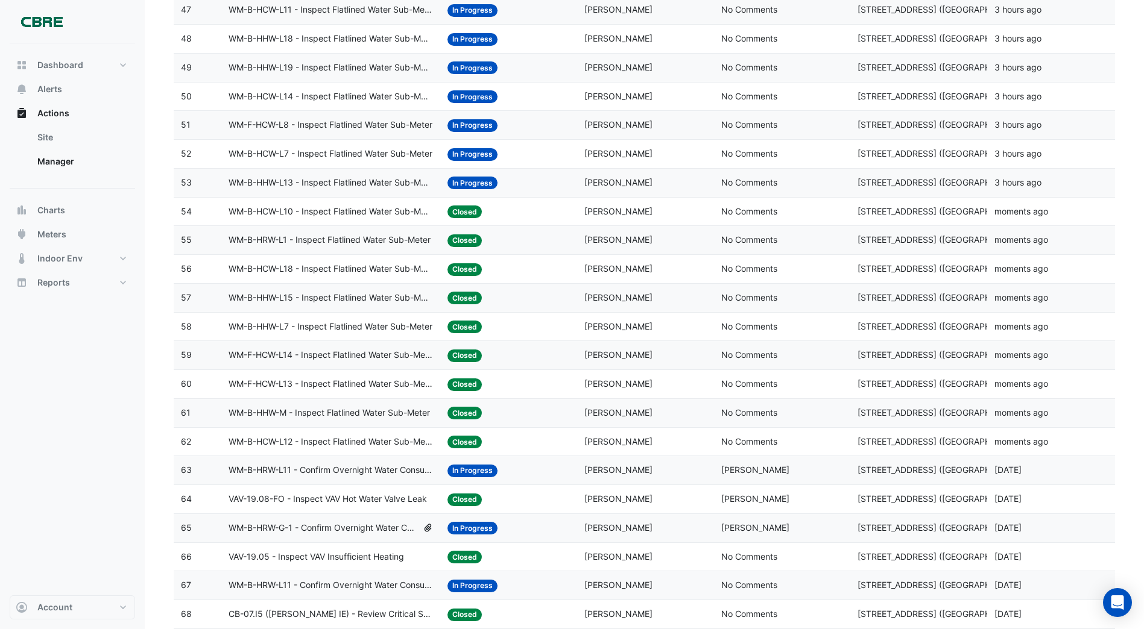
click at [470, 181] on span "In Progress" at bounding box center [472, 183] width 50 height 13
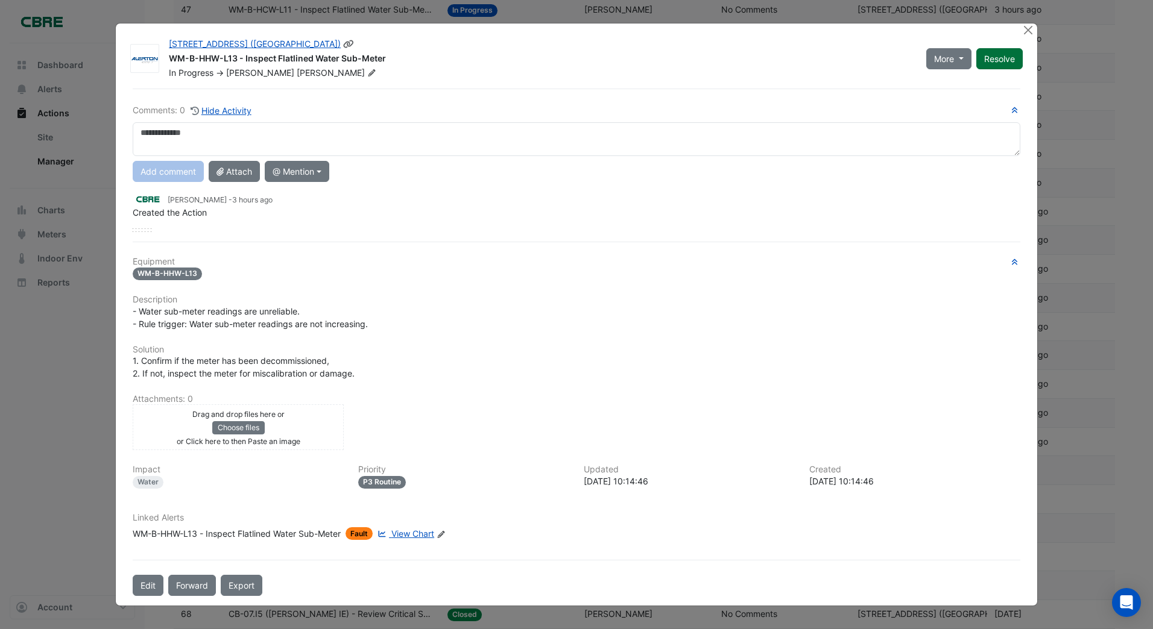
click at [987, 61] on div "More On Hold Not Doing Resolve" at bounding box center [974, 58] width 111 height 41
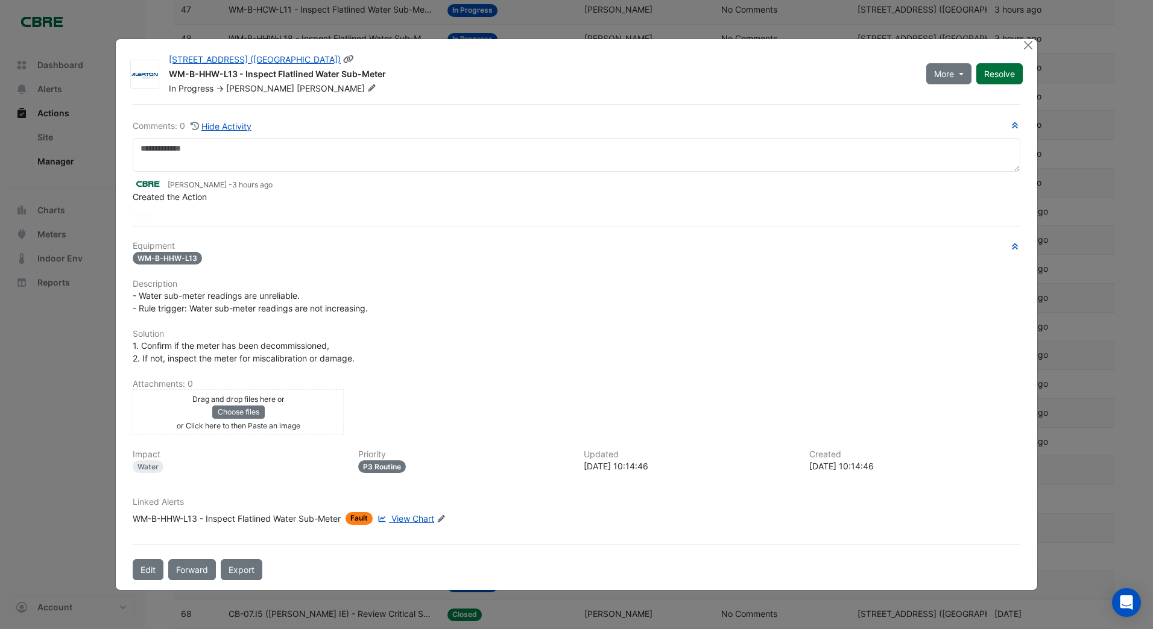
click at [994, 68] on button "Resolve" at bounding box center [999, 73] width 46 height 21
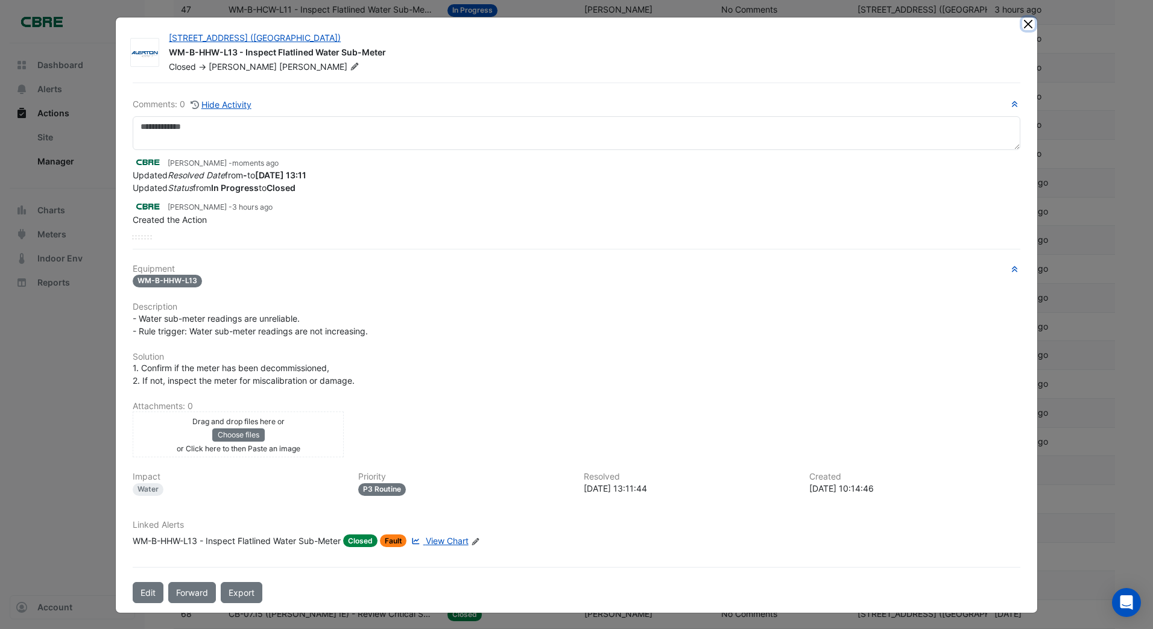
click at [1022, 25] on button "Close" at bounding box center [1028, 23] width 13 height 13
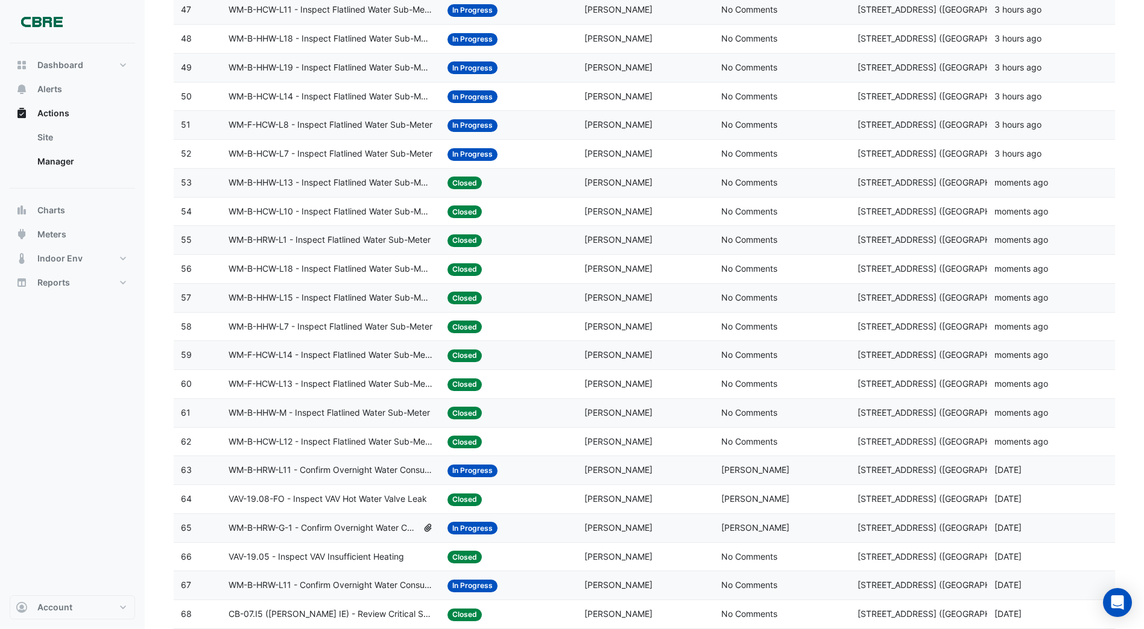
click at [476, 154] on span "In Progress" at bounding box center [472, 154] width 50 height 13
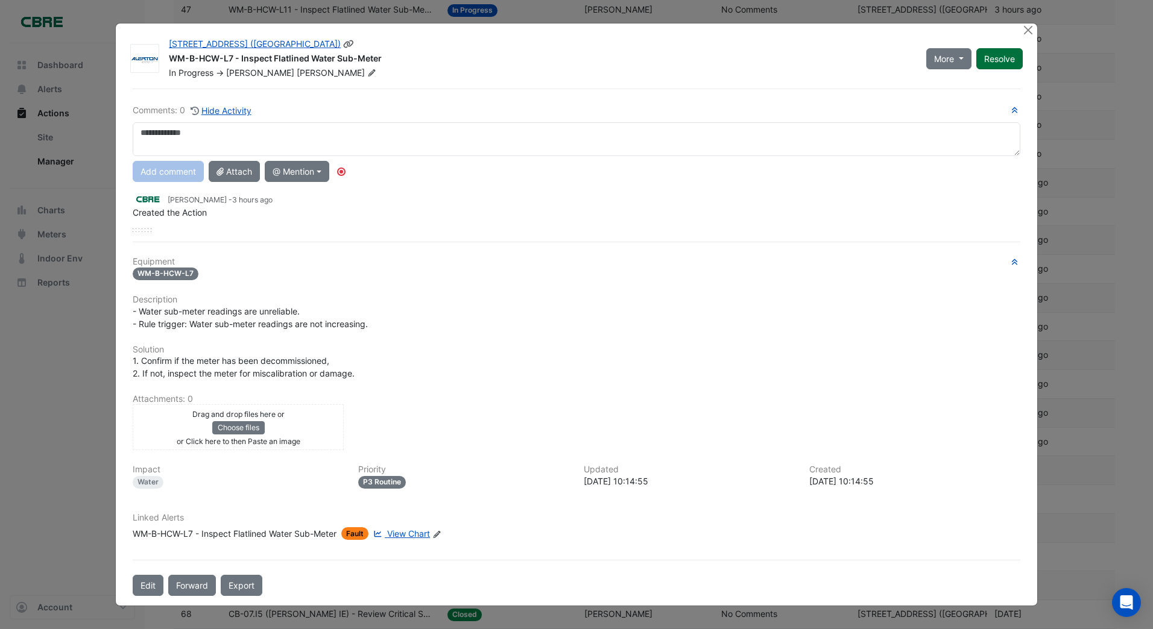
click at [1003, 59] on div "More On Hold Not Doing Resolve" at bounding box center [974, 58] width 111 height 41
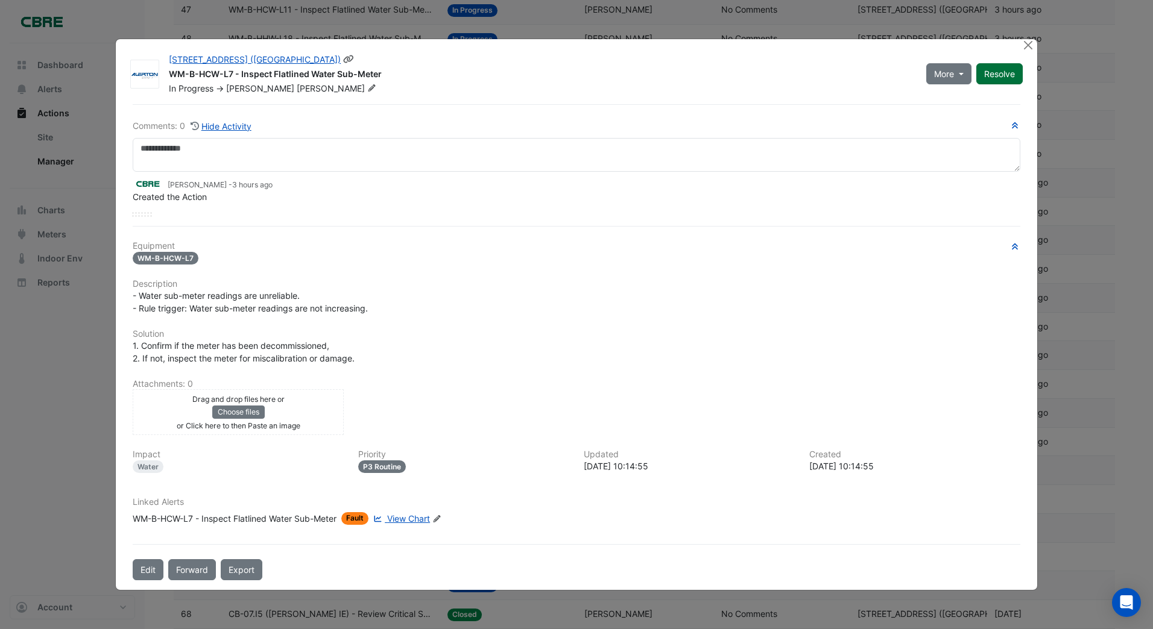
click at [1003, 68] on button "Resolve" at bounding box center [999, 73] width 46 height 21
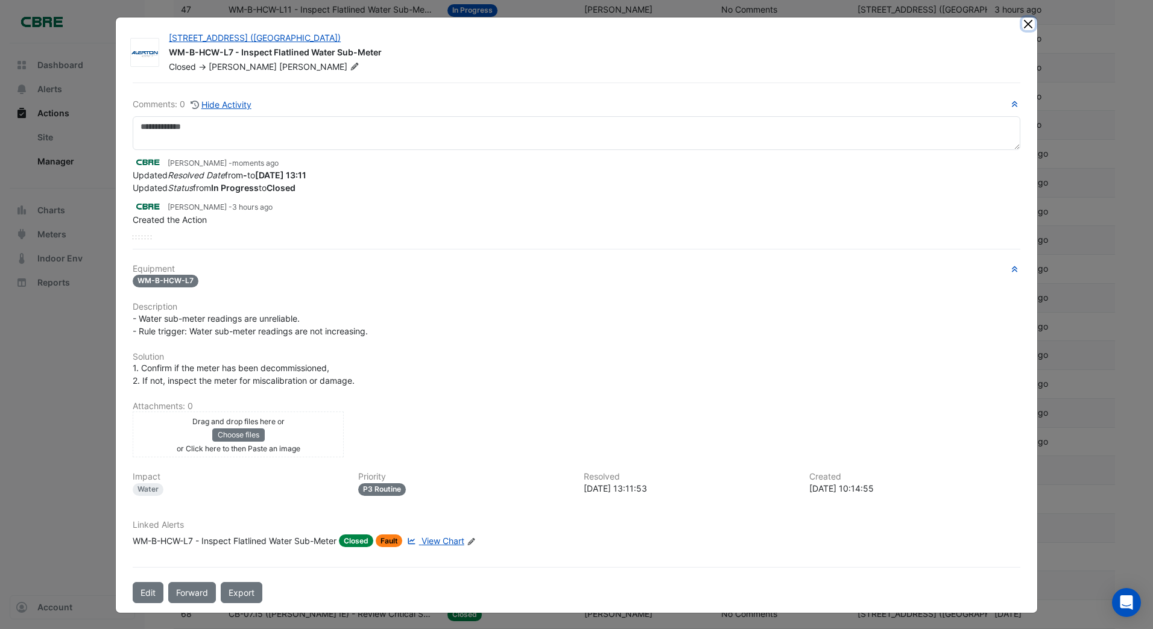
click at [1022, 25] on button "Close" at bounding box center [1028, 23] width 13 height 13
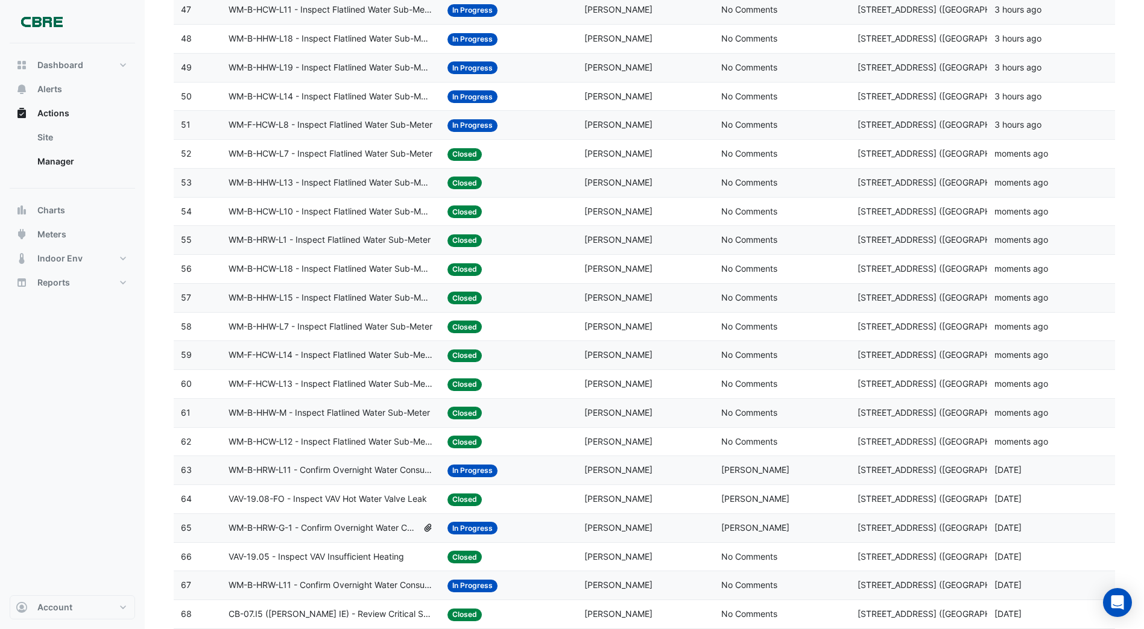
click at [464, 122] on span "In Progress" at bounding box center [472, 125] width 50 height 13
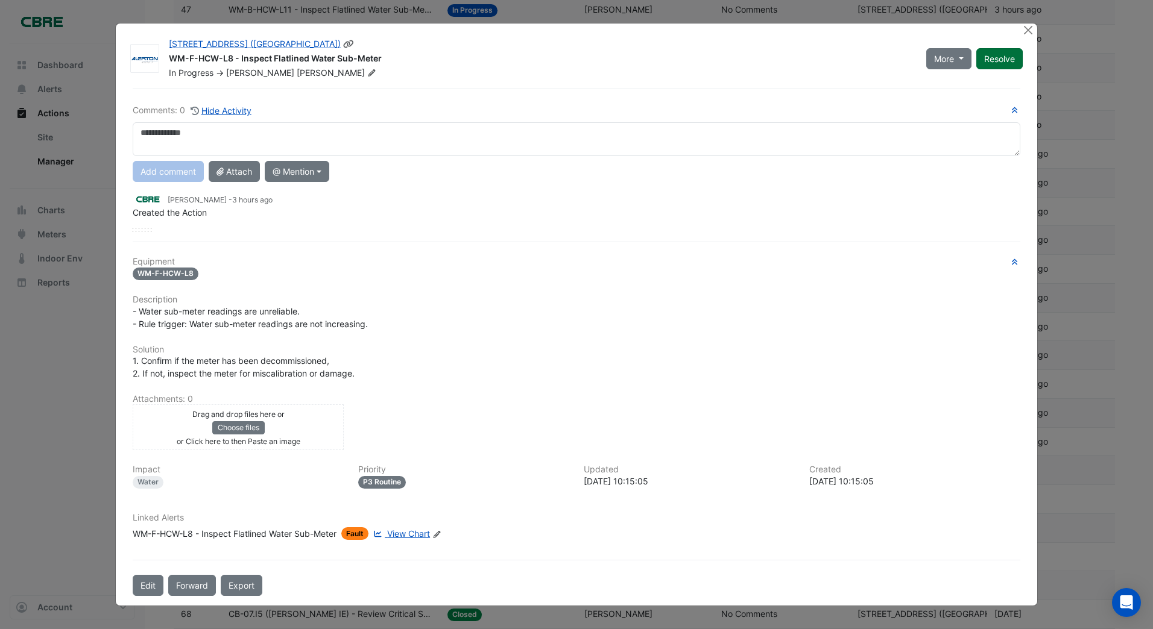
click at [991, 58] on div "More On Hold Not Doing Resolve" at bounding box center [974, 58] width 111 height 41
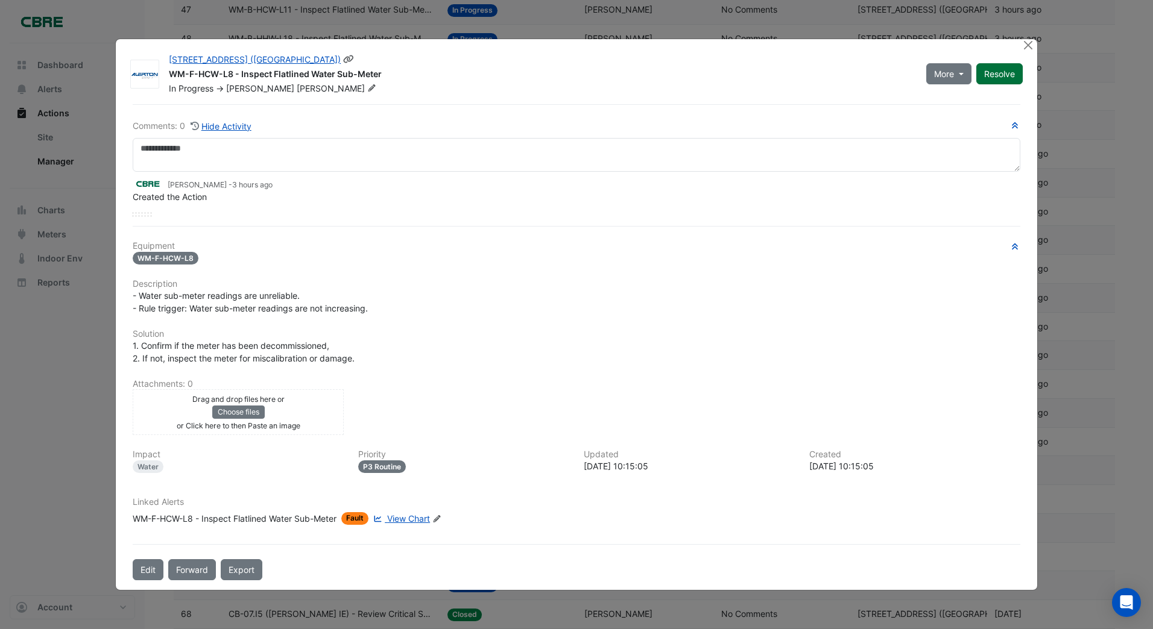
click at [997, 68] on button "Resolve" at bounding box center [999, 73] width 46 height 21
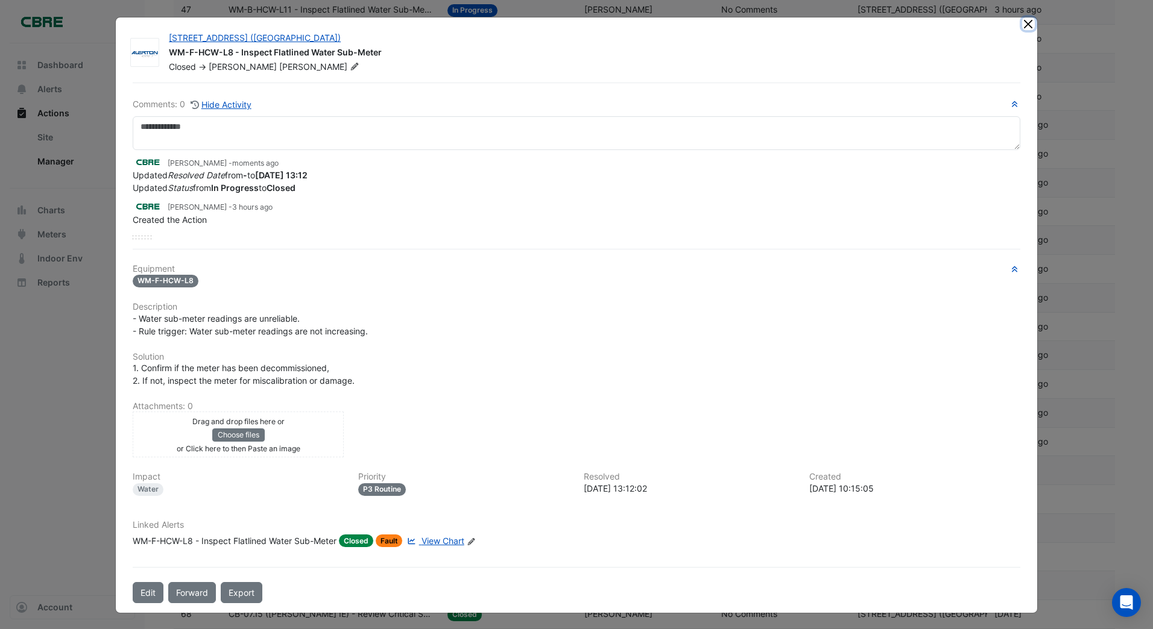
drag, startPoint x: 1026, startPoint y: 24, endPoint x: 995, endPoint y: 44, distance: 36.6
click at [1026, 25] on button "Close" at bounding box center [1028, 23] width 13 height 13
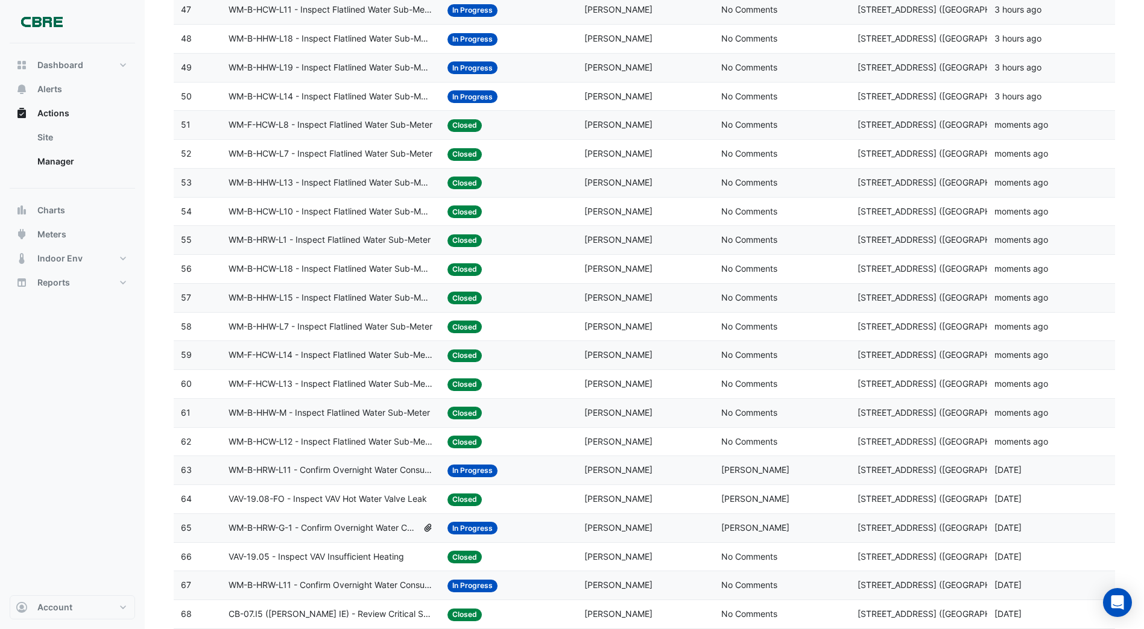
click at [469, 98] on span "In Progress" at bounding box center [472, 96] width 50 height 13
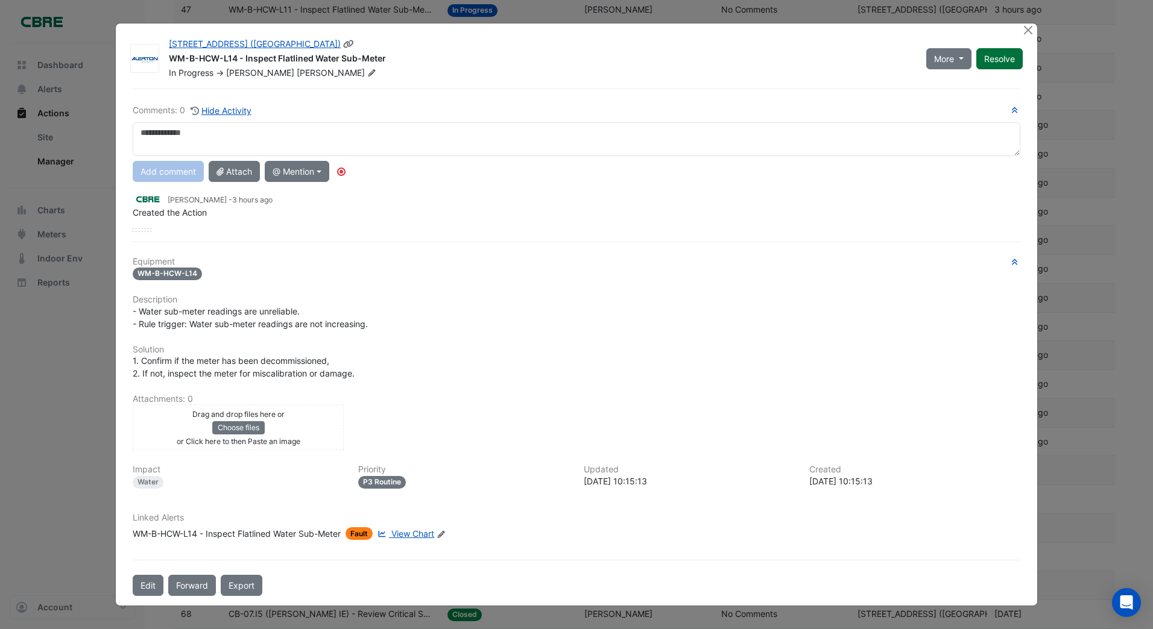
click at [992, 58] on div "More On Hold Not Doing Resolve" at bounding box center [974, 58] width 111 height 41
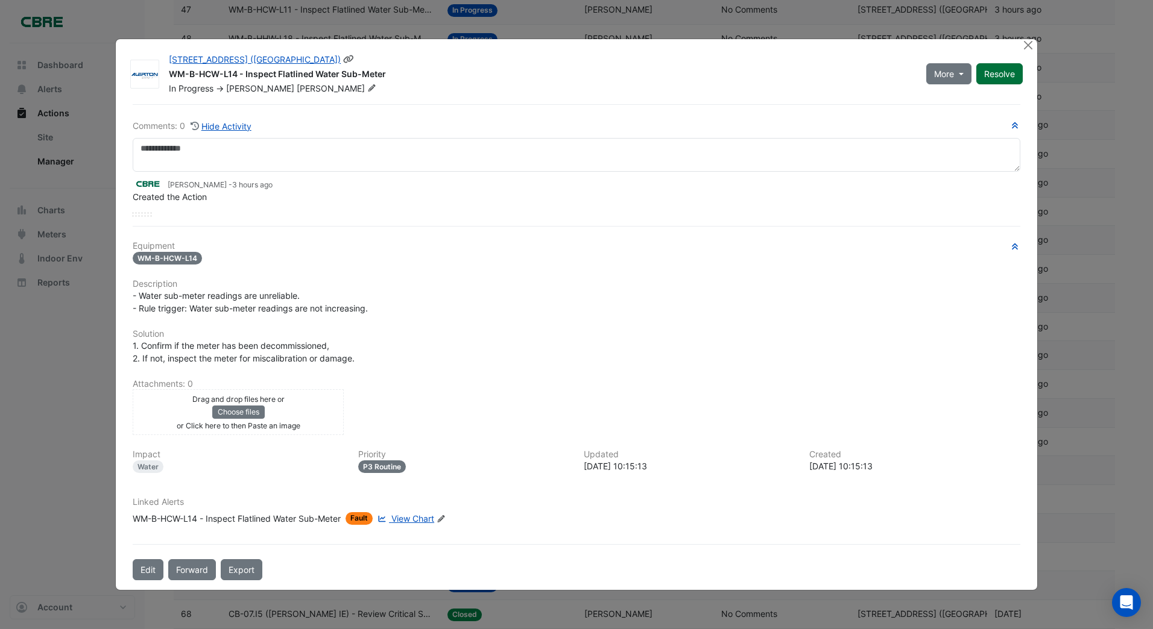
click at [995, 72] on button "Resolve" at bounding box center [999, 73] width 46 height 21
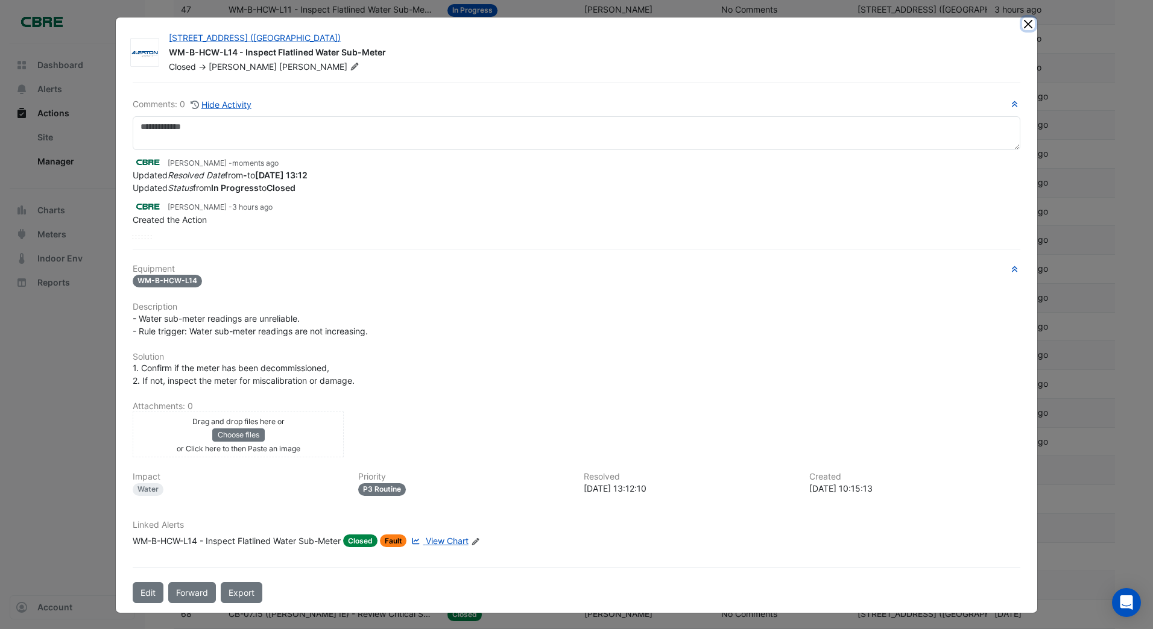
click at [1022, 25] on button "Close" at bounding box center [1028, 23] width 13 height 13
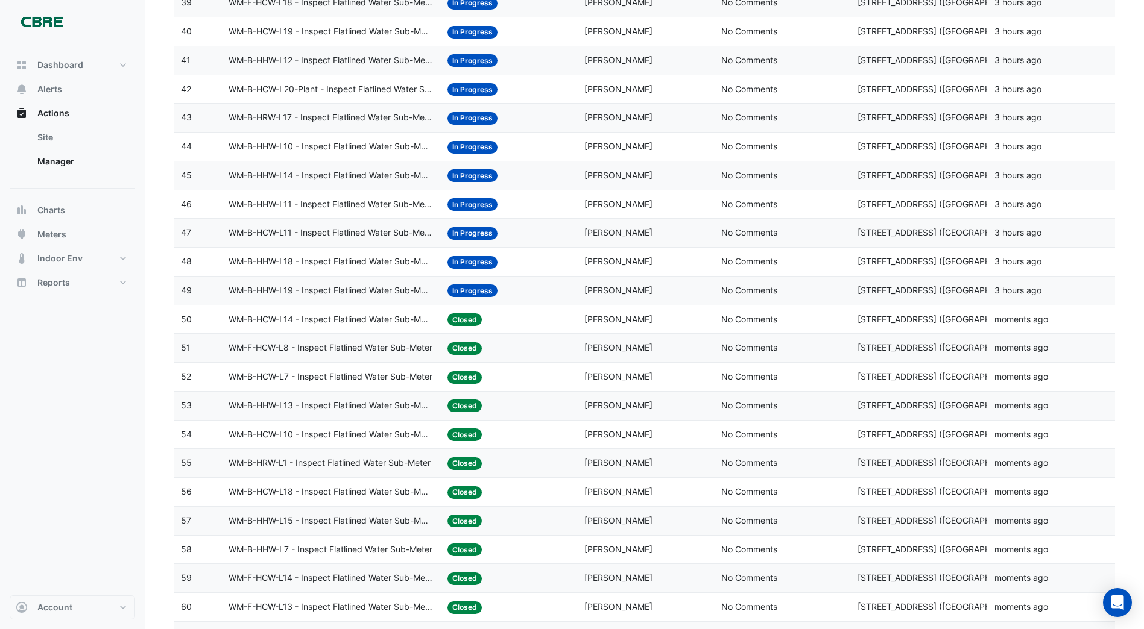
scroll to position [1266, 0]
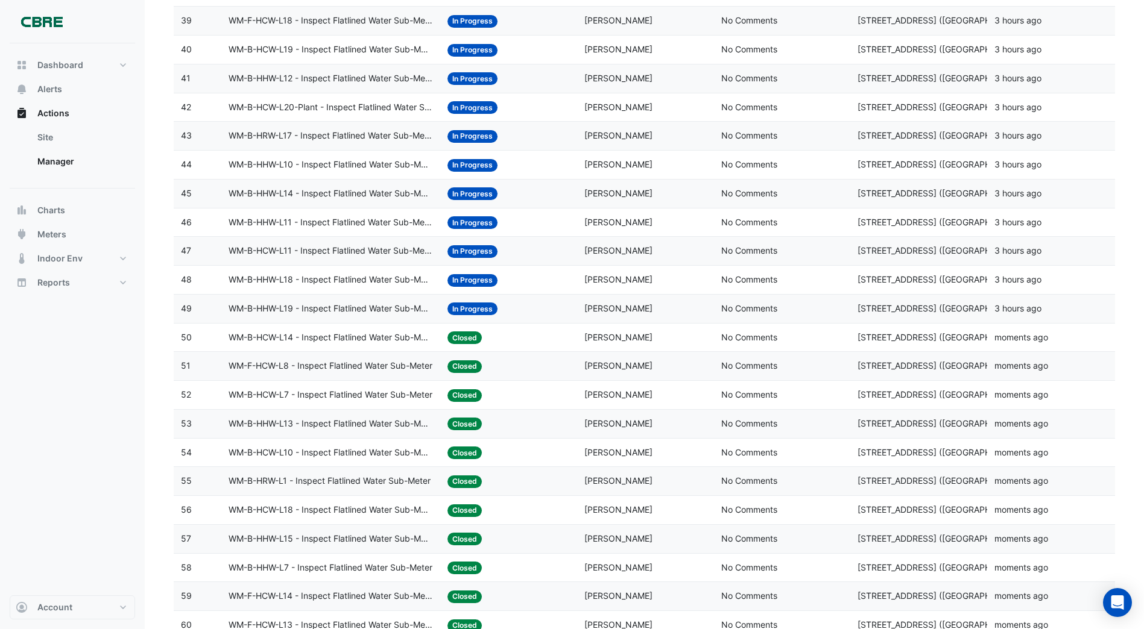
click at [458, 307] on span "In Progress" at bounding box center [472, 309] width 50 height 13
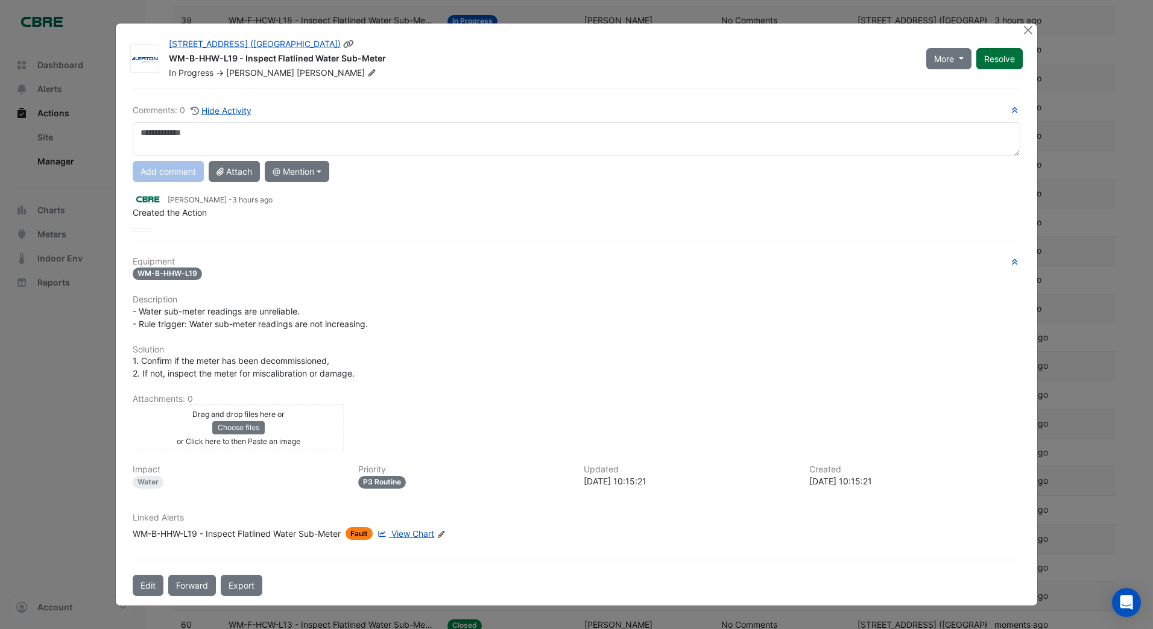
click at [995, 61] on div "More On Hold Not Doing Resolve" at bounding box center [974, 58] width 111 height 41
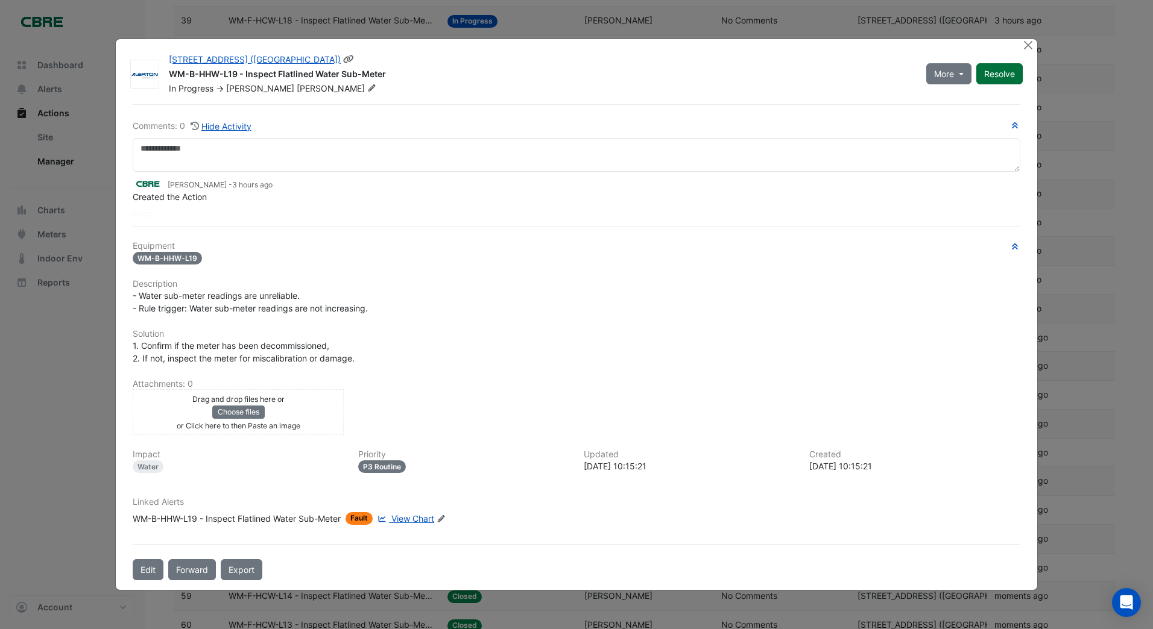
click at [996, 72] on button "Resolve" at bounding box center [999, 73] width 46 height 21
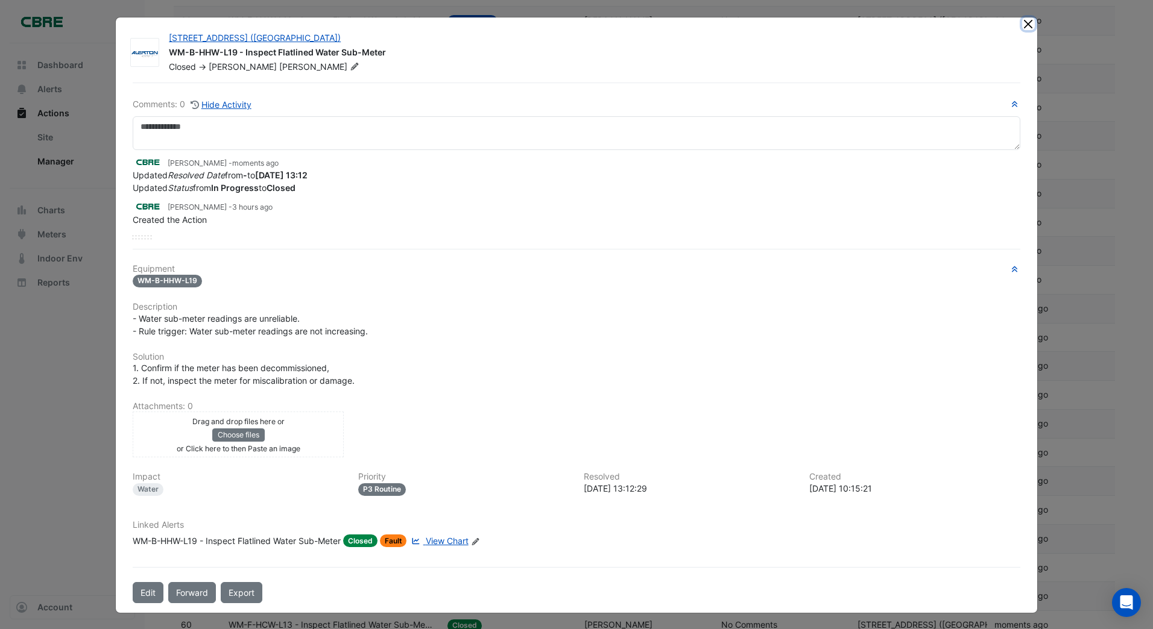
click at [1022, 26] on button "Close" at bounding box center [1028, 23] width 13 height 13
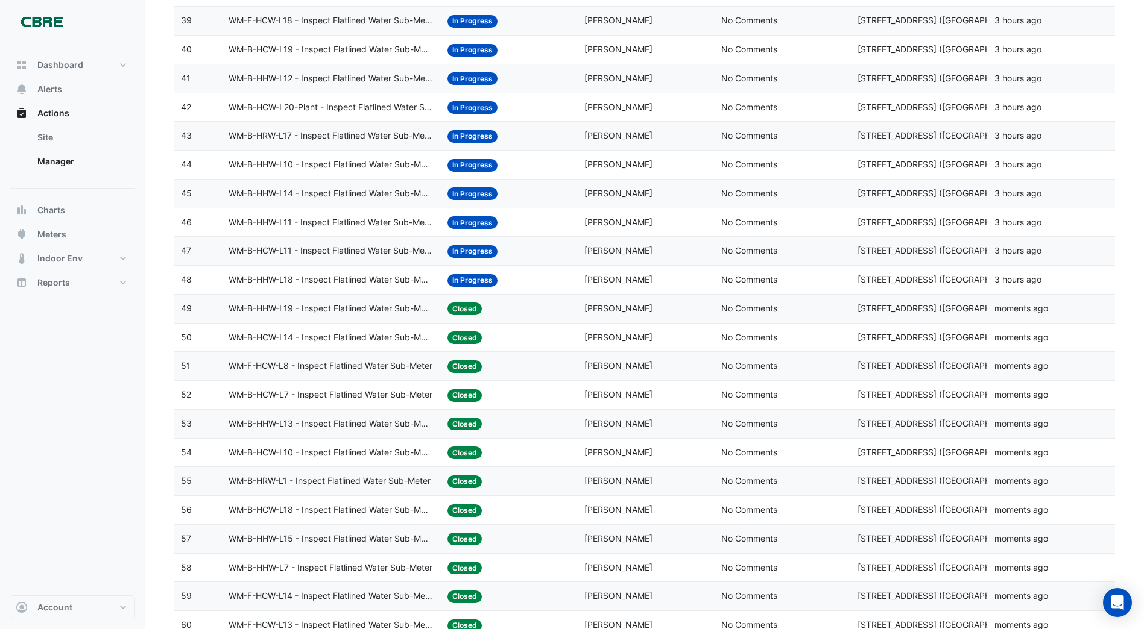
click at [467, 280] on span "In Progress" at bounding box center [472, 280] width 50 height 13
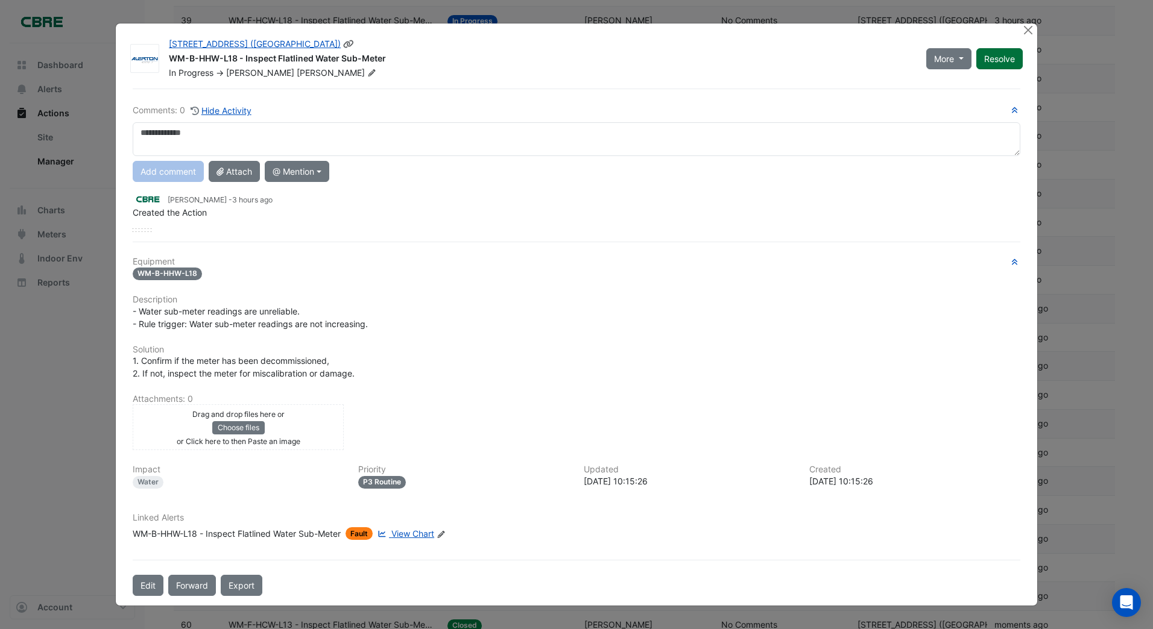
click at [988, 58] on div "More On Hold Not Doing Resolve" at bounding box center [974, 58] width 111 height 41
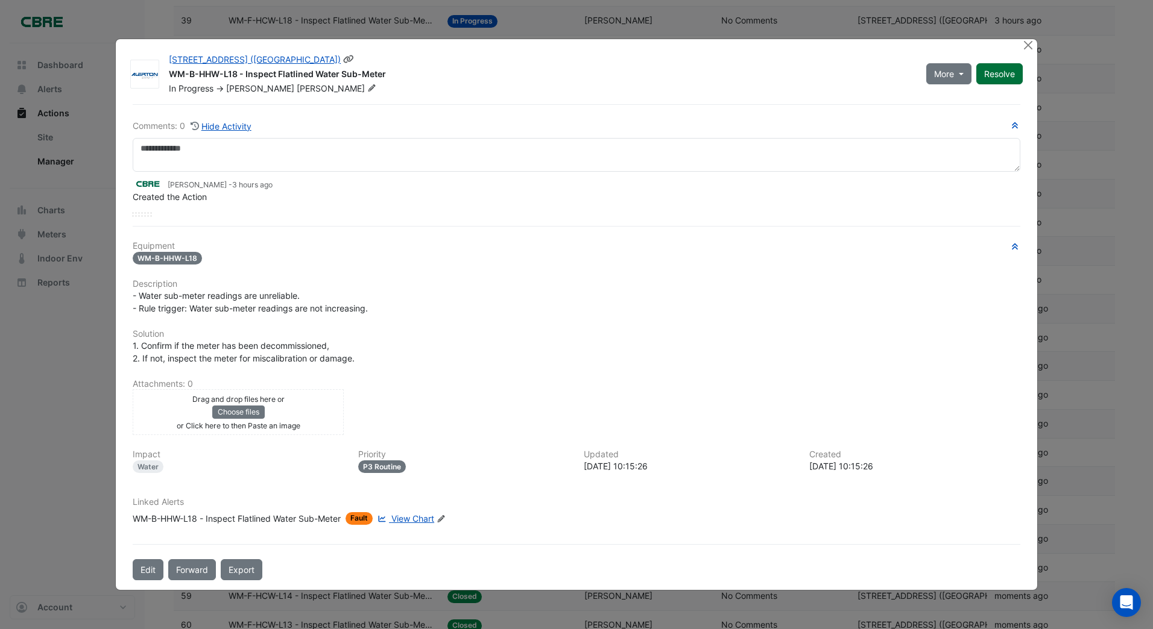
click at [995, 70] on button "Resolve" at bounding box center [999, 73] width 46 height 21
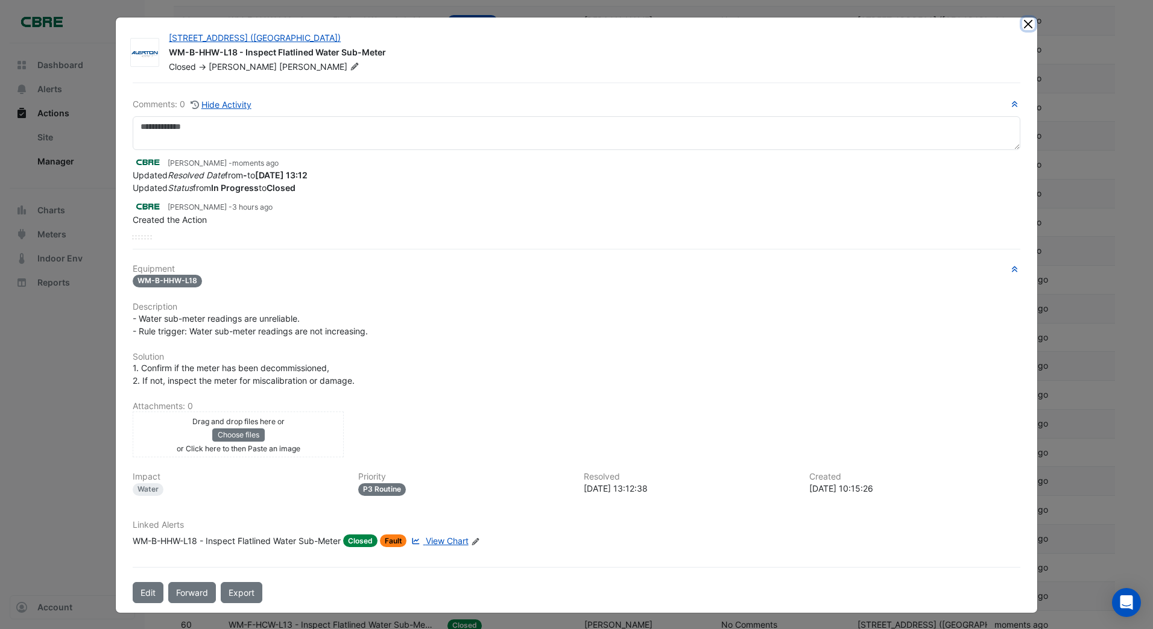
click at [1022, 22] on button "Close" at bounding box center [1028, 23] width 13 height 13
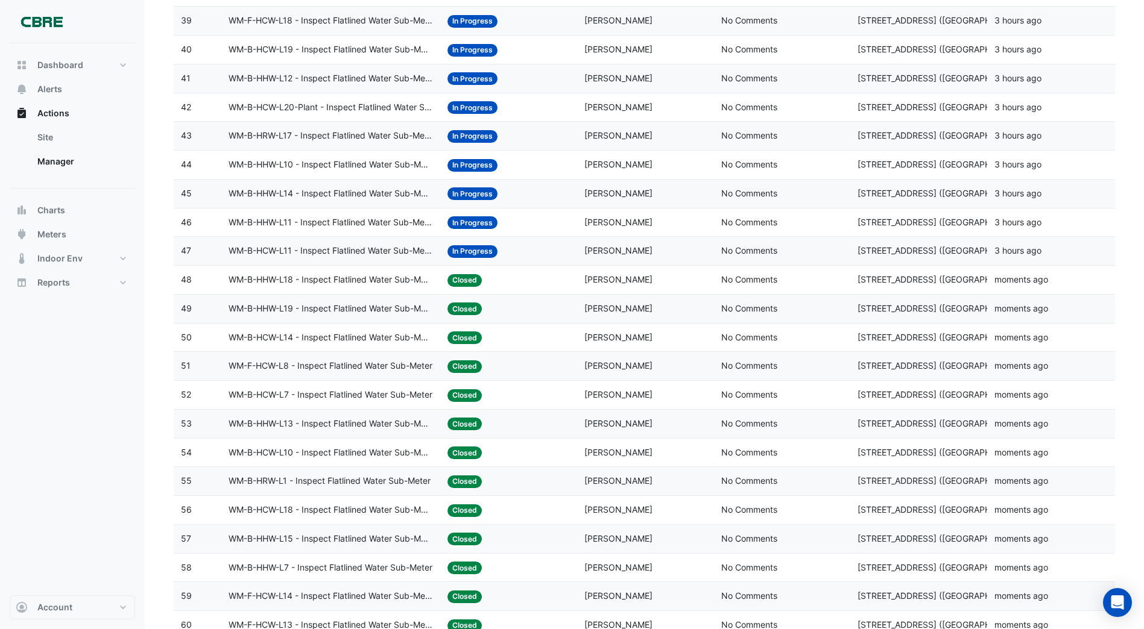
click at [464, 190] on span "In Progress" at bounding box center [472, 193] width 50 height 13
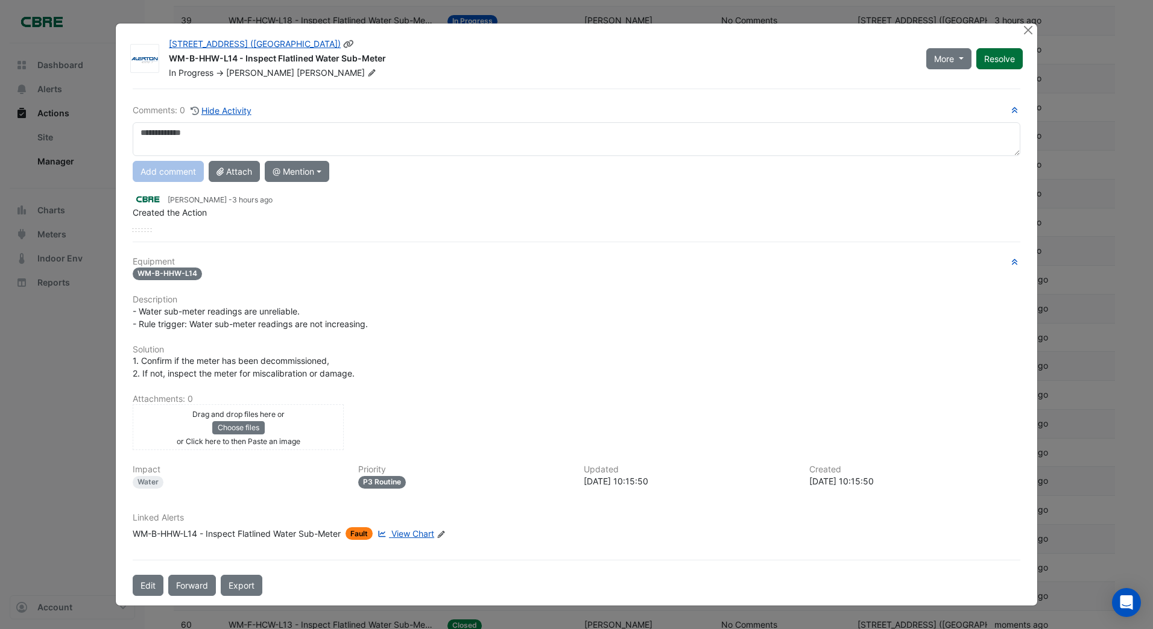
click at [988, 61] on button "Resolve" at bounding box center [999, 58] width 46 height 21
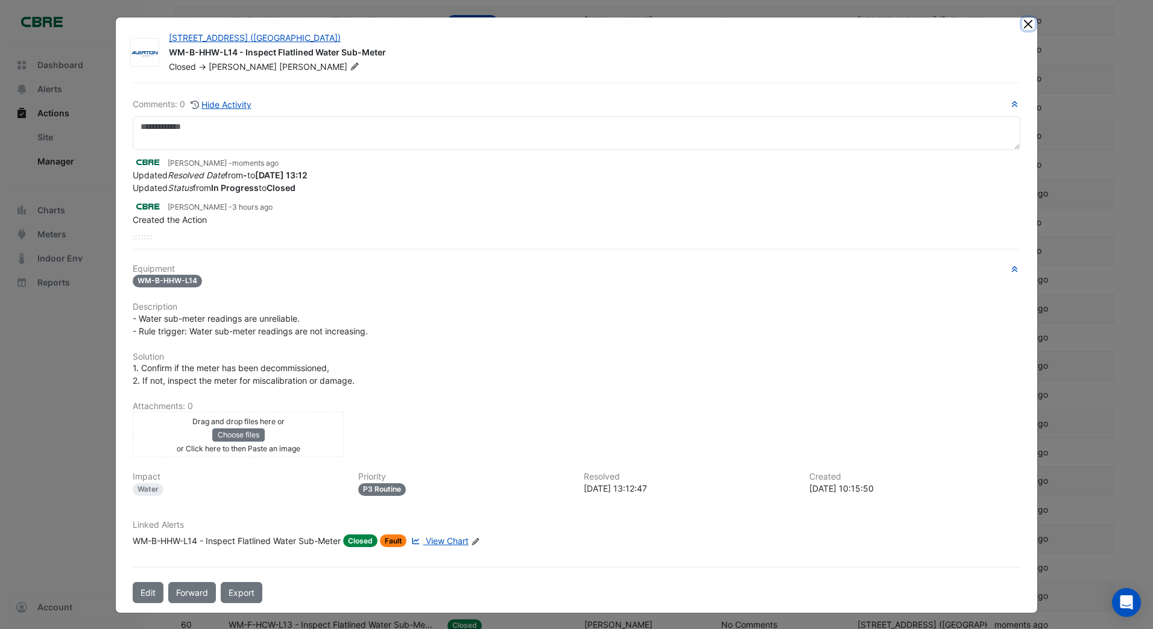
click at [1022, 24] on button "Close" at bounding box center [1028, 23] width 13 height 13
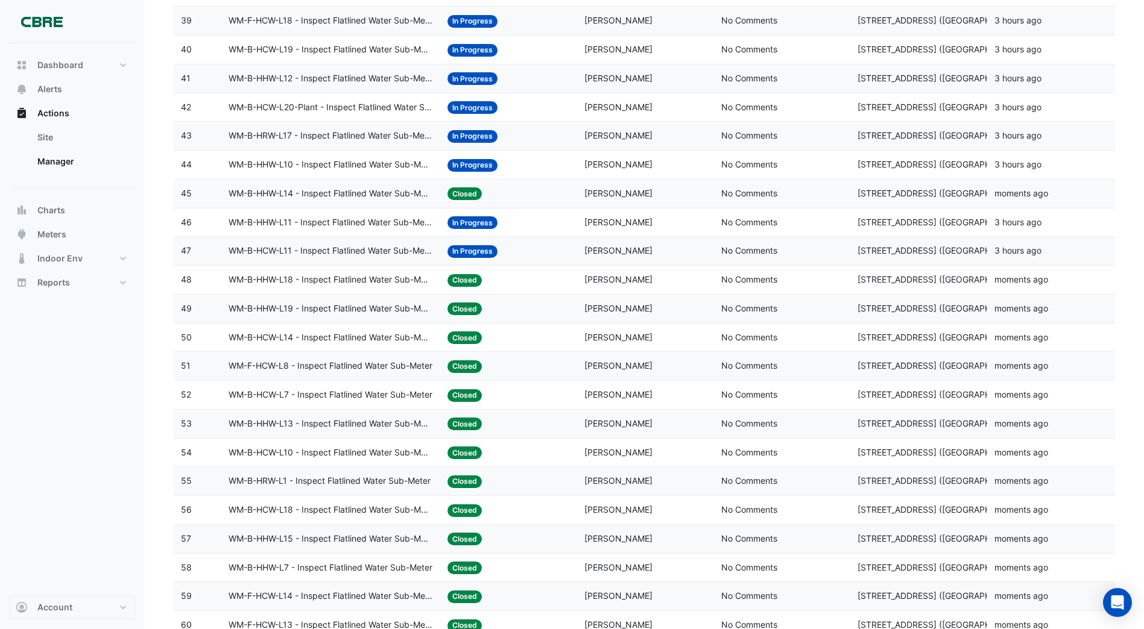
click at [462, 163] on span "In Progress" at bounding box center [472, 165] width 50 height 13
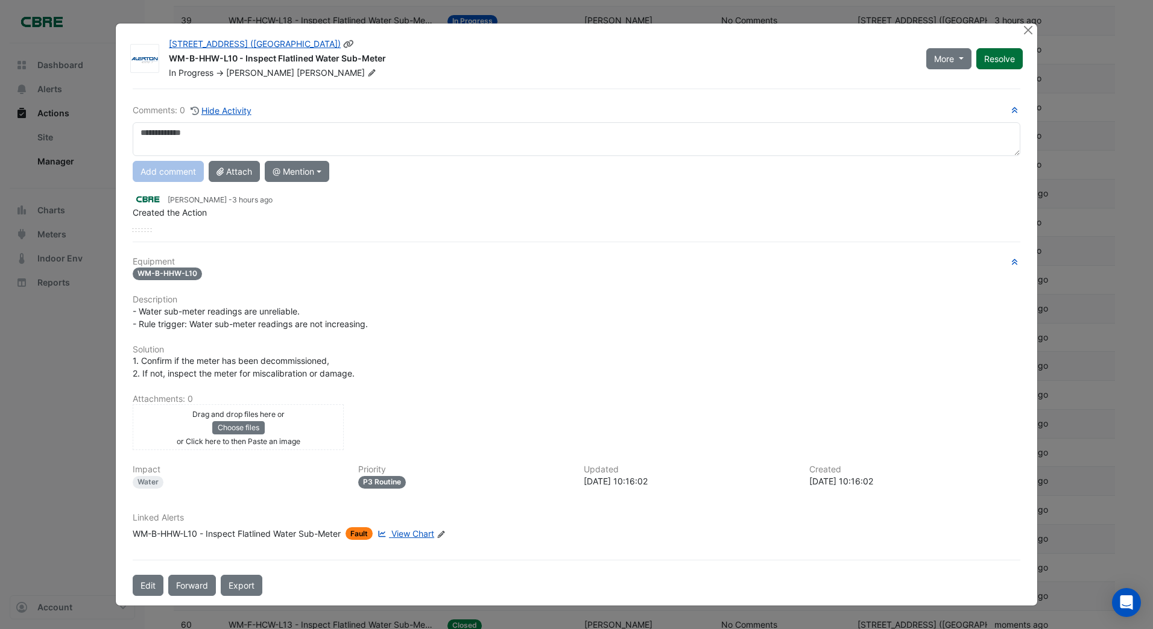
click at [998, 60] on div "More On Hold Not Doing Resolve" at bounding box center [974, 58] width 111 height 41
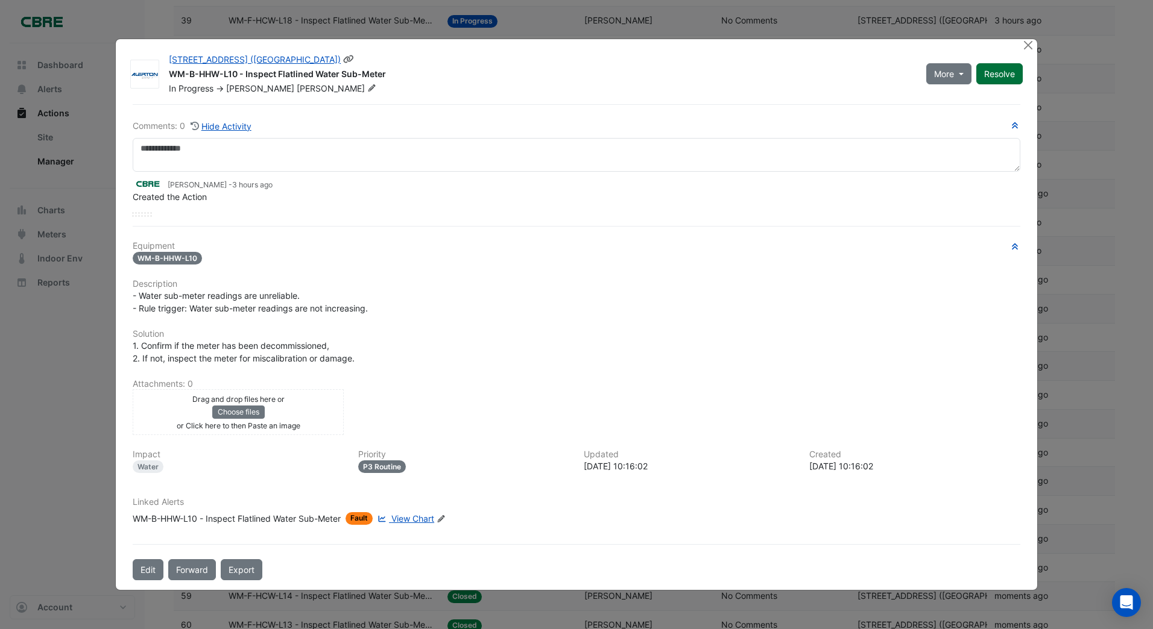
click at [1001, 69] on button "Resolve" at bounding box center [999, 73] width 46 height 21
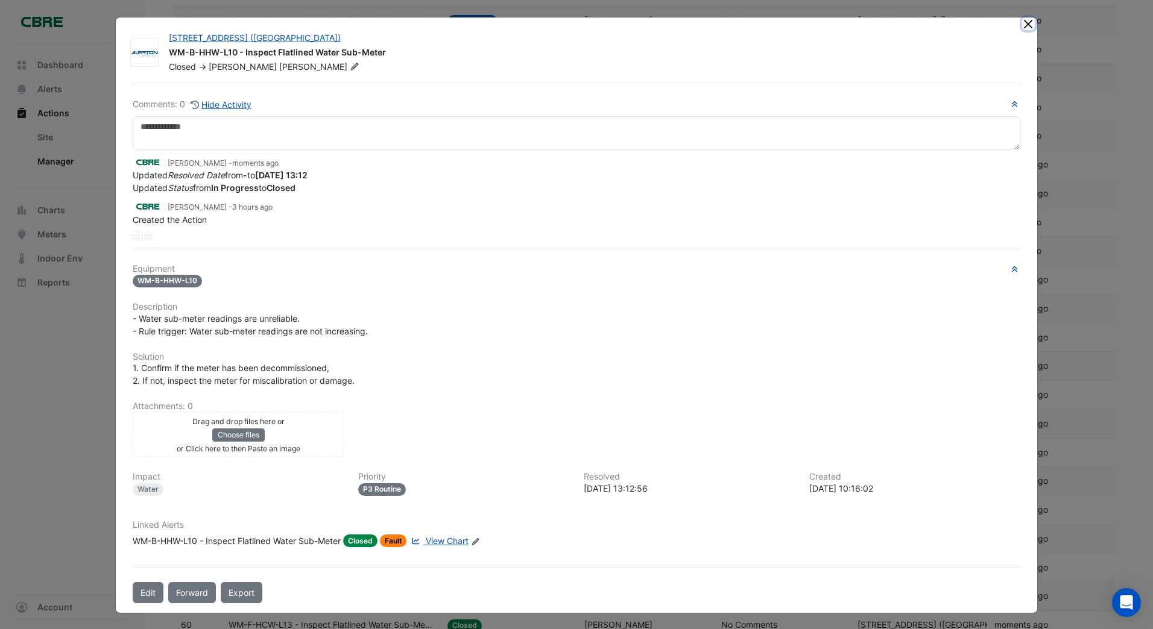
click at [1026, 22] on button "Close" at bounding box center [1028, 23] width 13 height 13
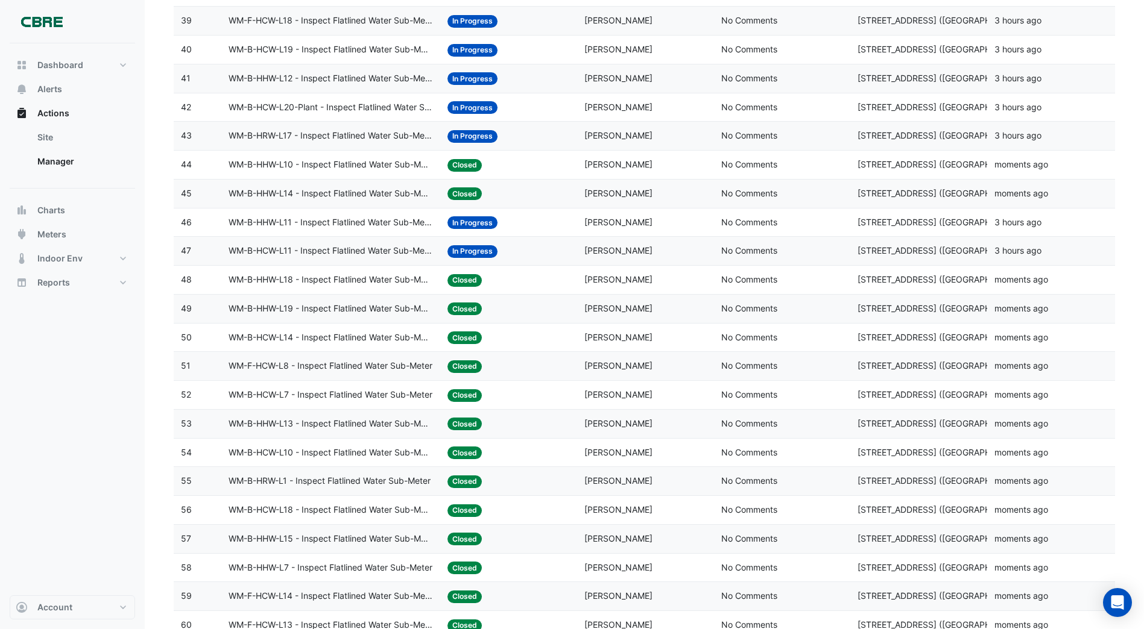
click at [466, 136] on span "In Progress" at bounding box center [472, 136] width 50 height 13
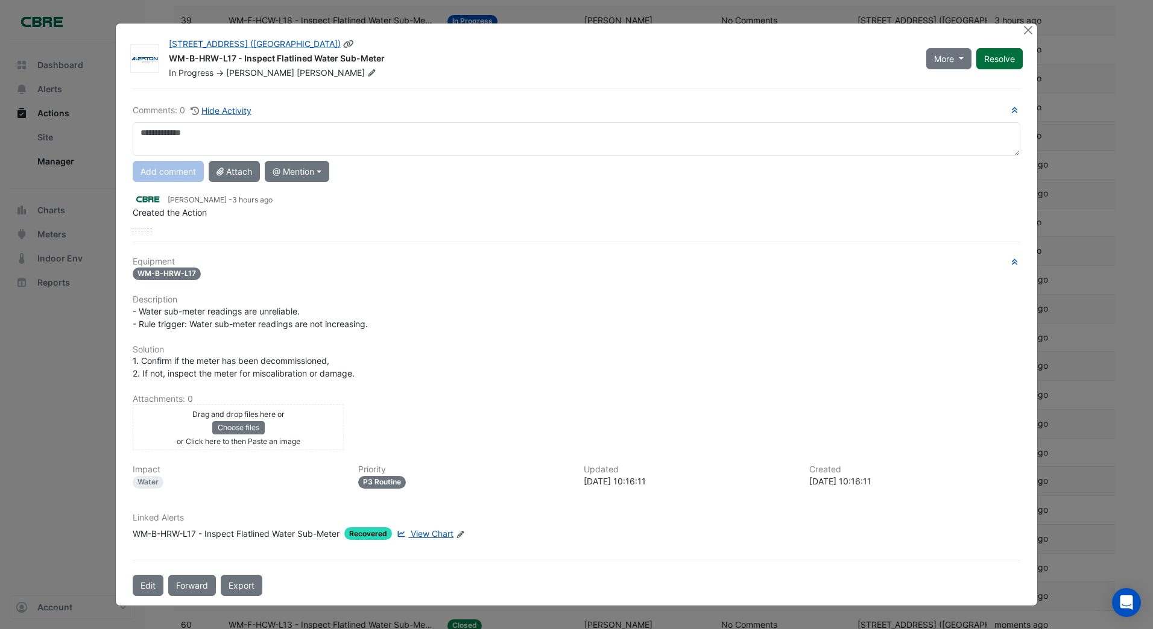
click at [1001, 63] on div "More On Hold Not Doing Resolve" at bounding box center [974, 58] width 111 height 41
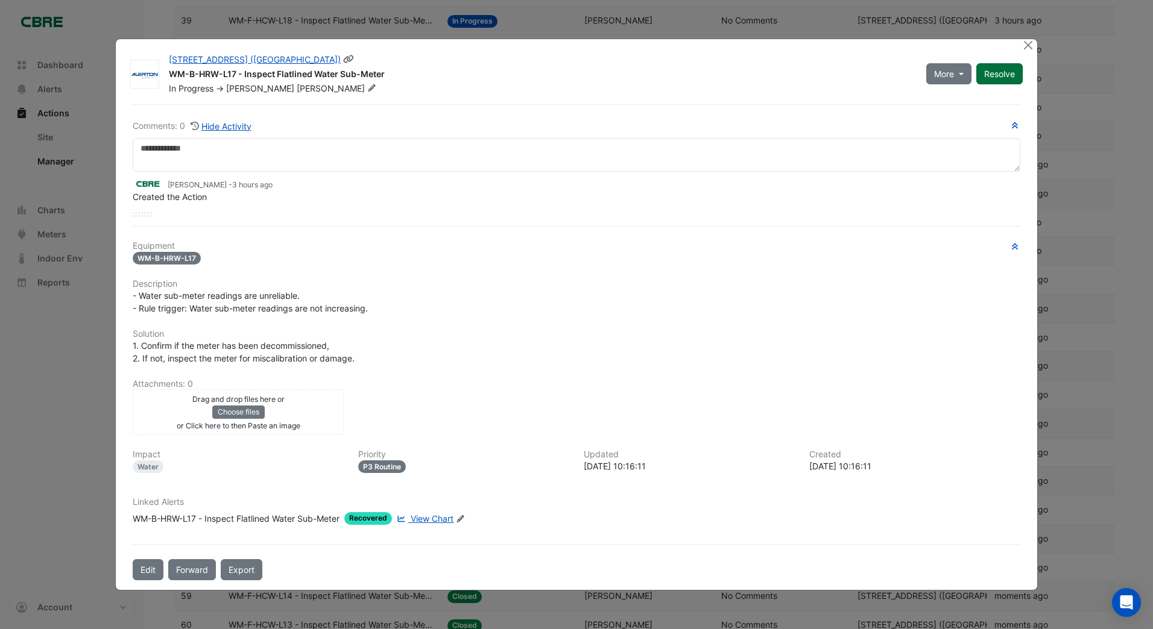
click at [1001, 73] on button "Resolve" at bounding box center [999, 73] width 46 height 21
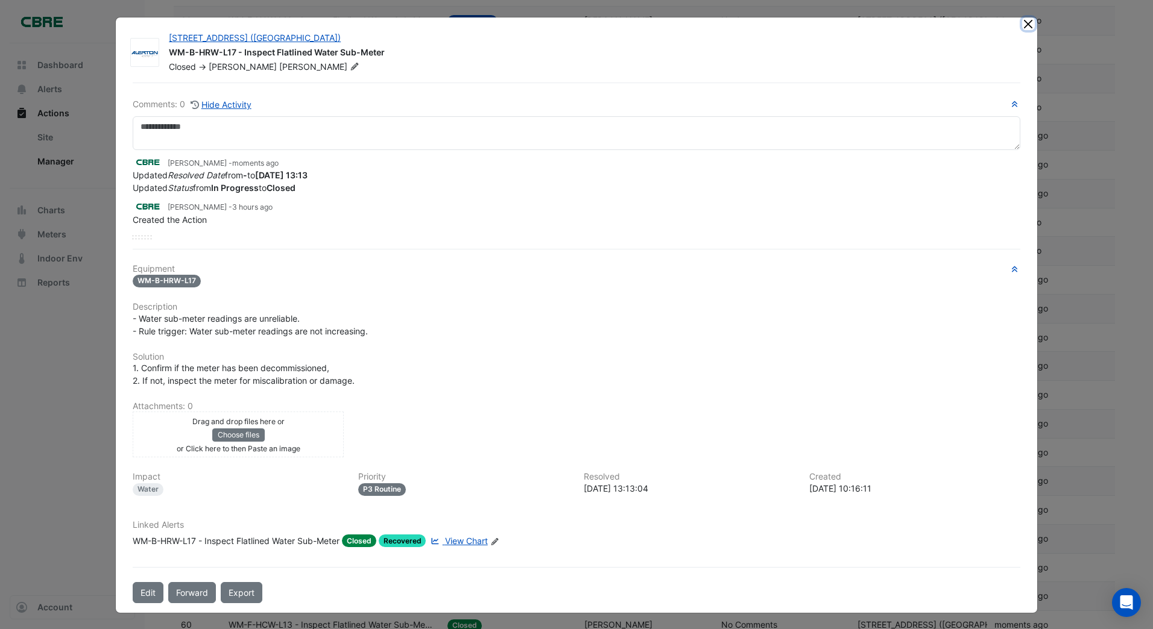
click at [1022, 24] on button "Close" at bounding box center [1028, 23] width 13 height 13
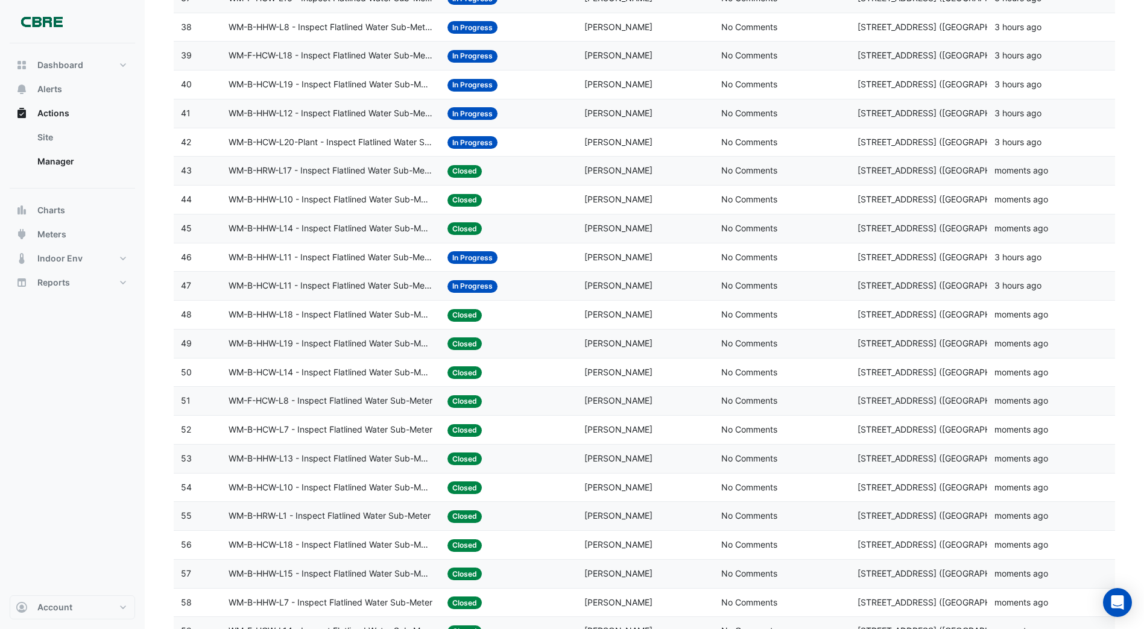
scroll to position [1085, 0]
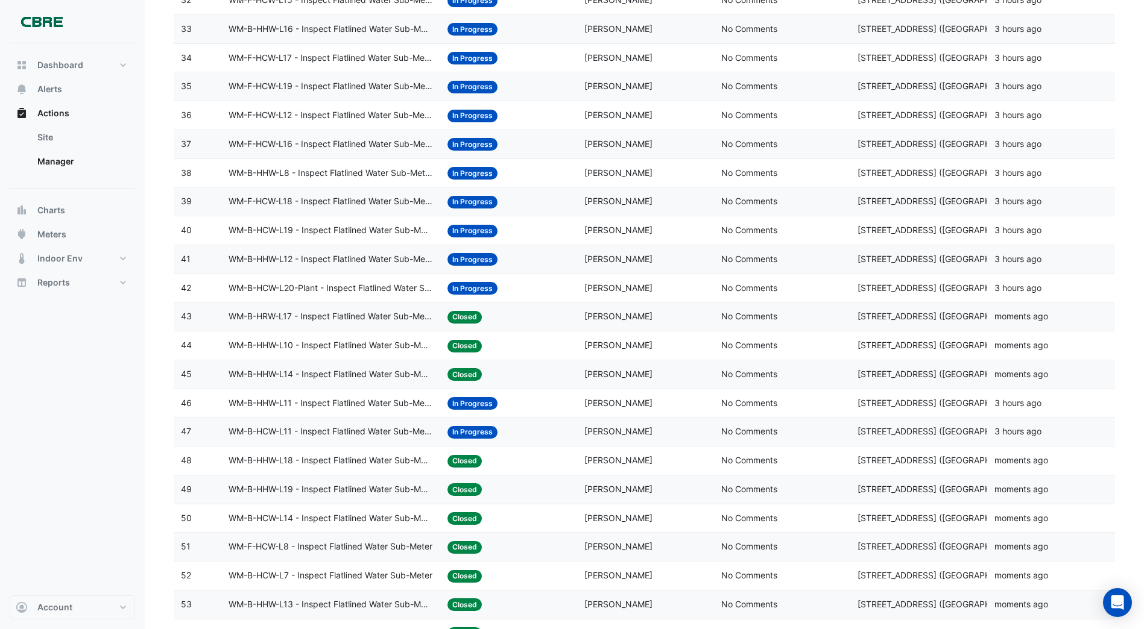
click at [467, 291] on span "In Progress" at bounding box center [472, 288] width 50 height 13
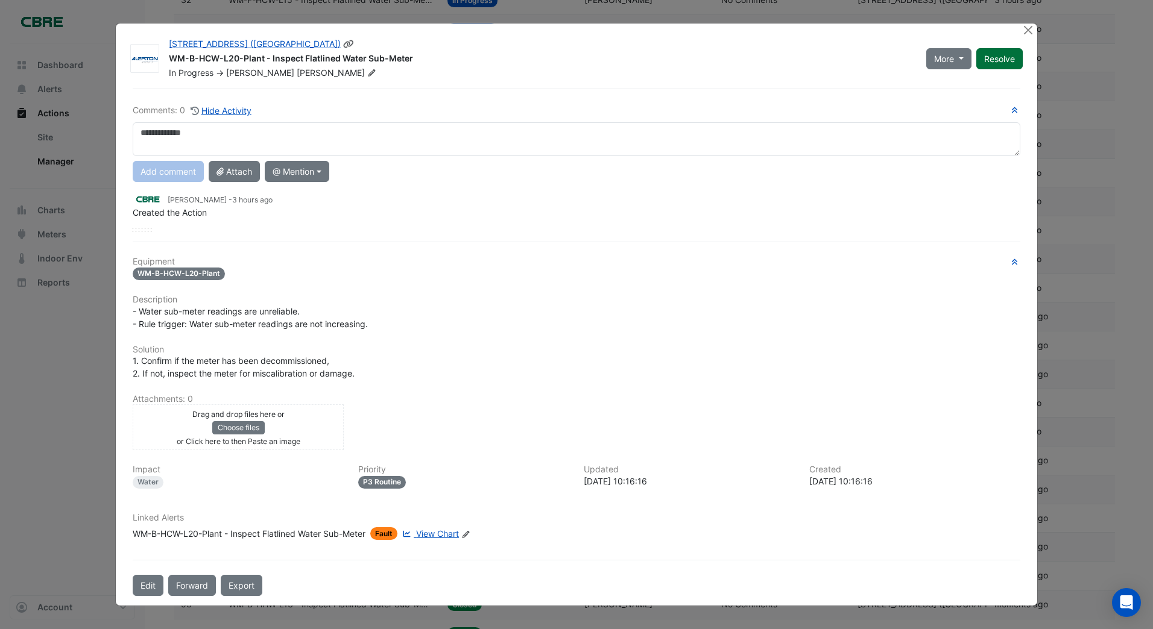
click at [1001, 60] on button "Resolve" at bounding box center [999, 58] width 46 height 21
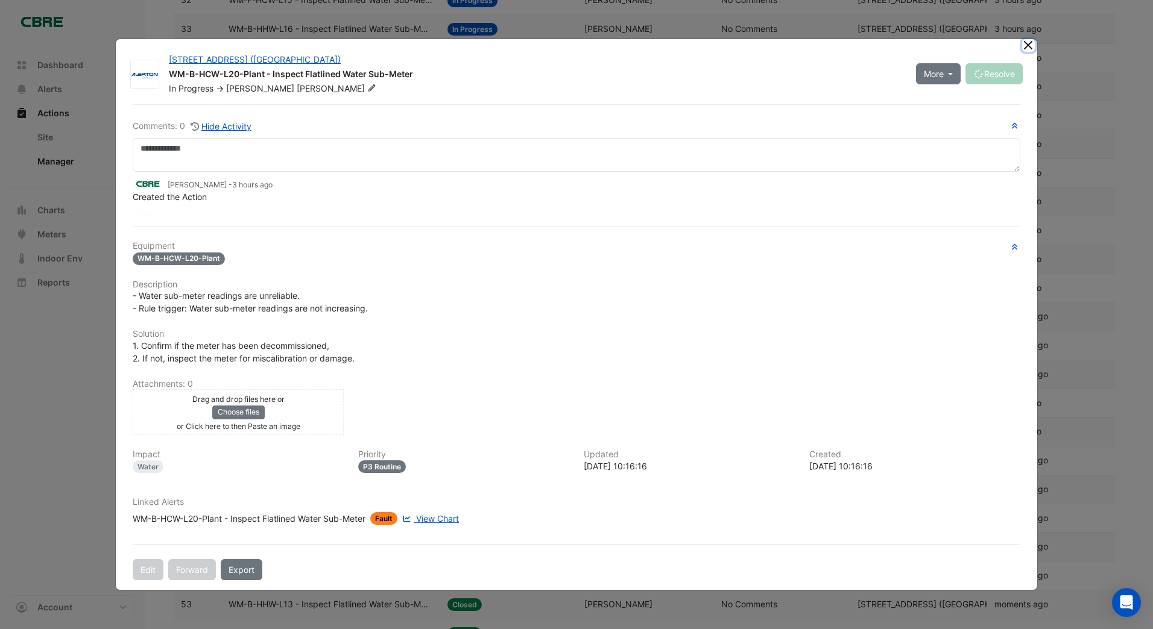
click at [1027, 45] on button "Close" at bounding box center [1028, 45] width 13 height 13
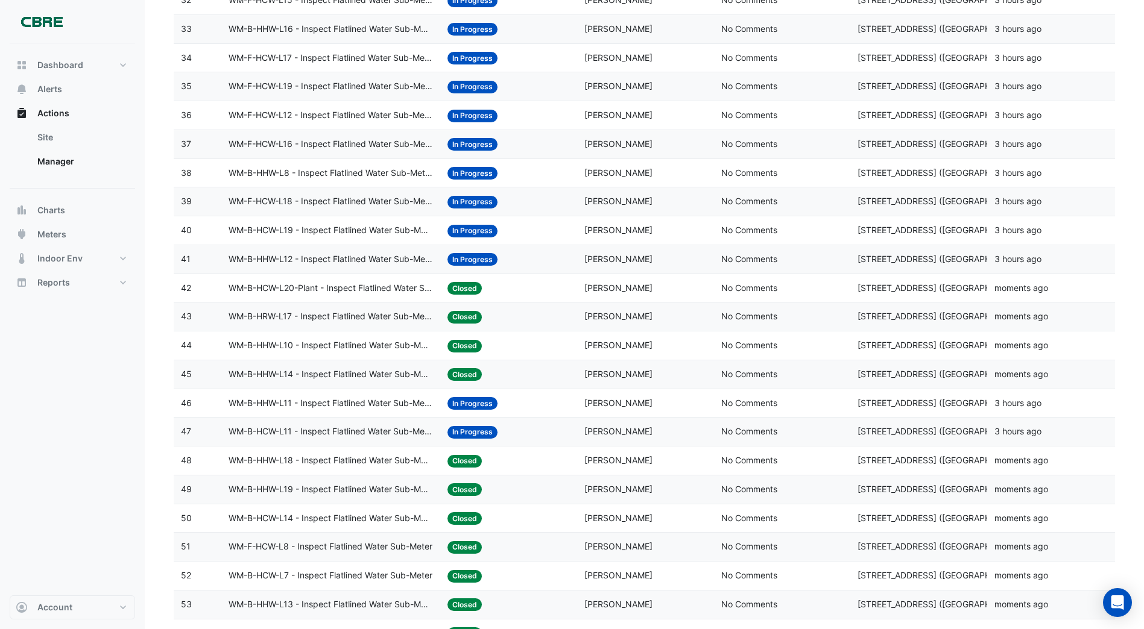
click at [458, 255] on span "In Progress" at bounding box center [472, 259] width 50 height 13
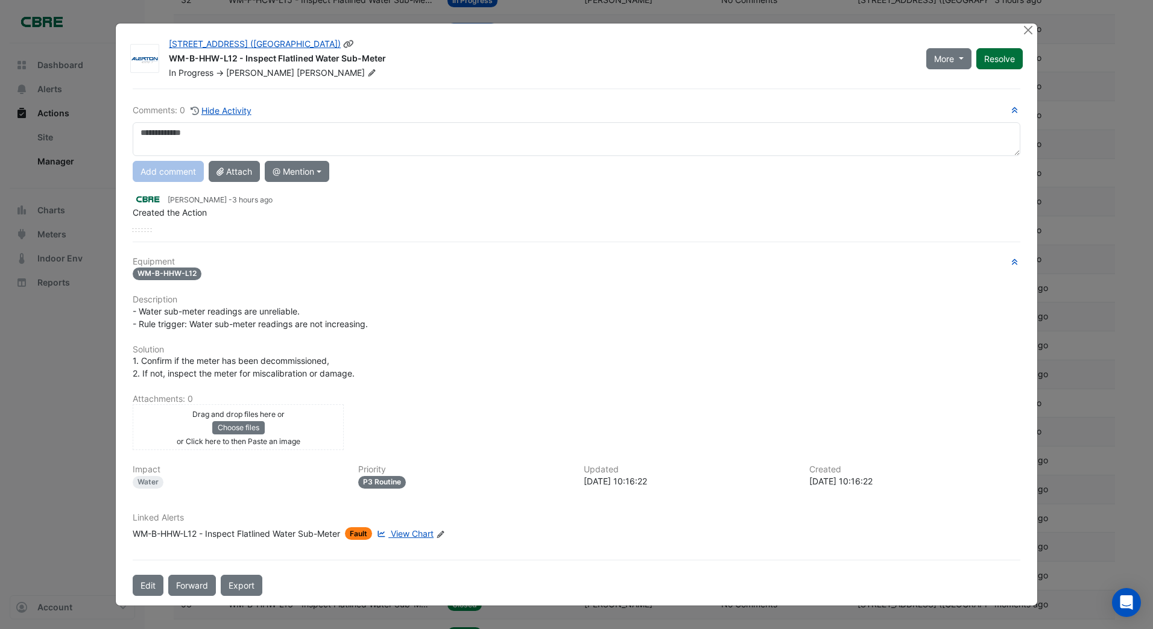
click at [993, 63] on button "Resolve" at bounding box center [999, 58] width 46 height 21
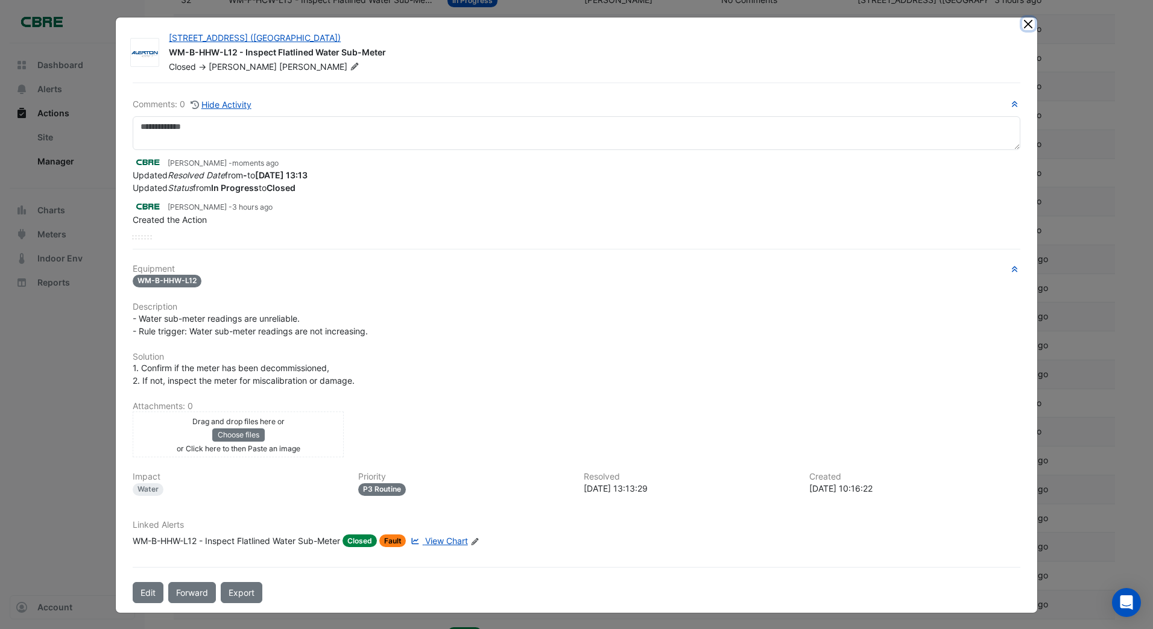
click at [1022, 24] on button "Close" at bounding box center [1028, 23] width 13 height 13
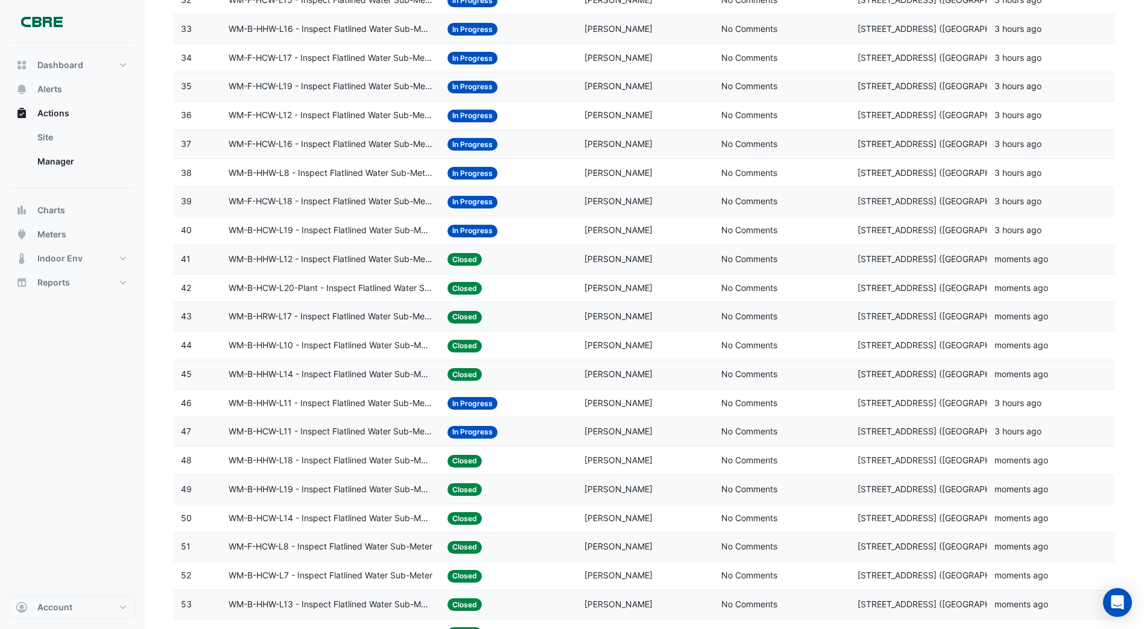
click at [483, 226] on span "In Progress" at bounding box center [472, 231] width 50 height 13
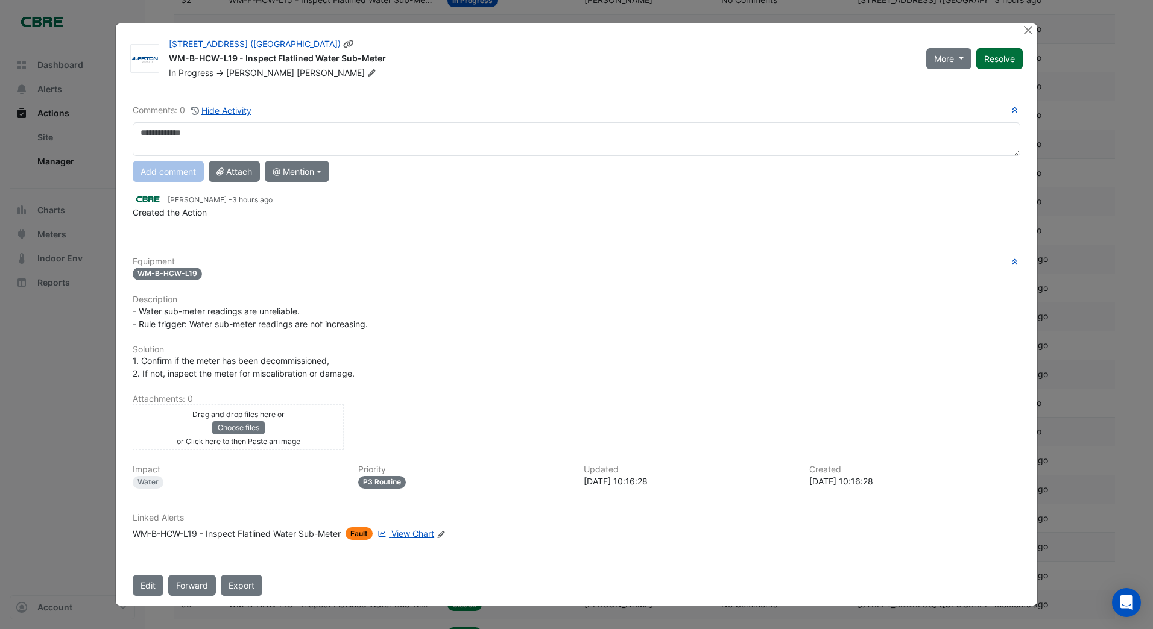
click at [995, 61] on div "More On Hold Not Doing Resolve" at bounding box center [974, 58] width 111 height 41
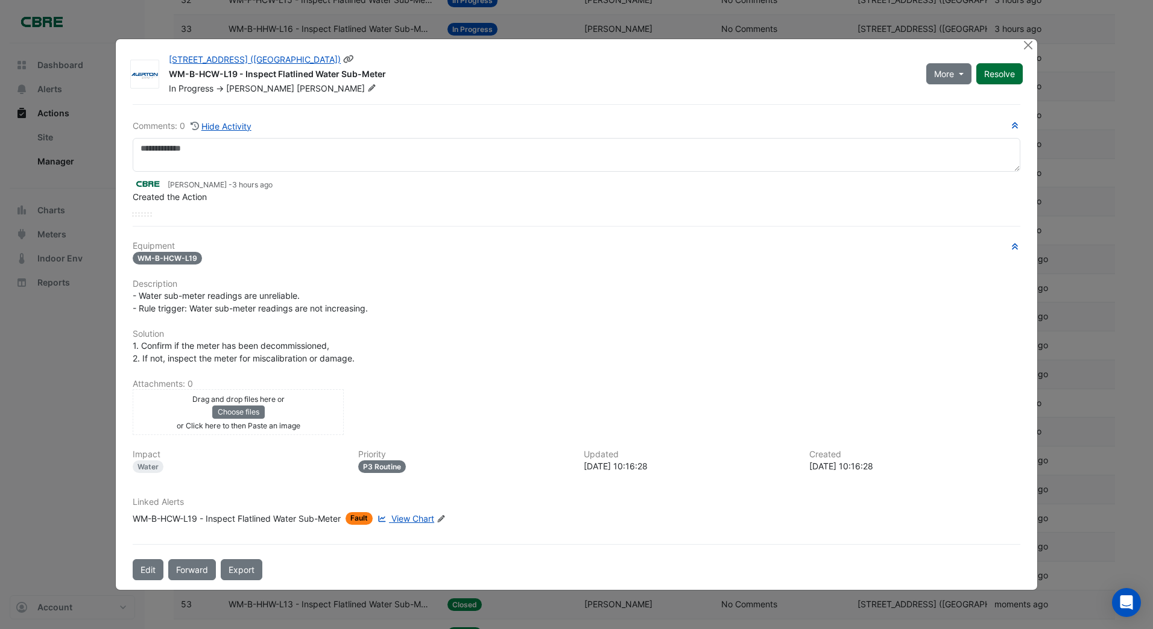
click at [1003, 77] on button "Resolve" at bounding box center [999, 73] width 46 height 21
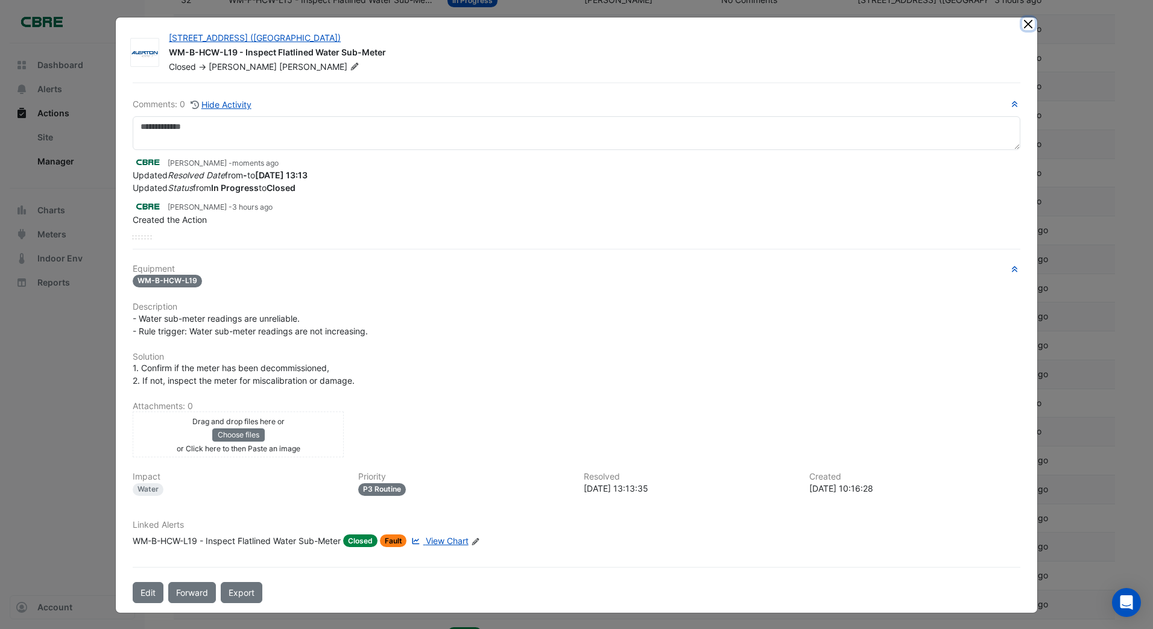
click at [1022, 25] on button "Close" at bounding box center [1028, 23] width 13 height 13
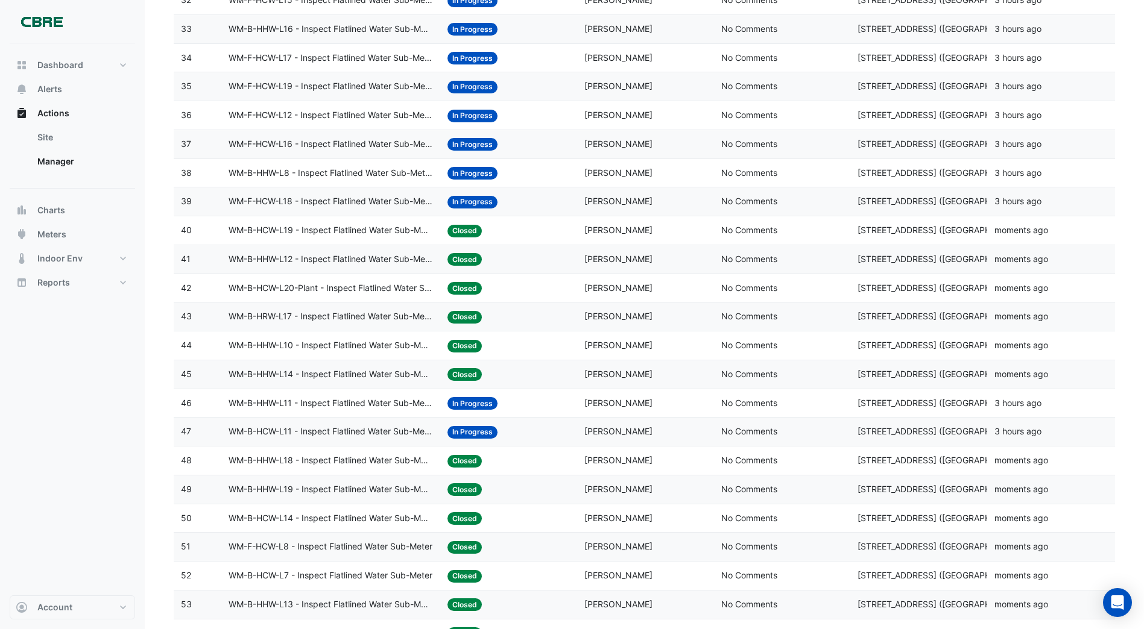
click at [464, 201] on span "In Progress" at bounding box center [472, 202] width 50 height 13
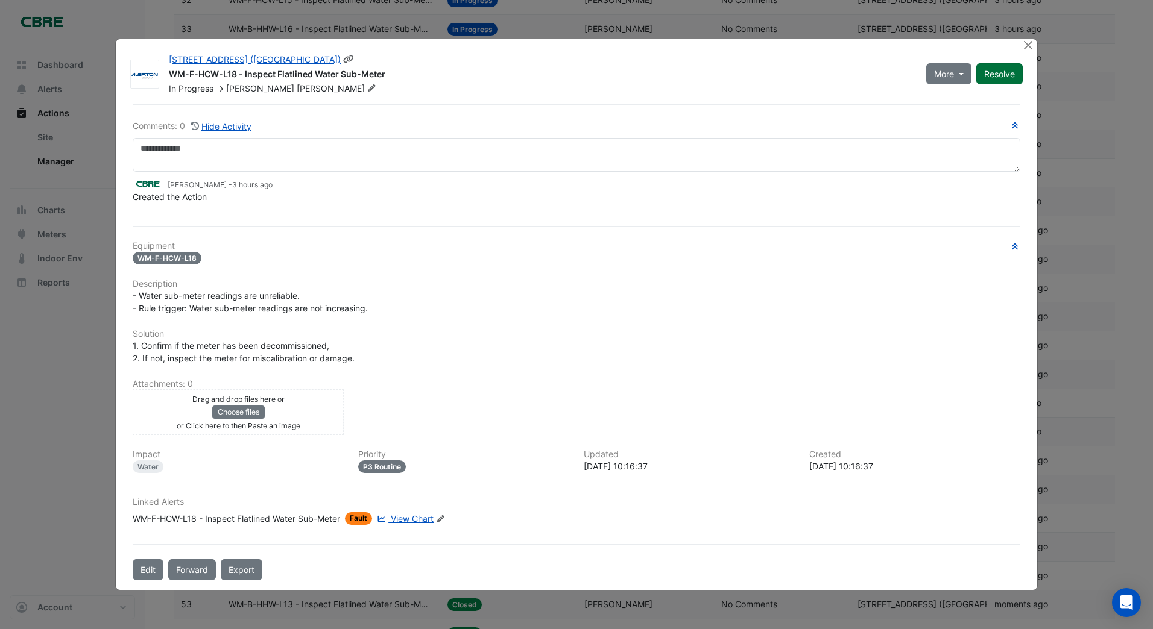
click at [1007, 60] on div "More On Hold Not Doing Resolve" at bounding box center [974, 74] width 111 height 41
click at [999, 71] on button "Resolve" at bounding box center [999, 73] width 46 height 21
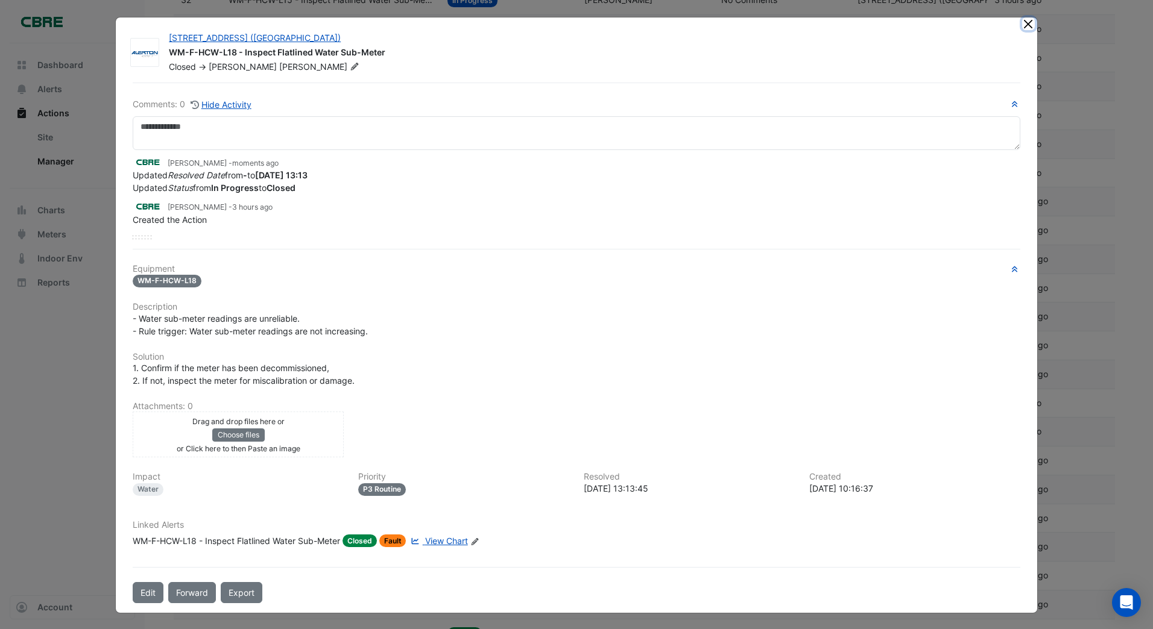
click at [1022, 22] on button "Close" at bounding box center [1028, 23] width 13 height 13
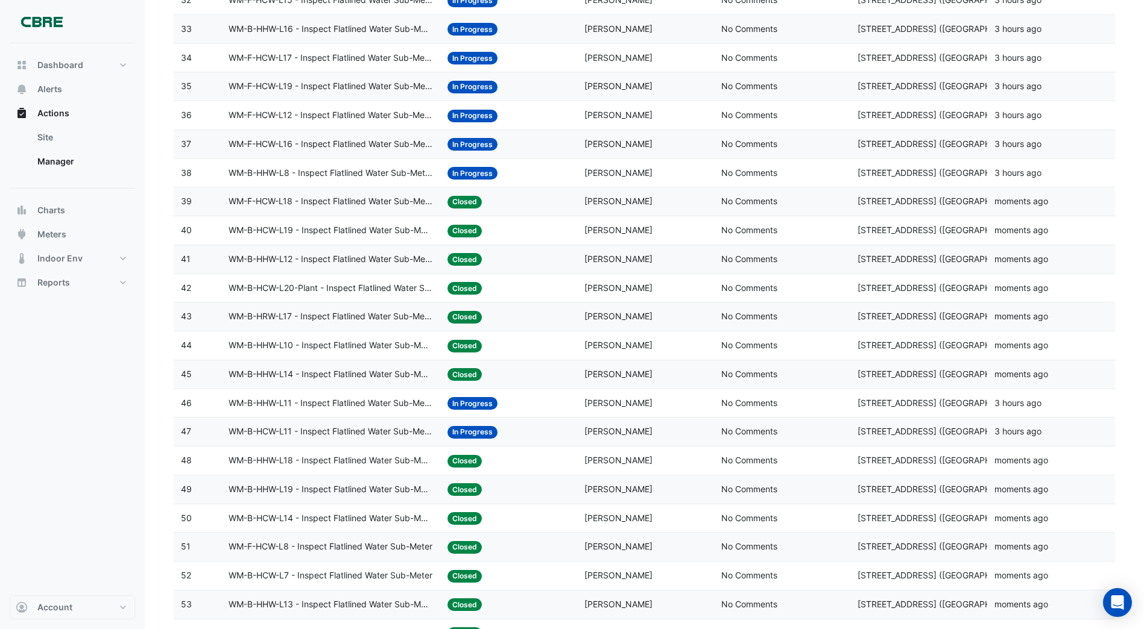
click at [474, 170] on span "In Progress" at bounding box center [472, 173] width 50 height 13
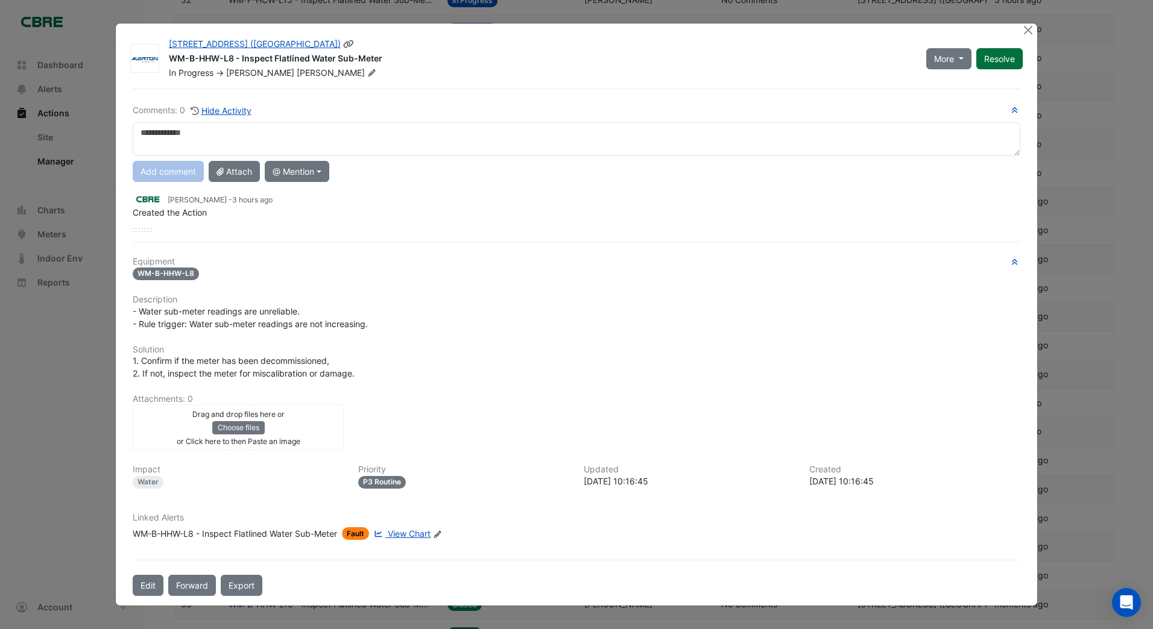
click at [999, 61] on div "More On Hold Not Doing Resolve" at bounding box center [974, 58] width 111 height 41
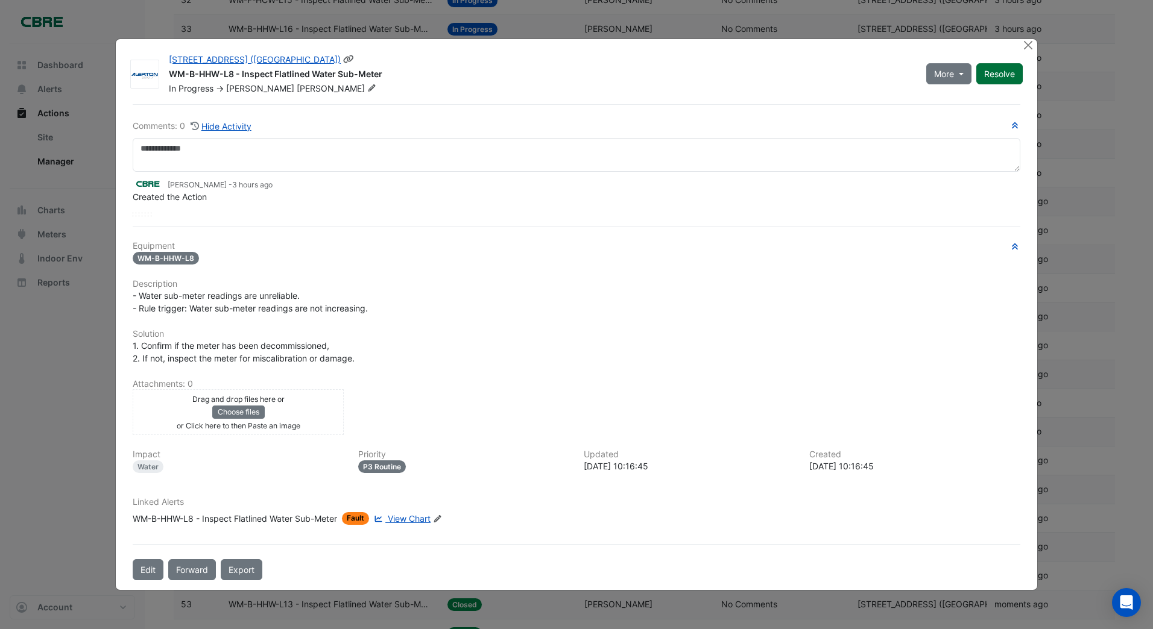
click at [996, 71] on button "Resolve" at bounding box center [999, 73] width 46 height 21
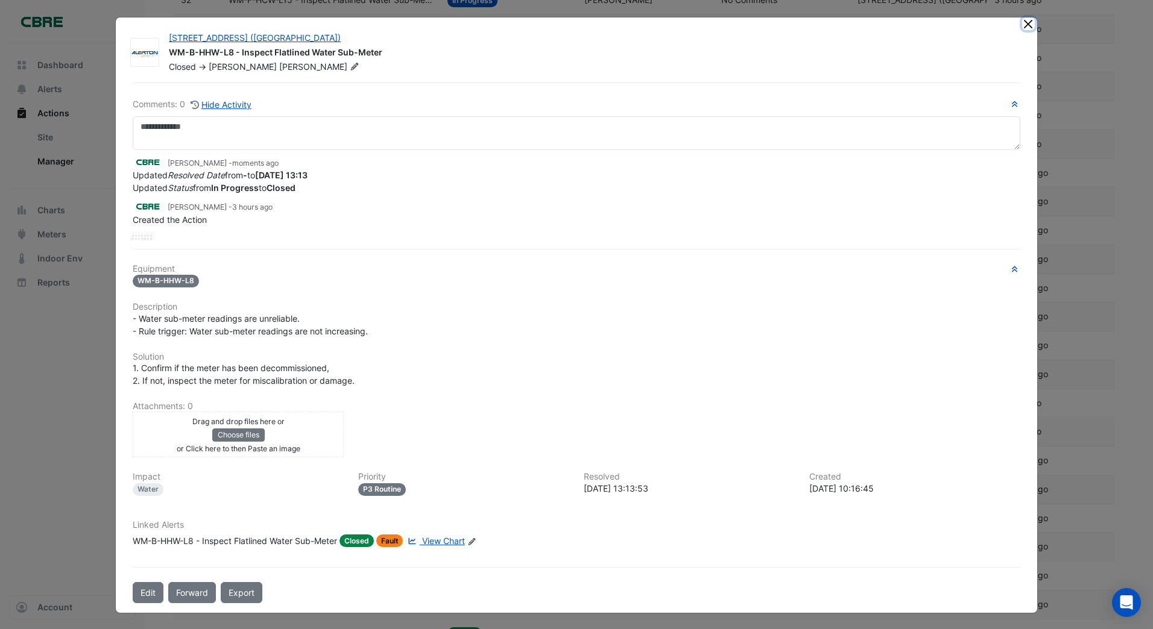
click at [1022, 25] on button "Close" at bounding box center [1028, 23] width 13 height 13
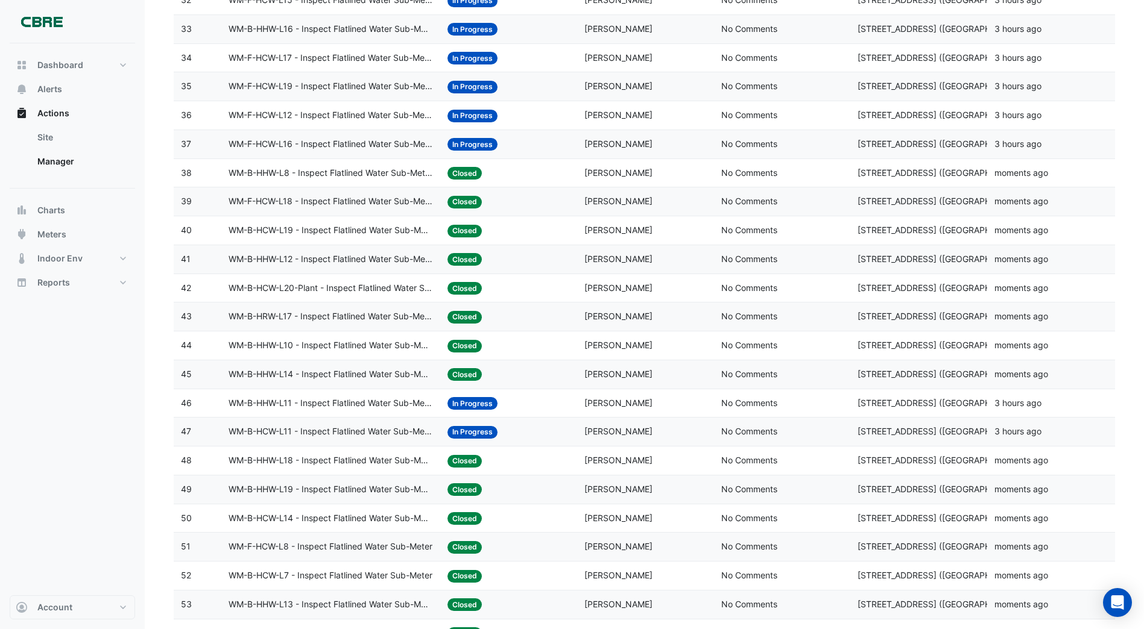
click at [472, 143] on span "In Progress" at bounding box center [472, 144] width 50 height 13
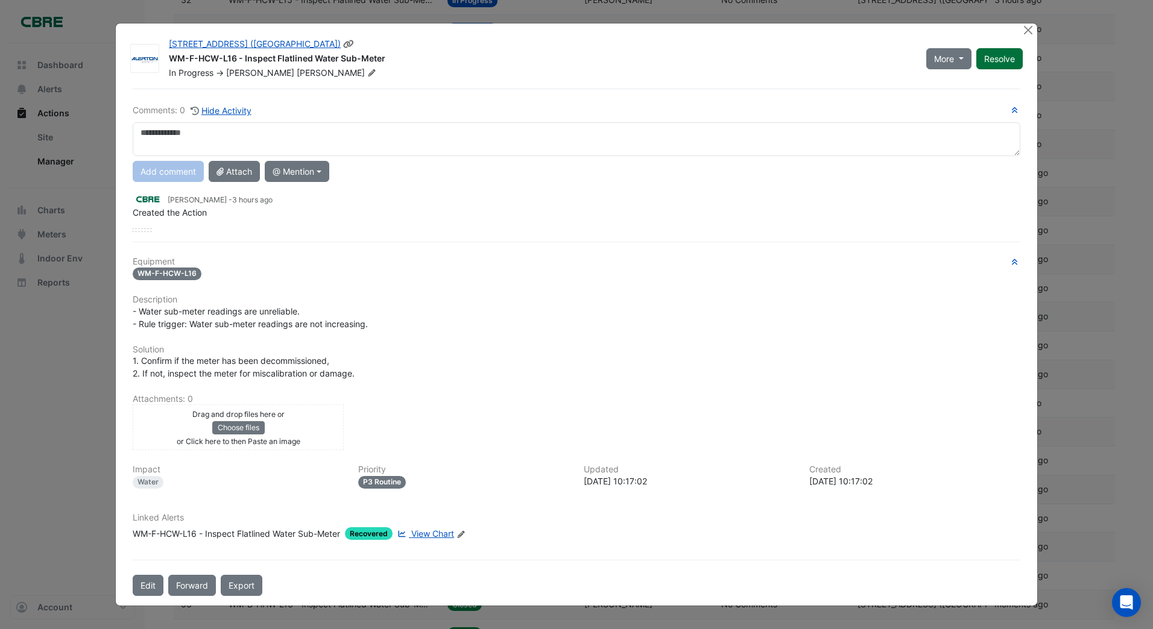
click at [1012, 57] on div "More On Hold Not Doing Resolve" at bounding box center [974, 58] width 111 height 41
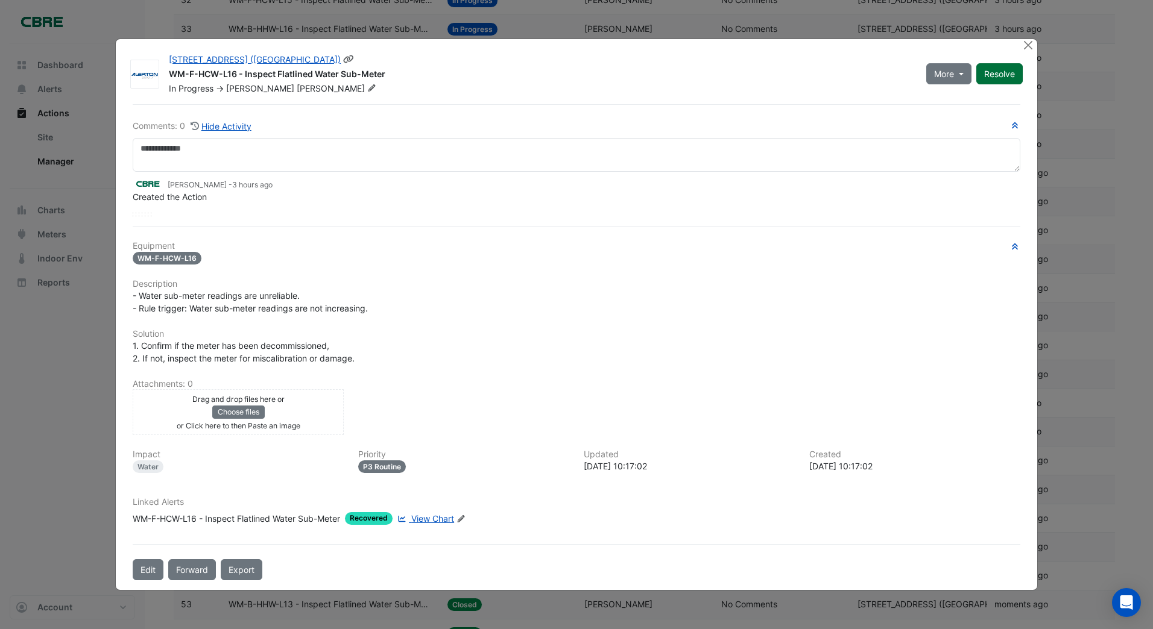
click at [1002, 70] on button "Resolve" at bounding box center [999, 73] width 46 height 21
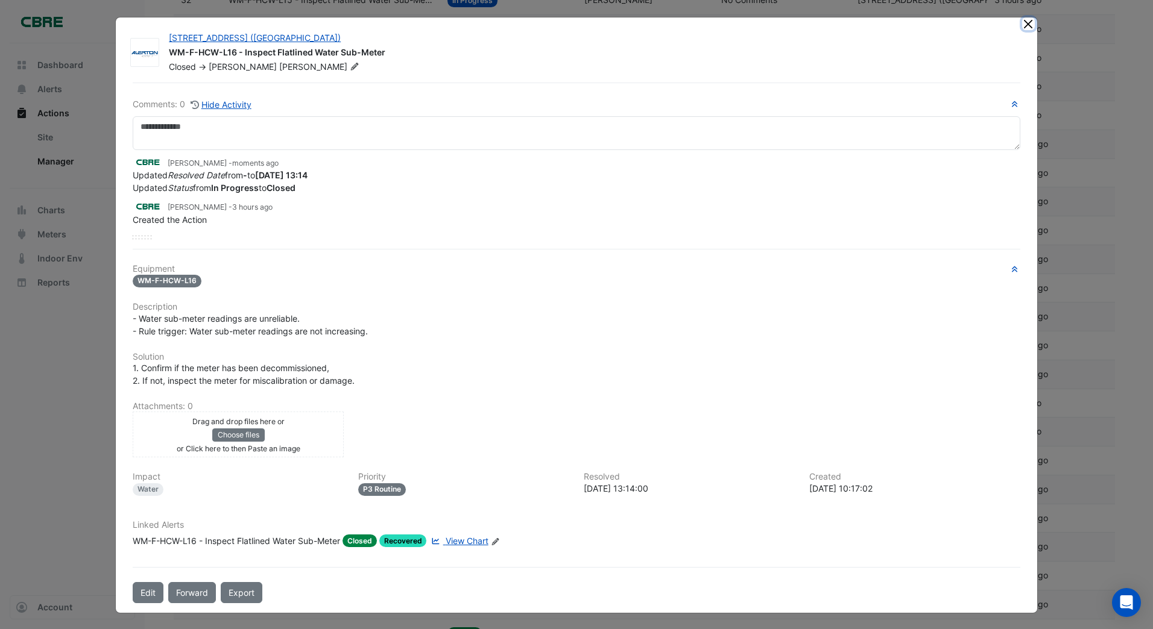
drag, startPoint x: 1023, startPoint y: 24, endPoint x: 1014, endPoint y: 24, distance: 9.0
click at [1022, 24] on button "Close" at bounding box center [1028, 23] width 13 height 13
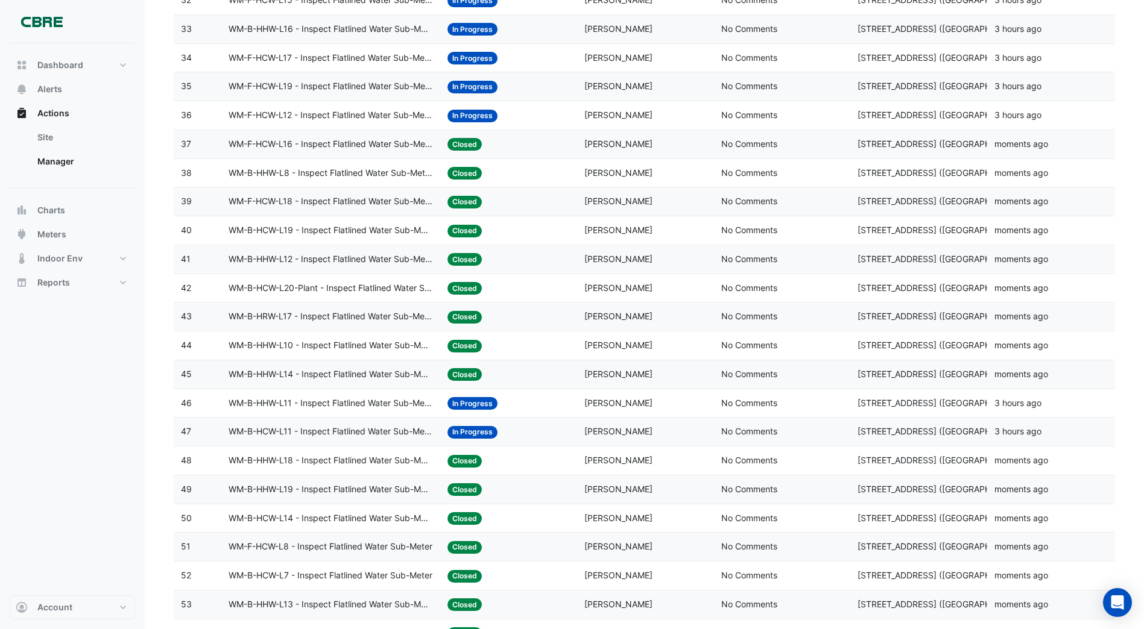
click at [480, 115] on span "In Progress" at bounding box center [472, 116] width 50 height 13
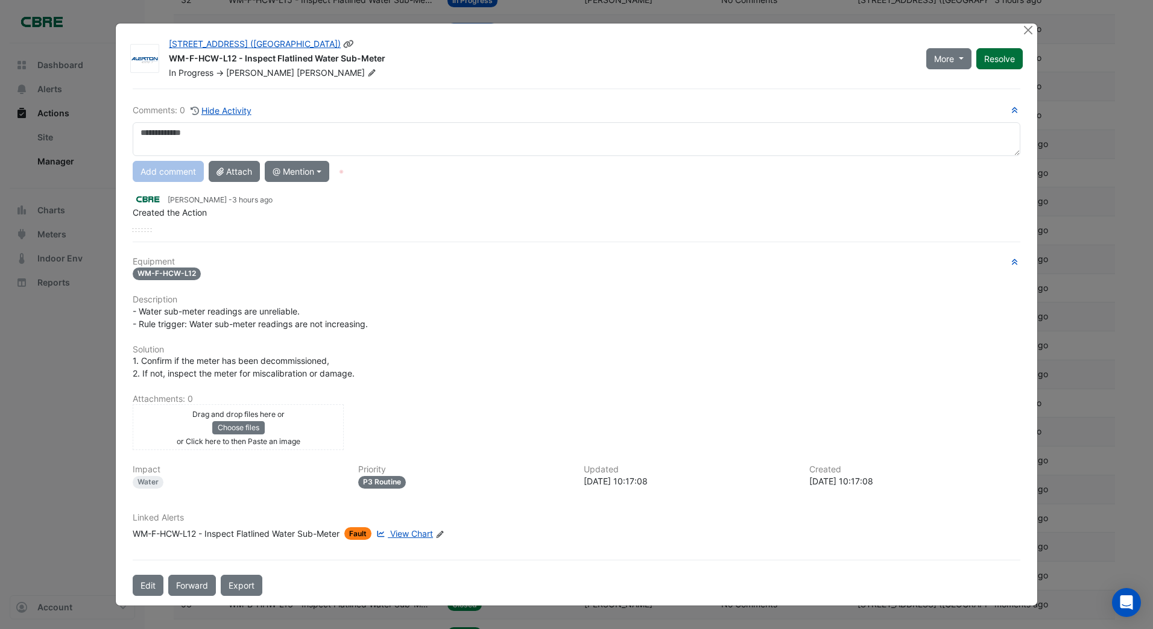
click at [990, 58] on div "More On Hold Not Doing Resolve" at bounding box center [974, 58] width 111 height 41
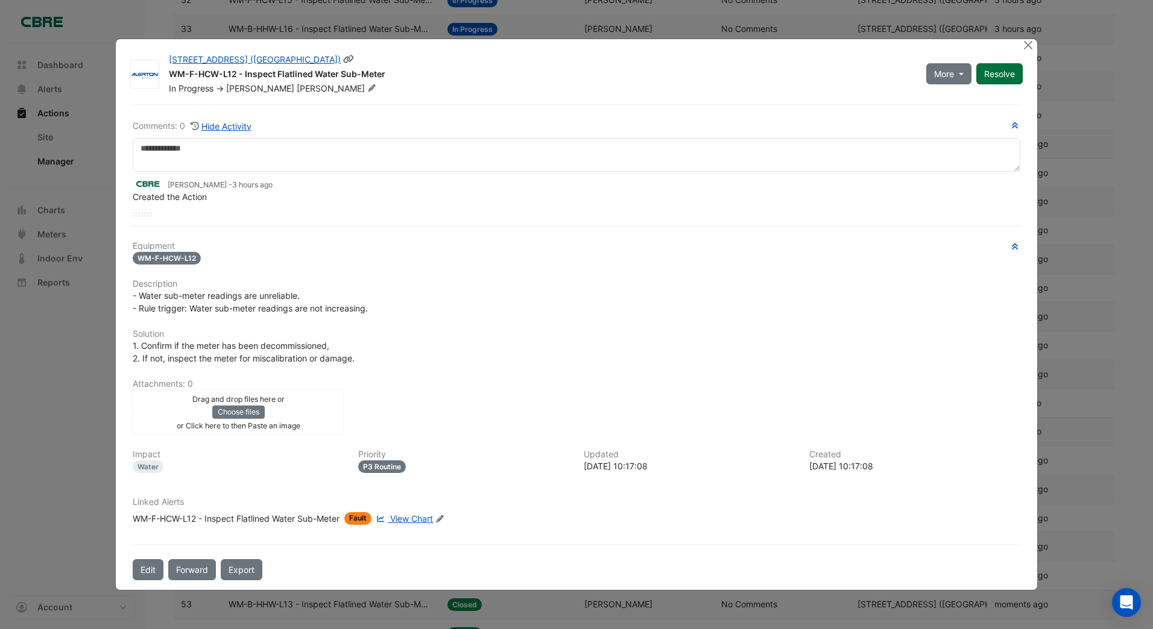
click at [1009, 71] on button "Resolve" at bounding box center [999, 73] width 46 height 21
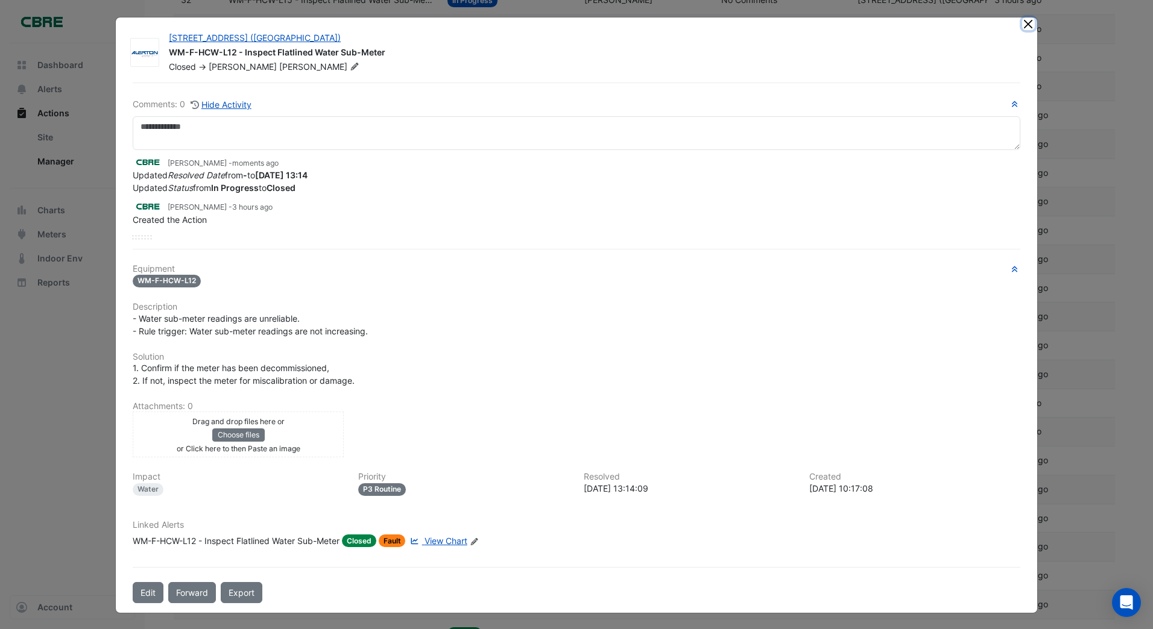
drag, startPoint x: 1023, startPoint y: 22, endPoint x: 972, endPoint y: 42, distance: 54.2
click at [1022, 27] on button "Close" at bounding box center [1028, 23] width 13 height 13
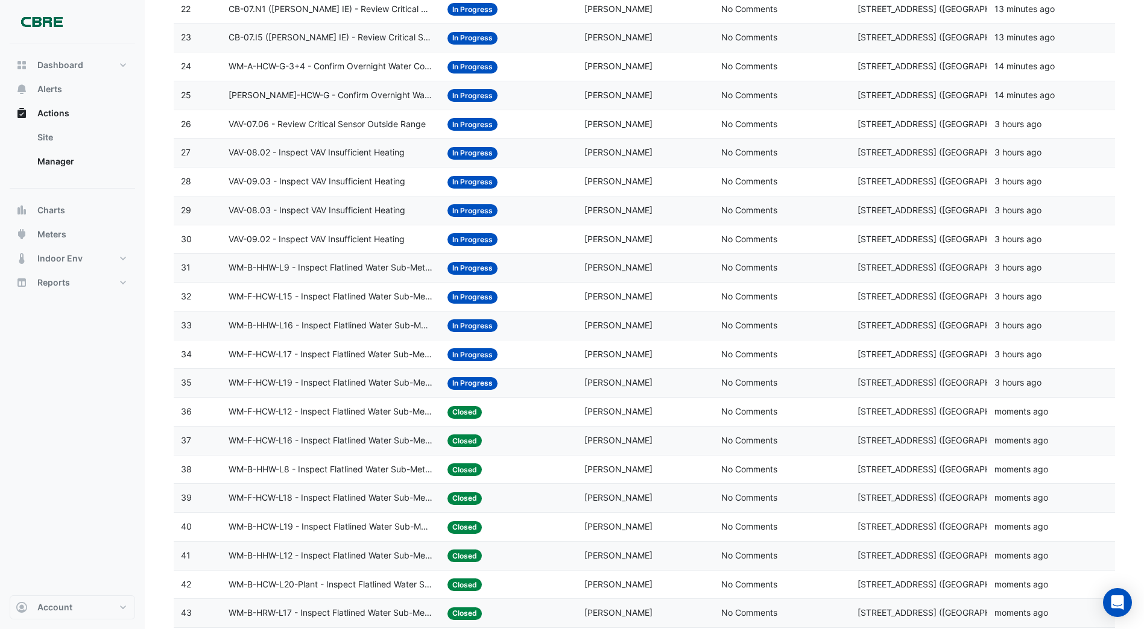
scroll to position [723, 0]
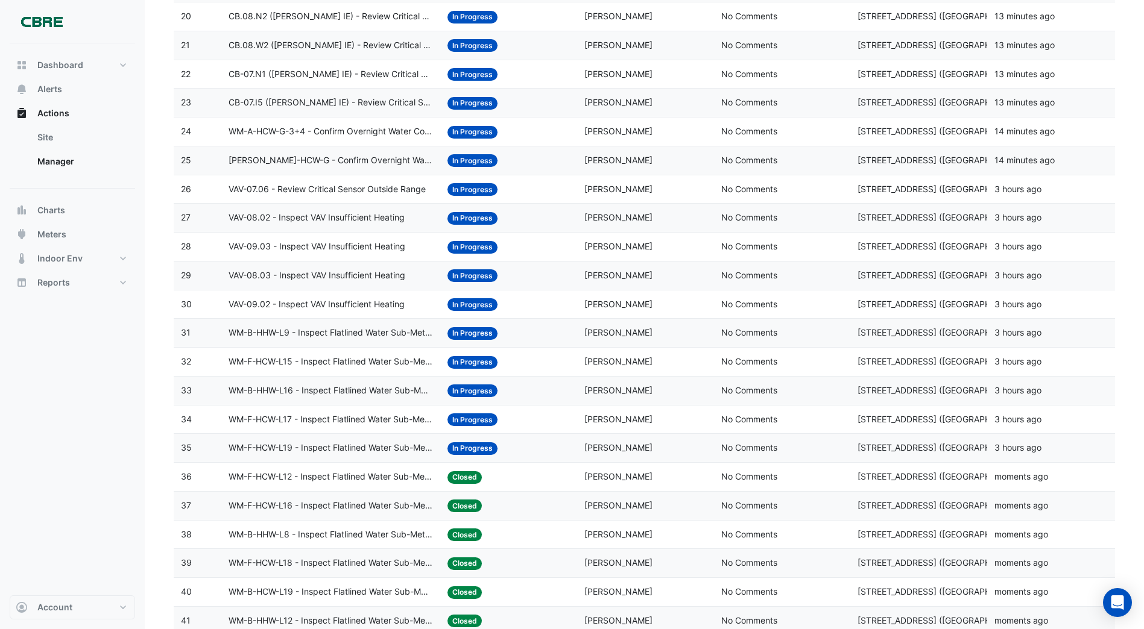
click at [462, 445] on span "In Progress" at bounding box center [472, 448] width 50 height 13
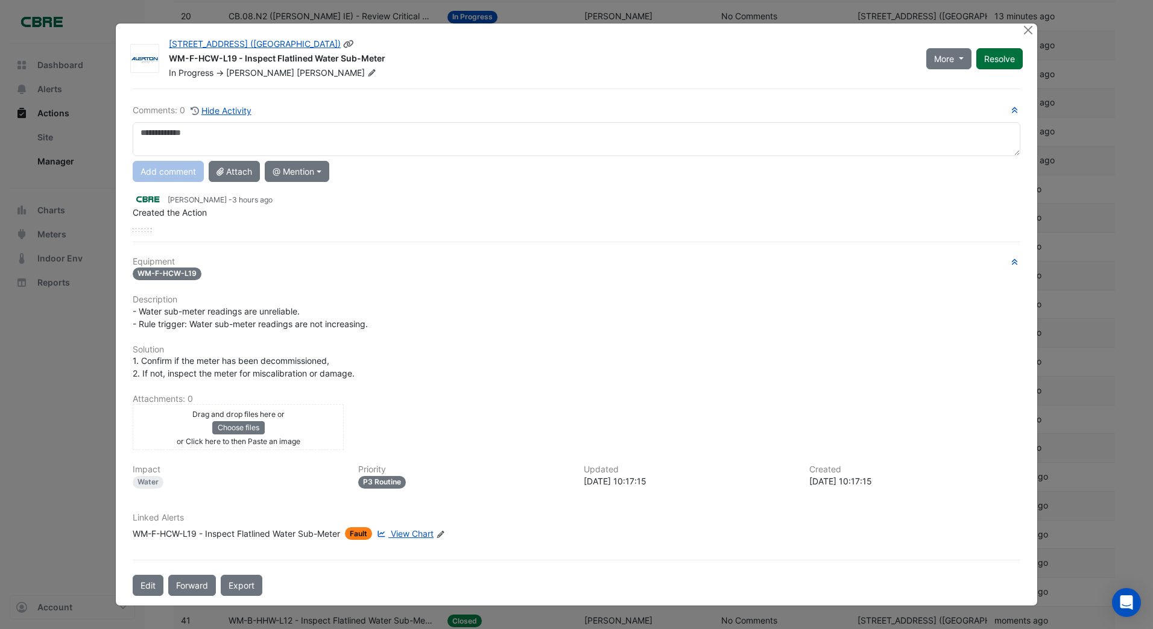
click at [990, 63] on div "More On Hold Not Doing Resolve" at bounding box center [974, 58] width 111 height 41
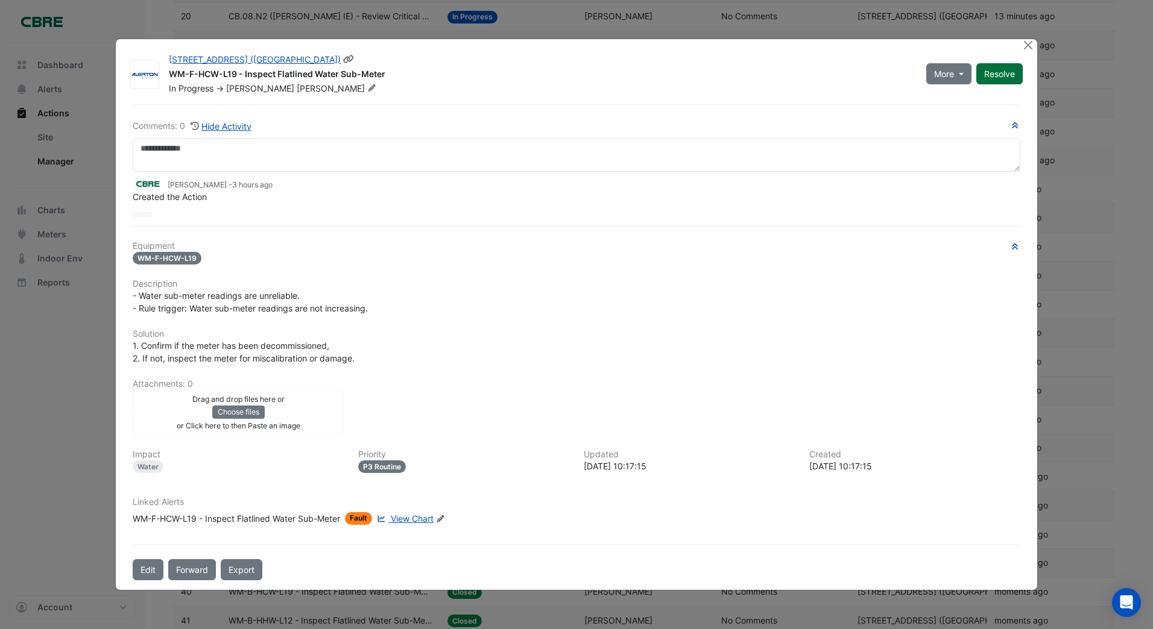
click at [995, 74] on button "Resolve" at bounding box center [999, 73] width 46 height 21
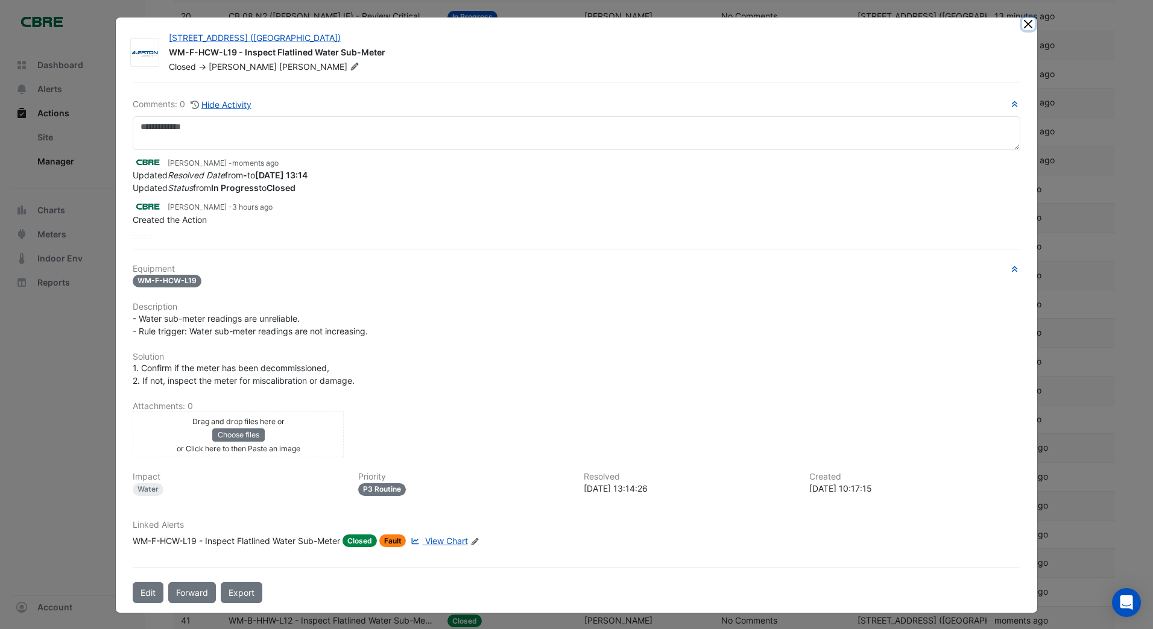
click at [1022, 24] on button "Close" at bounding box center [1028, 23] width 13 height 13
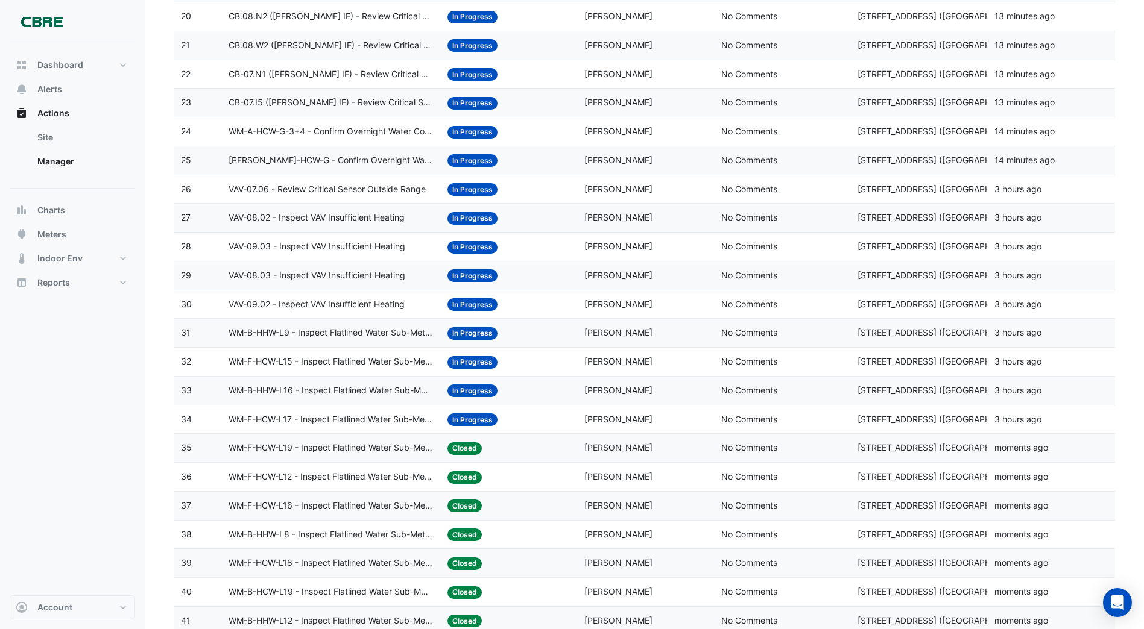
click at [475, 418] on span "In Progress" at bounding box center [472, 420] width 50 height 13
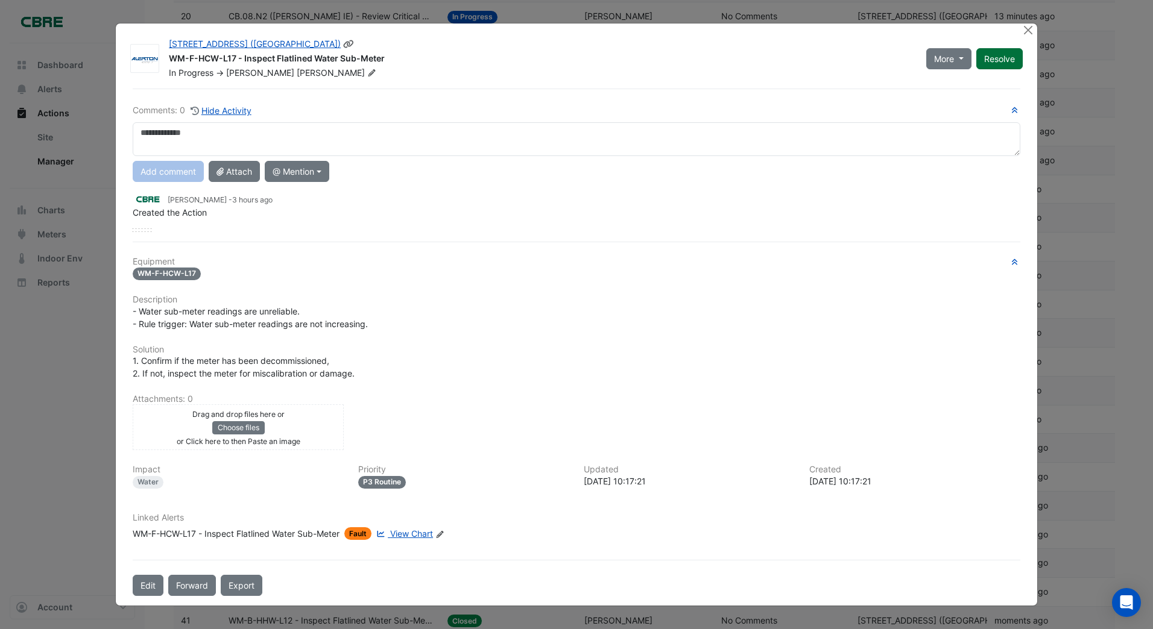
click at [998, 62] on div "More On Hold Not Doing Resolve" at bounding box center [974, 58] width 111 height 41
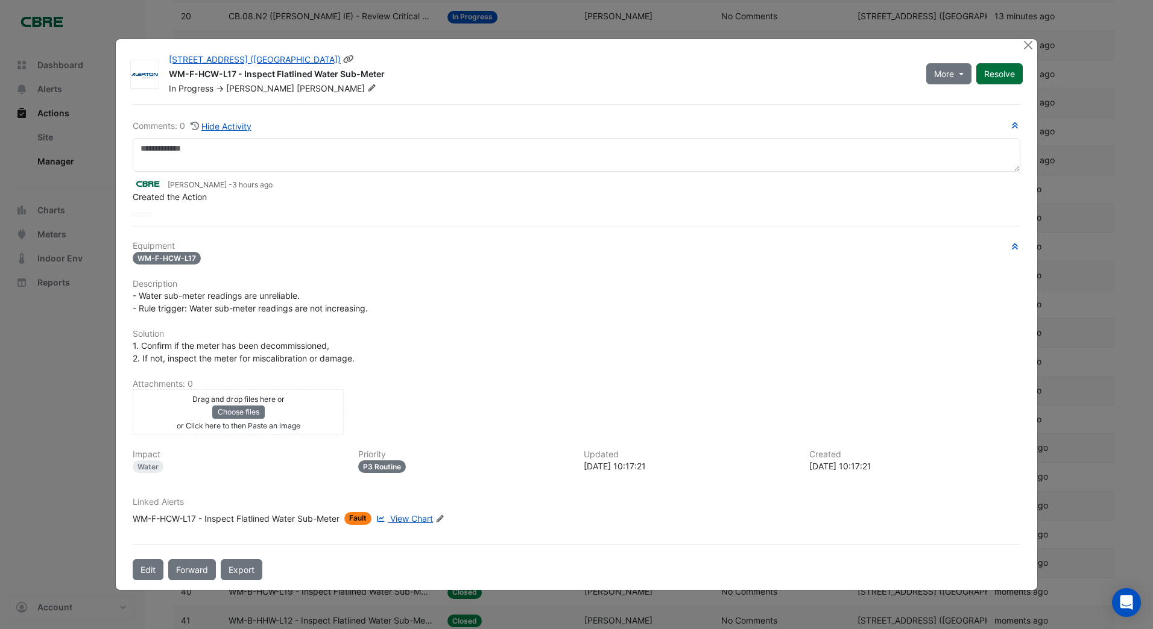
click at [997, 72] on button "Resolve" at bounding box center [999, 73] width 46 height 21
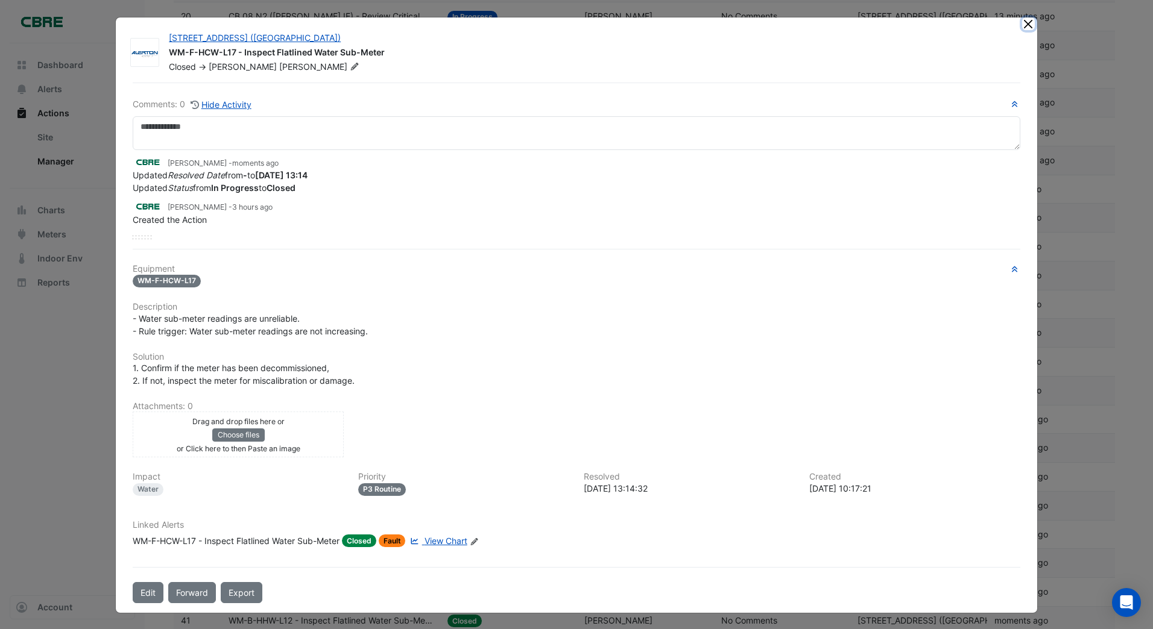
click at [1022, 22] on button "Close" at bounding box center [1028, 23] width 13 height 13
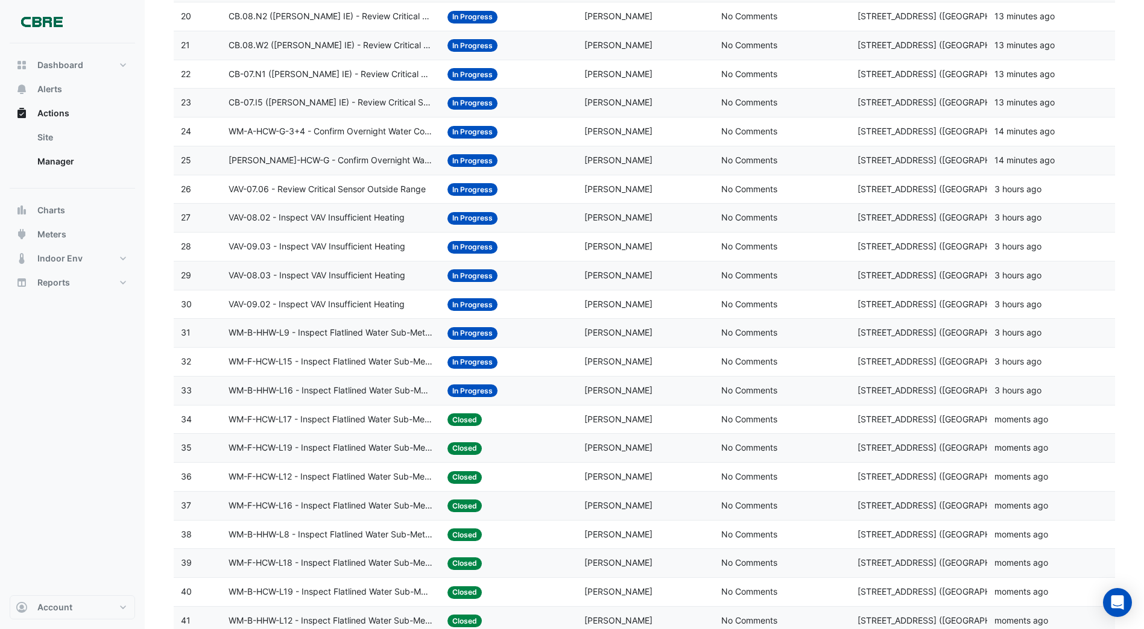
click at [465, 388] on span "In Progress" at bounding box center [472, 391] width 50 height 13
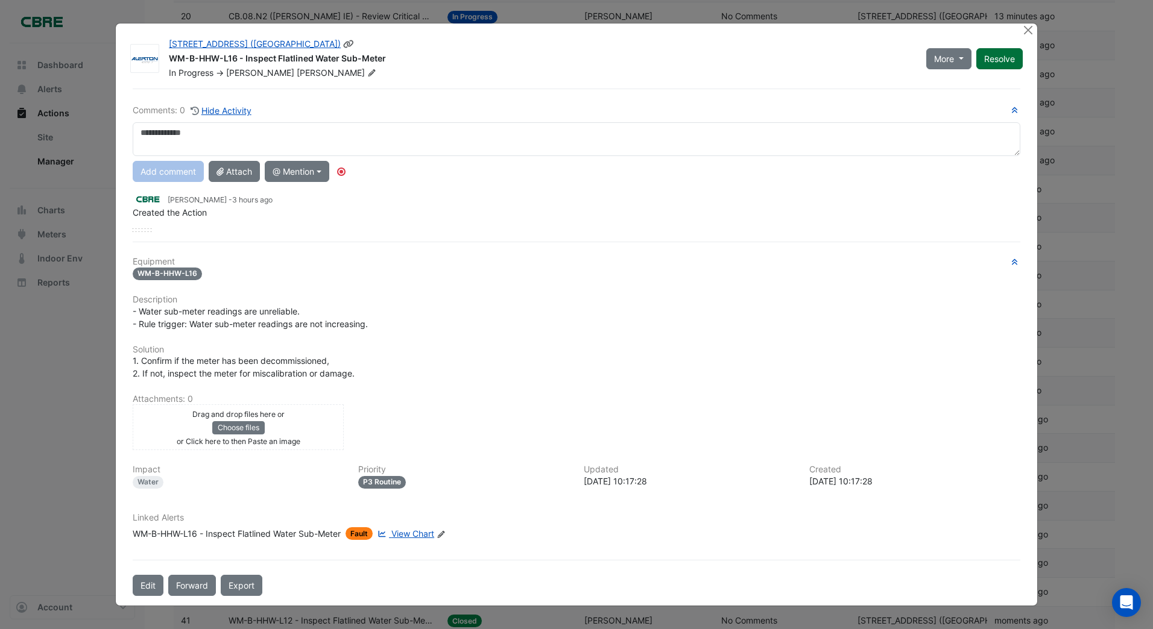
click at [1003, 59] on div "More On Hold Not Doing Resolve" at bounding box center [974, 58] width 111 height 41
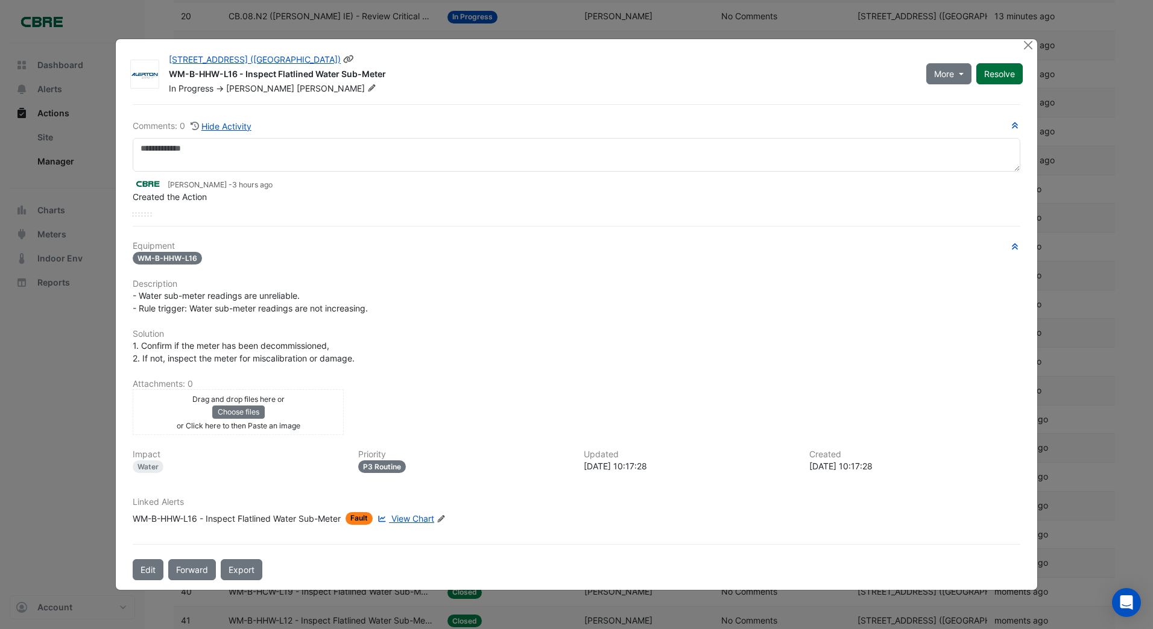
click at [993, 71] on button "Resolve" at bounding box center [999, 73] width 46 height 21
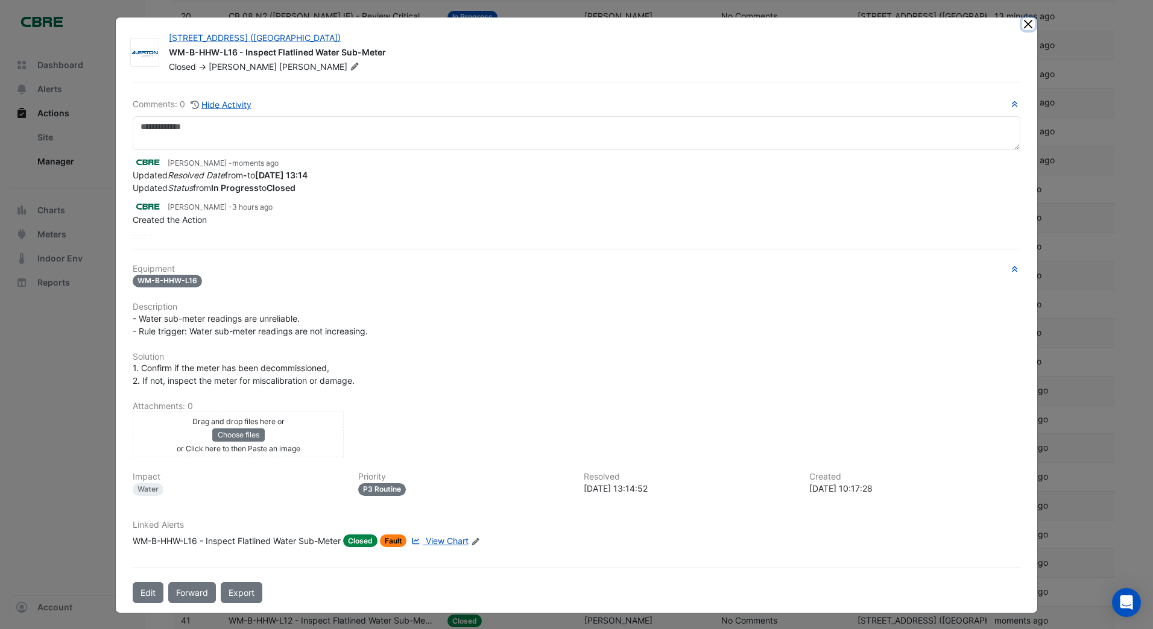
click at [1023, 24] on button "Close" at bounding box center [1028, 23] width 13 height 13
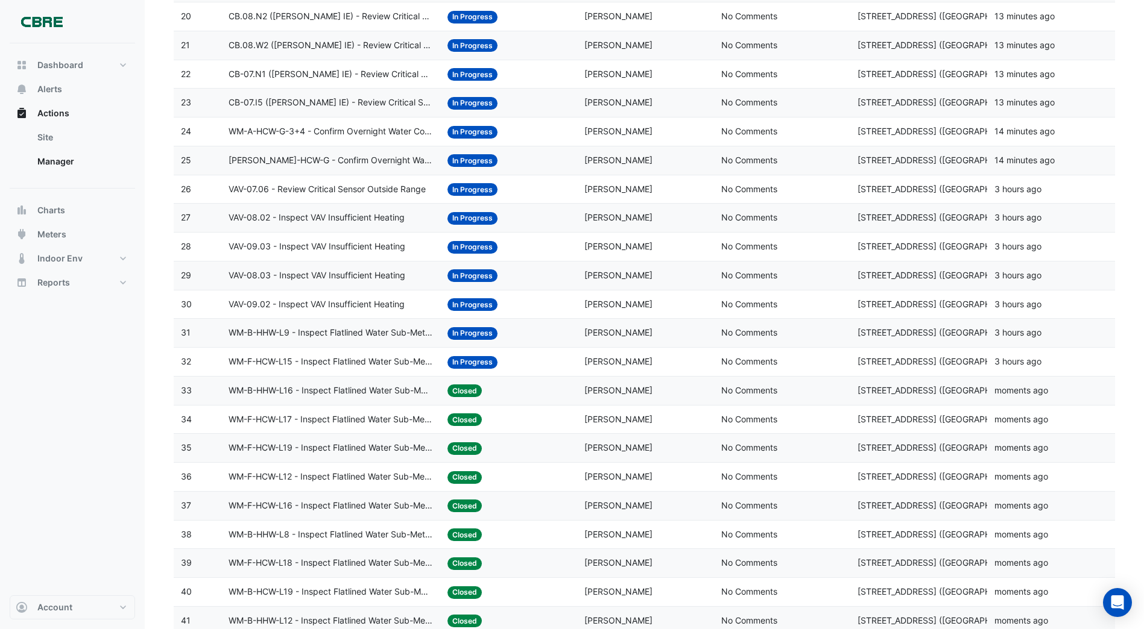
click at [484, 364] on span "In Progress" at bounding box center [472, 362] width 50 height 13
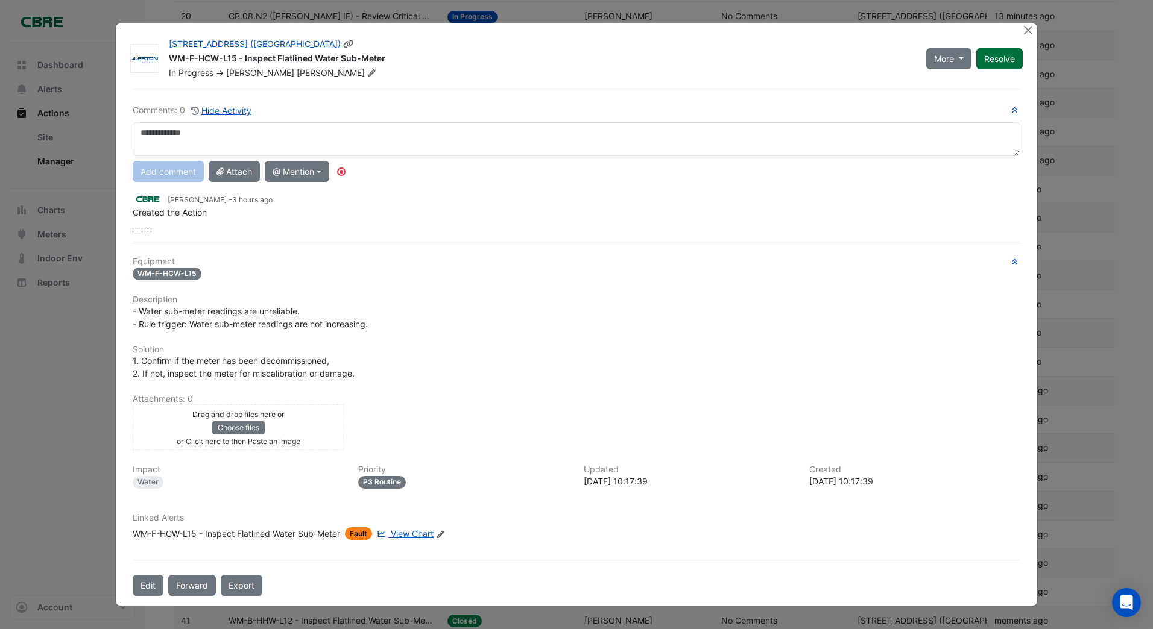
click at [1000, 56] on div "More On Hold Not Doing Resolve" at bounding box center [974, 58] width 111 height 41
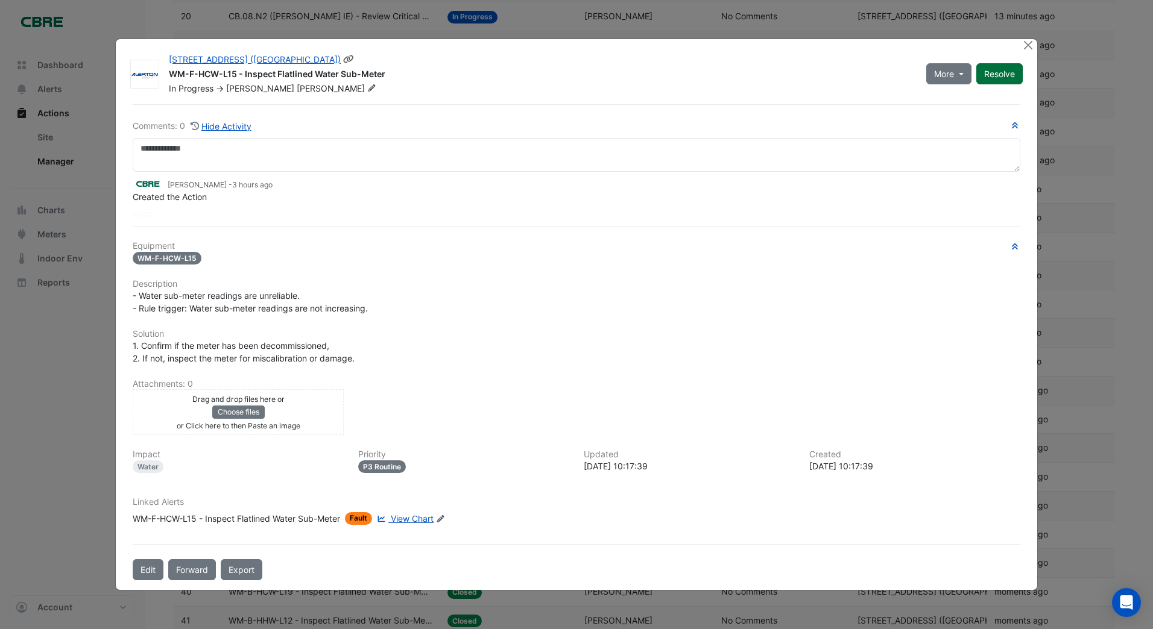
click at [1002, 68] on button "Resolve" at bounding box center [999, 73] width 46 height 21
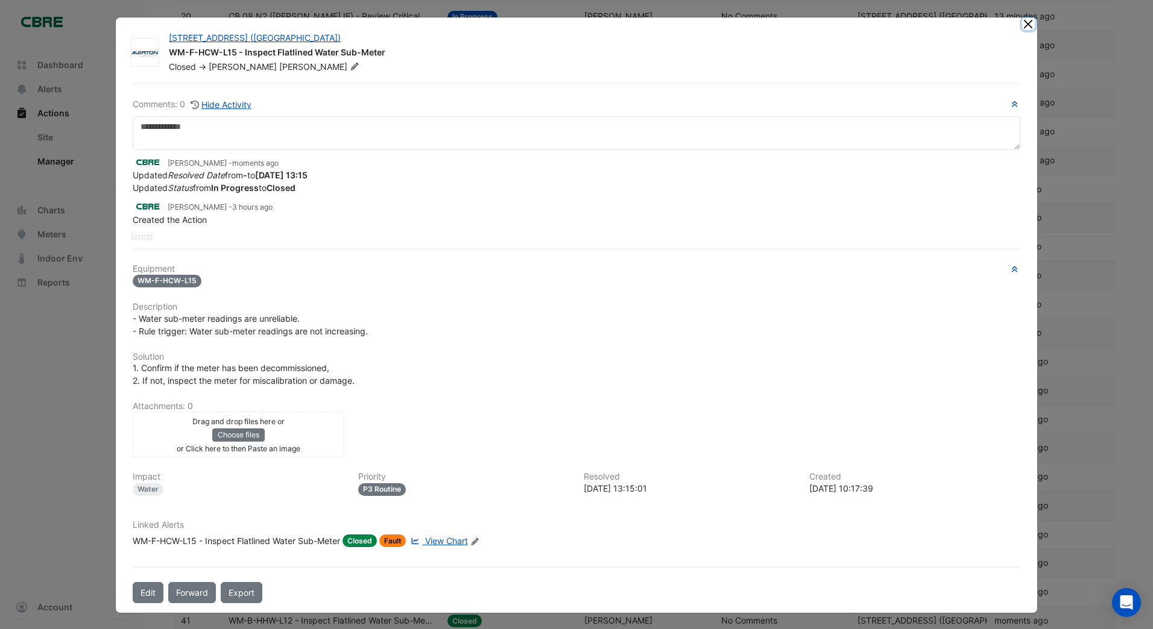
click at [1022, 24] on button "Close" at bounding box center [1028, 23] width 13 height 13
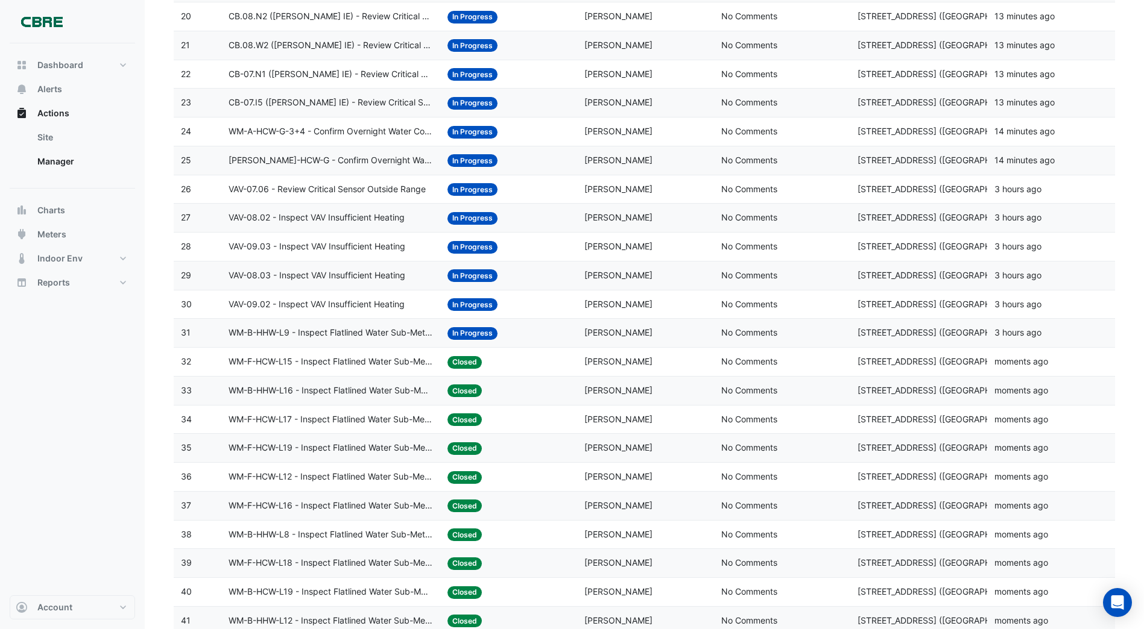
click at [469, 332] on span "In Progress" at bounding box center [472, 333] width 50 height 13
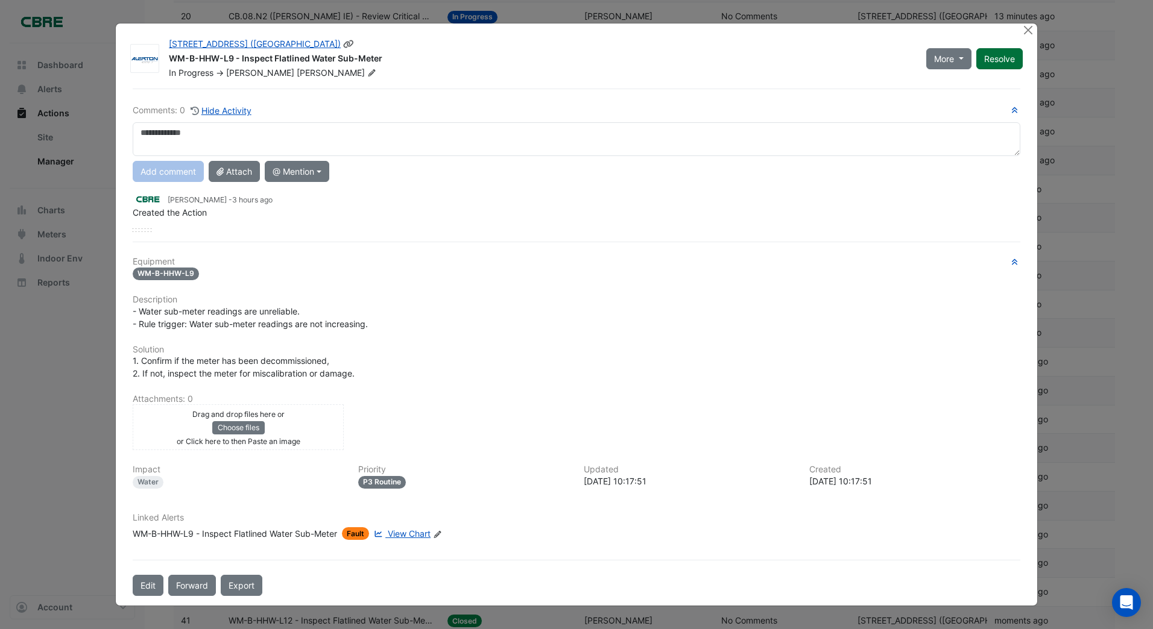
click at [995, 60] on div "More On Hold Not Doing Resolve" at bounding box center [974, 58] width 111 height 41
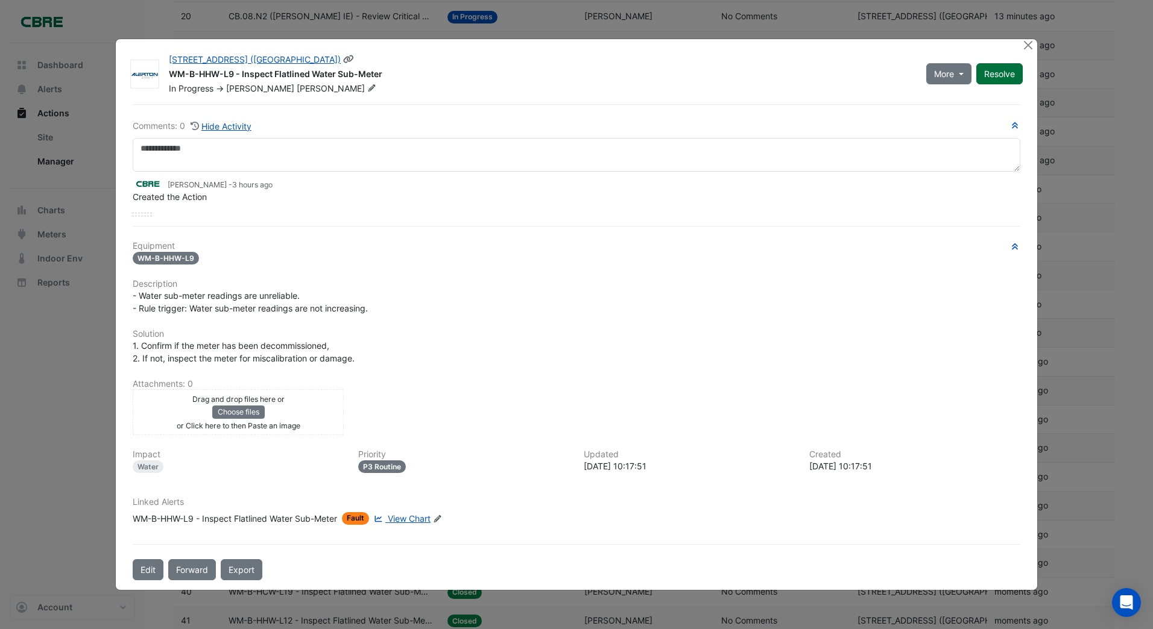
click at [995, 66] on button "Resolve" at bounding box center [999, 73] width 46 height 21
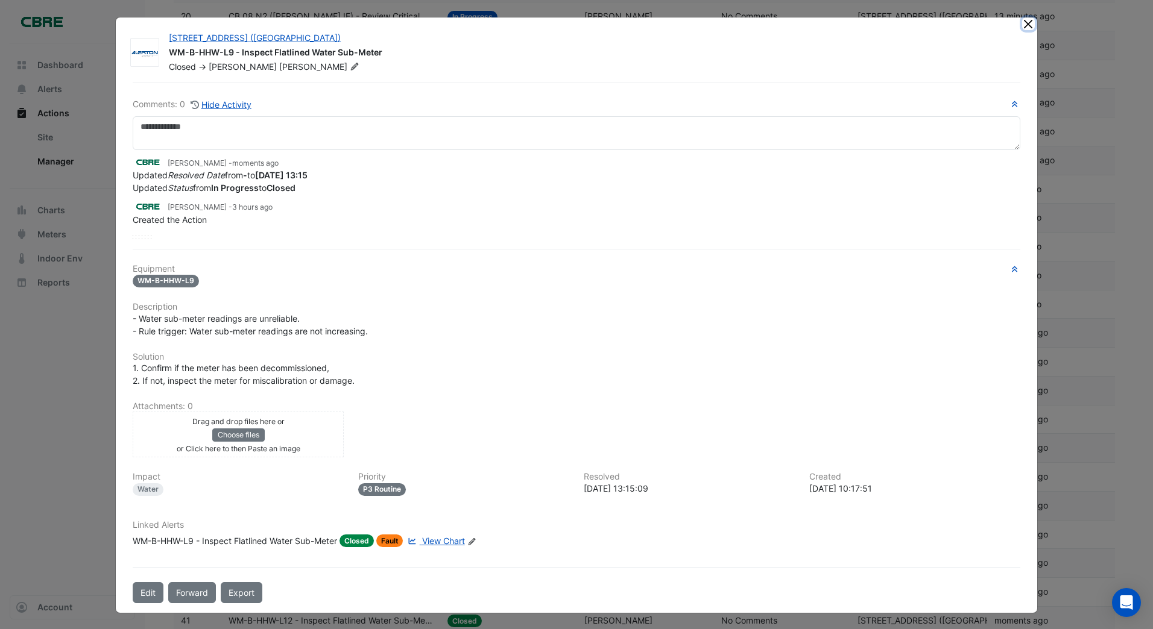
click at [1022, 25] on button "Close" at bounding box center [1028, 23] width 13 height 13
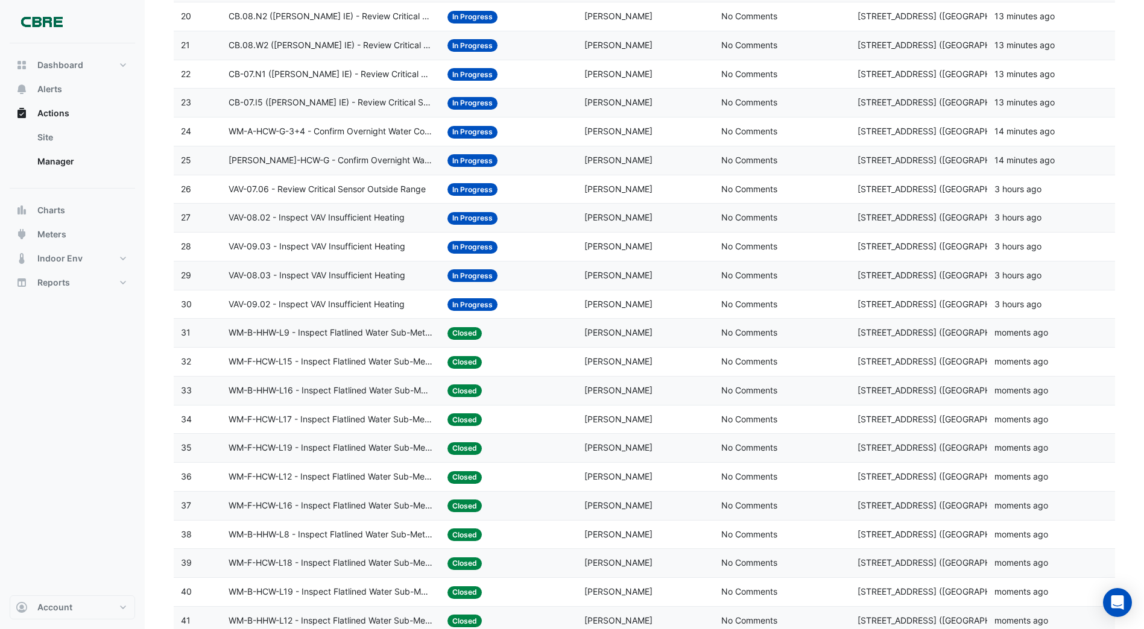
click at [468, 303] on span "In Progress" at bounding box center [472, 304] width 50 height 13
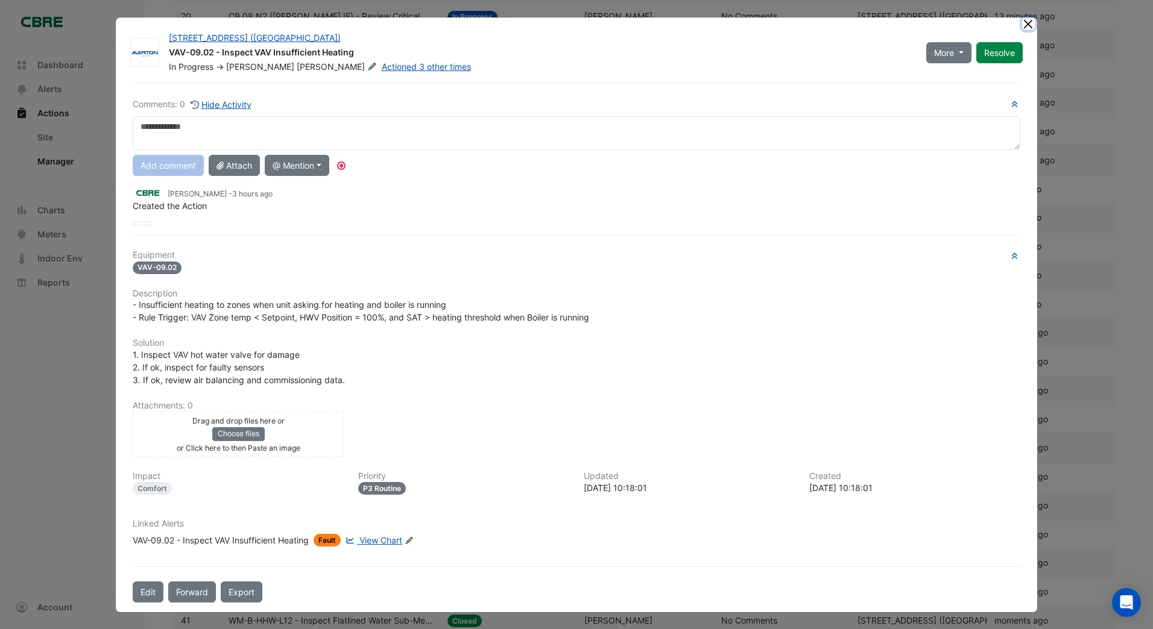
click at [1024, 25] on button "Close" at bounding box center [1028, 23] width 13 height 13
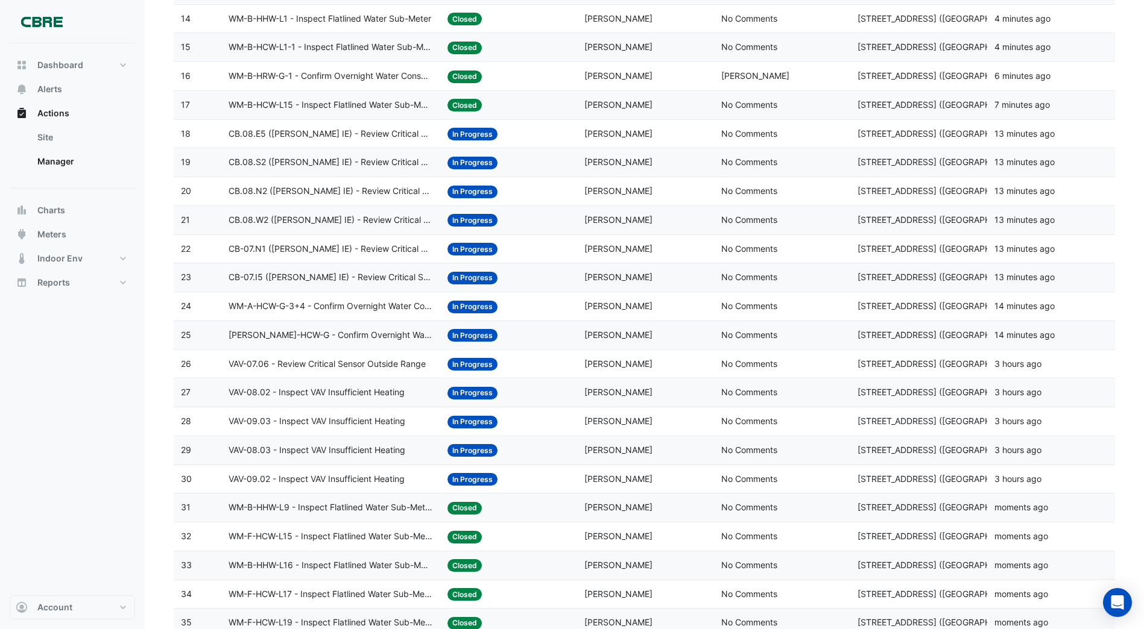
scroll to position [543, 0]
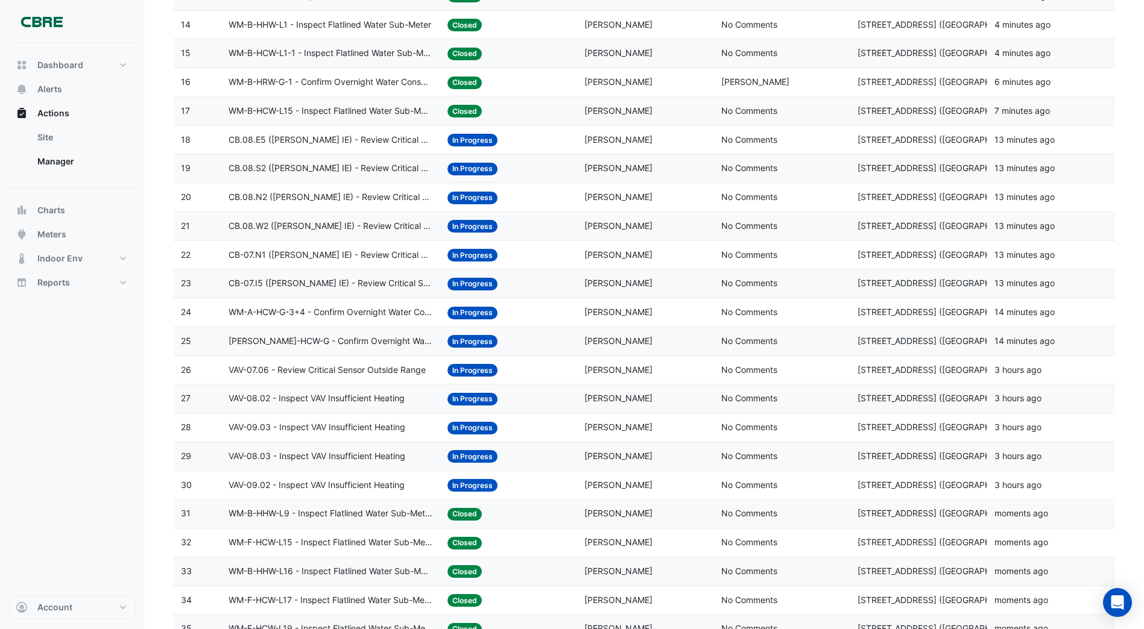
click at [386, 339] on span "[PERSON_NAME]-HCW-G - Confirm Overnight Water Consumption" at bounding box center [330, 342] width 204 height 14
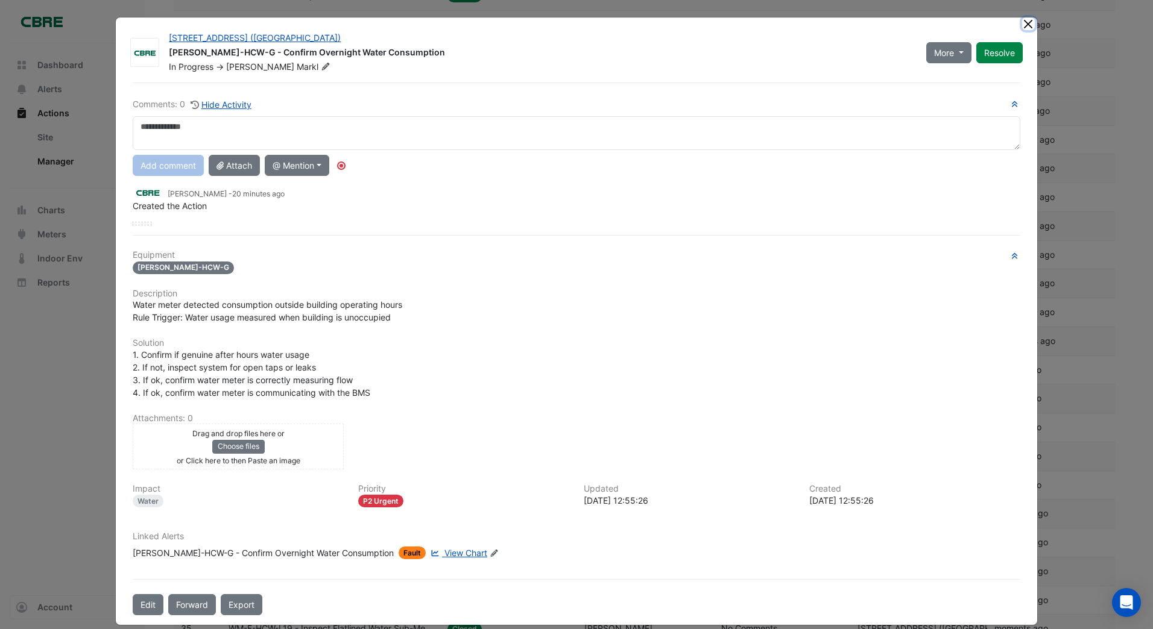
click at [1024, 21] on ngb-modal-window "913 Whitehorse Rd (ATO Box Hill) WM-WT-HCW-G - Confirm Overnight Water Consumpt…" at bounding box center [576, 314] width 1153 height 629
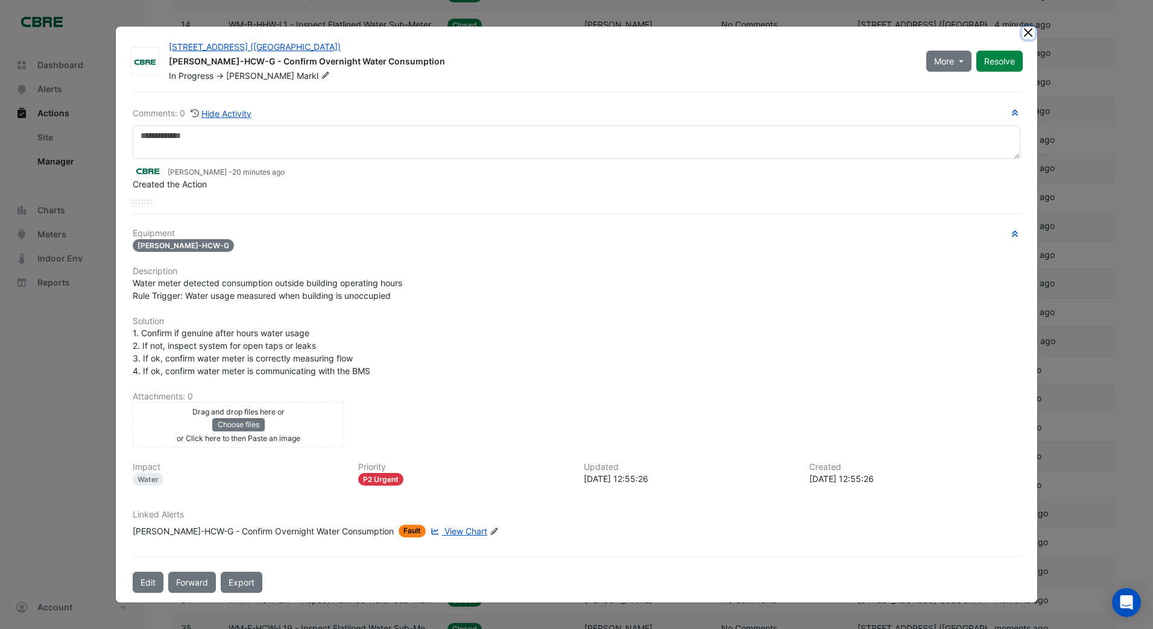
click at [1027, 33] on button "Close" at bounding box center [1028, 33] width 13 height 13
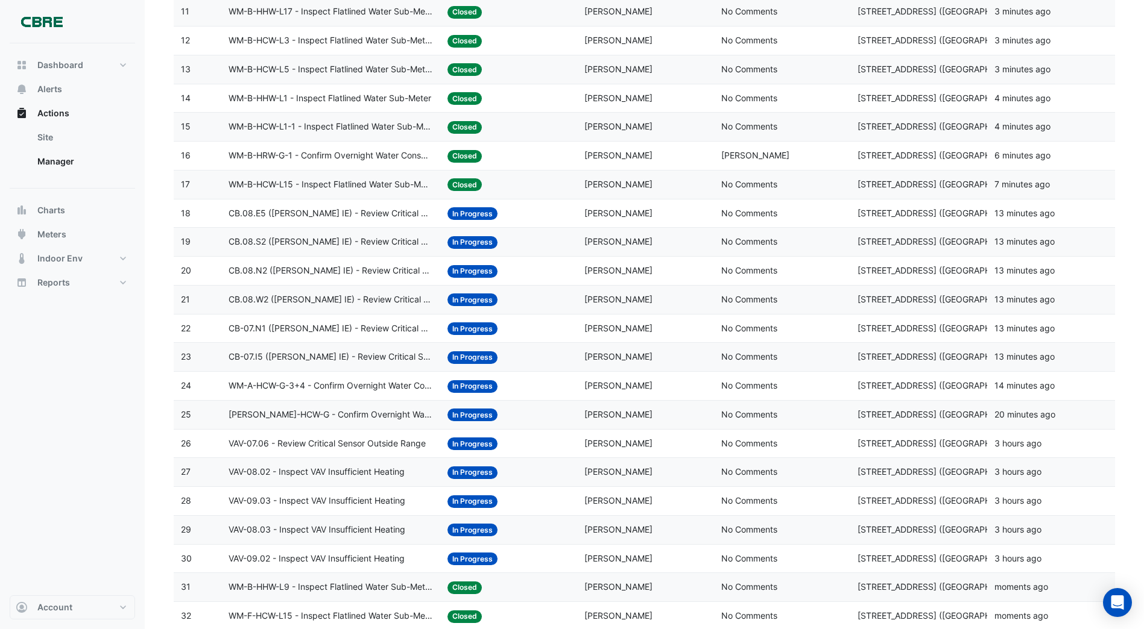
scroll to position [482, 0]
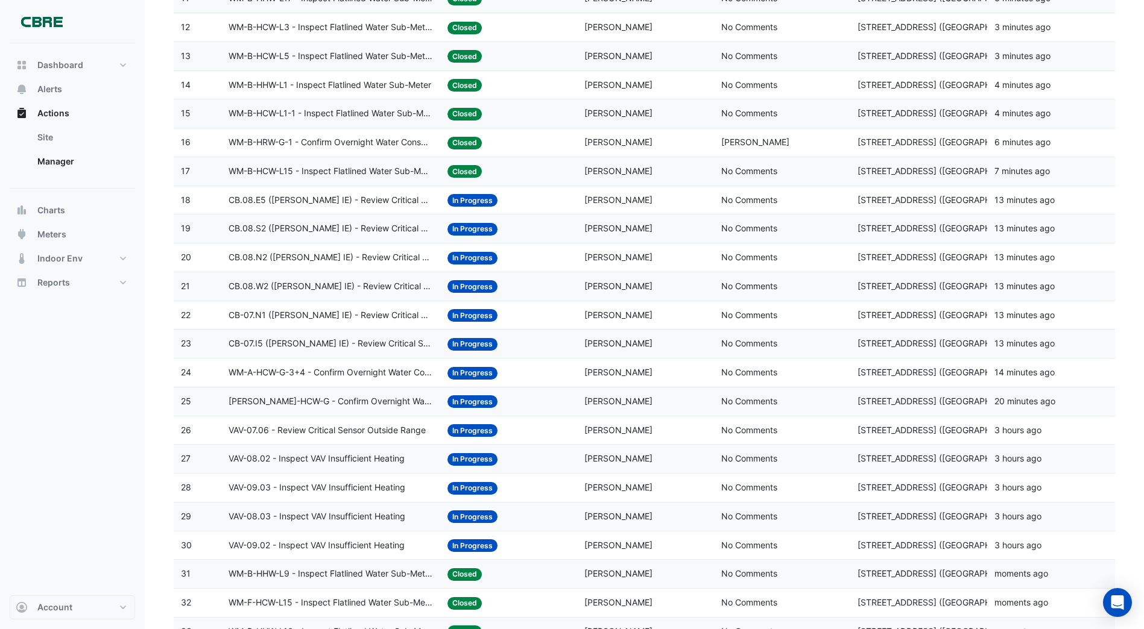
click at [325, 372] on span "WM-A-HCW-G-3+4 - Confirm Overnight Water Consumption" at bounding box center [330, 373] width 204 height 14
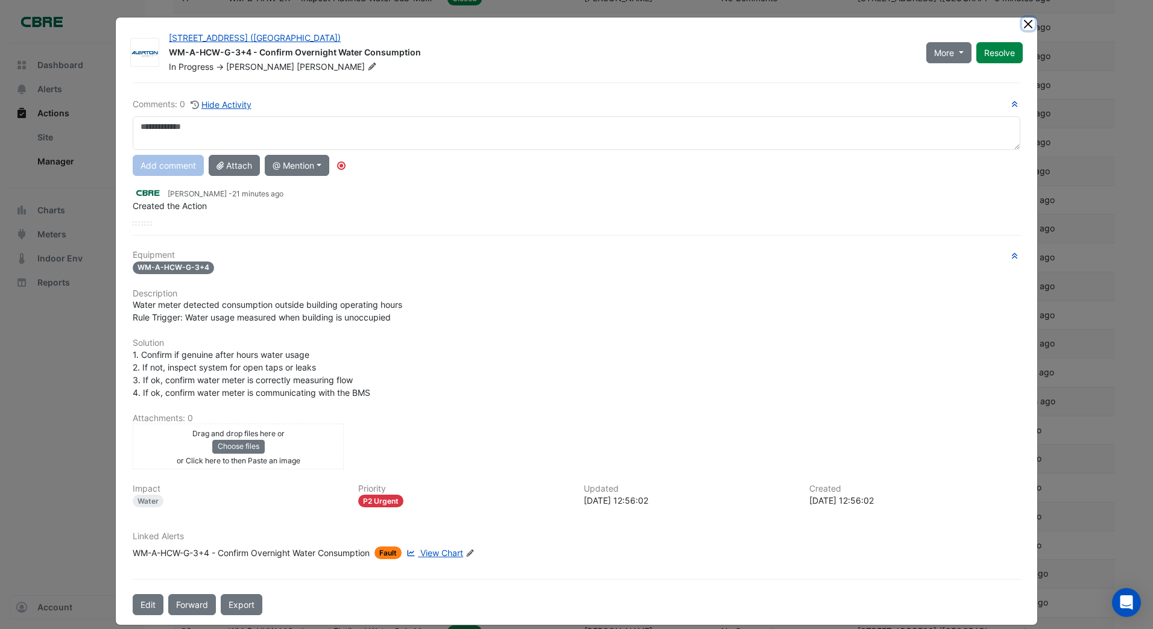
click at [1021, 25] on ngb-modal-window "913 Whitehorse Rd (ATO Box Hill) WM-A-HCW-G-3+4 - Confirm Overnight Water Consu…" at bounding box center [576, 314] width 1153 height 629
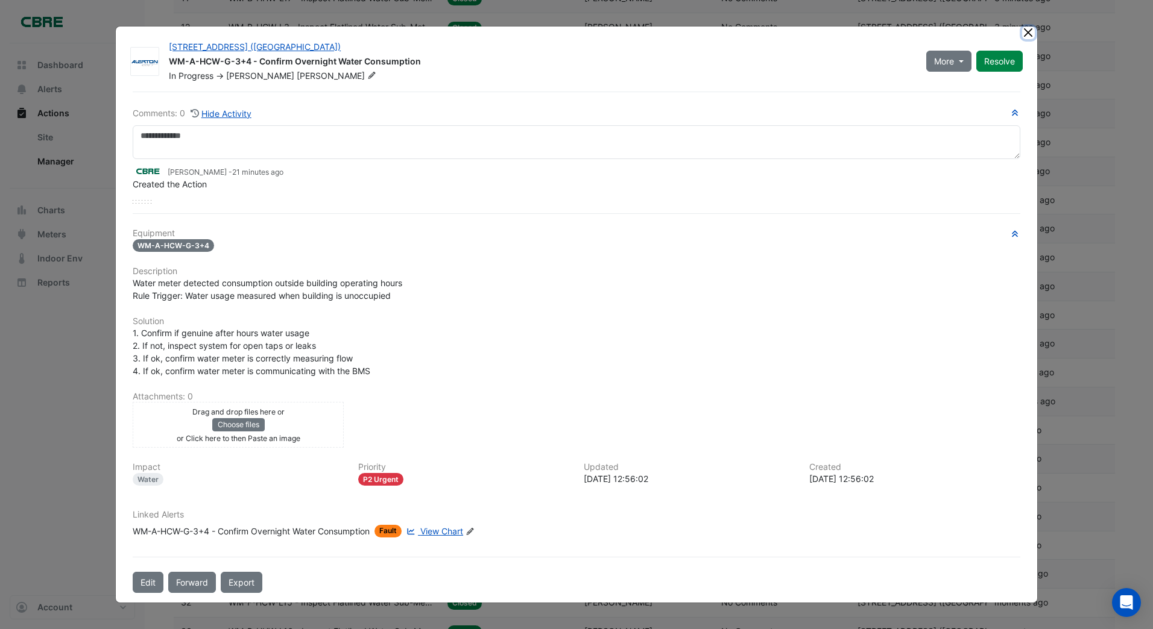
click at [1025, 31] on button "Close" at bounding box center [1028, 33] width 13 height 13
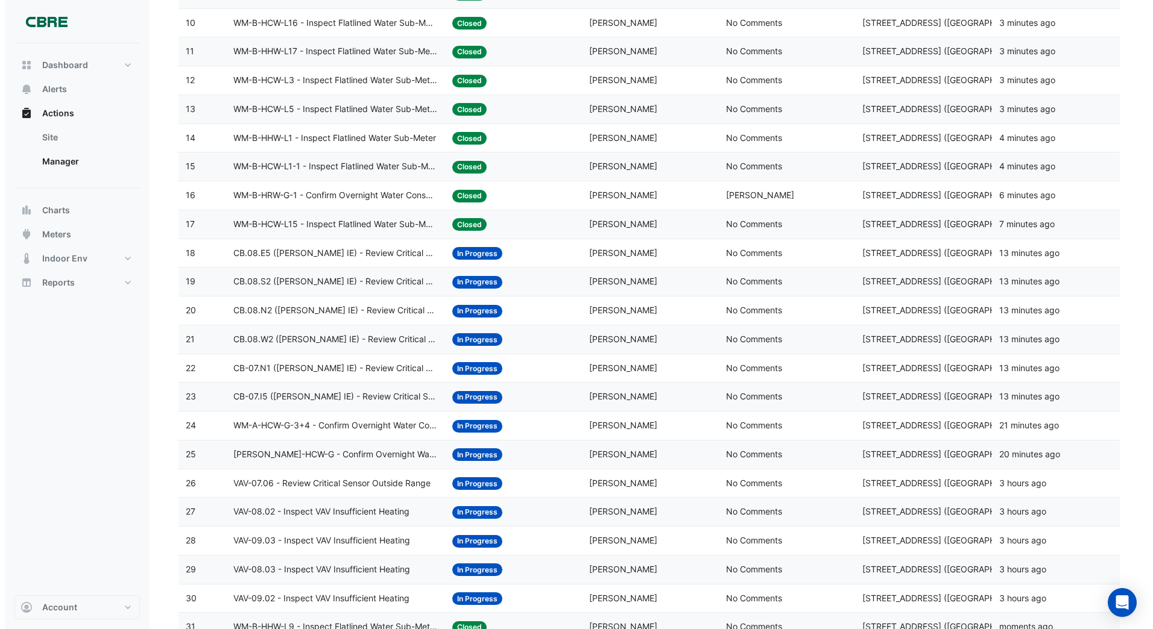
scroll to position [362, 0]
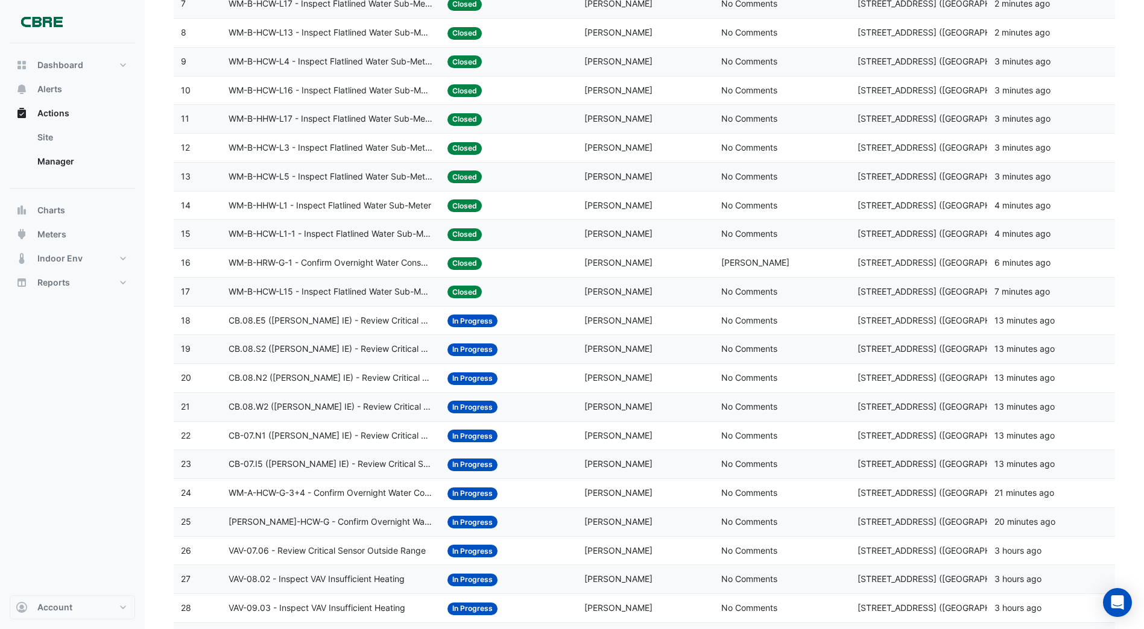
click at [381, 261] on span "WM-B-HRW-G-1 - Confirm Overnight Water Consumption" at bounding box center [330, 263] width 204 height 14
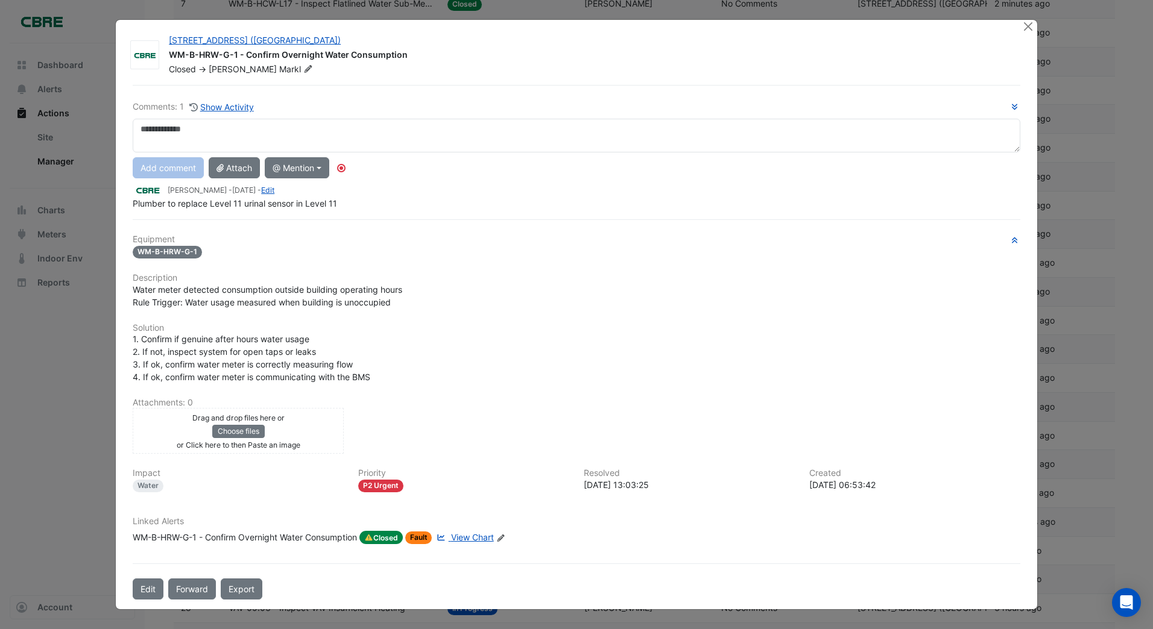
click at [385, 540] on div "Linked Alerts WM-B-HRW-G-1 - Confirm Overnight Water Consumption Closed Fault V…" at bounding box center [576, 535] width 902 height 37
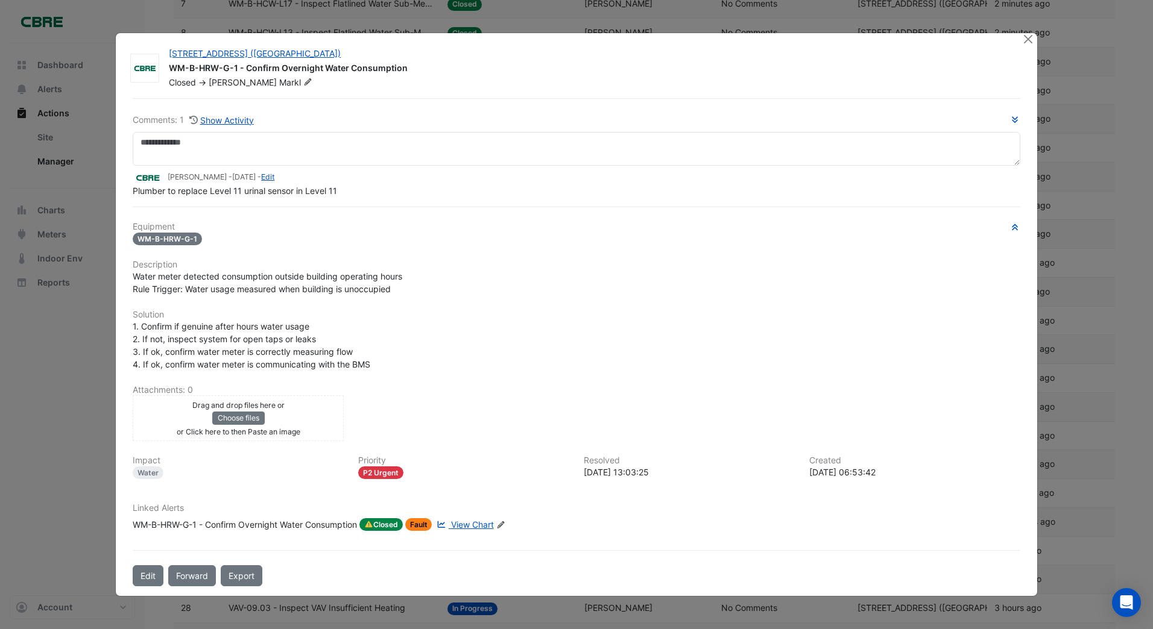
click at [394, 521] on span "Closed" at bounding box center [380, 524] width 43 height 13
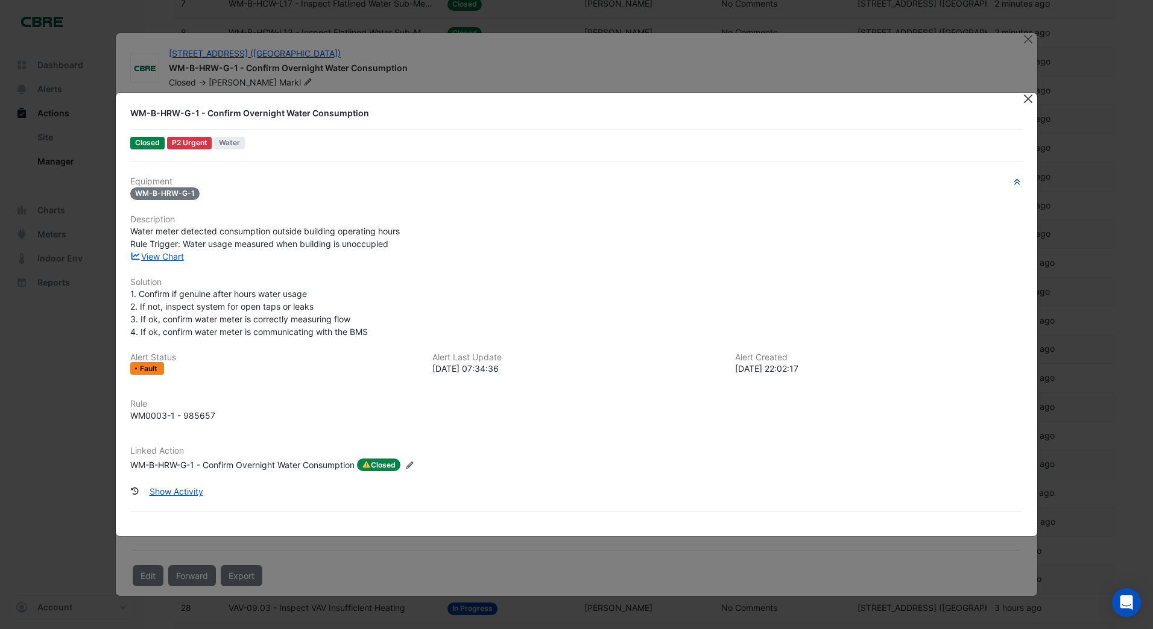
click at [1033, 101] on button "Close" at bounding box center [1028, 99] width 13 height 13
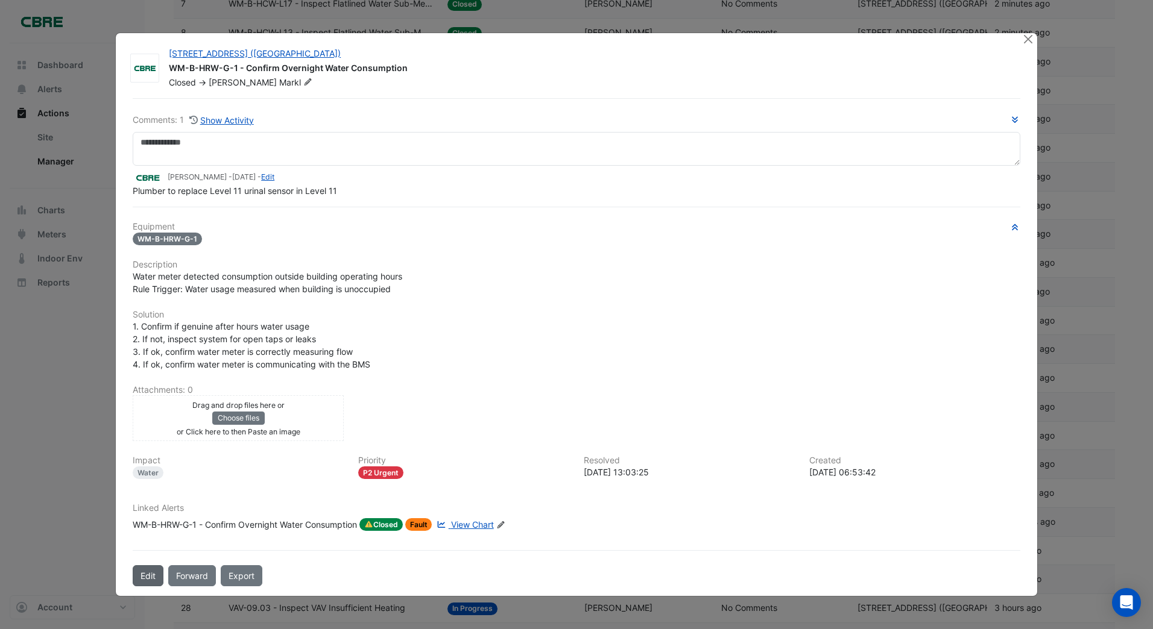
click at [153, 578] on button "Edit" at bounding box center [148, 575] width 31 height 21
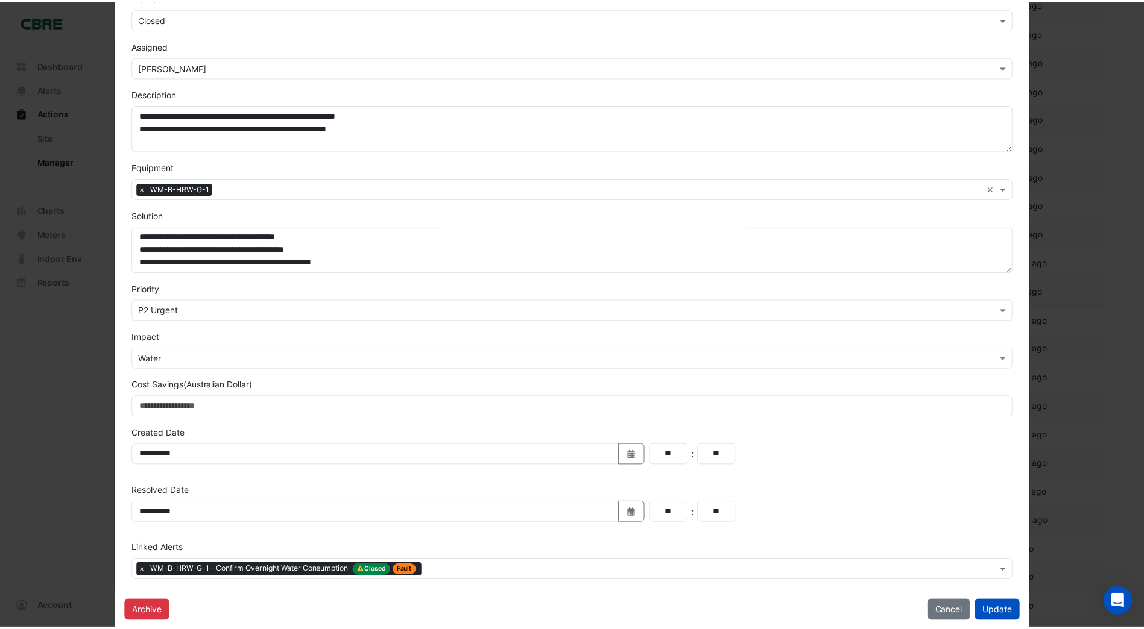
scroll to position [0, 0]
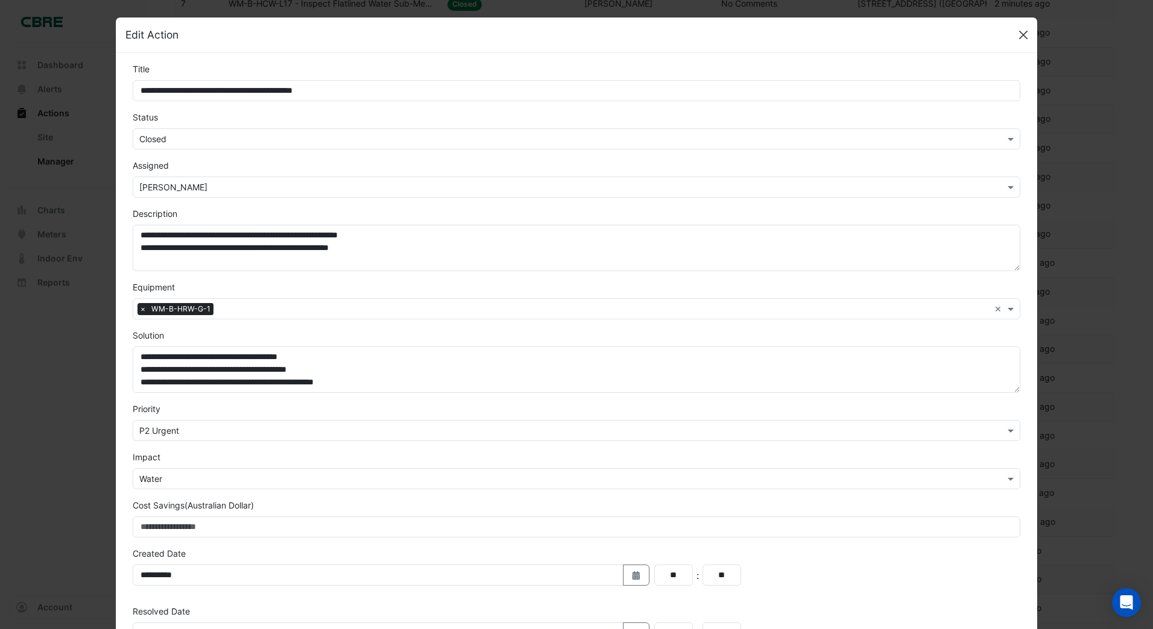
click at [1015, 33] on button "Close" at bounding box center [1023, 35] width 18 height 18
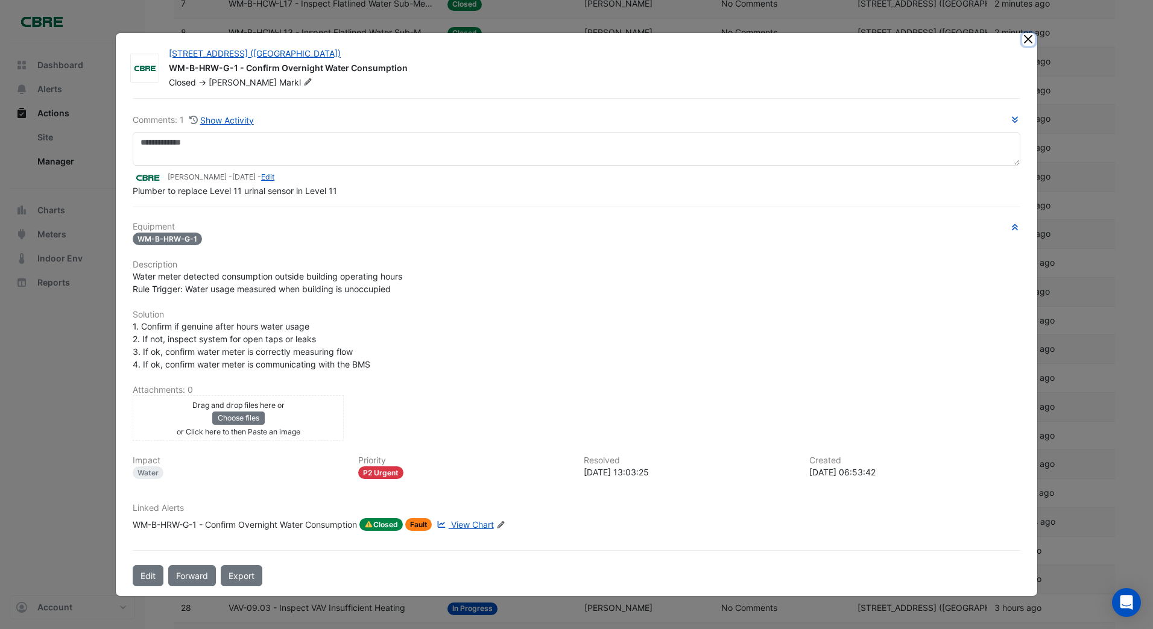
click at [1030, 42] on button "Close" at bounding box center [1028, 39] width 13 height 13
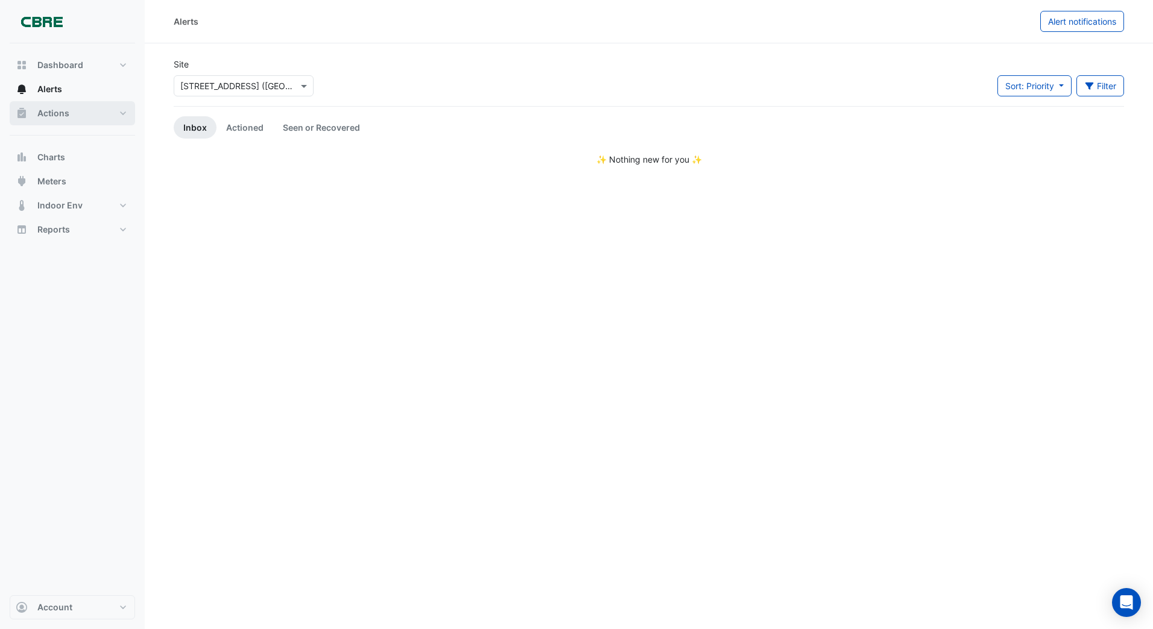
click at [56, 116] on span "Actions" at bounding box center [53, 113] width 32 height 12
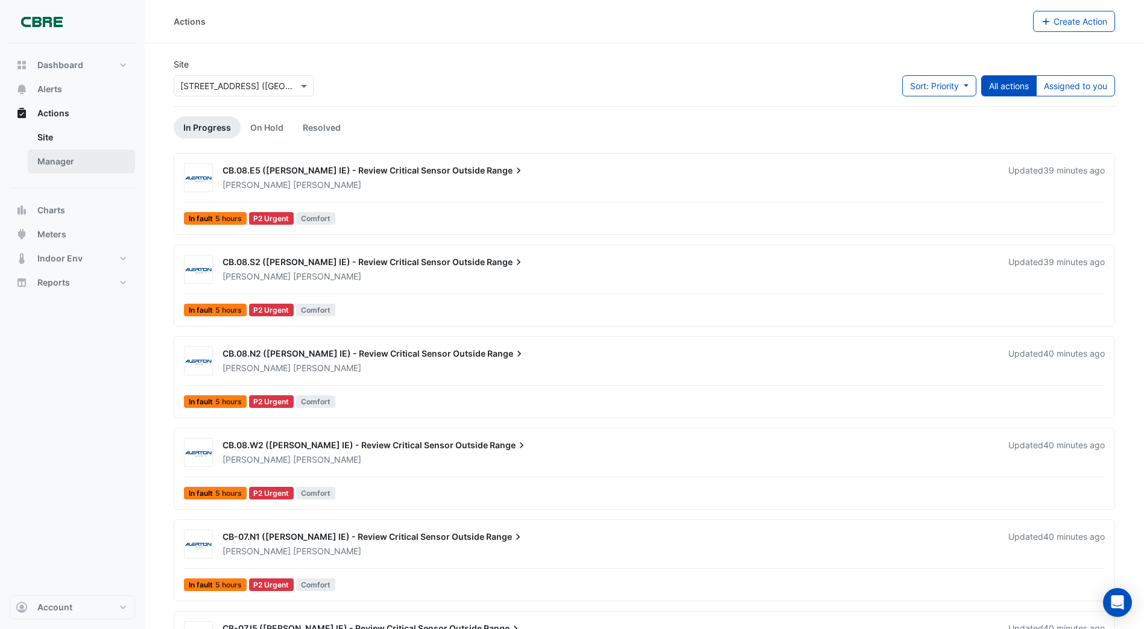
click at [55, 159] on link "Manager" at bounding box center [81, 162] width 107 height 24
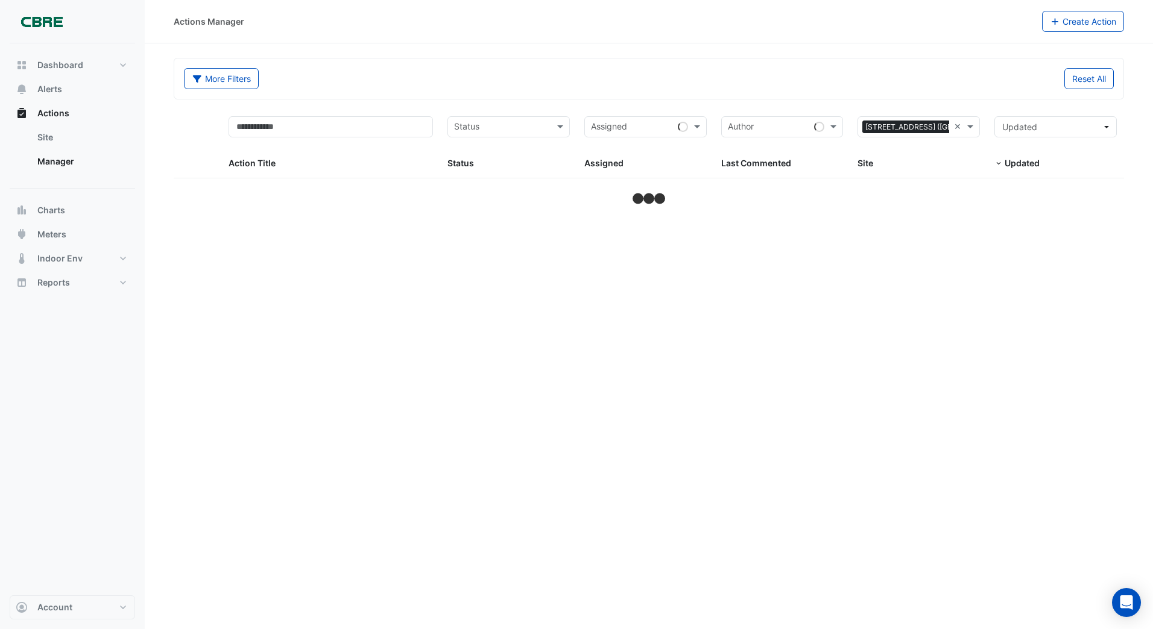
select select "***"
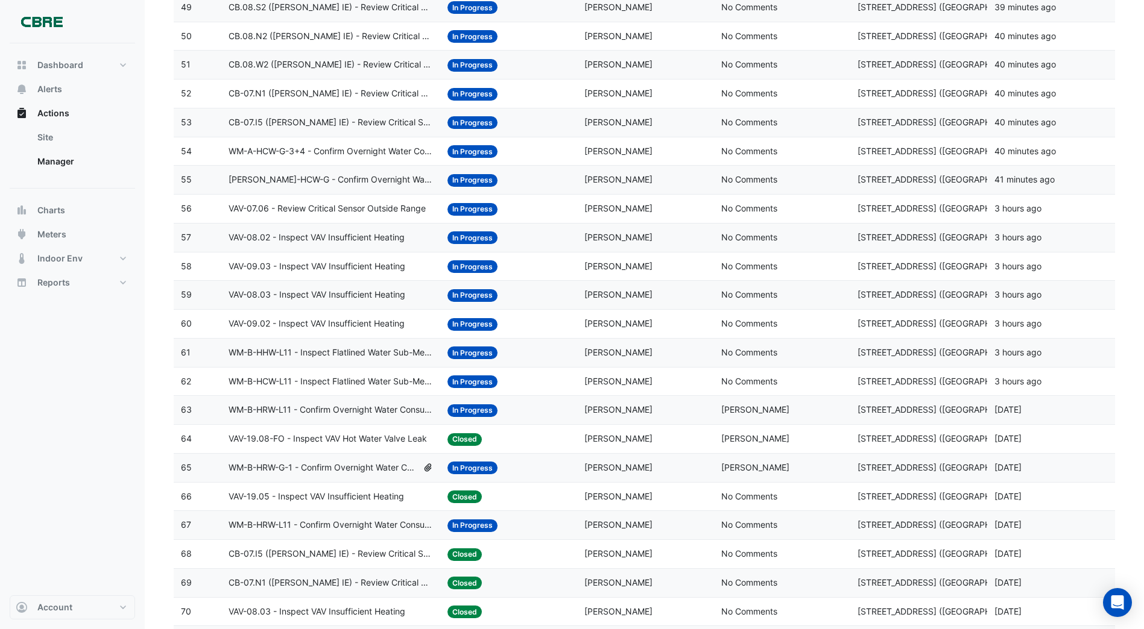
scroll to position [1628, 0]
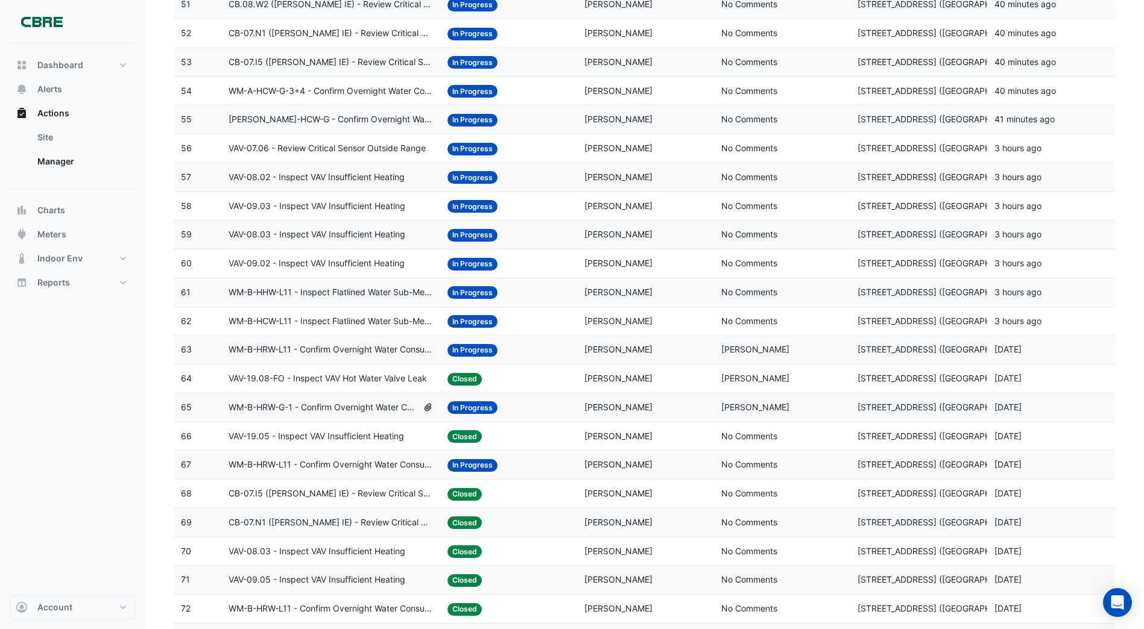
click at [339, 406] on span "WM-B-HRW-G-1 - Confirm Overnight Water Consumption" at bounding box center [322, 408] width 189 height 14
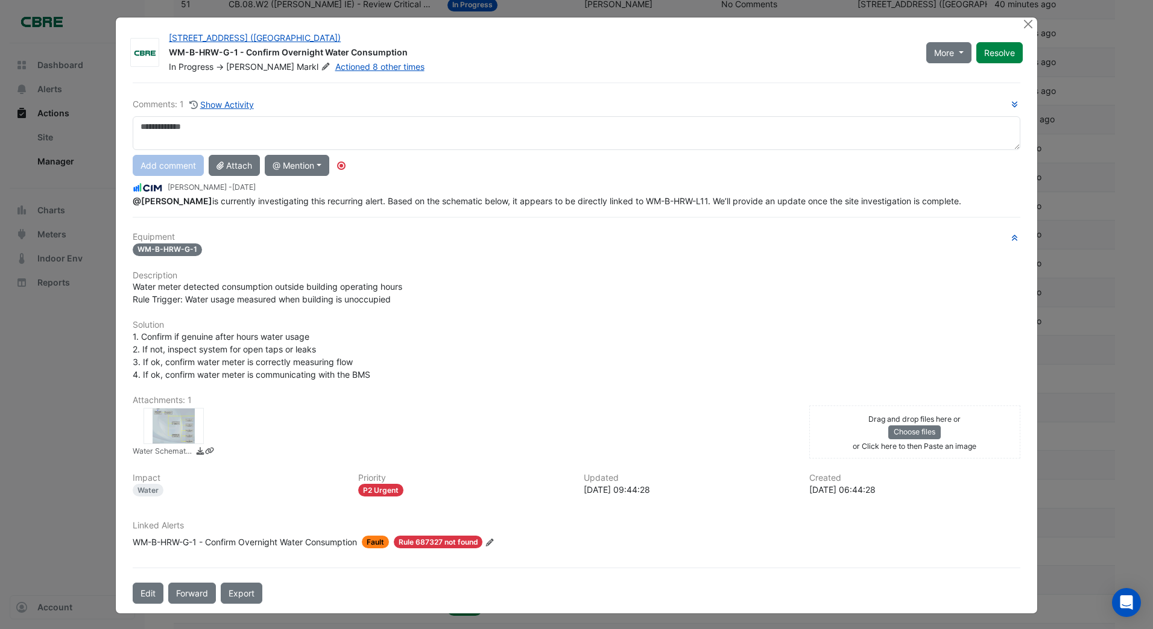
click at [475, 549] on span "Rule 687327 not found" at bounding box center [438, 542] width 89 height 13
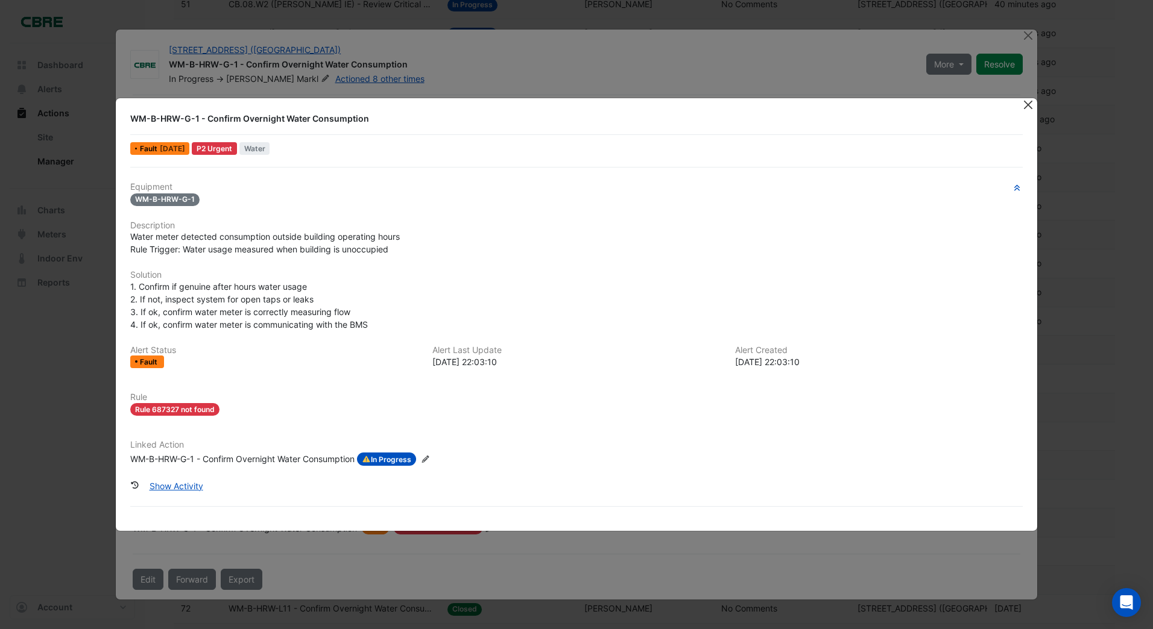
click at [1029, 105] on button "Close" at bounding box center [1028, 104] width 13 height 13
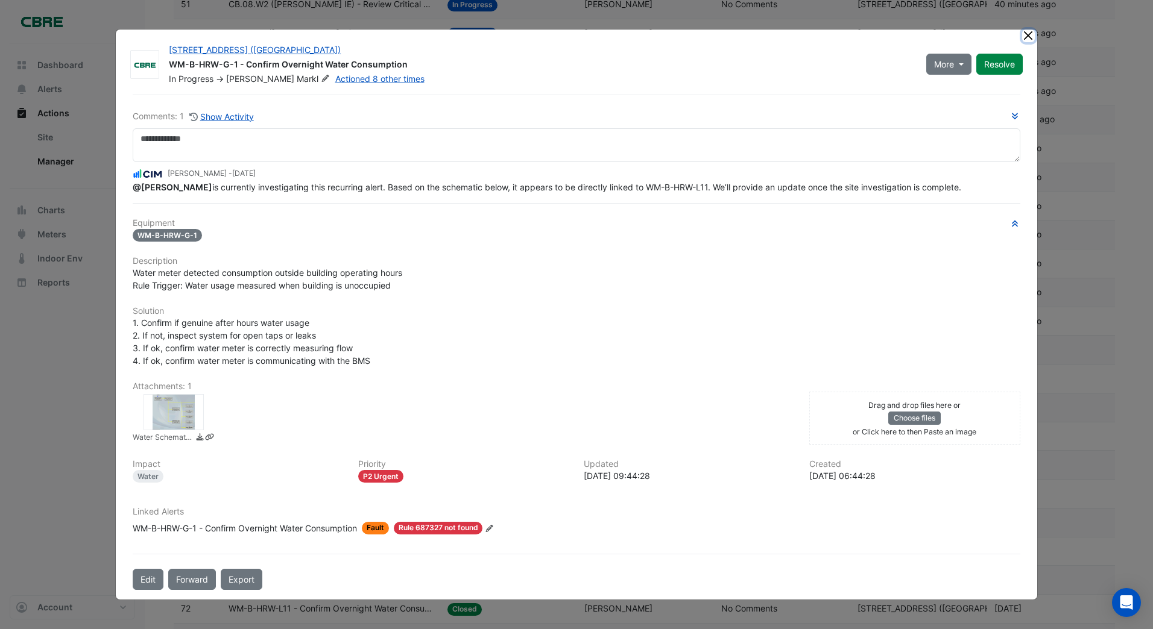
click at [1028, 30] on button "Close" at bounding box center [1028, 36] width 13 height 13
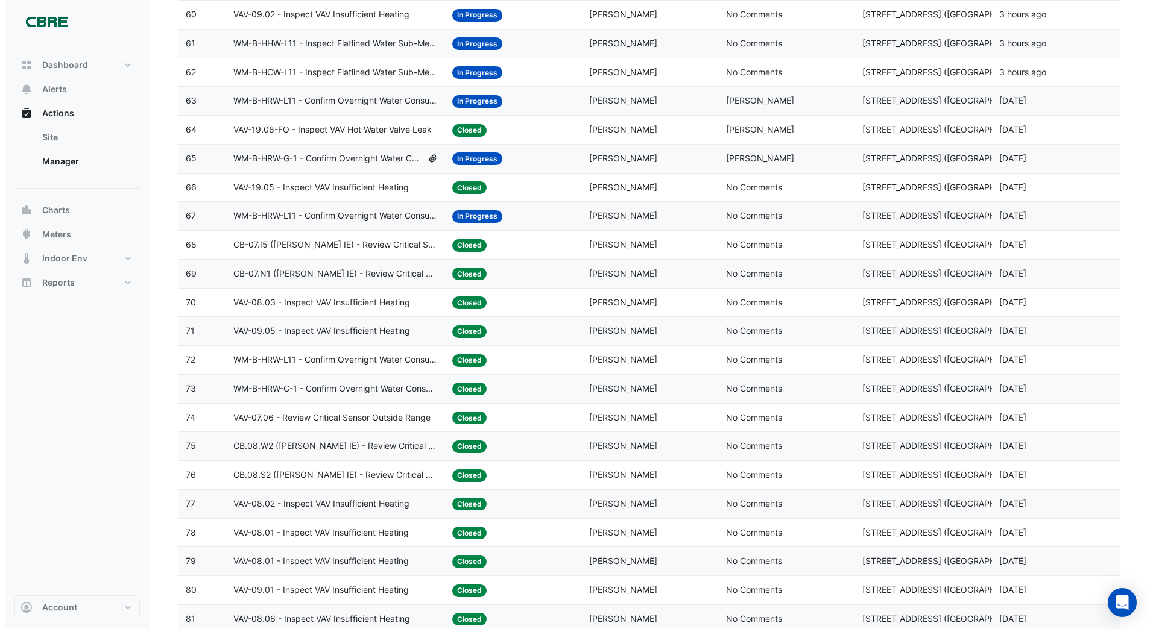
scroll to position [1869, 0]
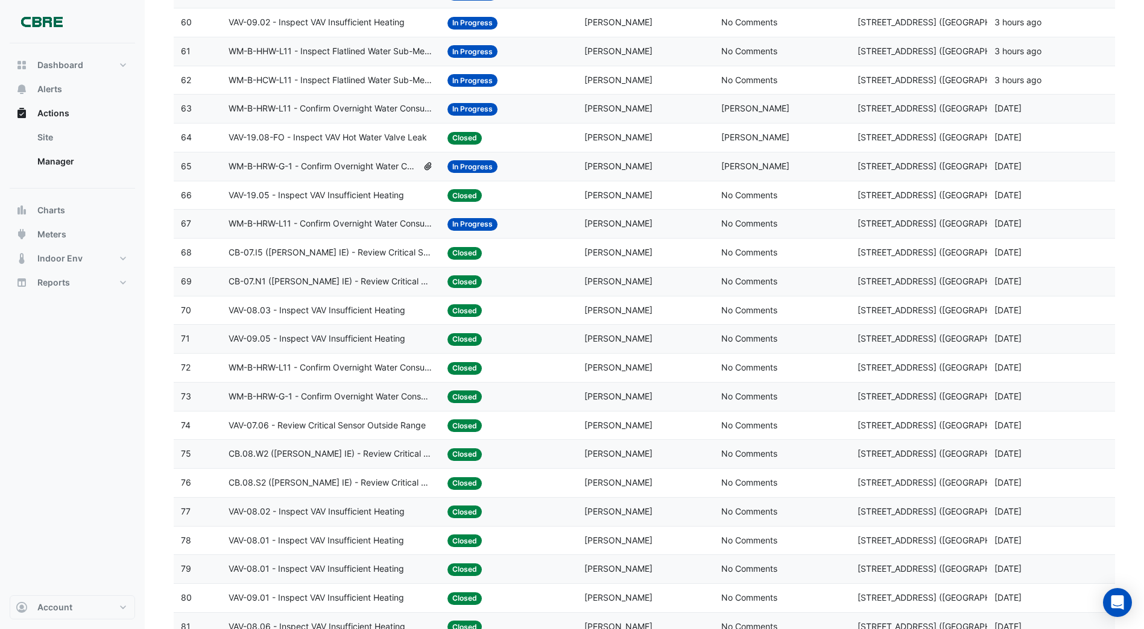
click at [456, 221] on span "In Progress" at bounding box center [472, 224] width 50 height 13
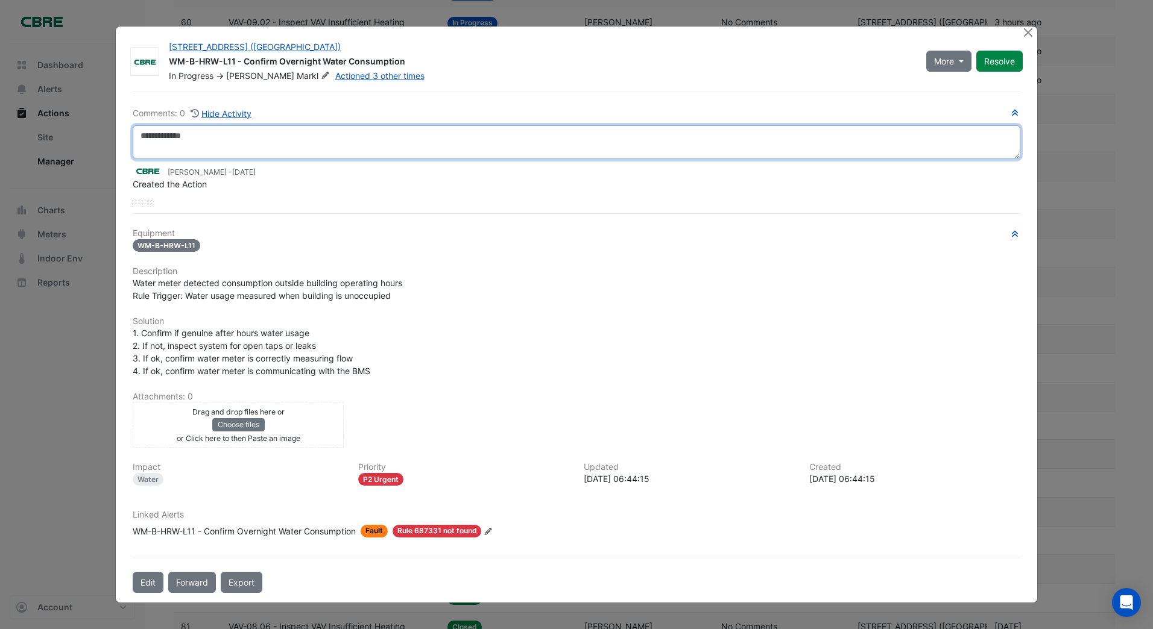
click at [139, 136] on textarea at bounding box center [576, 142] width 887 height 34
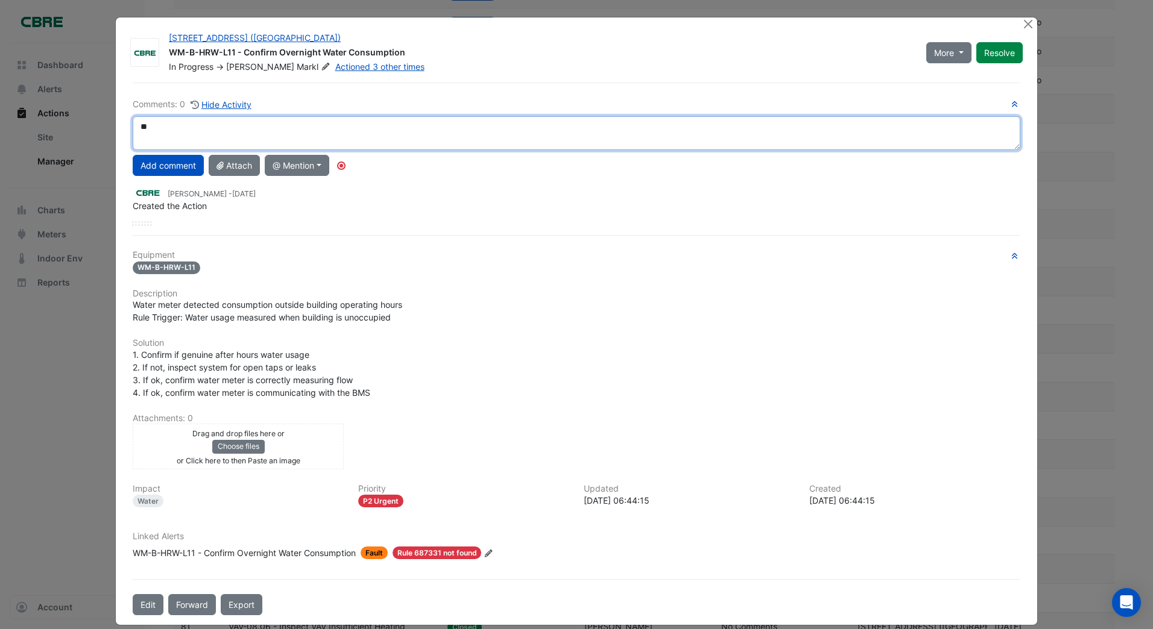
type textarea "*"
click at [310, 129] on textarea "**********" at bounding box center [576, 133] width 887 height 34
click at [417, 127] on textarea "**********" at bounding box center [576, 133] width 887 height 34
click at [462, 127] on textarea "**********" at bounding box center [576, 133] width 887 height 34
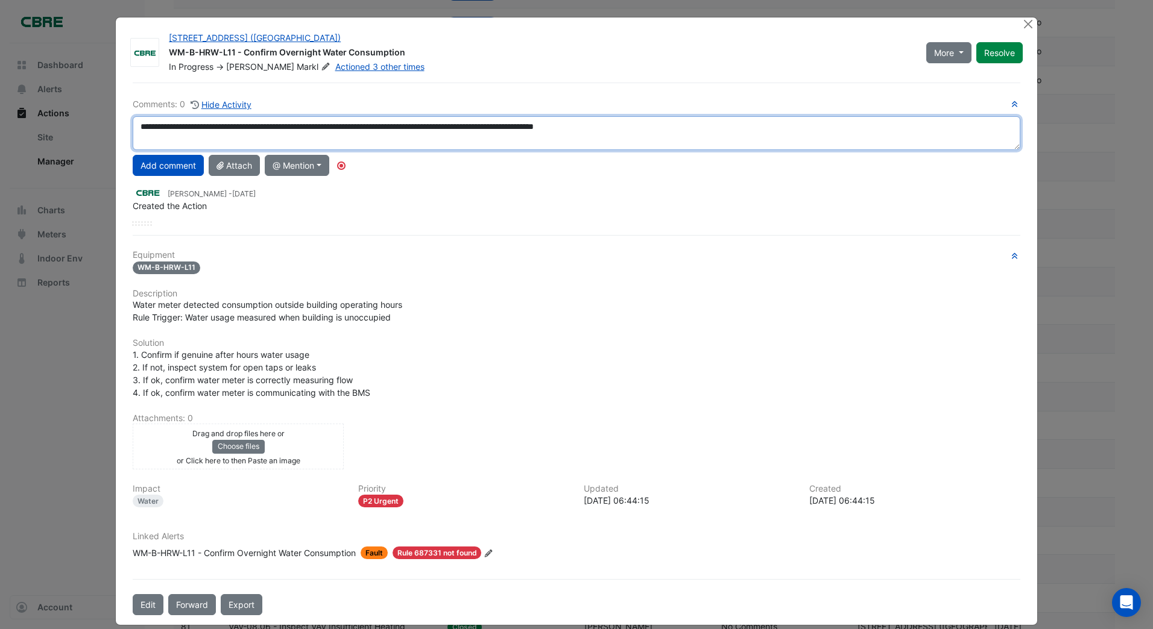
drag, startPoint x: 550, startPoint y: 128, endPoint x: 569, endPoint y: 130, distance: 18.8
click at [569, 130] on textarea "**********" at bounding box center [576, 133] width 887 height 34
click at [641, 128] on textarea "**********" at bounding box center [576, 133] width 887 height 34
click at [701, 131] on textarea "**********" at bounding box center [576, 133] width 887 height 34
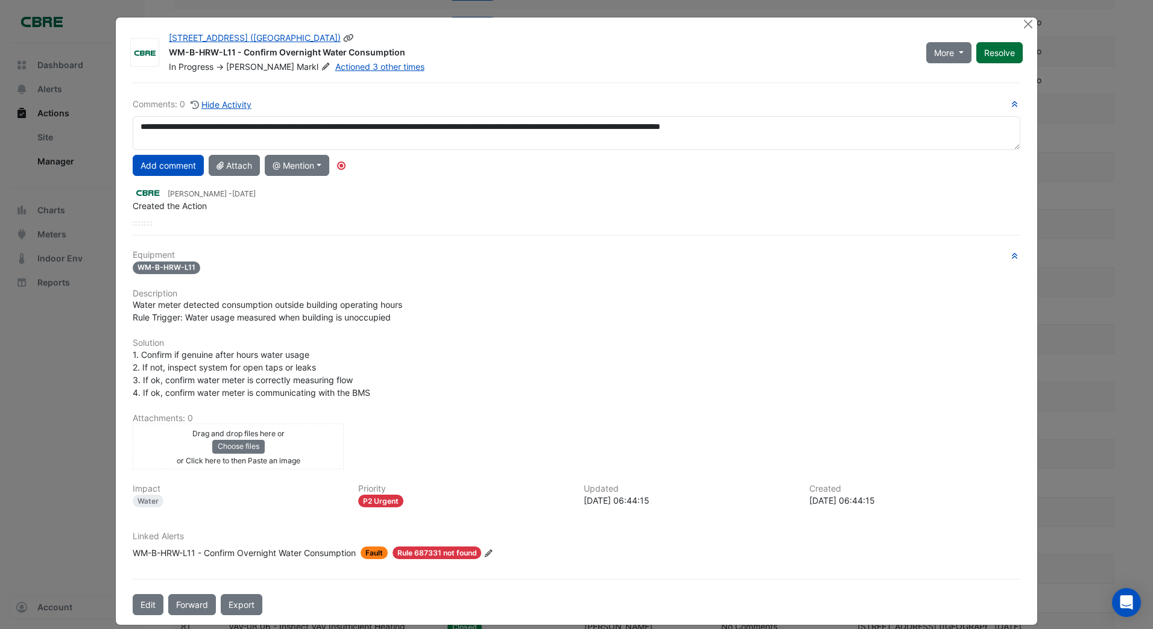
click at [1012, 53] on button "Resolve" at bounding box center [999, 52] width 46 height 21
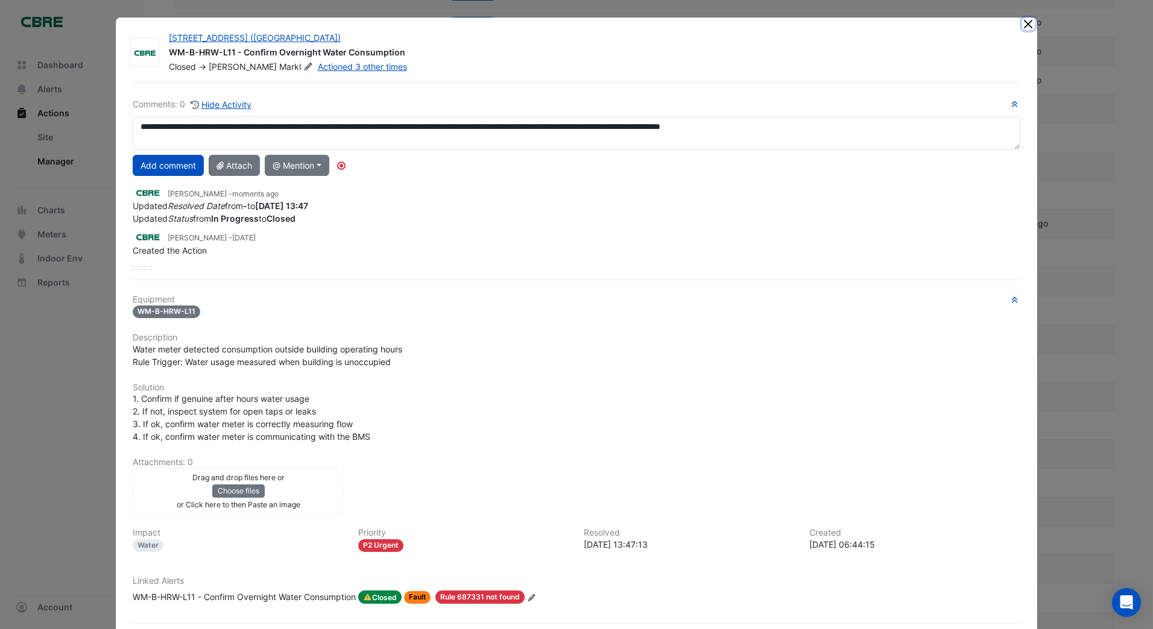
click at [1024, 25] on button "Close" at bounding box center [1028, 23] width 13 height 13
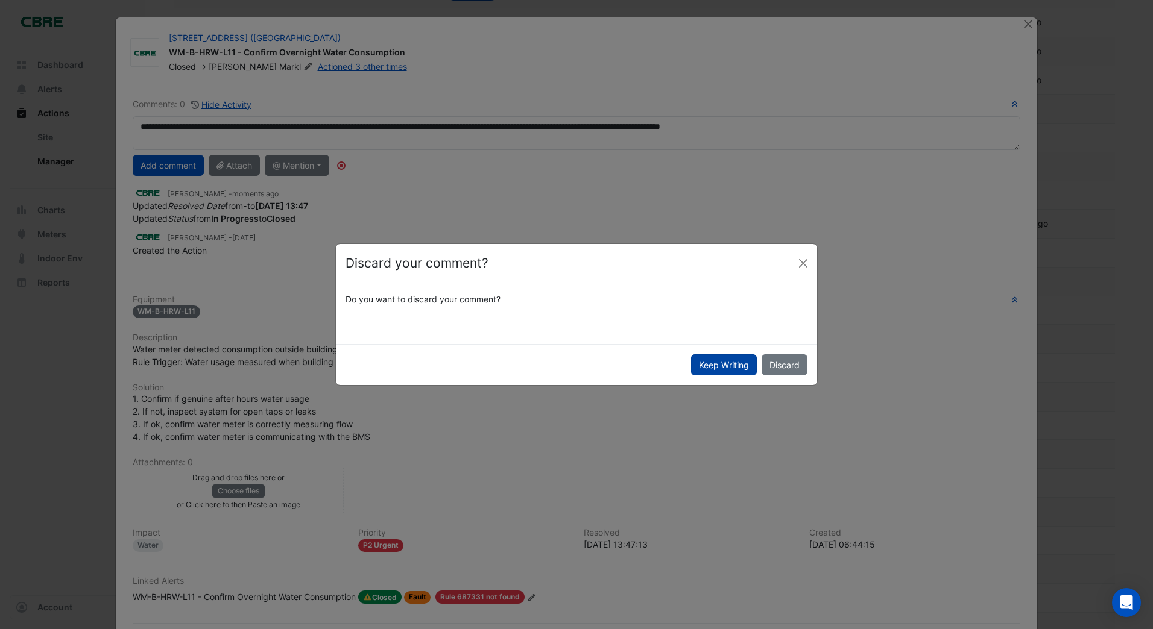
click at [735, 362] on button "Keep Writing" at bounding box center [724, 364] width 66 height 21
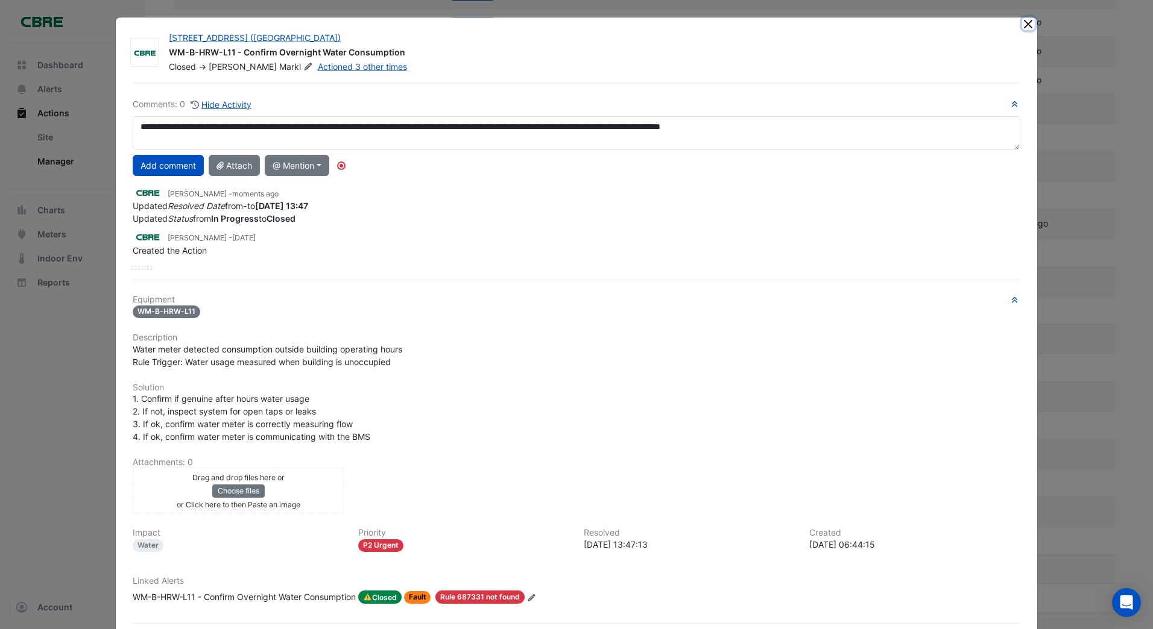
click at [1022, 22] on button "Close" at bounding box center [1028, 23] width 13 height 13
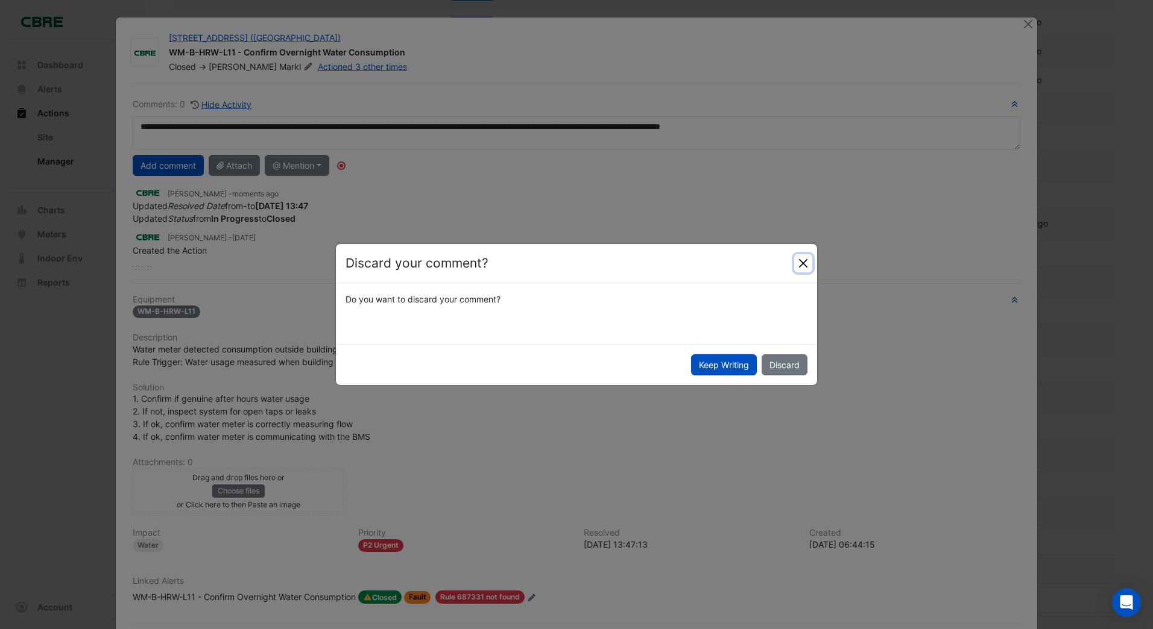
click at [804, 262] on button "Close" at bounding box center [803, 263] width 18 height 18
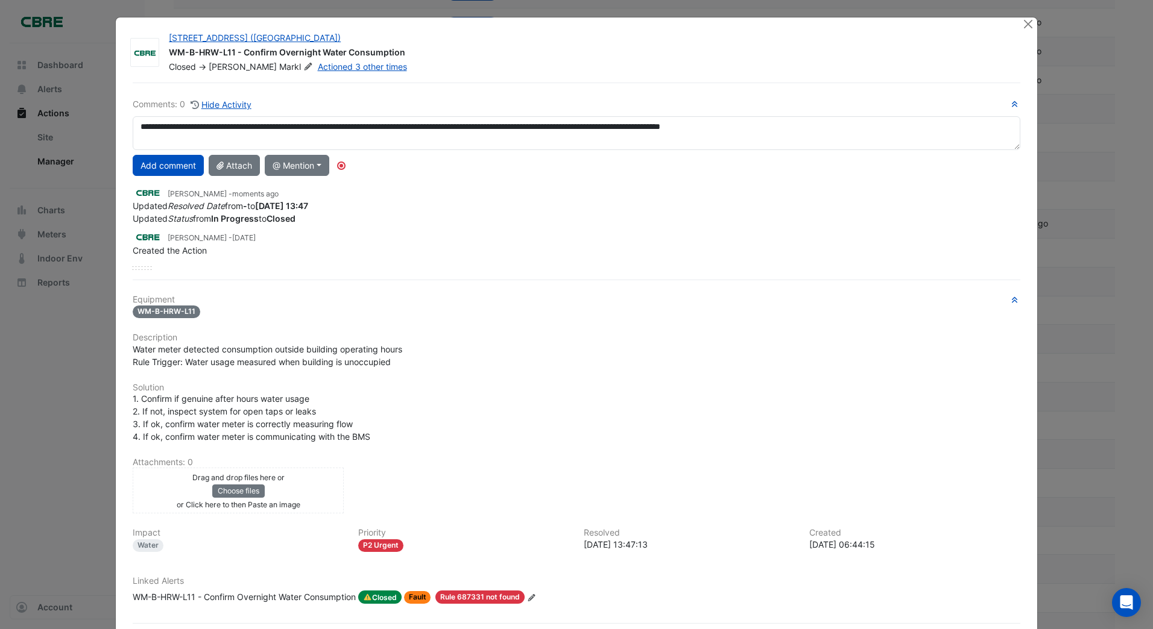
click at [475, 194] on div "[PERSON_NAME] - moments ago" at bounding box center [576, 193] width 887 height 14
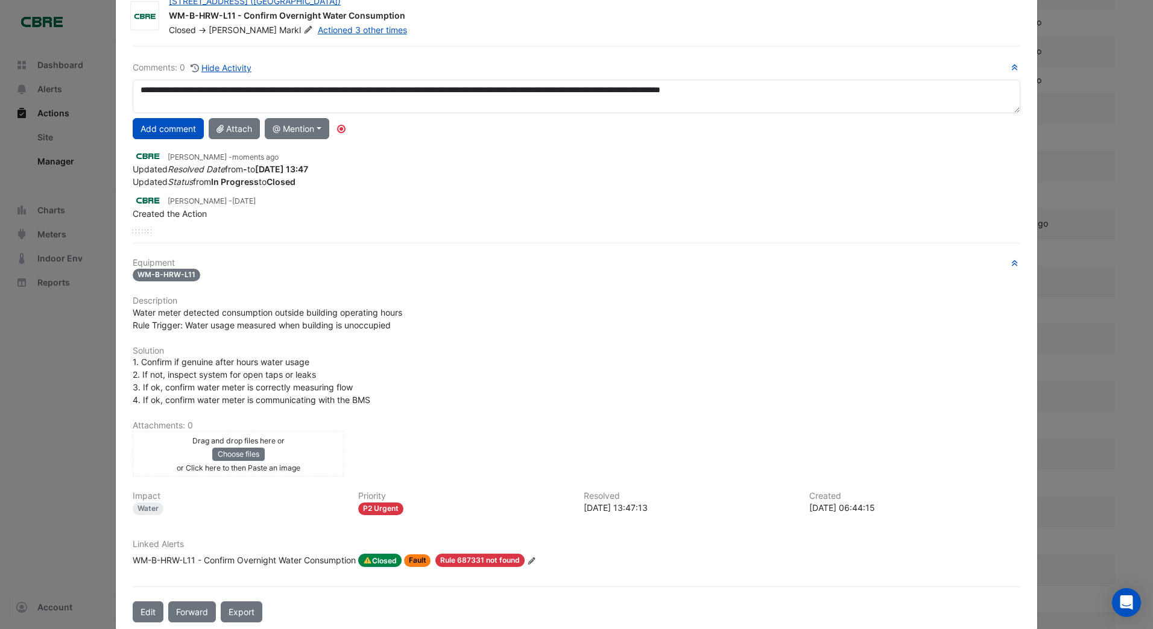
scroll to position [57, 0]
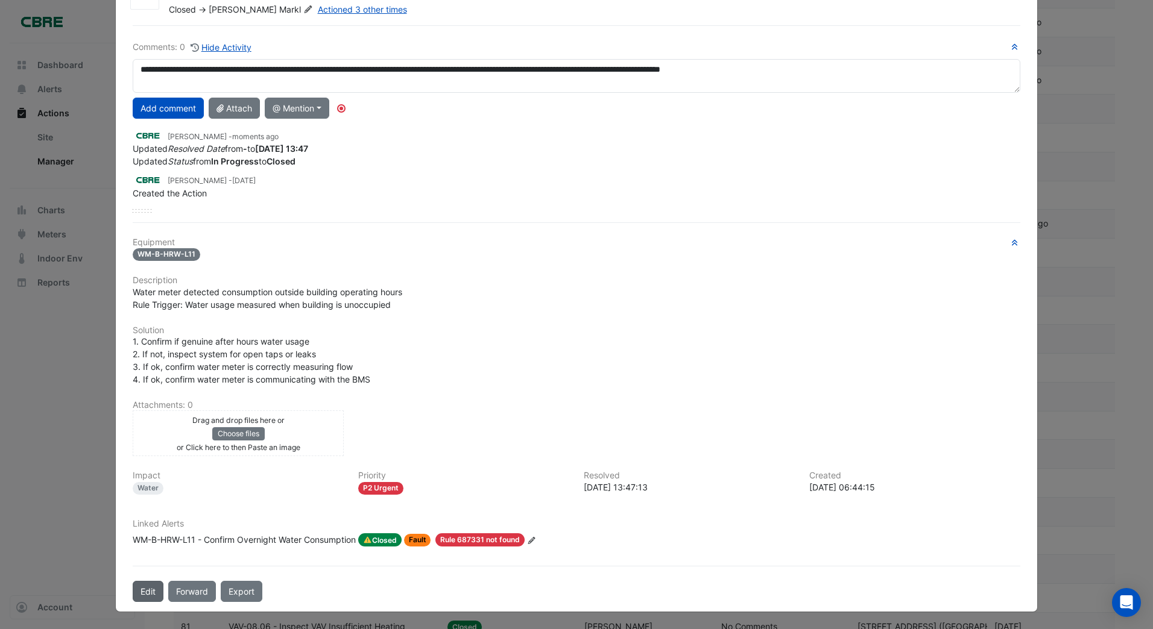
click at [153, 590] on button "Edit" at bounding box center [148, 591] width 31 height 21
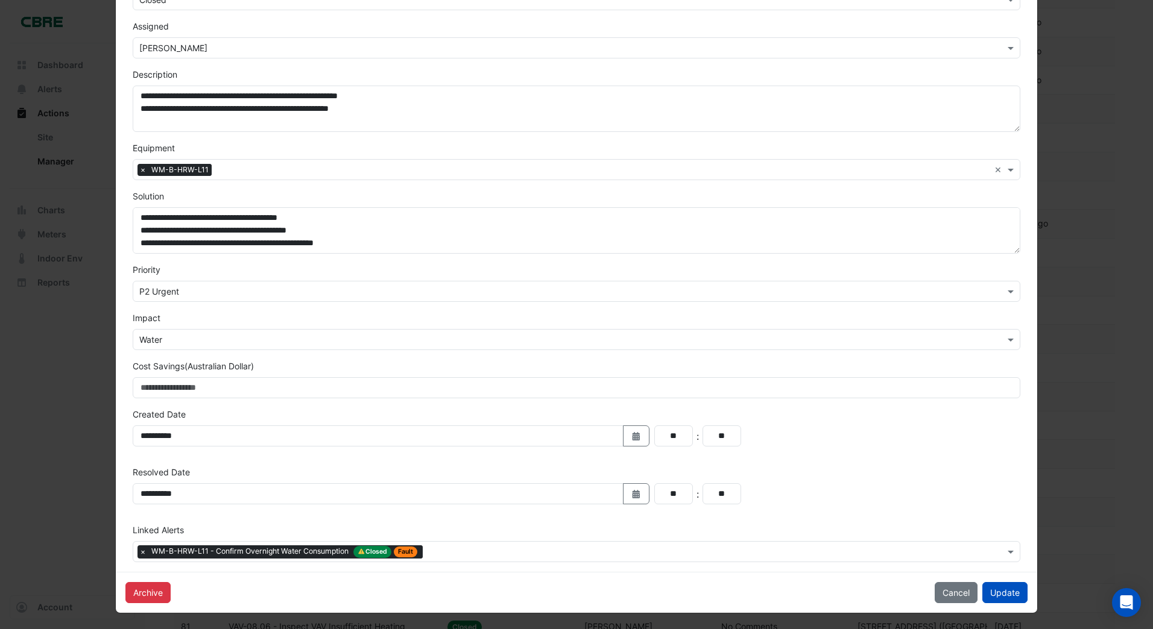
scroll to position [140, 0]
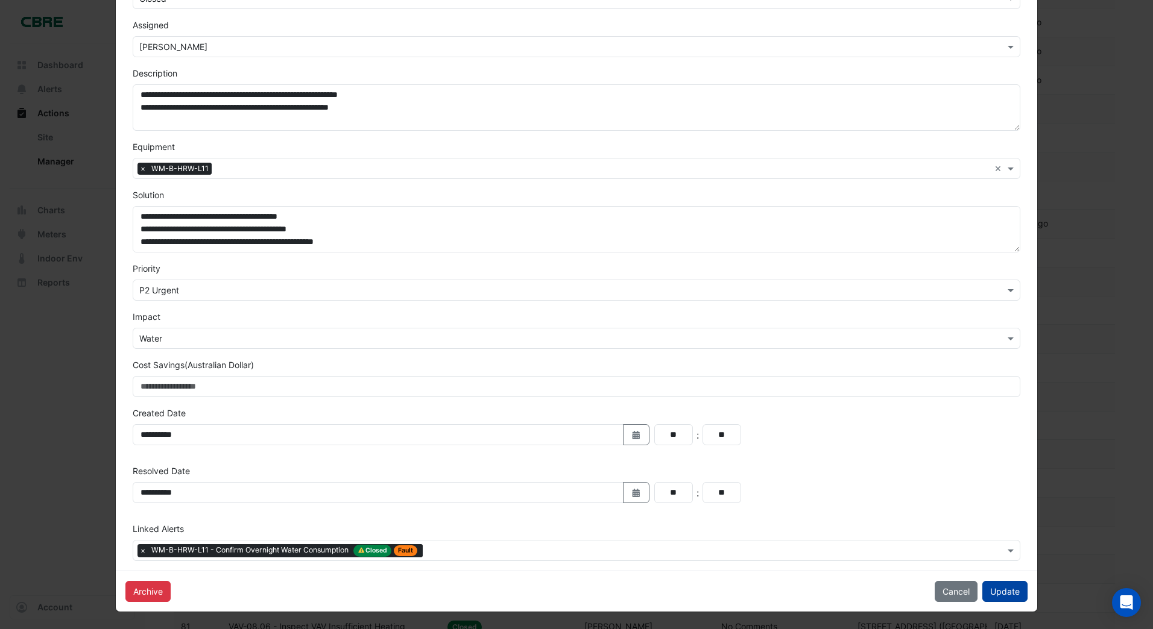
click at [1000, 591] on button "Update" at bounding box center [1004, 591] width 45 height 21
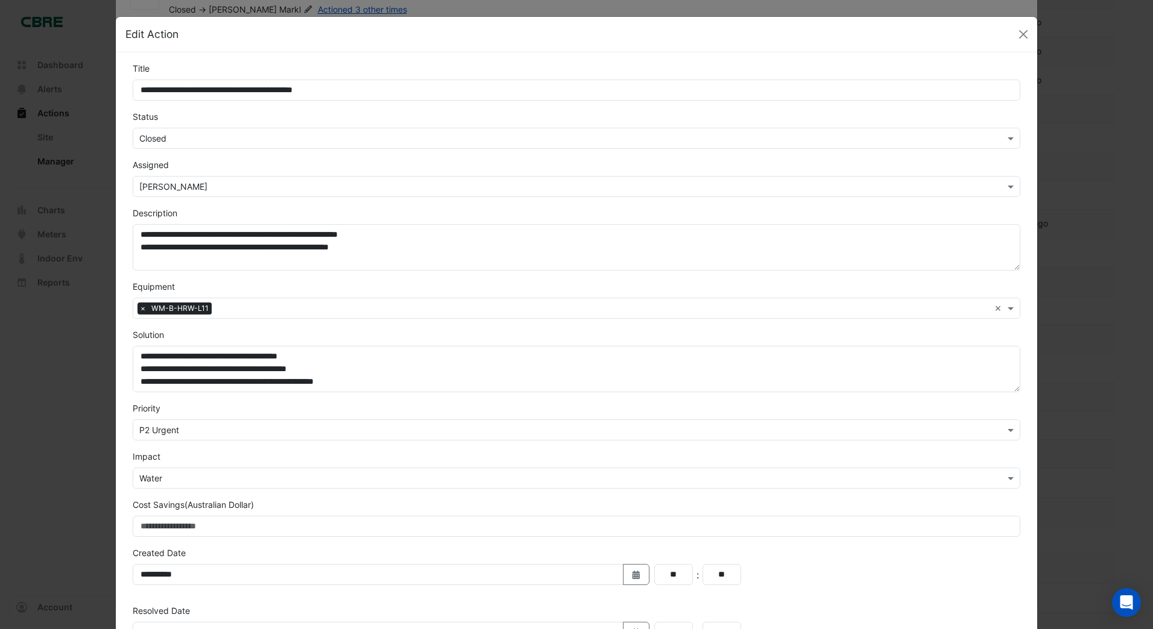
scroll to position [0, 0]
click at [1024, 39] on button "Close" at bounding box center [1023, 35] width 18 height 18
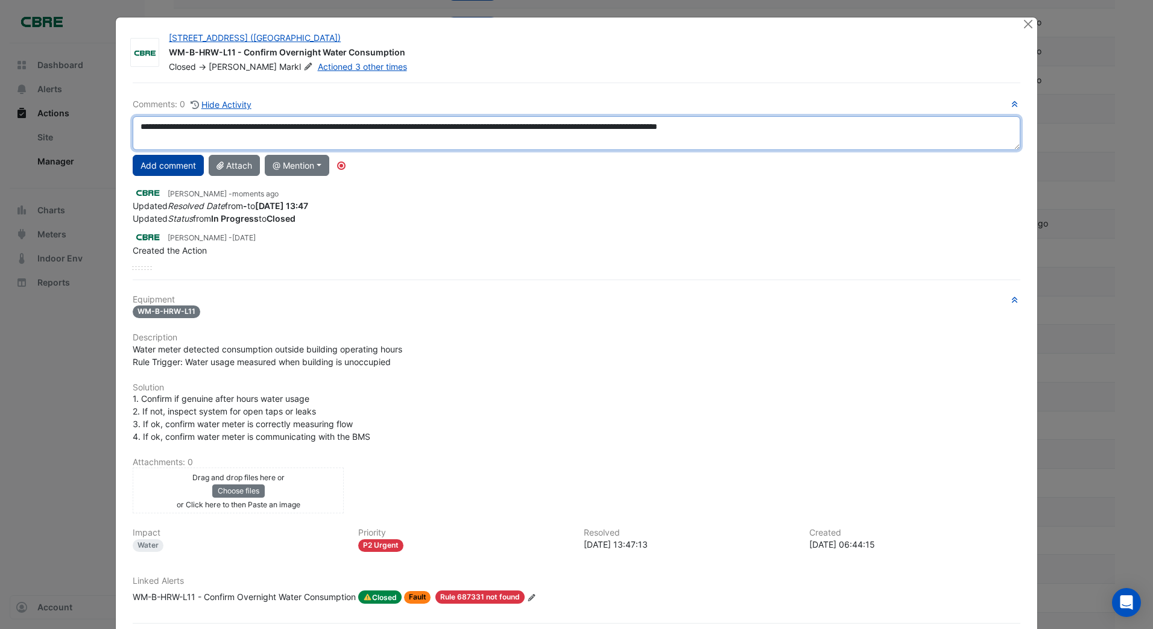
type textarea "**********"
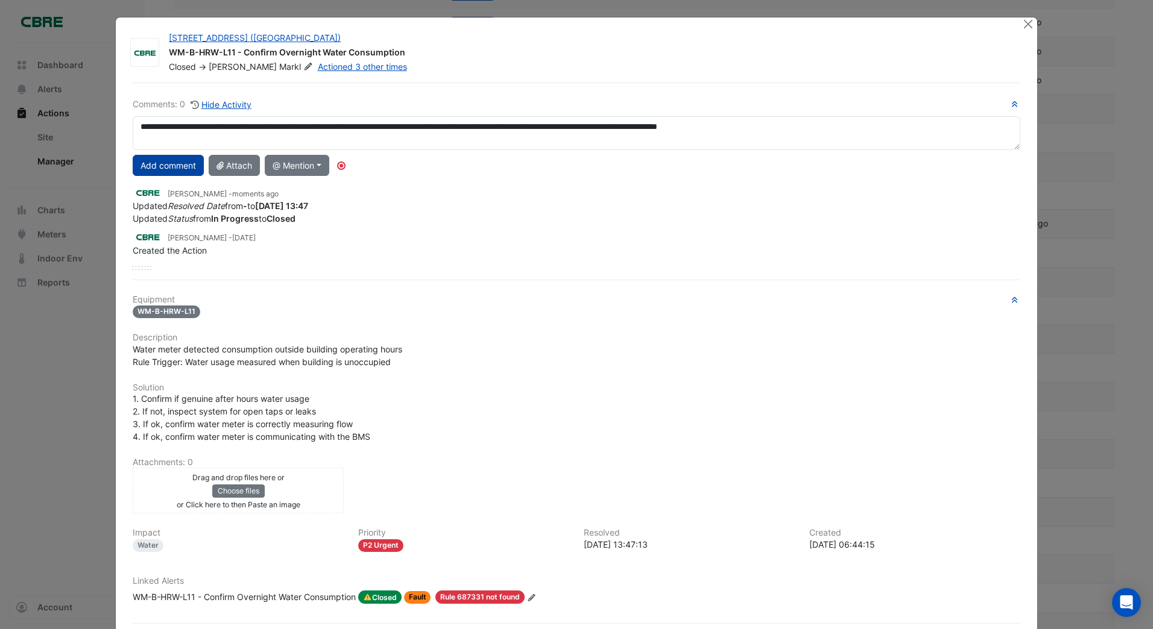
click at [185, 161] on button "Add comment" at bounding box center [168, 165] width 71 height 21
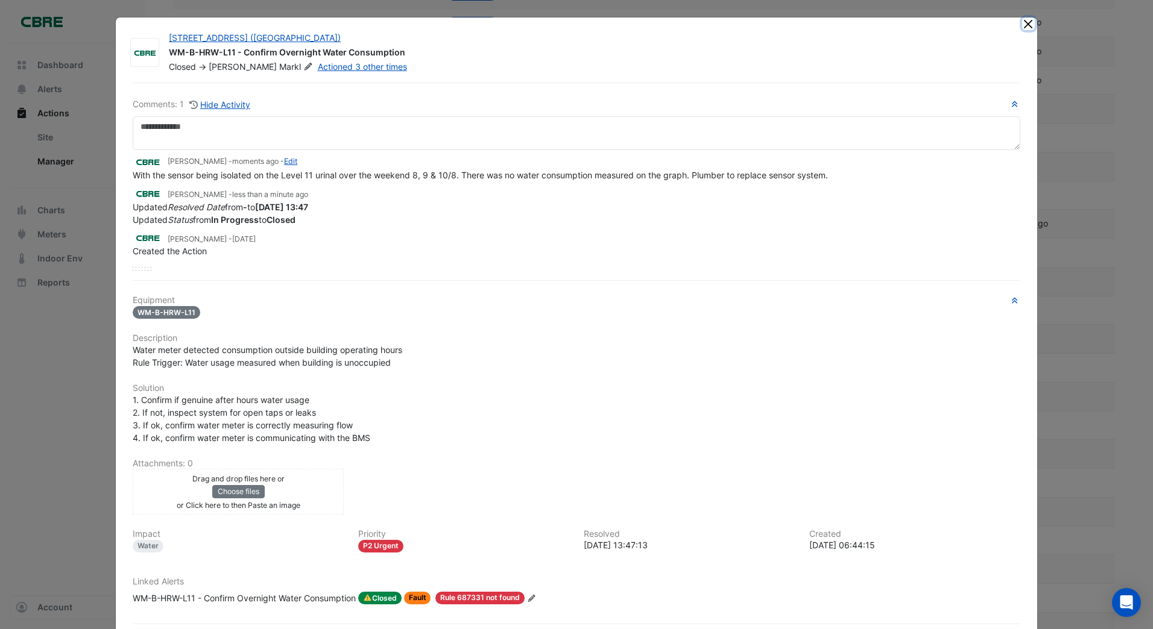
click at [1023, 26] on button "Close" at bounding box center [1028, 23] width 13 height 13
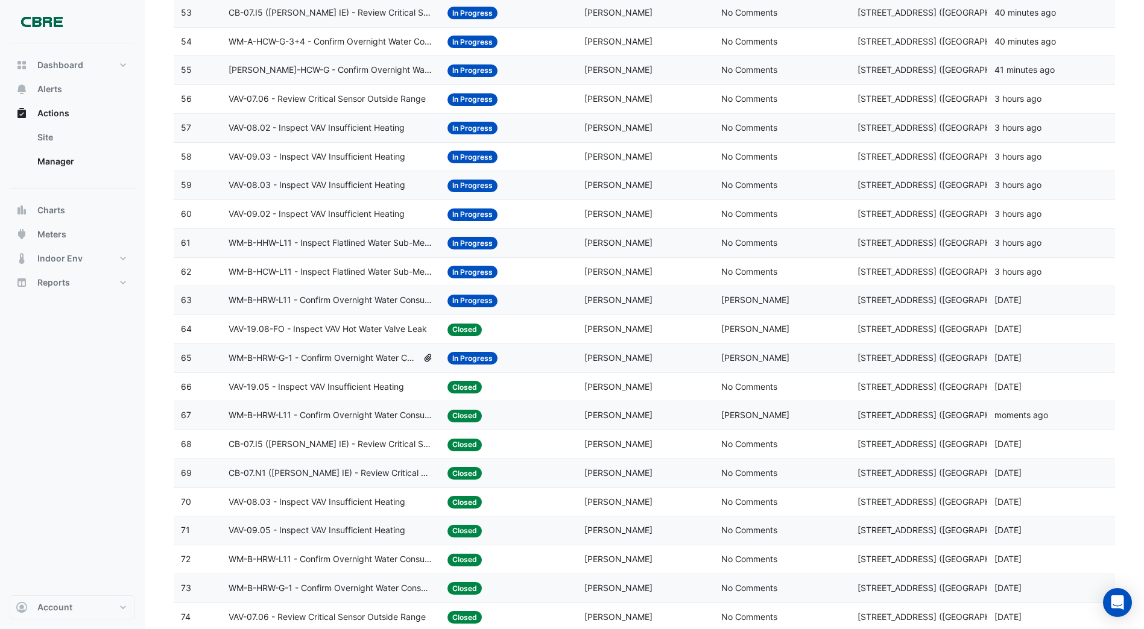
scroll to position [1676, 0]
click at [476, 358] on span "In Progress" at bounding box center [472, 359] width 50 height 13
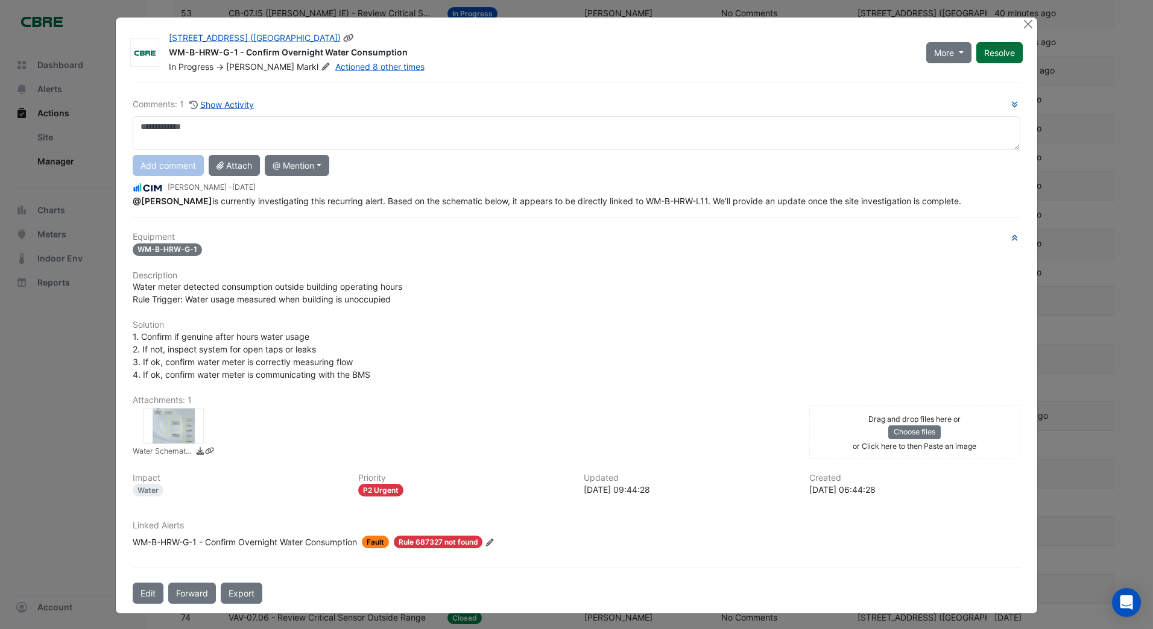
click at [989, 55] on button "Resolve" at bounding box center [999, 52] width 46 height 21
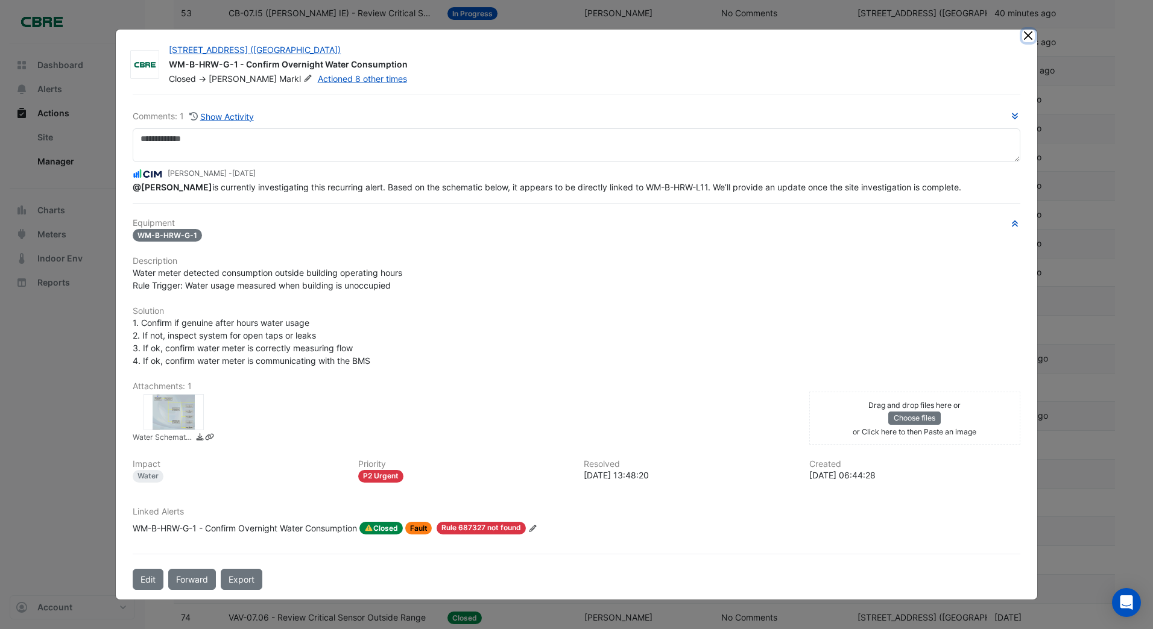
click at [1026, 30] on button "Close" at bounding box center [1028, 36] width 13 height 13
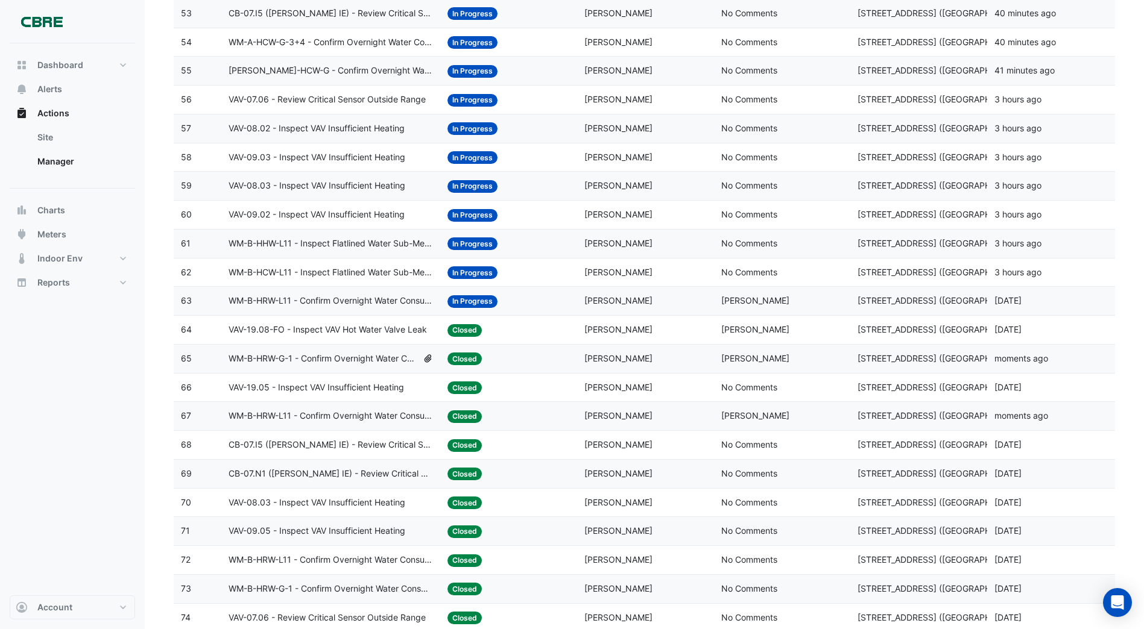
click at [462, 300] on span "In Progress" at bounding box center [472, 301] width 50 height 13
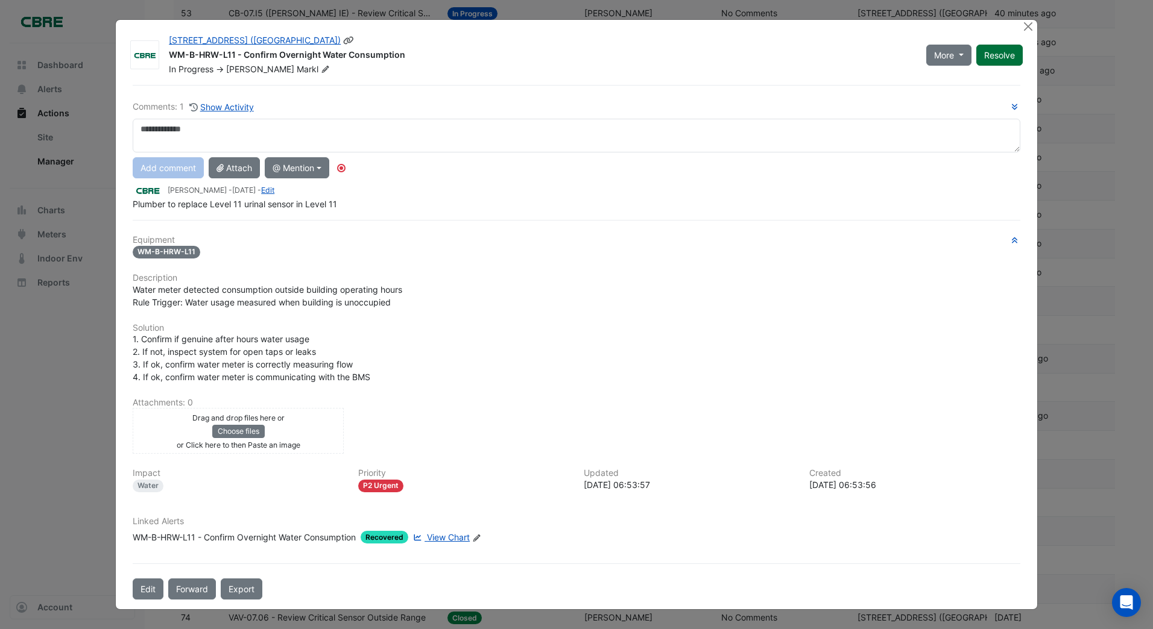
click at [1009, 54] on div "More On Hold Not Doing Resolve" at bounding box center [974, 54] width 111 height 41
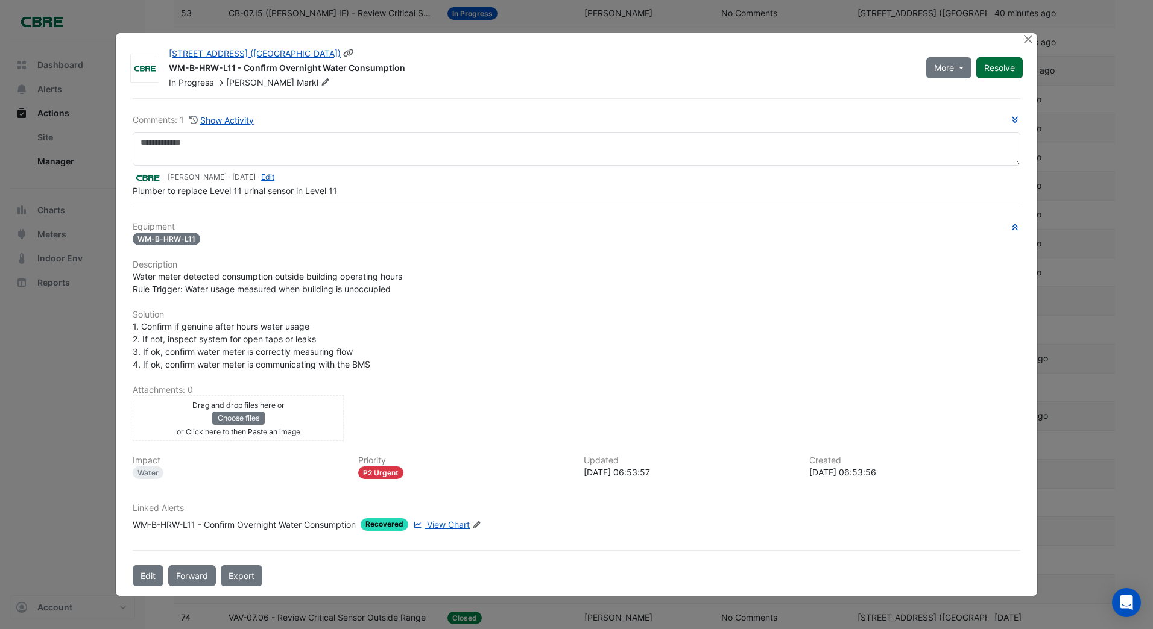
click at [1001, 62] on button "Resolve" at bounding box center [999, 67] width 46 height 21
click at [1028, 39] on button "Close" at bounding box center [1028, 39] width 13 height 13
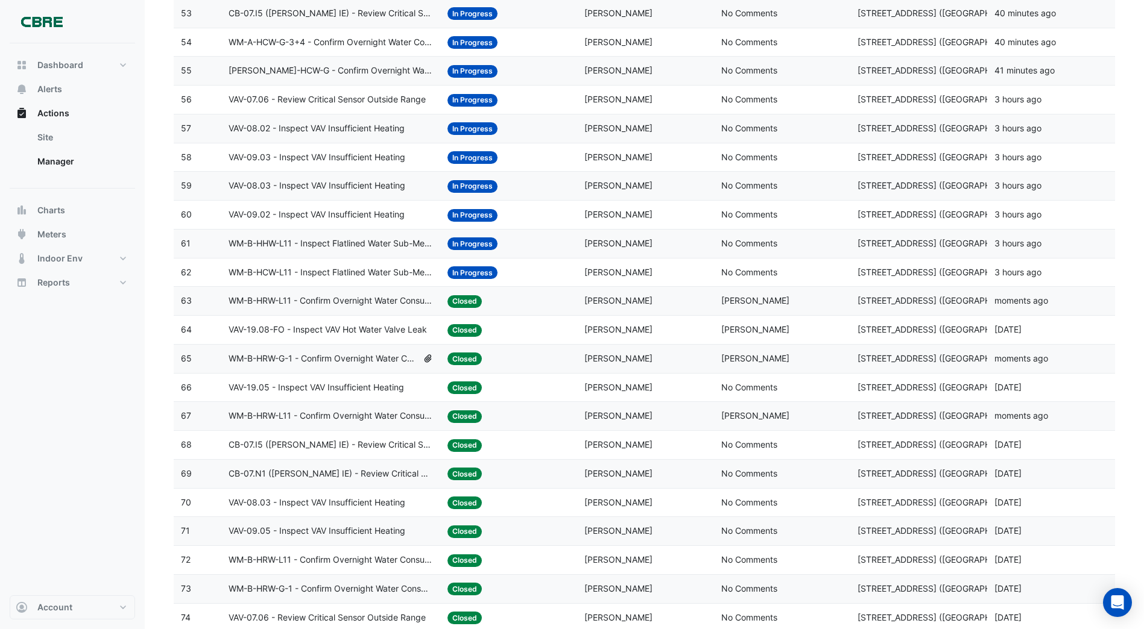
click at [476, 271] on span "In Progress" at bounding box center [472, 272] width 50 height 13
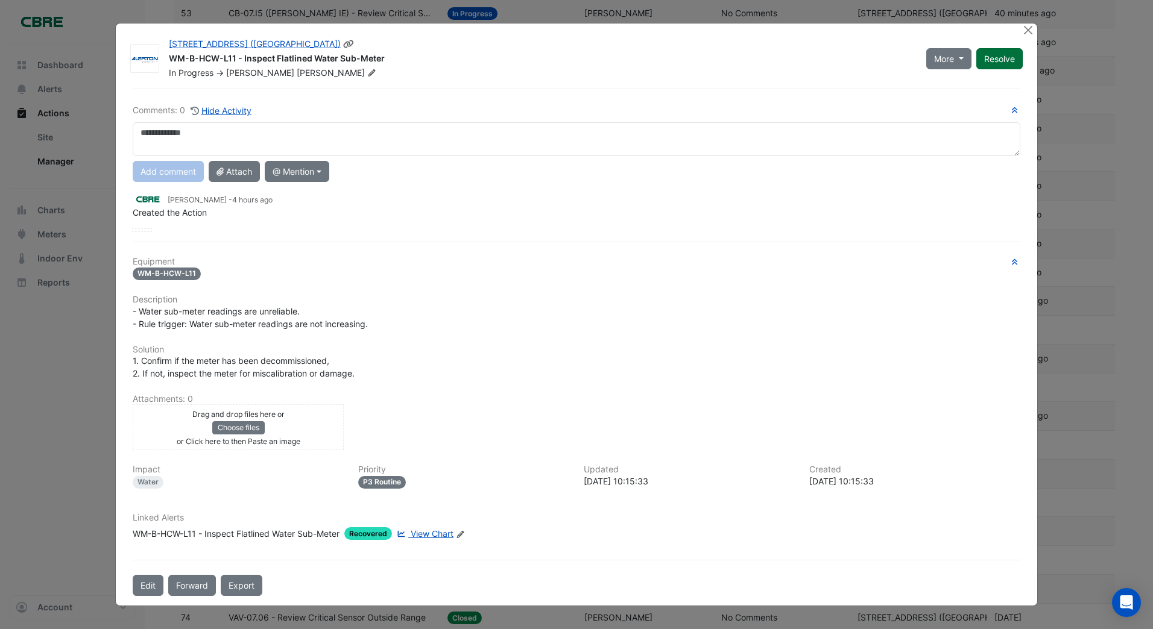
click at [994, 60] on div "More On Hold Not Doing Resolve" at bounding box center [974, 58] width 111 height 41
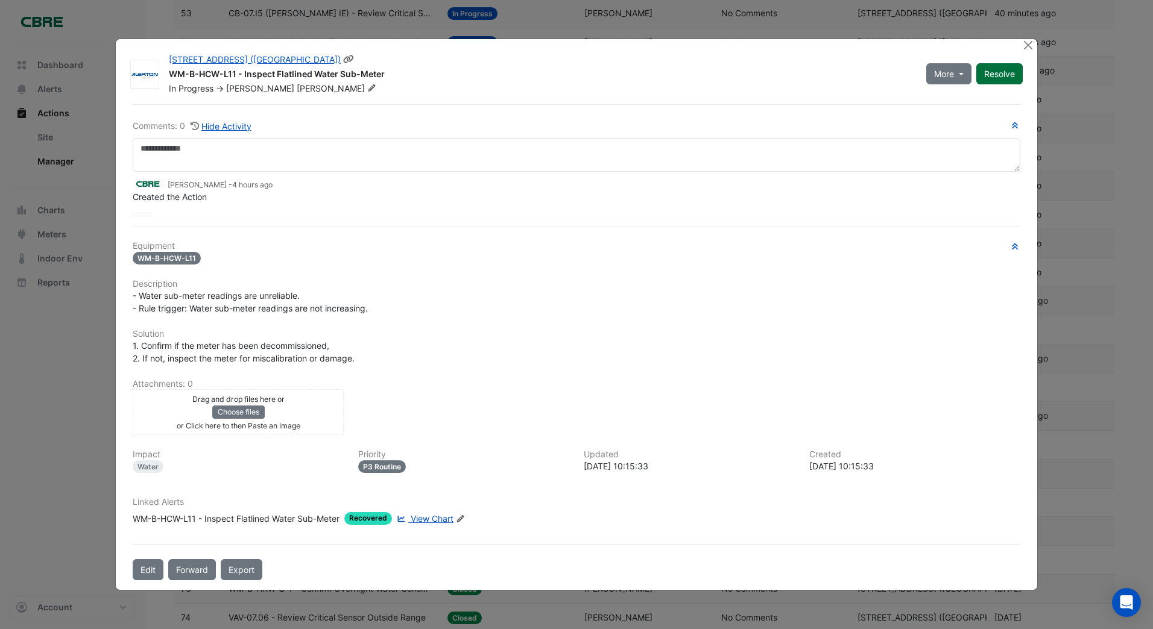
click at [1001, 72] on button "Resolve" at bounding box center [999, 73] width 46 height 21
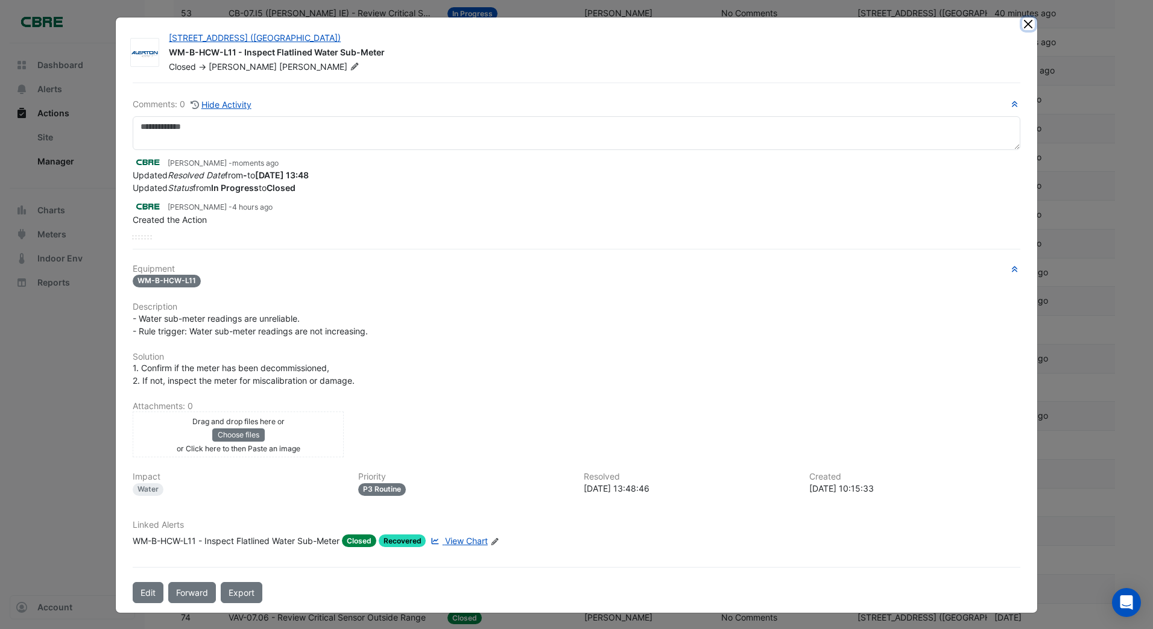
click at [1026, 22] on button "Close" at bounding box center [1028, 23] width 13 height 13
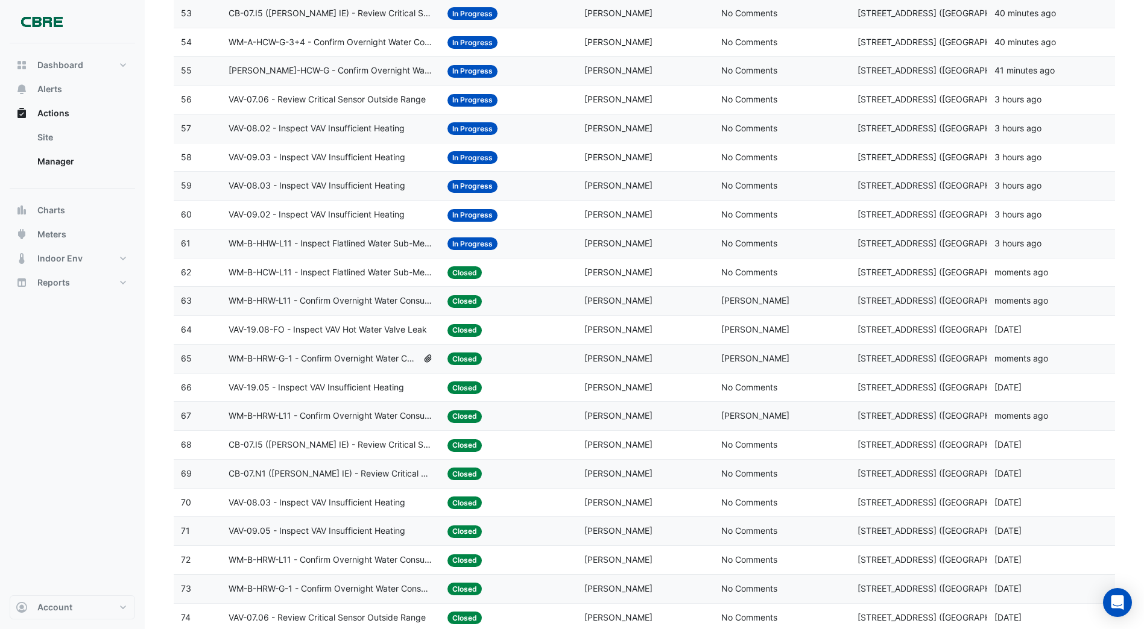
click at [339, 241] on span "WM-B-HHW-L11 - Inspect Flatlined Water Sub-Meter" at bounding box center [330, 244] width 204 height 14
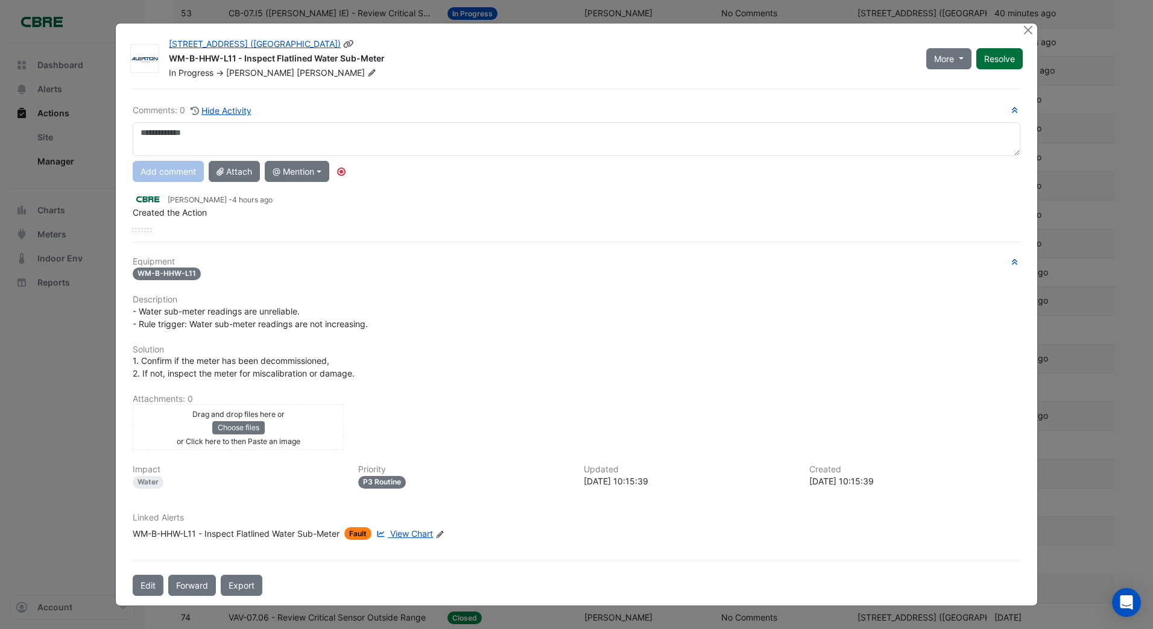
click at [993, 61] on button "Resolve" at bounding box center [999, 58] width 46 height 21
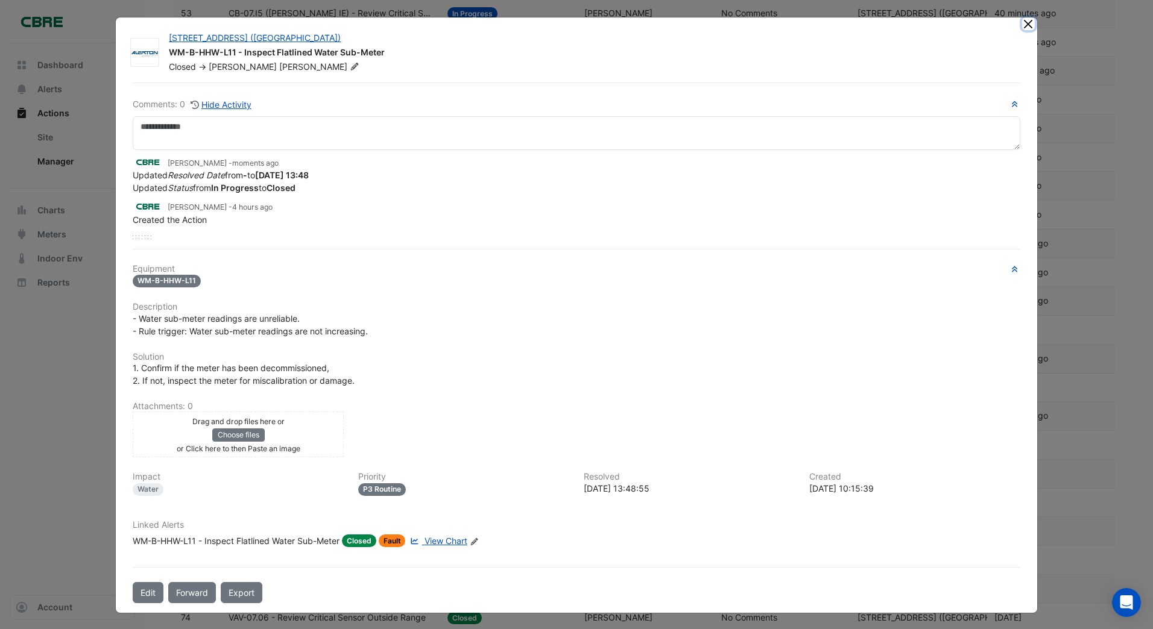
click at [1022, 27] on button "Close" at bounding box center [1028, 23] width 13 height 13
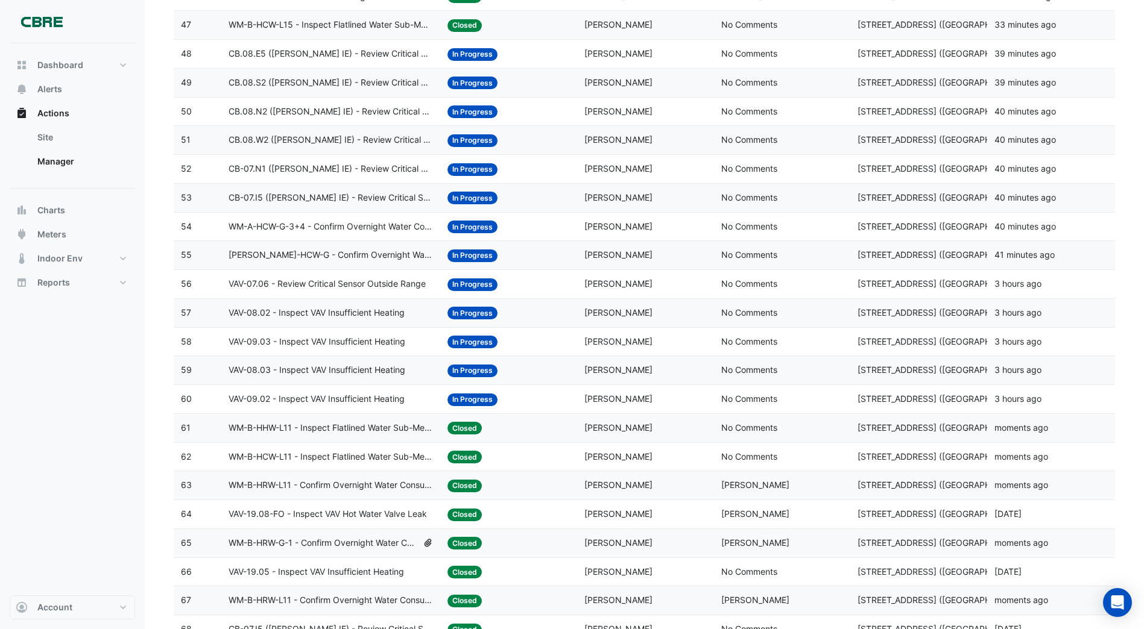
scroll to position [1496, 0]
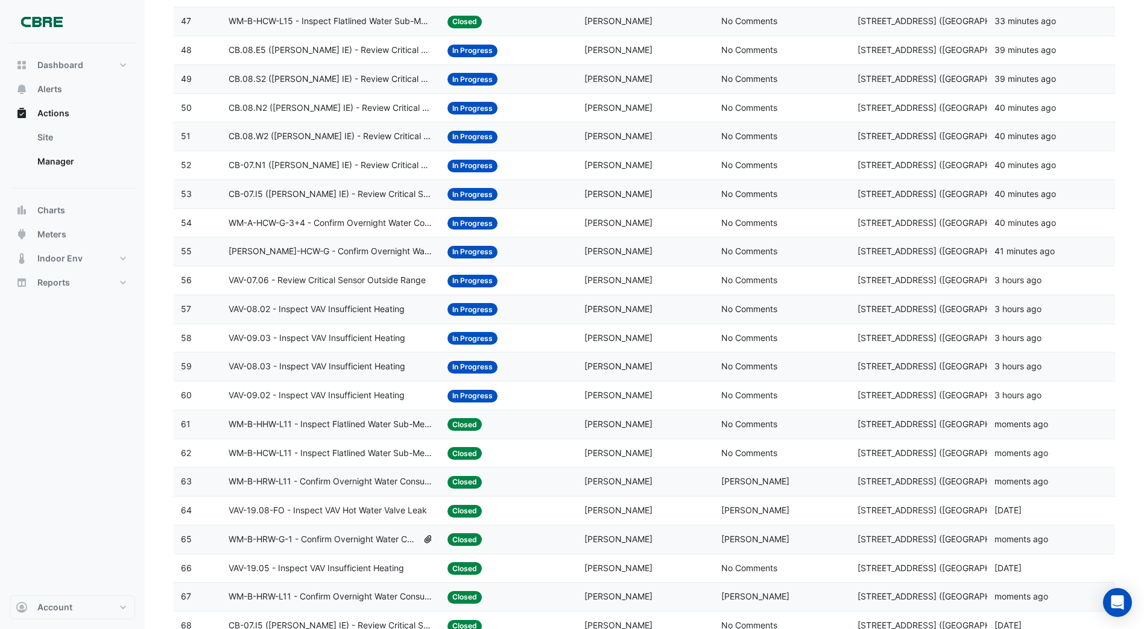
click at [462, 279] on span "In Progress" at bounding box center [472, 281] width 50 height 13
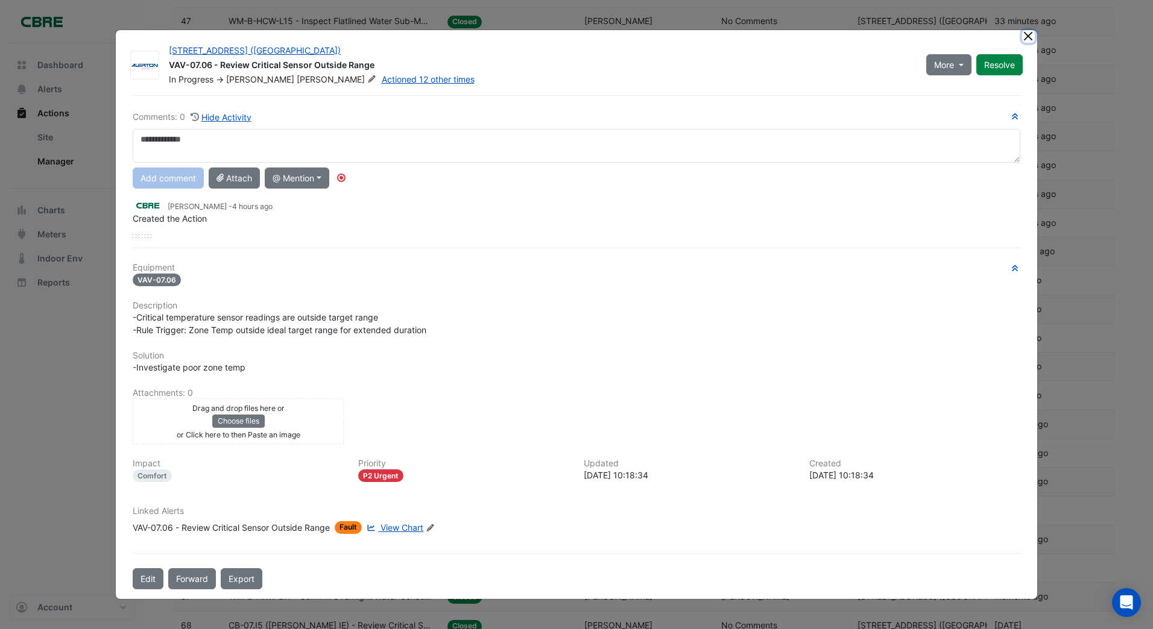
click at [1026, 39] on ngb-modal-window "[STREET_ADDRESS] ([GEOGRAPHIC_DATA]) VAV-07.06 - Review Critical Sensor Outside…" at bounding box center [576, 314] width 1153 height 629
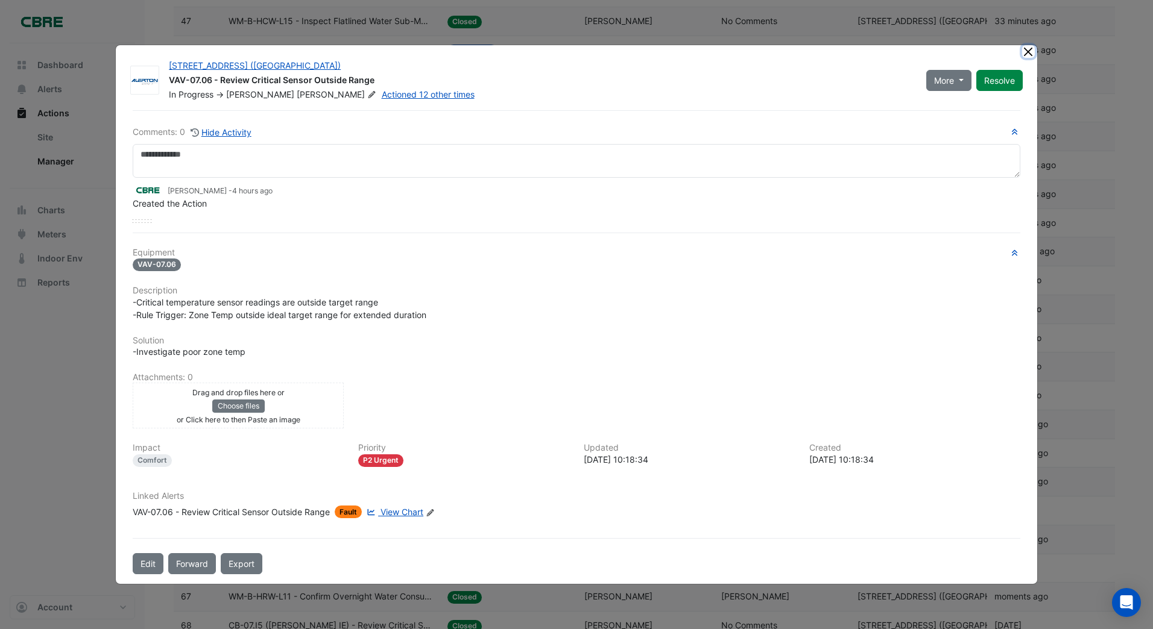
click at [1028, 55] on button "Close" at bounding box center [1028, 51] width 13 height 13
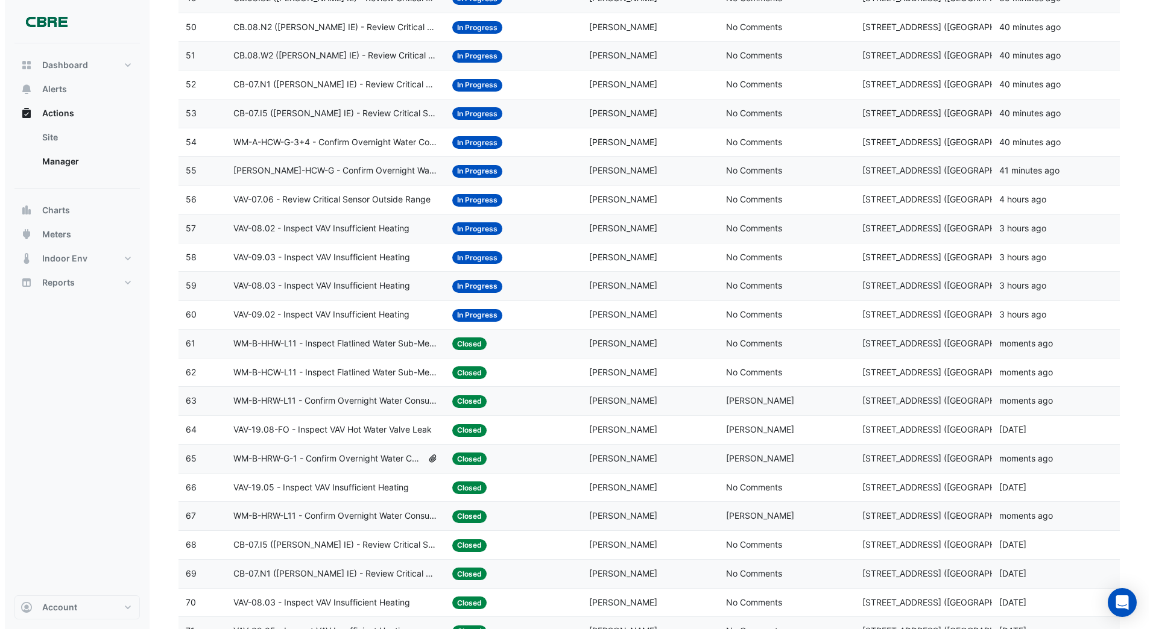
scroll to position [1676, 0]
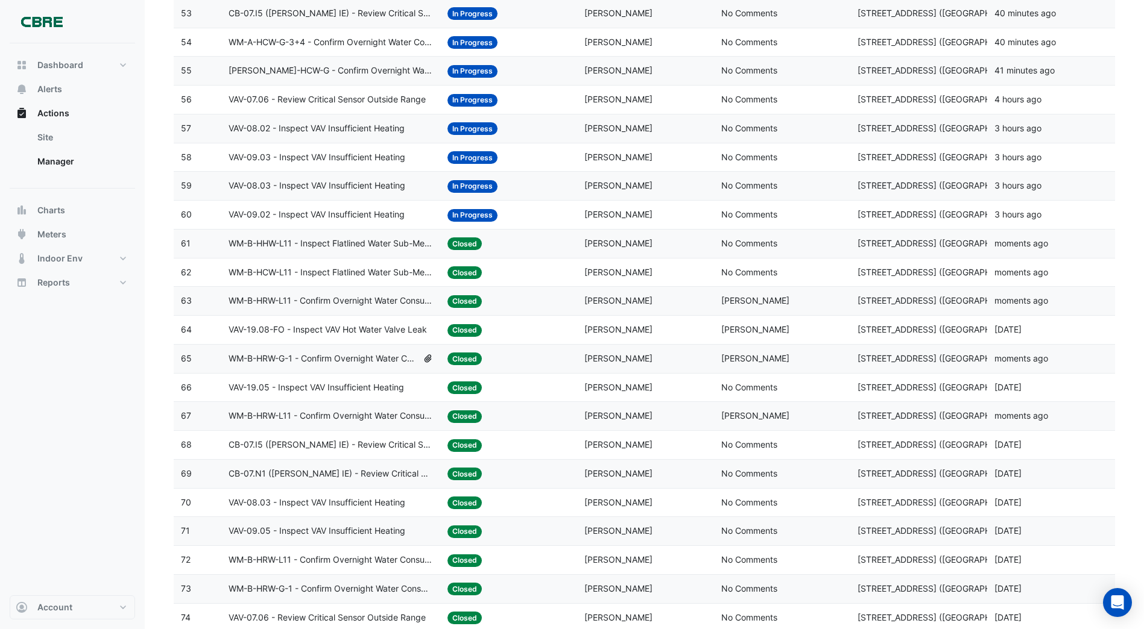
click at [467, 215] on span "In Progress" at bounding box center [472, 215] width 50 height 13
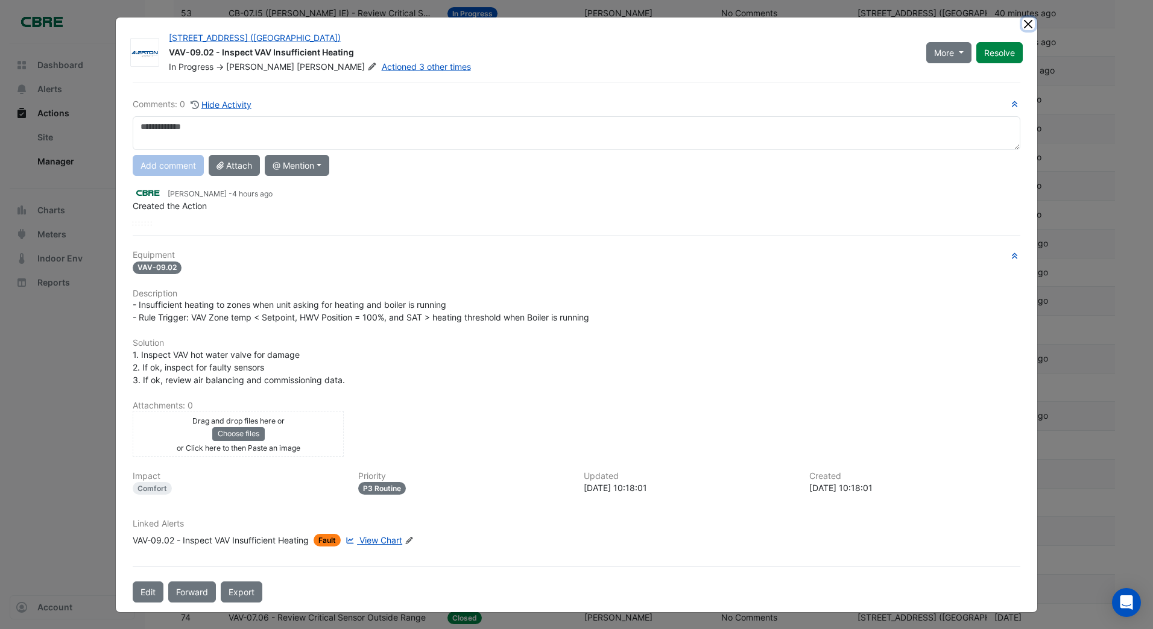
click at [1021, 23] on ngb-modal-window "[STREET_ADDRESS] ([GEOGRAPHIC_DATA]) VAV-09.02 - Inspect VAV Insufficient Heati…" at bounding box center [576, 314] width 1153 height 629
